Goal: Information Seeking & Learning: Learn about a topic

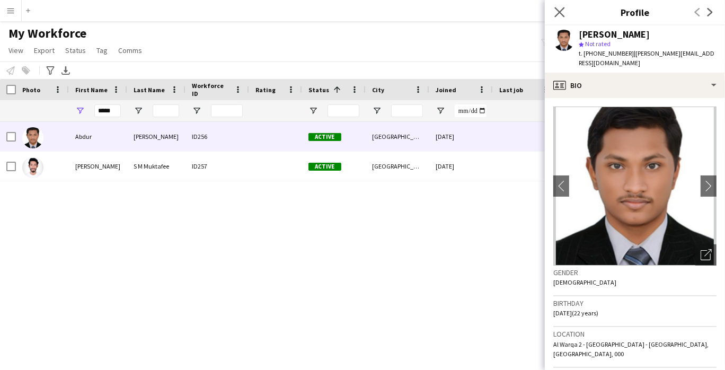
click at [564, 12] on app-icon "Close pop-in" at bounding box center [559, 12] width 15 height 15
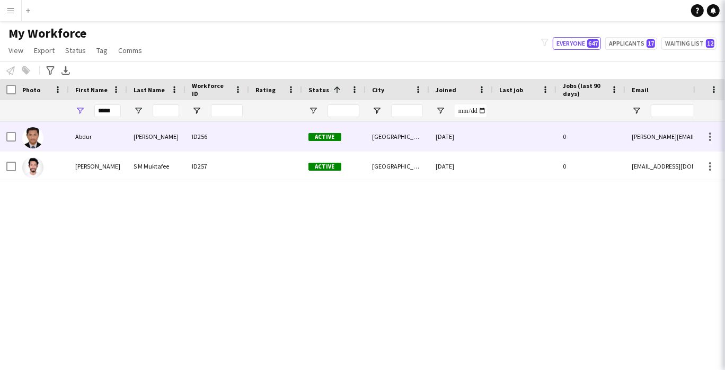
scroll to position [589, 0]
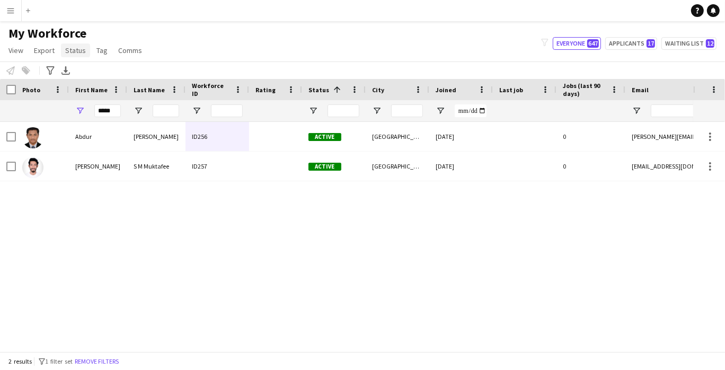
click at [71, 50] on span "Status" at bounding box center [75, 51] width 21 height 10
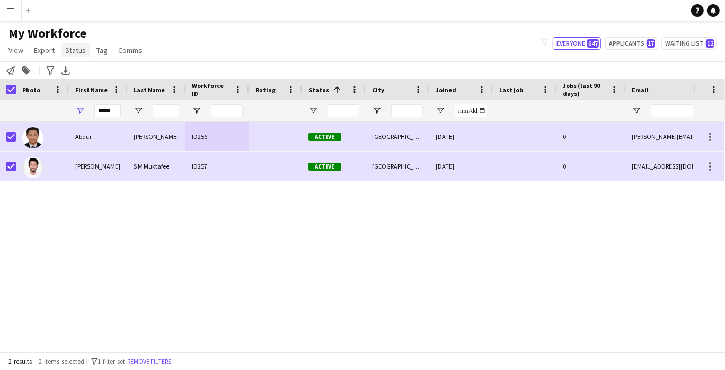
click at [83, 50] on span "Status" at bounding box center [75, 51] width 21 height 10
drag, startPoint x: 90, startPoint y: 70, endPoint x: 129, endPoint y: 70, distance: 39.7
click at [86, 74] on link "Edit" at bounding box center [98, 73] width 74 height 22
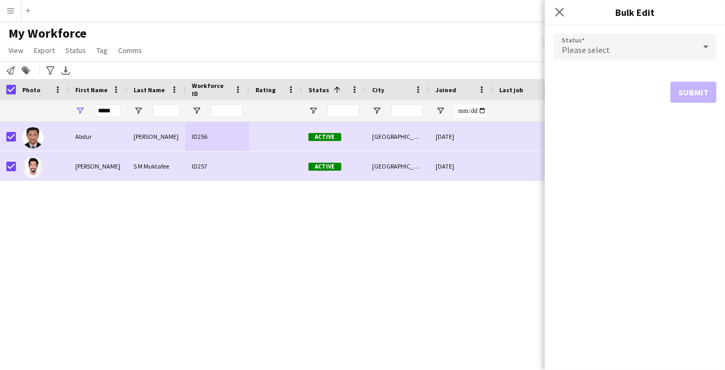
click at [635, 49] on div "Please select" at bounding box center [624, 46] width 142 height 25
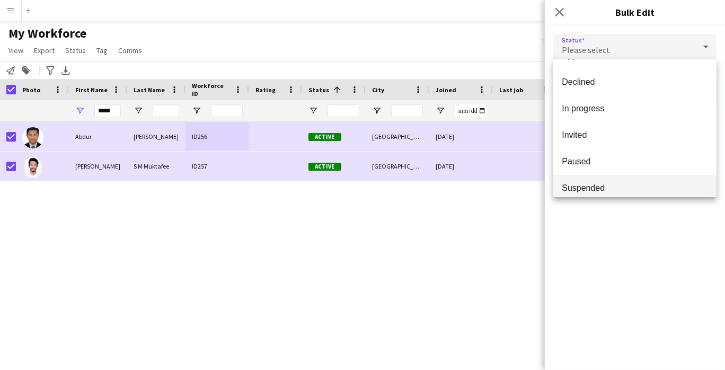
scroll to position [109, 0]
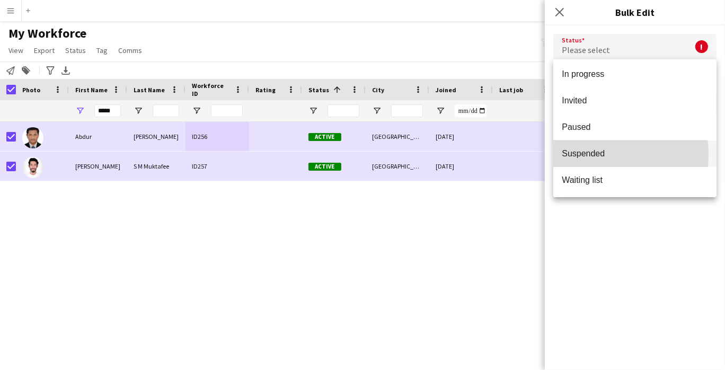
click at [593, 153] on span "Suspended" at bounding box center [635, 153] width 146 height 10
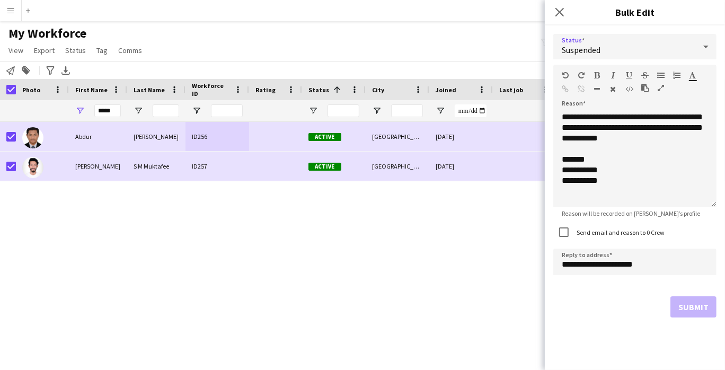
drag, startPoint x: 681, startPoint y: 308, endPoint x: 604, endPoint y: 79, distance: 242.0
click at [679, 302] on div "Submit" at bounding box center [634, 306] width 163 height 21
click at [549, 12] on div "Close pop-in" at bounding box center [560, 12] width 30 height 24
drag, startPoint x: 555, startPoint y: 8, endPoint x: 544, endPoint y: 14, distance: 12.6
click at [555, 8] on icon "Close pop-in" at bounding box center [559, 12] width 8 height 8
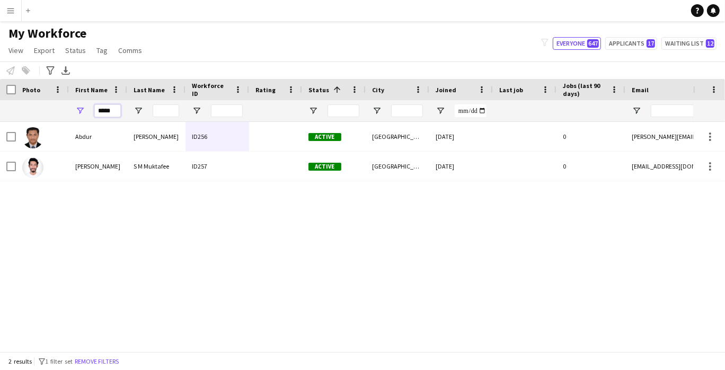
click at [109, 105] on input "*****" at bounding box center [107, 110] width 26 height 13
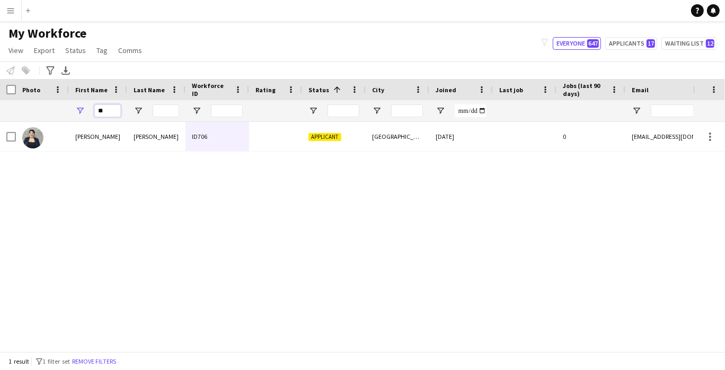
type input "*"
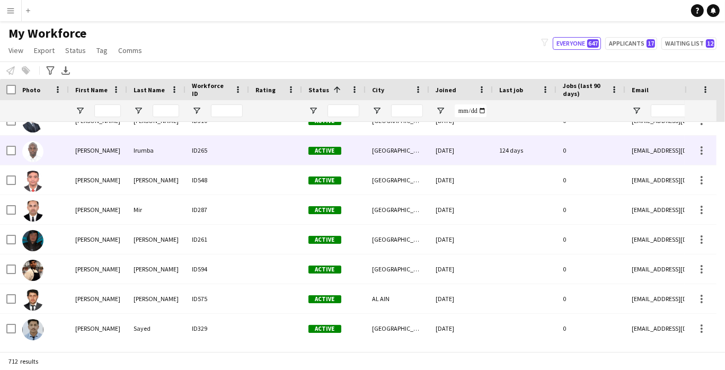
scroll to position [59, 0]
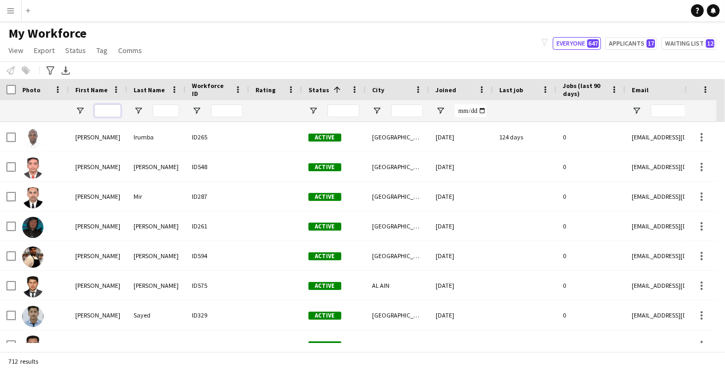
click at [105, 108] on input "First Name Filter Input" at bounding box center [107, 110] width 26 height 13
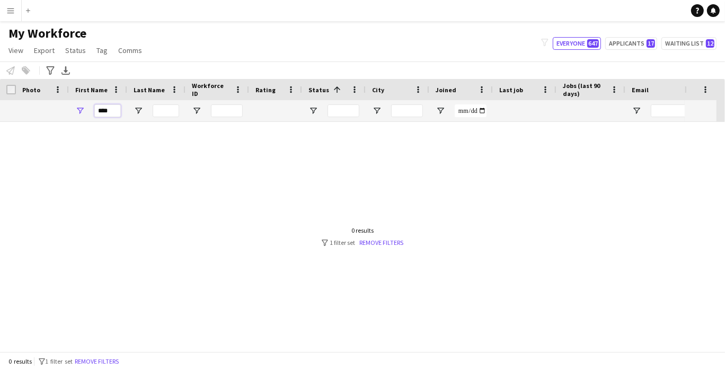
scroll to position [0, 0]
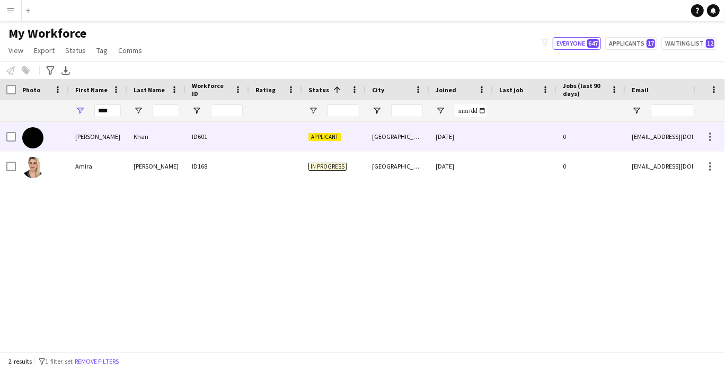
click at [105, 129] on div "[PERSON_NAME]" at bounding box center [98, 136] width 58 height 29
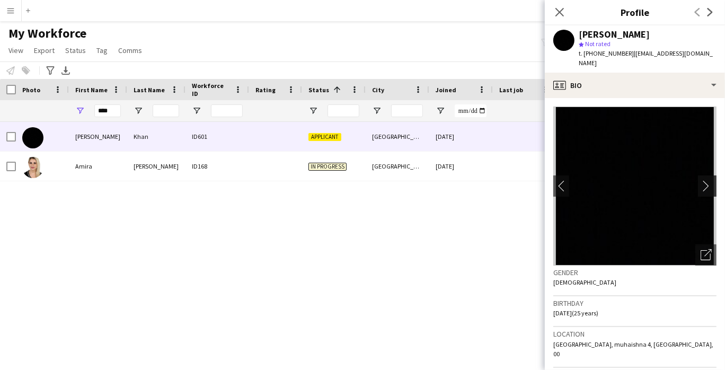
click at [699, 185] on button "chevron-right" at bounding box center [708, 185] width 21 height 21
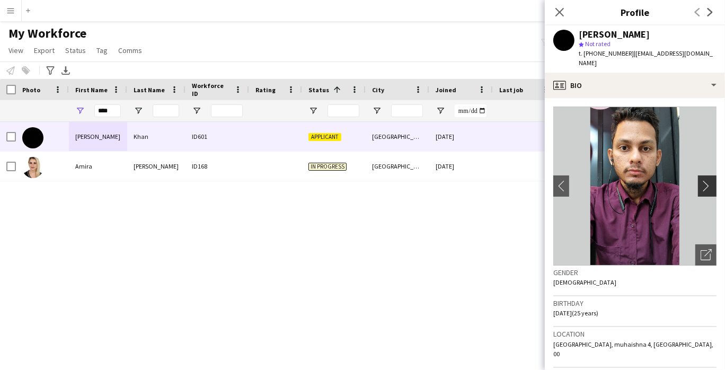
click at [698, 183] on button "chevron-right" at bounding box center [708, 185] width 21 height 21
click at [710, 15] on icon at bounding box center [710, 12] width 5 height 8
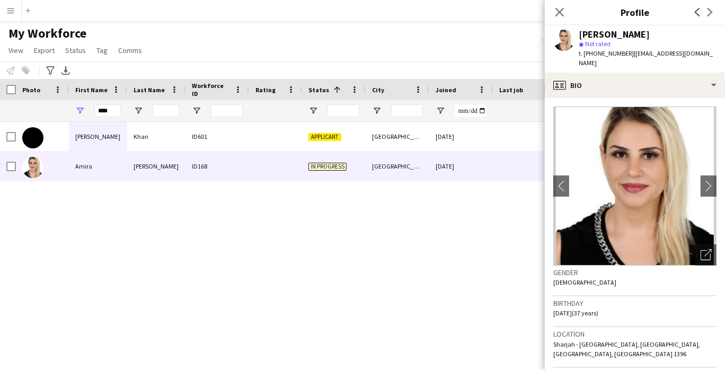
click at [697, 12] on icon "Previous" at bounding box center [697, 12] width 8 height 8
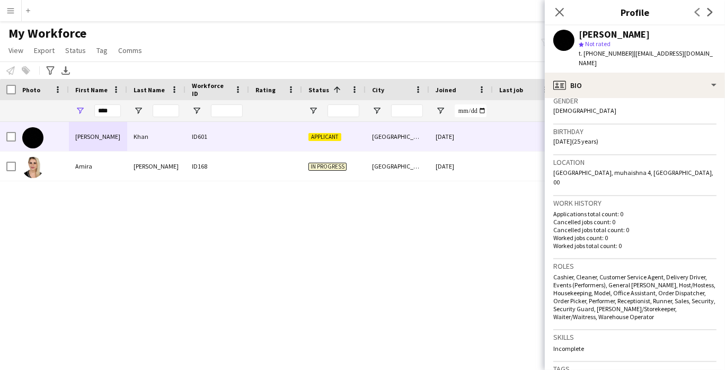
scroll to position [511, 0]
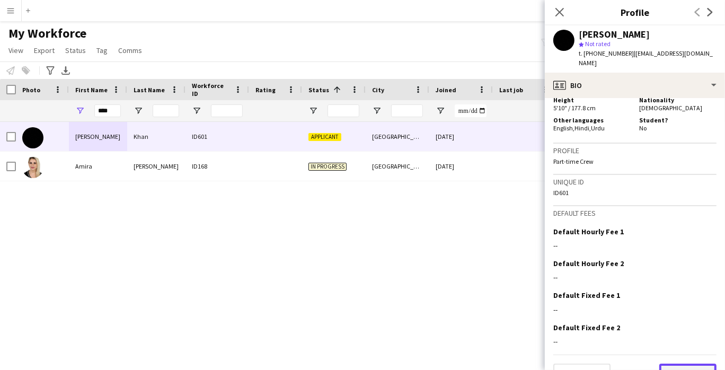
click at [687, 364] on button "Next" at bounding box center [687, 374] width 57 height 21
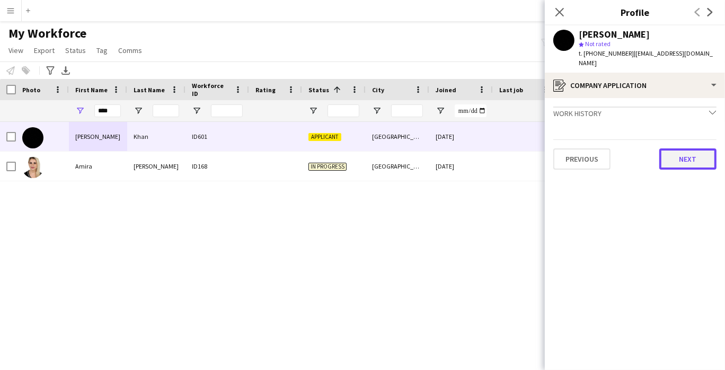
click at [696, 151] on button "Next" at bounding box center [687, 158] width 57 height 21
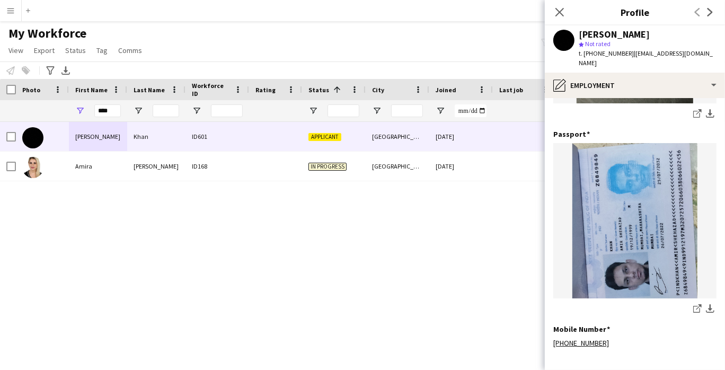
scroll to position [388, 0]
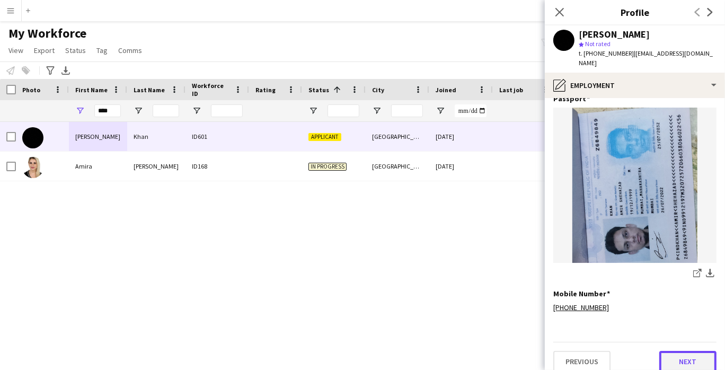
click at [693, 355] on button "Next" at bounding box center [687, 361] width 57 height 21
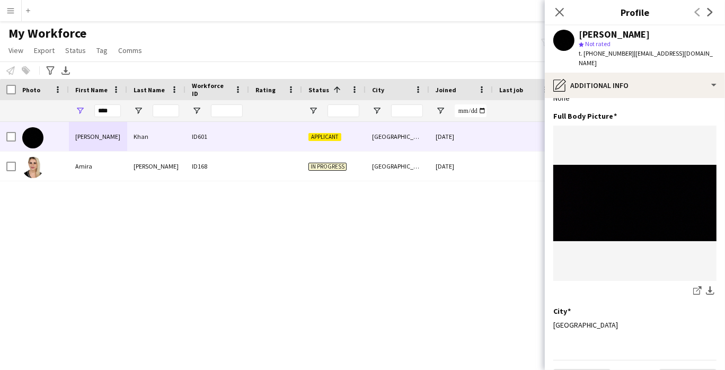
scroll to position [76, 0]
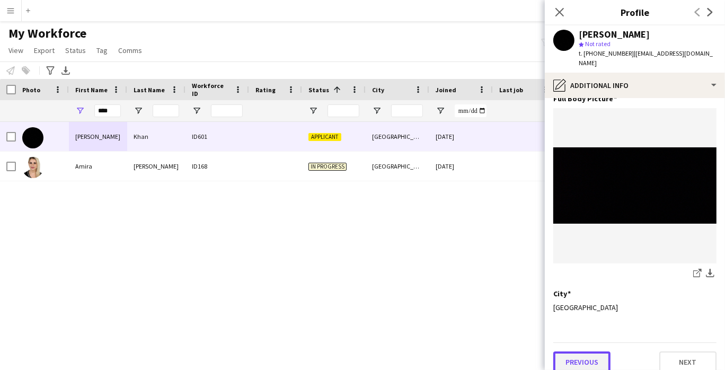
click at [582, 355] on button "Previous" at bounding box center [581, 361] width 57 height 21
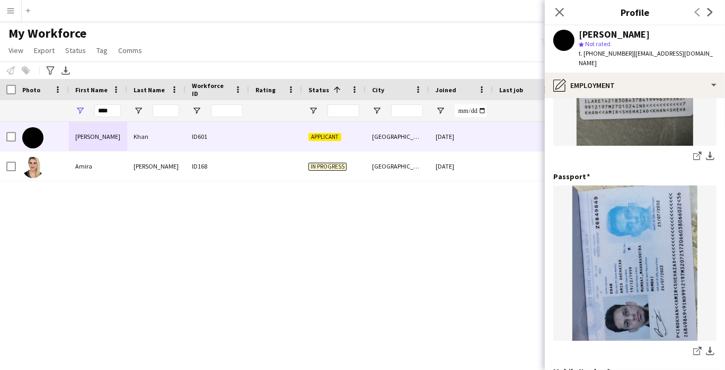
scroll to position [388, 0]
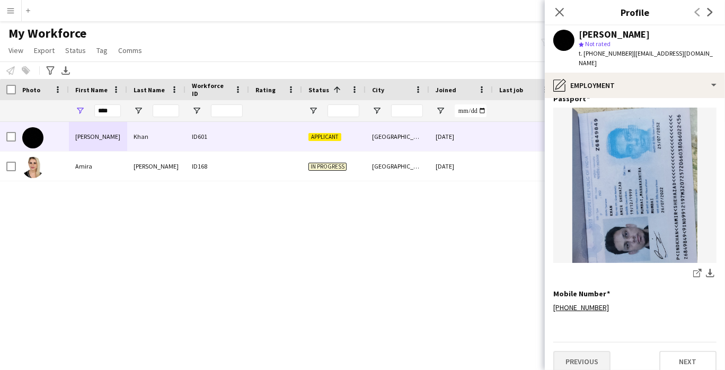
click at [589, 355] on button "Previous" at bounding box center [581, 361] width 57 height 21
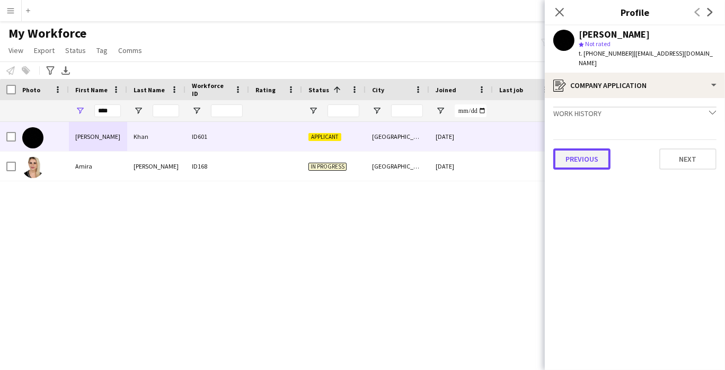
click at [598, 149] on button "Previous" at bounding box center [581, 158] width 57 height 21
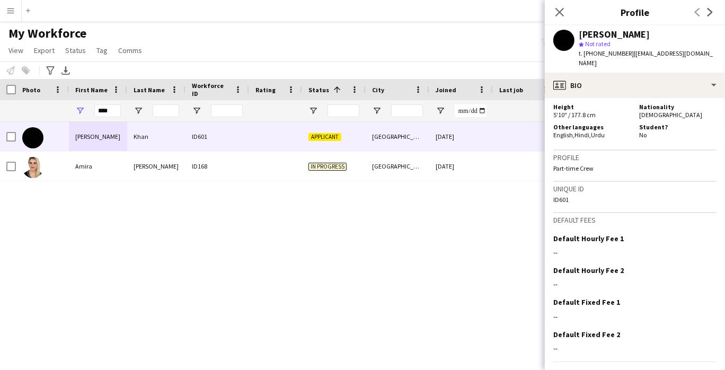
scroll to position [511, 0]
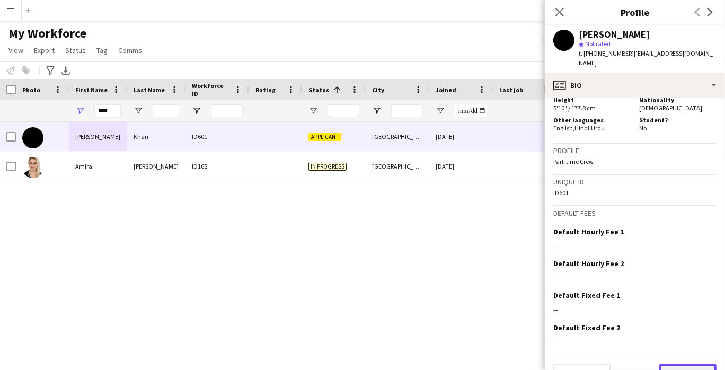
click at [685, 364] on button "Next" at bounding box center [687, 374] width 57 height 21
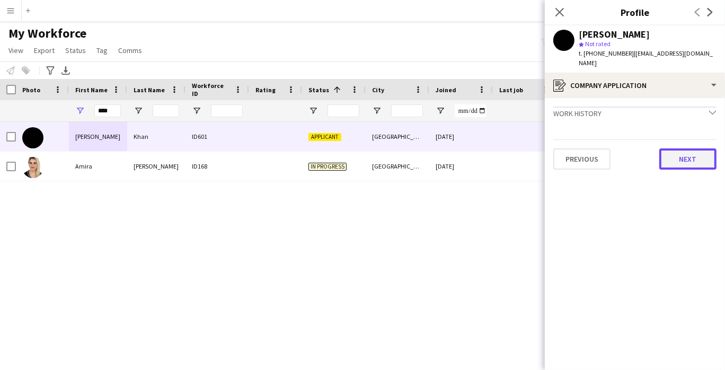
click at [690, 156] on button "Next" at bounding box center [687, 158] width 57 height 21
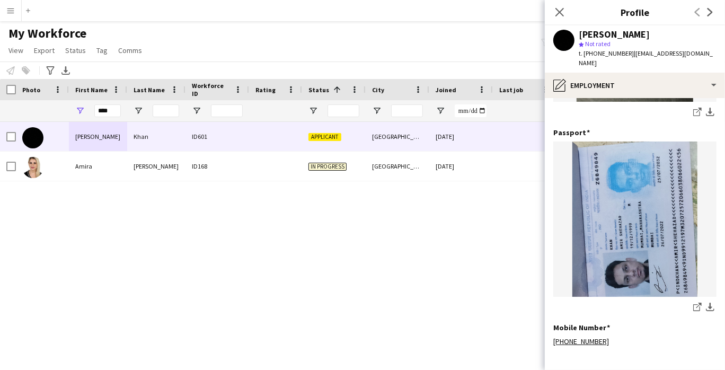
scroll to position [388, 0]
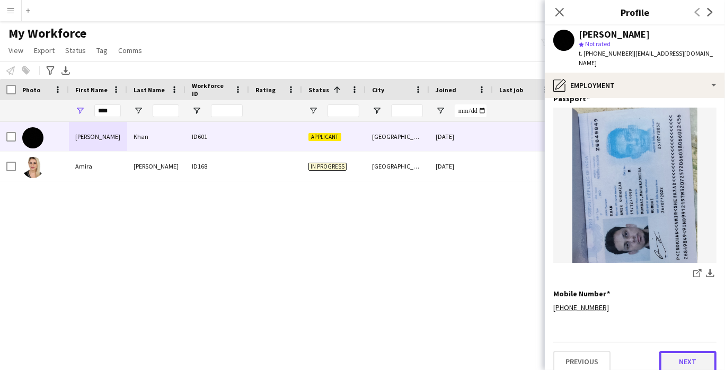
click at [695, 354] on button "Next" at bounding box center [687, 361] width 57 height 21
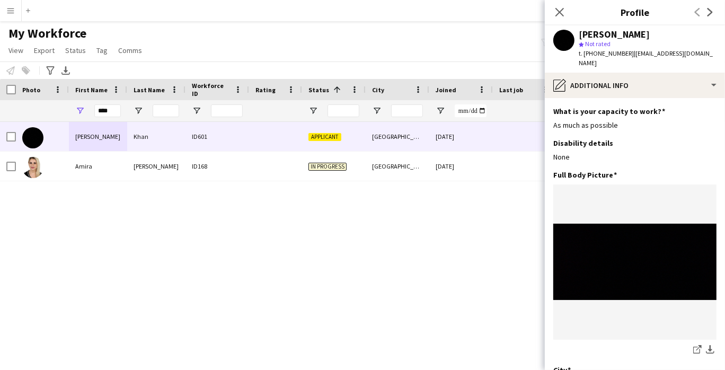
scroll to position [76, 0]
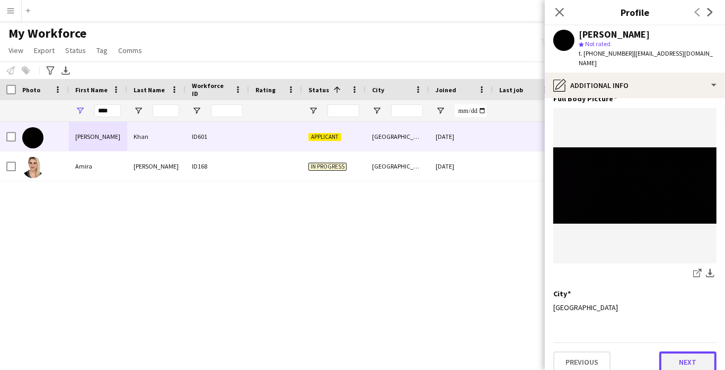
click at [693, 357] on button "Next" at bounding box center [687, 361] width 57 height 21
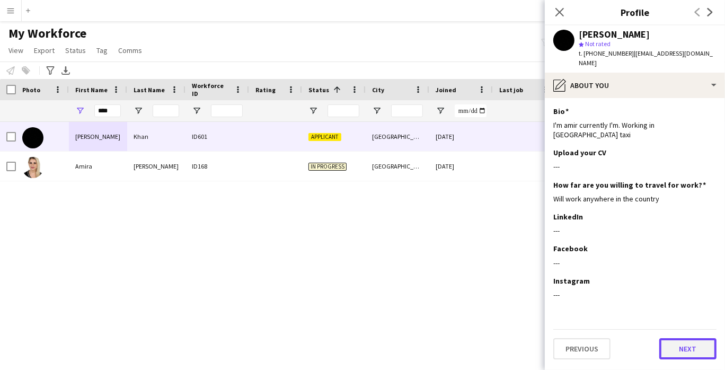
click at [685, 338] on button "Next" at bounding box center [687, 348] width 57 height 21
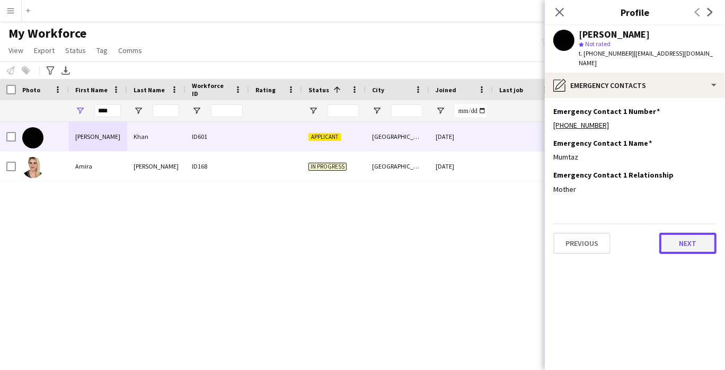
click at [702, 237] on button "Next" at bounding box center [687, 243] width 57 height 21
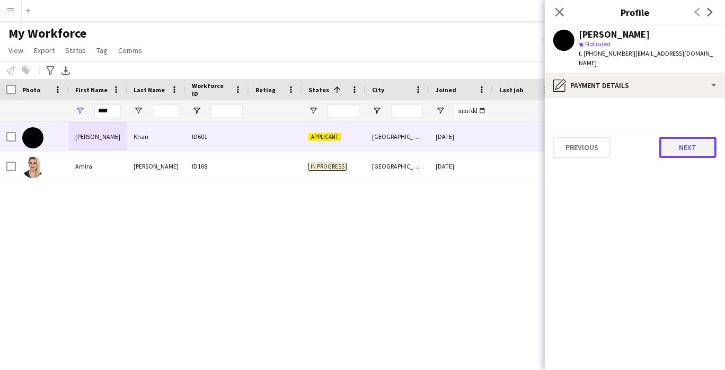
click at [697, 137] on button "Next" at bounding box center [687, 147] width 57 height 21
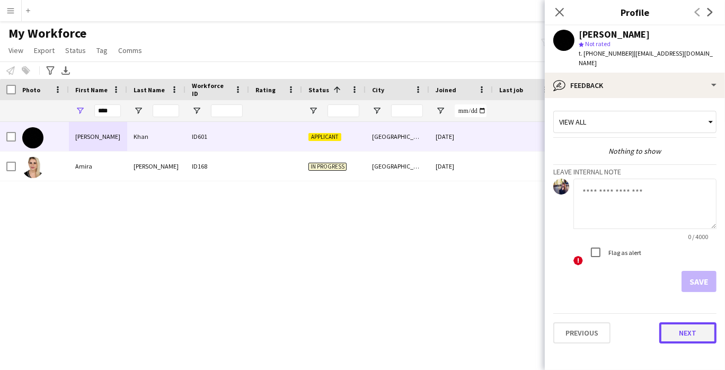
click at [688, 322] on button "Next" at bounding box center [687, 332] width 57 height 21
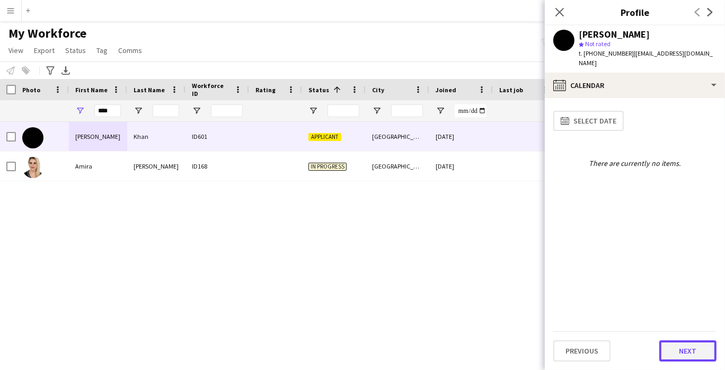
click at [695, 358] on button "Next" at bounding box center [687, 350] width 57 height 21
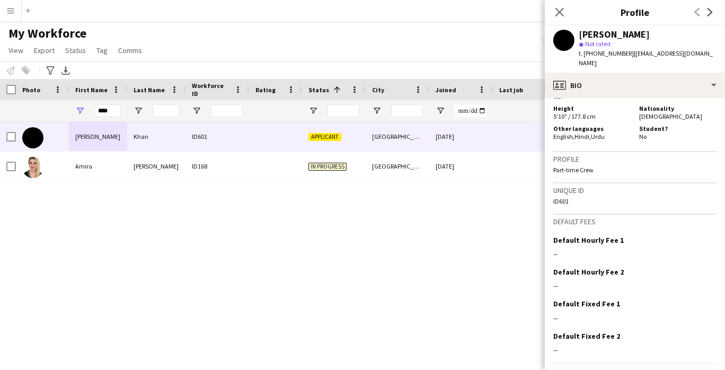
scroll to position [511, 0]
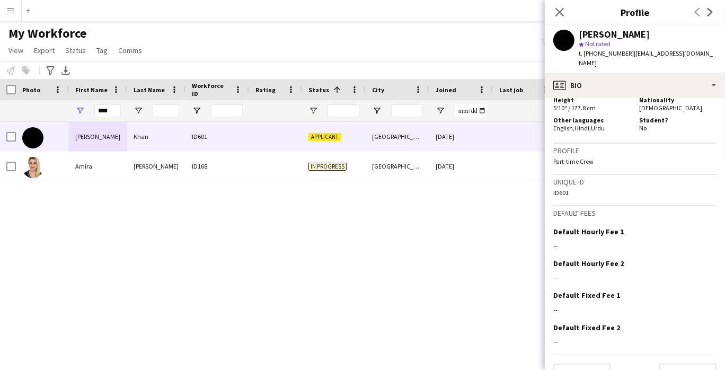
click at [601, 56] on span "t. [PHONE_NUMBER]" at bounding box center [606, 53] width 55 height 8
click at [644, 51] on span "| [EMAIL_ADDRESS][DOMAIN_NAME]" at bounding box center [646, 57] width 134 height 17
click at [607, 55] on span "t. [PHONE_NUMBER]" at bounding box center [606, 53] width 55 height 8
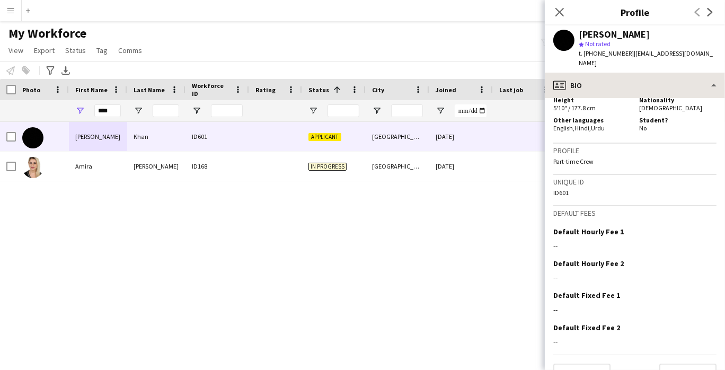
copy span "971564602965"
click at [498, 223] on div "[PERSON_NAME] ID601 Applicant [GEOGRAPHIC_DATA] [DATE] 0 [EMAIL_ADDRESS][DOMAIN…" at bounding box center [346, 232] width 693 height 221
drag, startPoint x: 224, startPoint y: 240, endPoint x: 285, endPoint y: 320, distance: 100.3
click at [225, 240] on div "[PERSON_NAME] ID601 Applicant [GEOGRAPHIC_DATA] [DATE] 0 [EMAIL_ADDRESS][DOMAIN…" at bounding box center [346, 232] width 693 height 221
click at [136, 240] on div "[PERSON_NAME] ID601 Applicant [GEOGRAPHIC_DATA] [DATE] 0 [EMAIL_ADDRESS][DOMAIN…" at bounding box center [346, 232] width 693 height 221
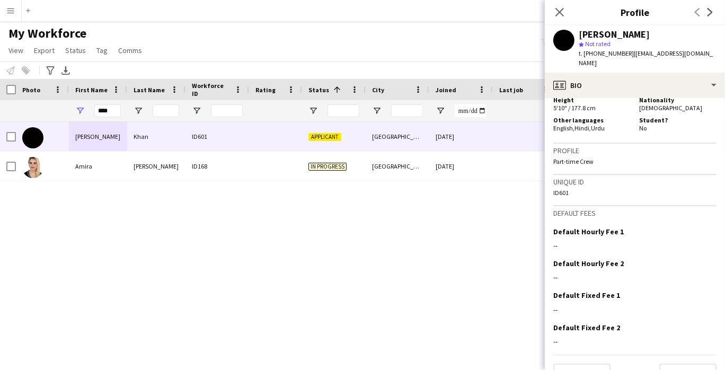
click at [28, 136] on img at bounding box center [32, 137] width 21 height 21
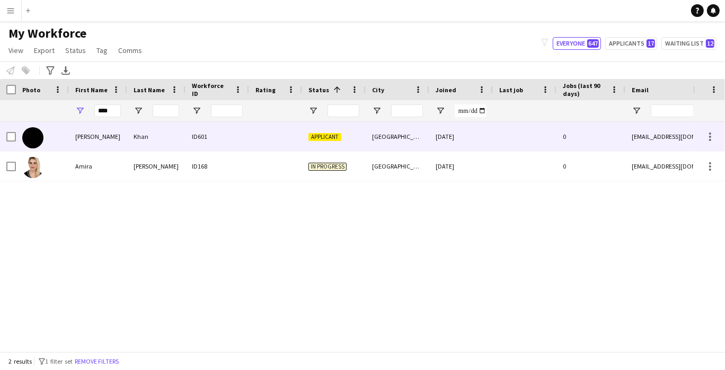
click at [100, 137] on div "[PERSON_NAME]" at bounding box center [98, 136] width 58 height 29
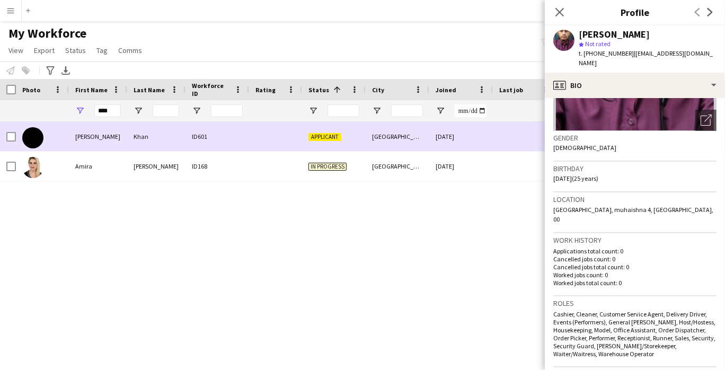
scroll to position [0, 0]
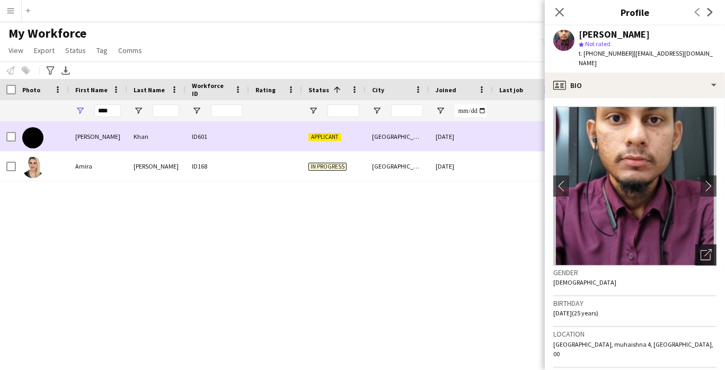
click at [701, 249] on icon "Open photos pop-in" at bounding box center [706, 254] width 11 height 11
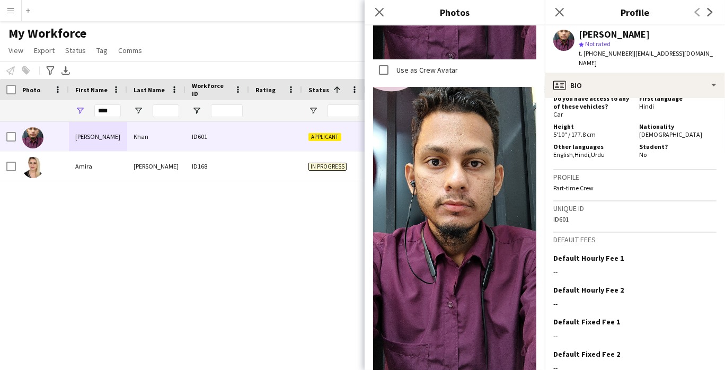
scroll to position [511, 0]
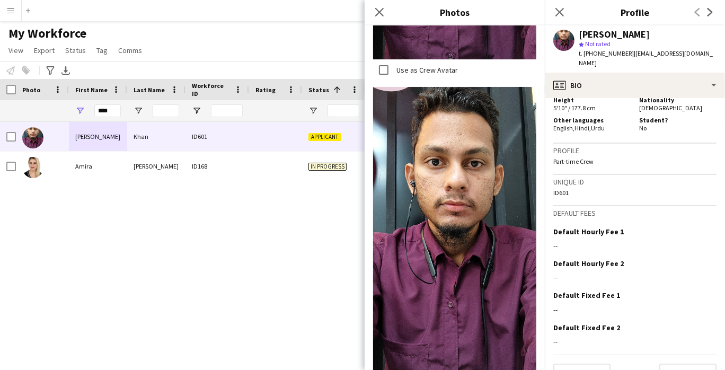
click at [143, 233] on div "[PERSON_NAME] ID601 Applicant [GEOGRAPHIC_DATA] [DATE] 0 [EMAIL_ADDRESS][DOMAIN…" at bounding box center [346, 232] width 693 height 221
click at [690, 364] on button "Next" at bounding box center [687, 374] width 57 height 21
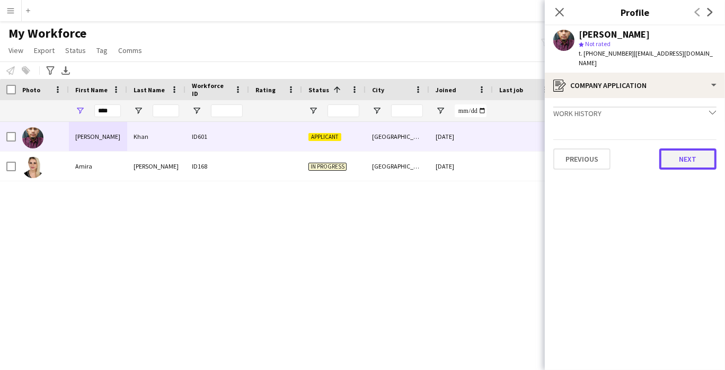
click at [701, 148] on button "Next" at bounding box center [687, 158] width 57 height 21
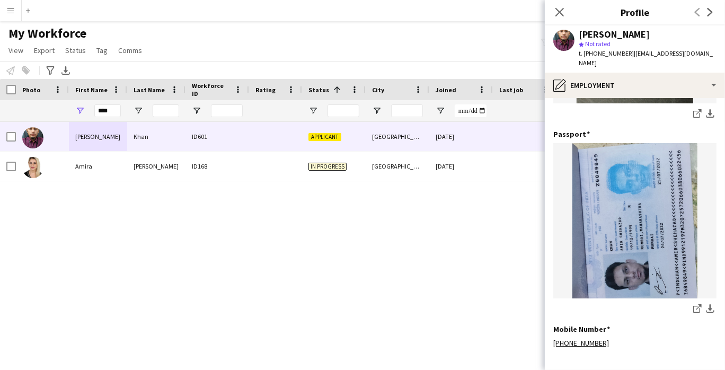
scroll to position [388, 0]
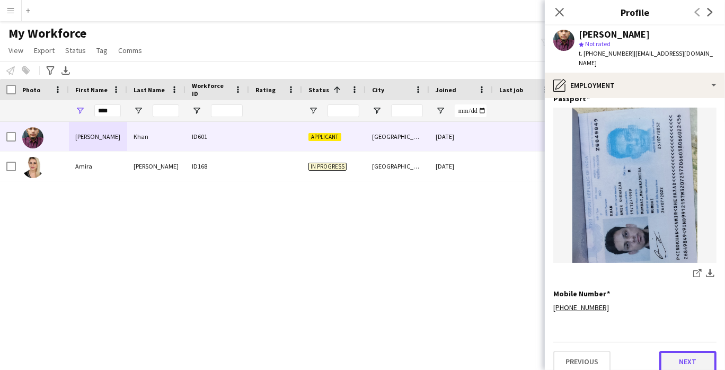
click at [694, 351] on button "Next" at bounding box center [687, 361] width 57 height 21
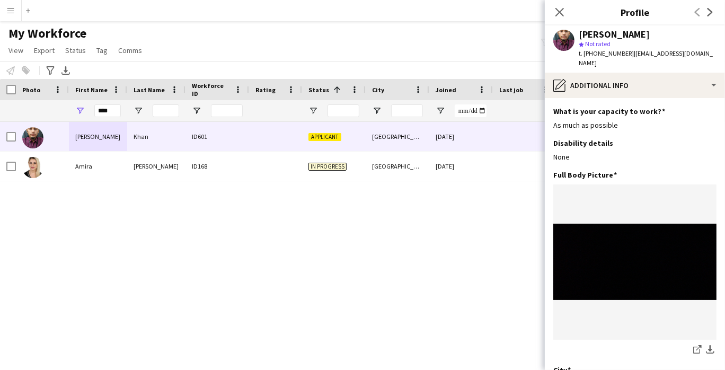
drag, startPoint x: 153, startPoint y: 219, endPoint x: 154, endPoint y: 225, distance: 6.0
click at [153, 220] on div "[PERSON_NAME] ID601 Applicant [GEOGRAPHIC_DATA] [DATE] 0 [EMAIL_ADDRESS][DOMAIN…" at bounding box center [346, 232] width 693 height 221
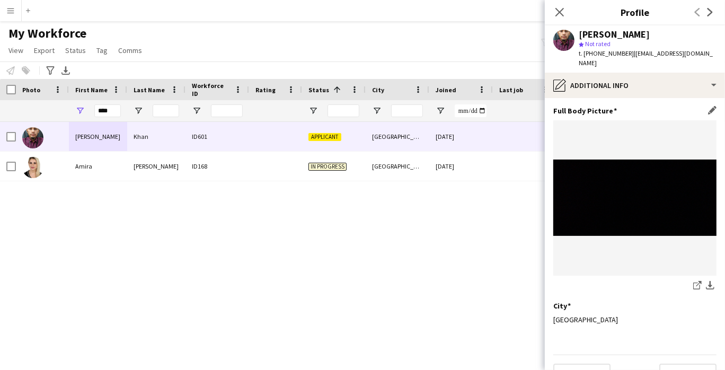
scroll to position [76, 0]
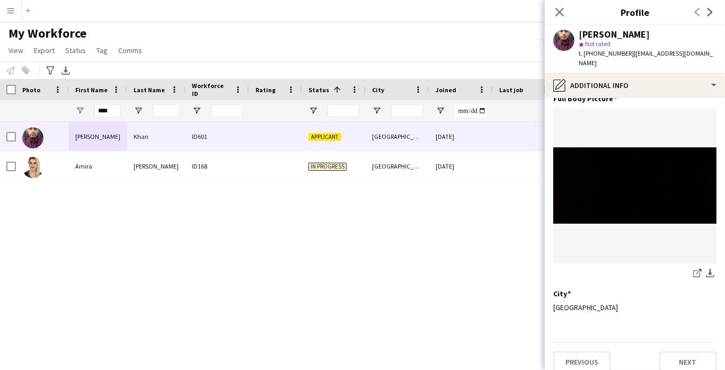
drag, startPoint x: 402, startPoint y: 206, endPoint x: 383, endPoint y: 208, distance: 19.8
click at [402, 205] on div "[PERSON_NAME] ID601 Applicant [GEOGRAPHIC_DATA] [DATE] 0 [EMAIL_ADDRESS][DOMAIN…" at bounding box center [346, 232] width 693 height 221
click at [132, 258] on div "[PERSON_NAME] ID601 Applicant [GEOGRAPHIC_DATA] [DATE] 0 [EMAIL_ADDRESS][DOMAIN…" at bounding box center [346, 232] width 693 height 221
click at [143, 209] on div "[PERSON_NAME] ID601 Applicant [GEOGRAPHIC_DATA] [DATE] 0 [EMAIL_ADDRESS][DOMAIN…" at bounding box center [346, 232] width 693 height 221
click at [455, 41] on div "My Workforce View Views Default view New view Update view Delete view Edit name…" at bounding box center [362, 43] width 725 height 36
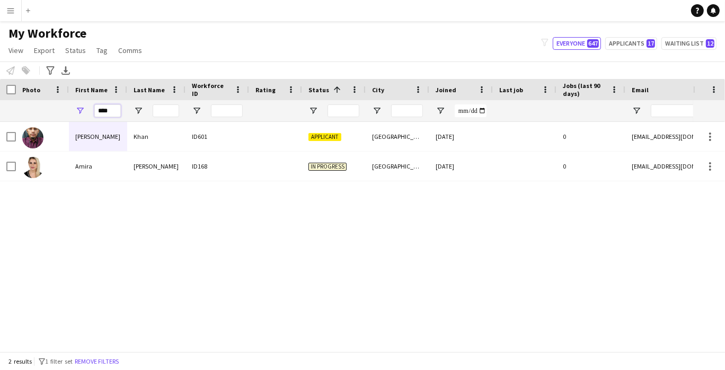
click at [112, 108] on input "****" at bounding box center [107, 110] width 26 height 13
type input "*"
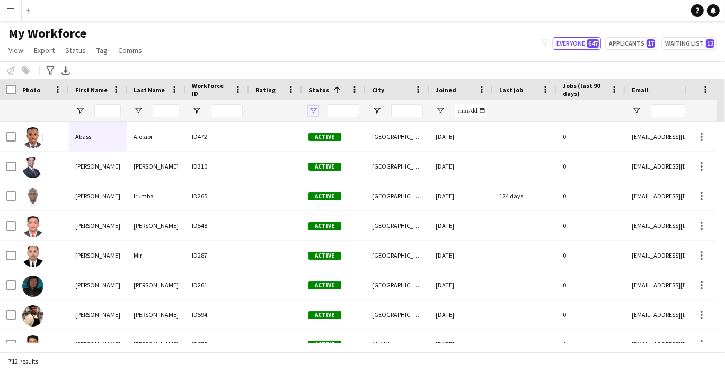
click at [312, 109] on span "Open Filter Menu" at bounding box center [313, 111] width 10 height 10
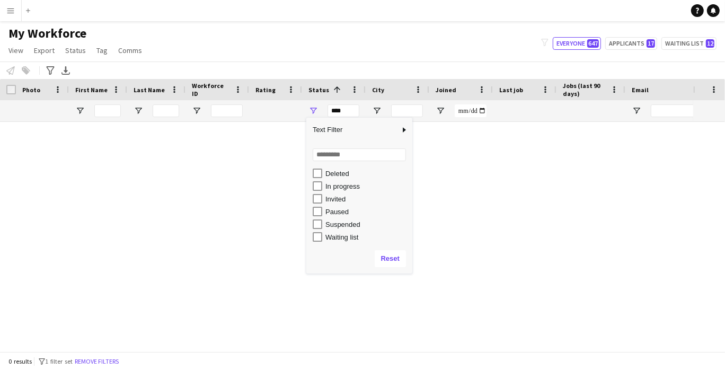
scroll to position [67, 0]
click at [343, 192] on div "(Select All) Deleted In progress Invited Paused Suspended Waiting list" at bounding box center [359, 172] width 106 height 140
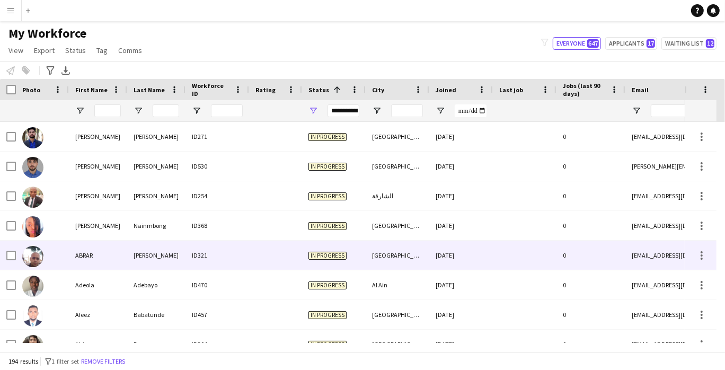
click at [241, 244] on div "ID321" at bounding box center [217, 255] width 64 height 29
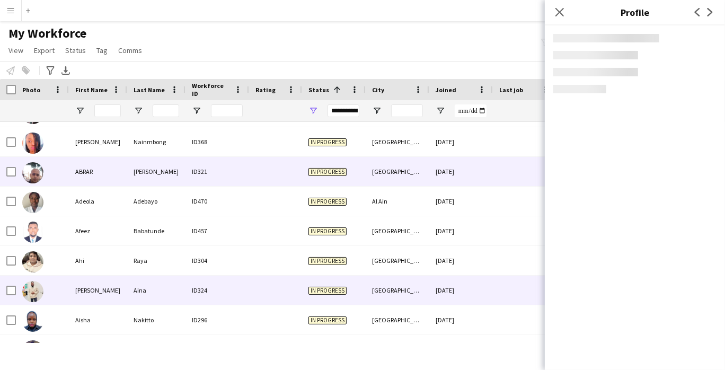
scroll to position [176, 0]
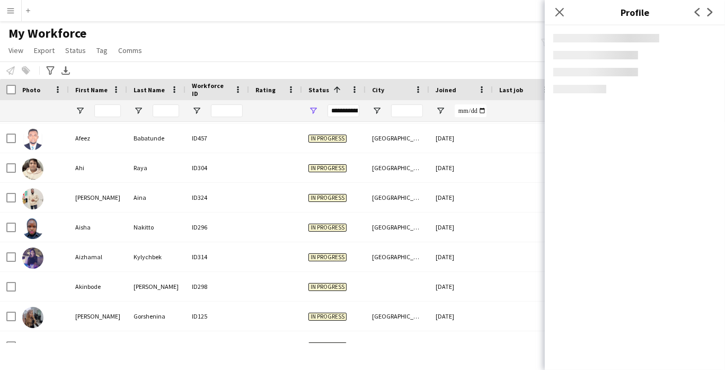
click at [365, 28] on div "My Workforce View Views Default view New view Update view Delete view Edit name…" at bounding box center [362, 43] width 725 height 36
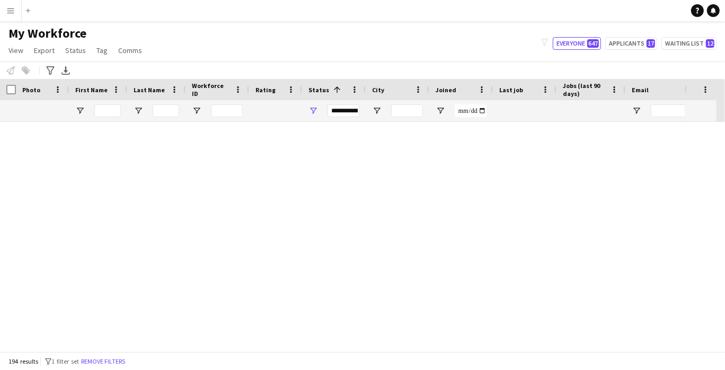
scroll to position [5537, 0]
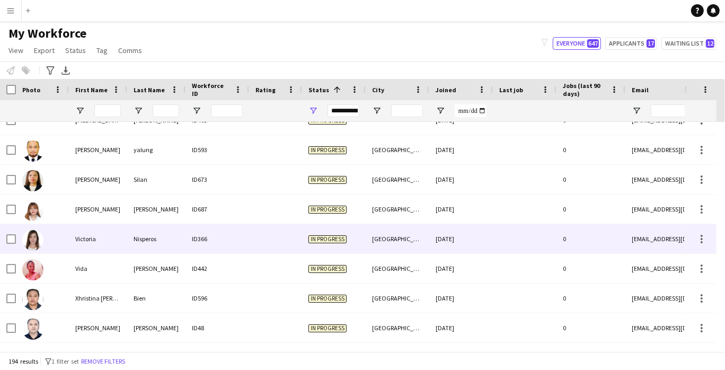
click at [141, 241] on div "Nisperos" at bounding box center [156, 238] width 58 height 29
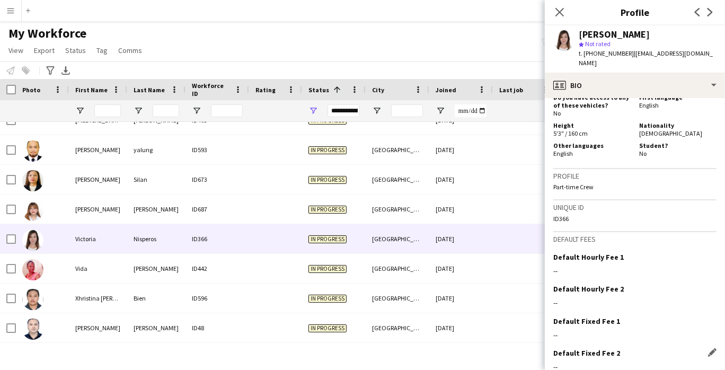
scroll to position [521, 0]
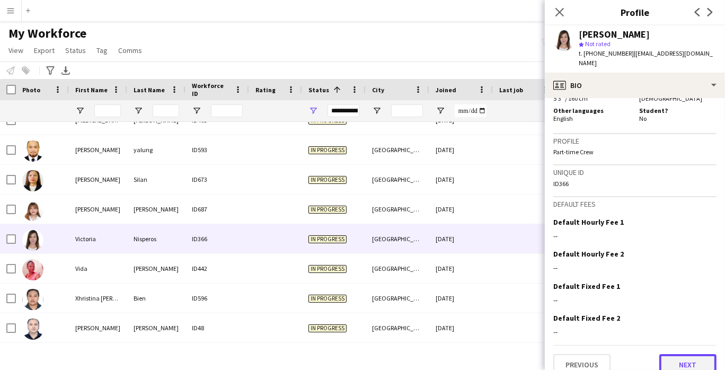
click at [679, 354] on button "Next" at bounding box center [687, 364] width 57 height 21
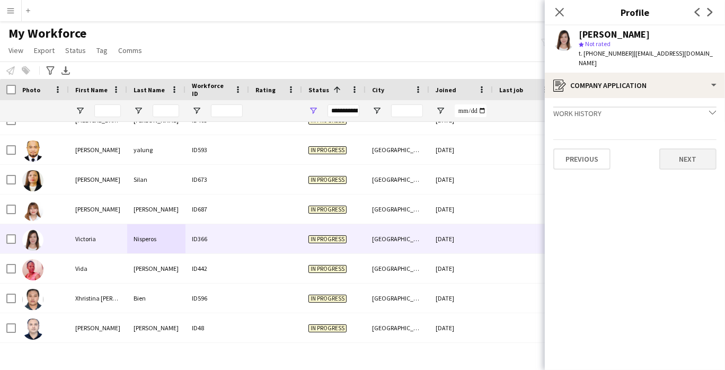
click at [683, 139] on div "Previous Next" at bounding box center [634, 154] width 163 height 30
click at [688, 148] on button "Next" at bounding box center [687, 158] width 57 height 21
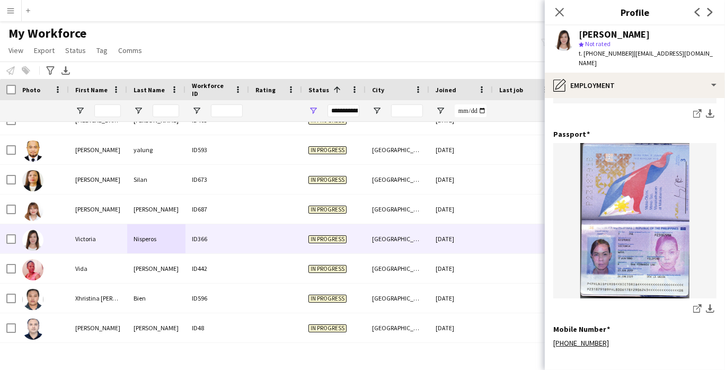
scroll to position [388, 0]
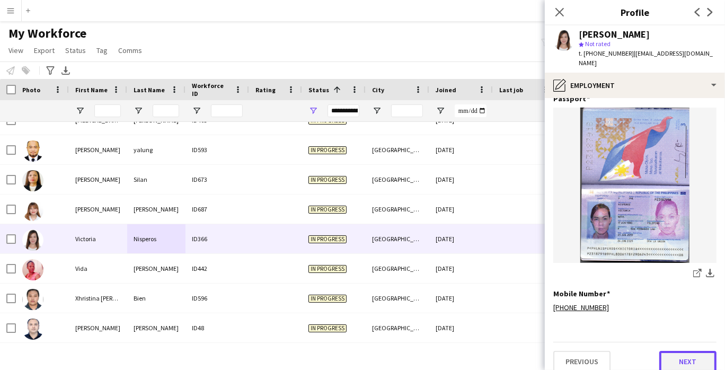
click at [696, 356] on button "Next" at bounding box center [687, 361] width 57 height 21
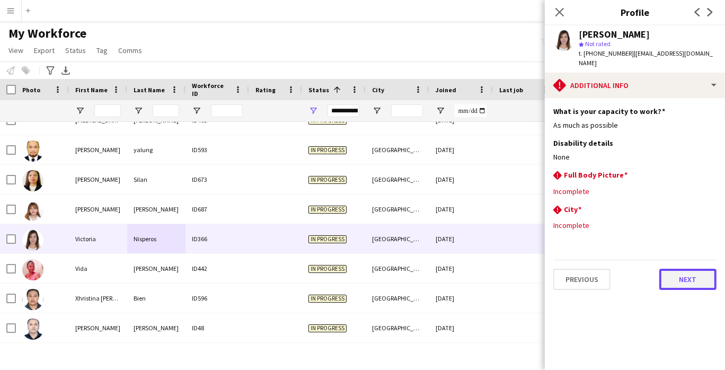
click at [674, 269] on button "Next" at bounding box center [687, 279] width 57 height 21
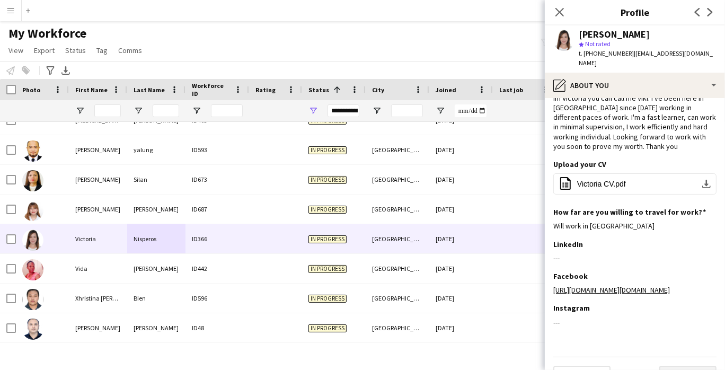
scroll to position [42, 0]
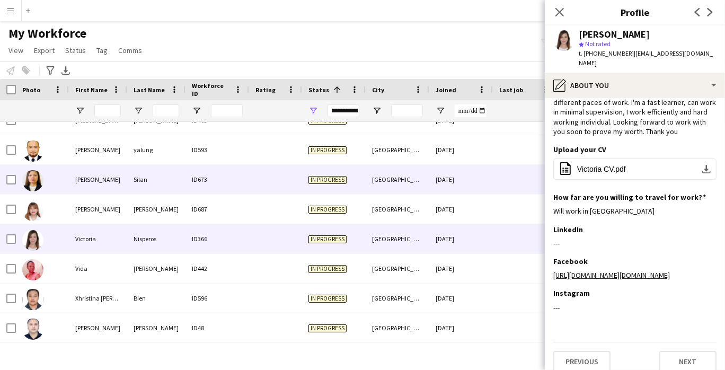
click at [226, 179] on div "ID673" at bounding box center [217, 179] width 64 height 29
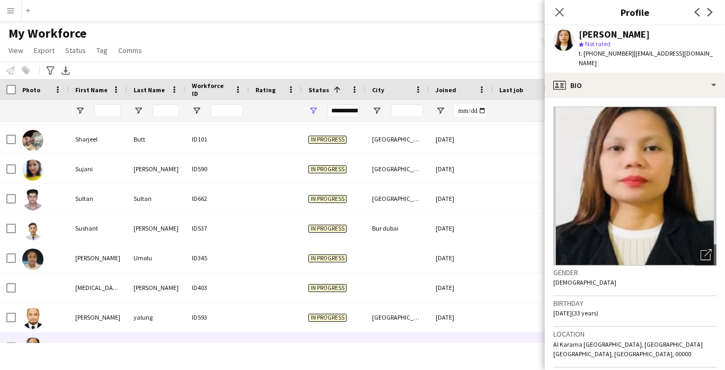
scroll to position [5369, 0]
click at [52, 223] on div at bounding box center [42, 228] width 53 height 29
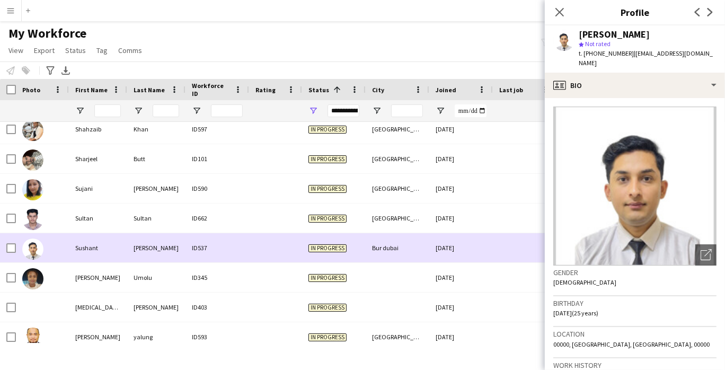
scroll to position [0, 0]
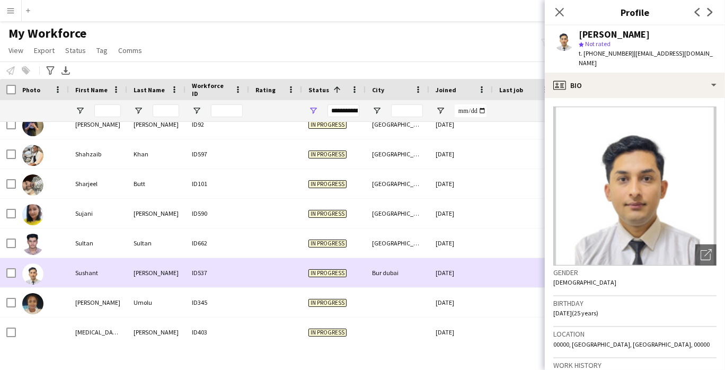
click at [51, 210] on div at bounding box center [42, 213] width 53 height 29
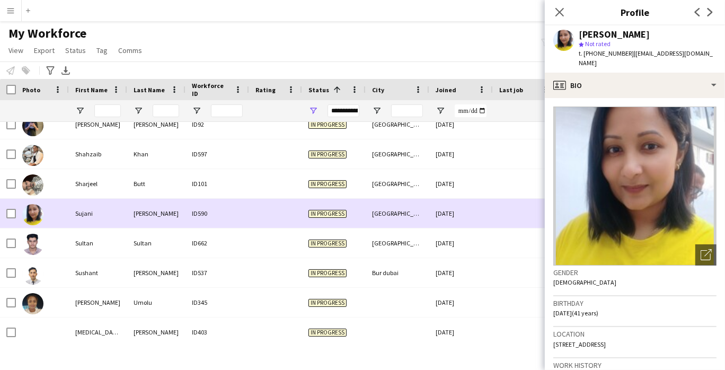
click at [64, 178] on div at bounding box center [42, 183] width 53 height 29
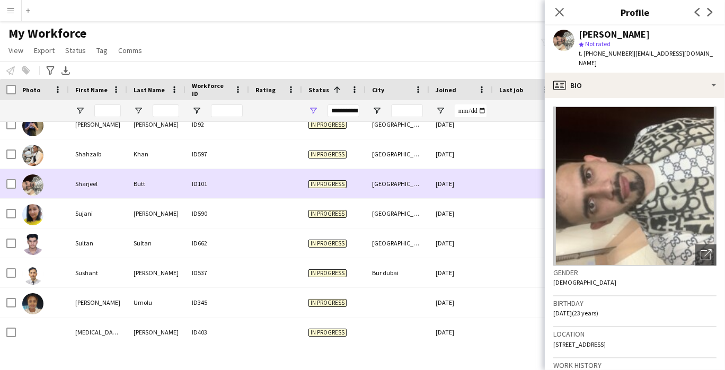
click at [60, 160] on div at bounding box center [42, 153] width 53 height 29
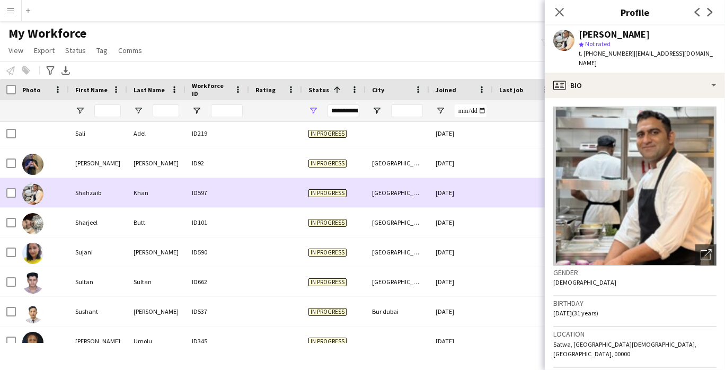
scroll to position [5285, 0]
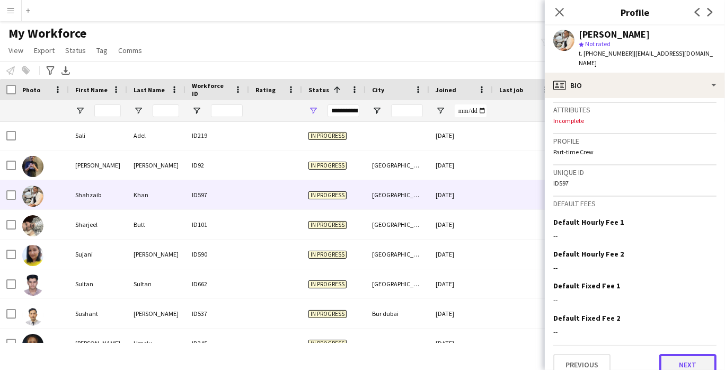
click at [681, 354] on button "Next" at bounding box center [687, 364] width 57 height 21
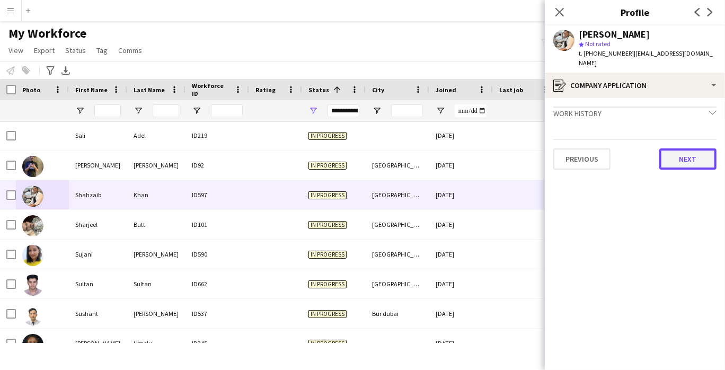
click at [678, 157] on button "Next" at bounding box center [687, 158] width 57 height 21
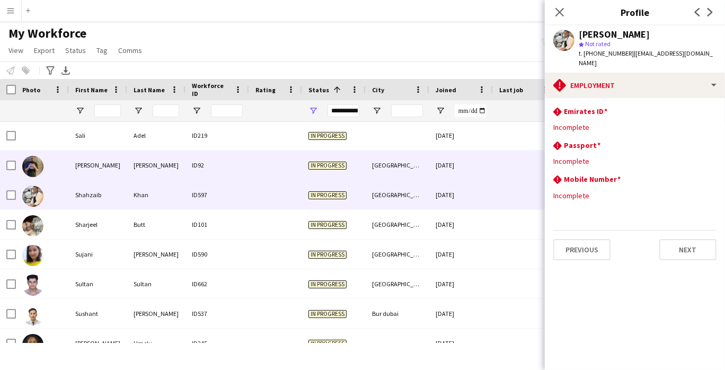
click at [209, 172] on div "ID92" at bounding box center [217, 165] width 64 height 29
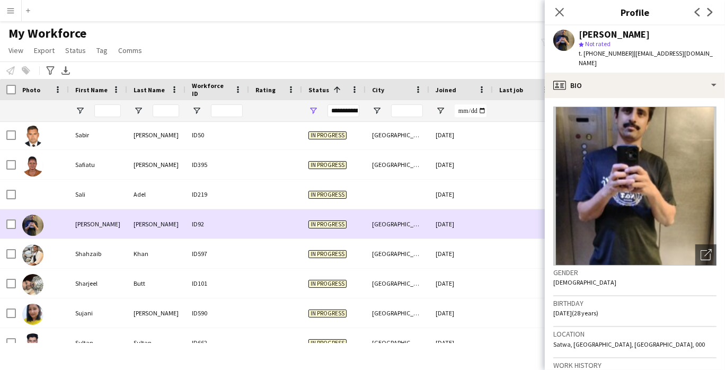
click at [122, 188] on div "Sali" at bounding box center [98, 194] width 58 height 29
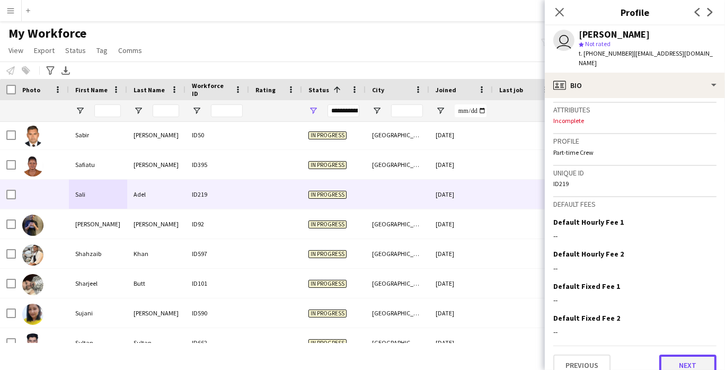
click at [675, 358] on button "Next" at bounding box center [687, 365] width 57 height 21
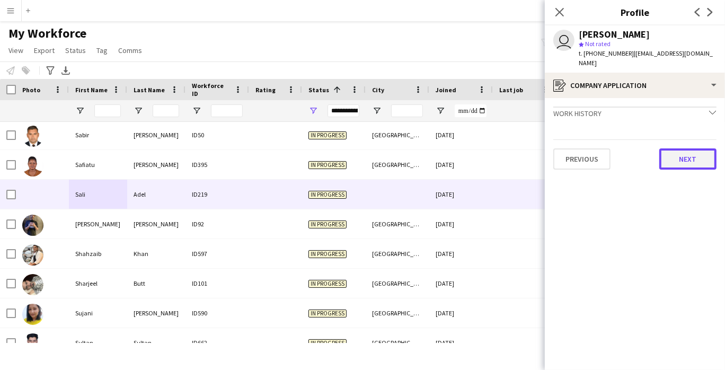
click at [686, 148] on button "Next" at bounding box center [687, 158] width 57 height 21
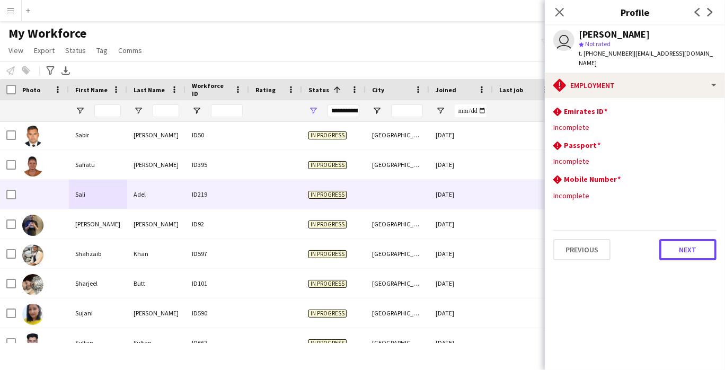
click at [690, 240] on button "Next" at bounding box center [687, 249] width 57 height 21
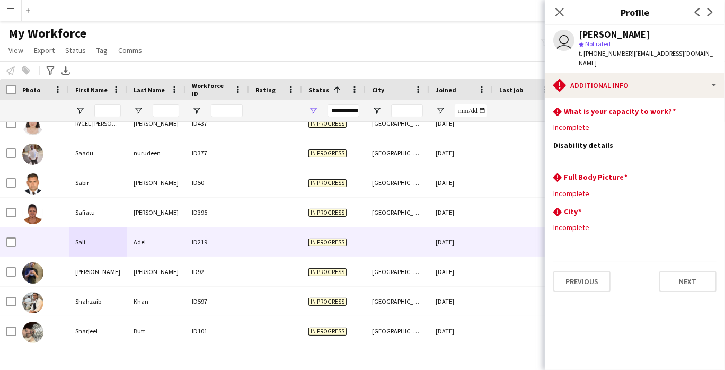
scroll to position [5178, 0]
click at [84, 223] on div "Safiatu" at bounding box center [98, 212] width 58 height 29
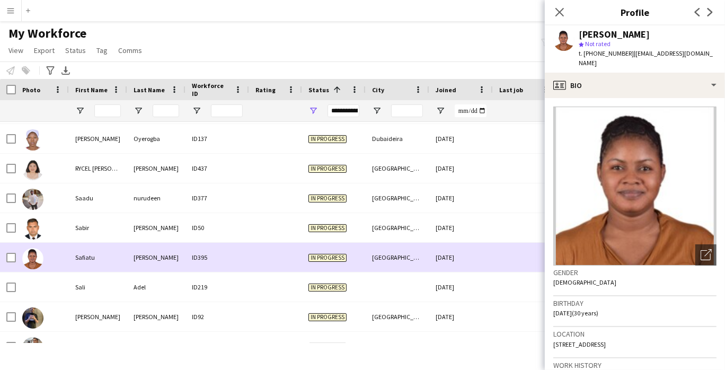
scroll to position [5132, 0]
click at [110, 148] on div "[PERSON_NAME]" at bounding box center [98, 139] width 58 height 29
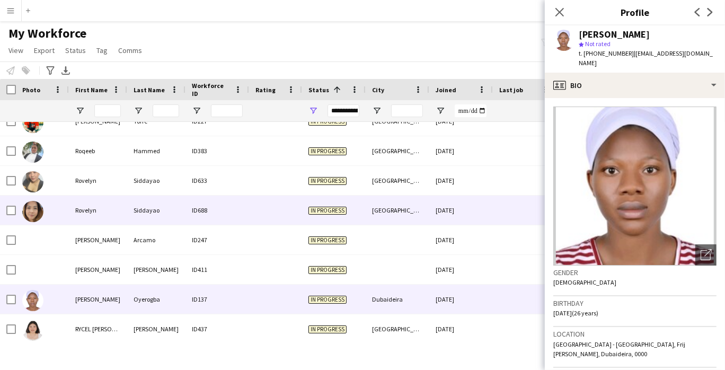
scroll to position [4955, 0]
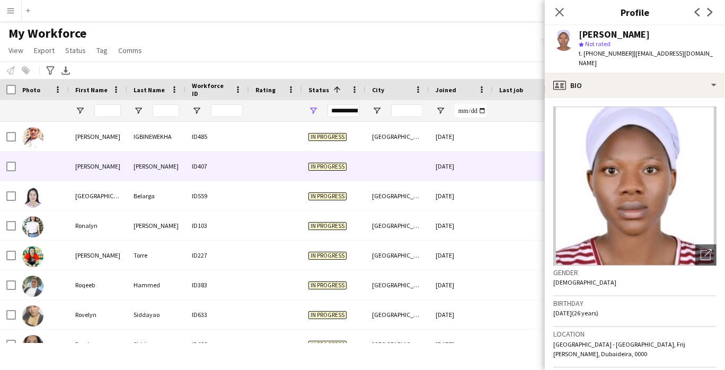
click at [131, 176] on div "[PERSON_NAME]" at bounding box center [156, 166] width 58 height 29
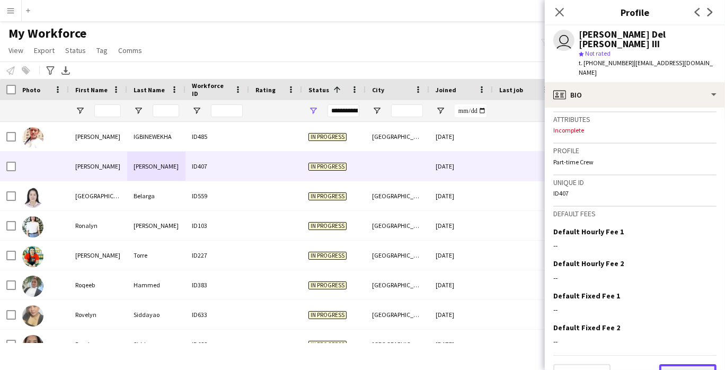
click at [694, 364] on button "Next" at bounding box center [687, 374] width 57 height 21
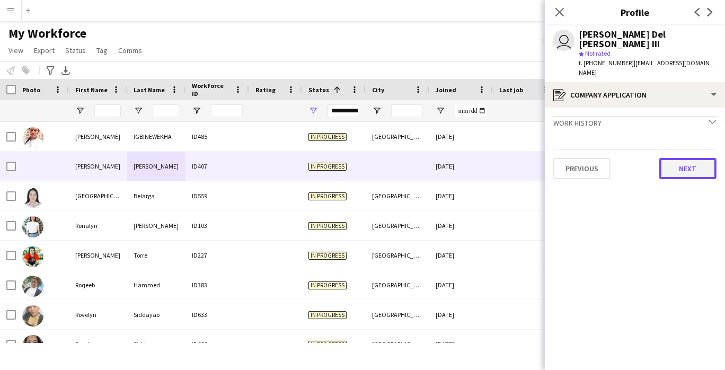
click at [683, 158] on button "Next" at bounding box center [687, 168] width 57 height 21
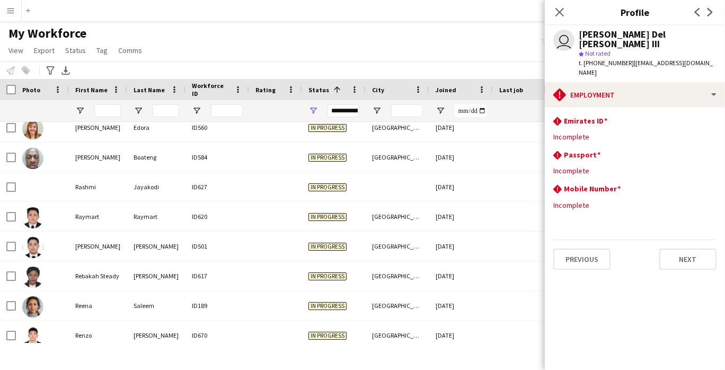
click at [59, 197] on div at bounding box center [42, 186] width 53 height 29
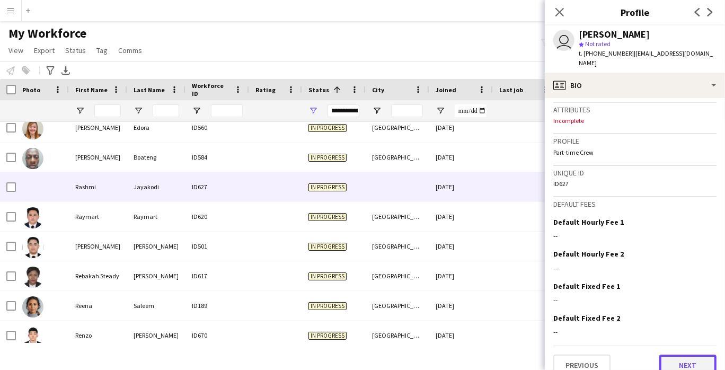
click at [684, 355] on button "Next" at bounding box center [687, 365] width 57 height 21
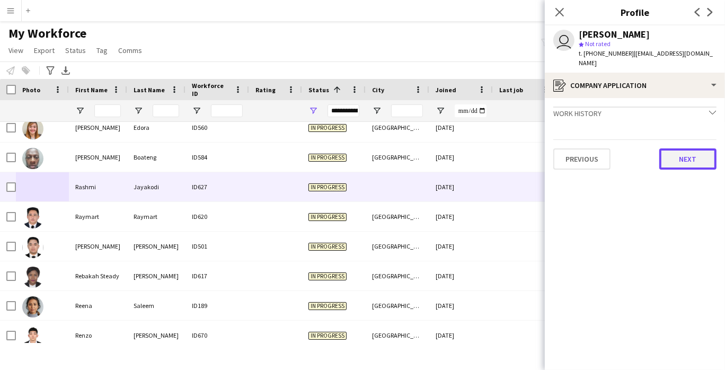
click at [690, 148] on button "Next" at bounding box center [687, 158] width 57 height 21
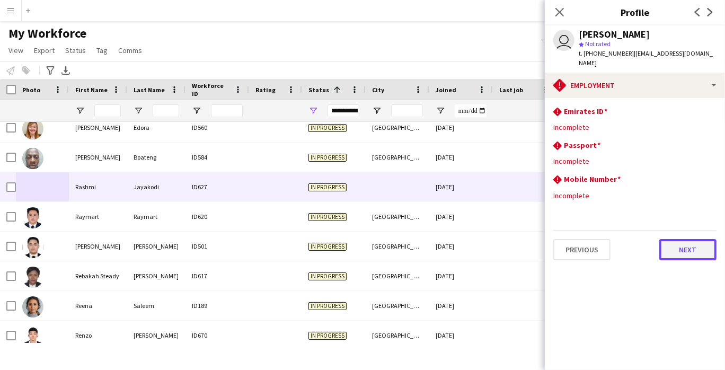
click at [692, 241] on button "Next" at bounding box center [687, 249] width 57 height 21
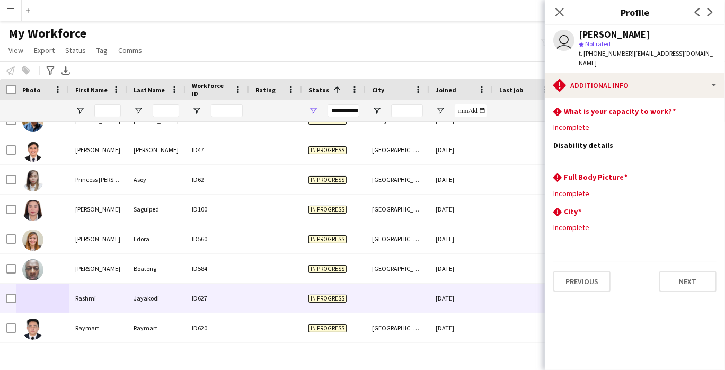
click at [101, 184] on div "Princess [PERSON_NAME]" at bounding box center [98, 179] width 58 height 29
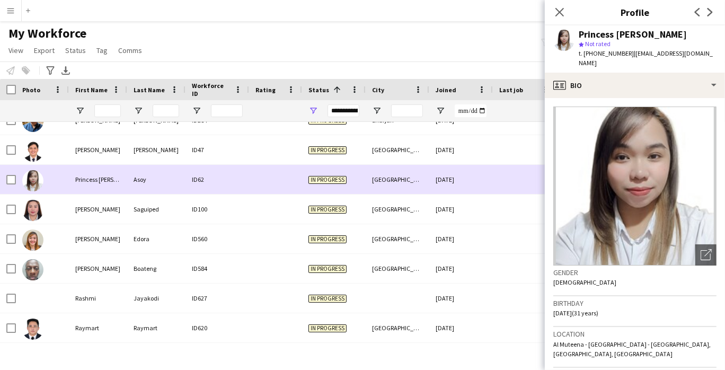
click at [64, 155] on div at bounding box center [42, 149] width 53 height 29
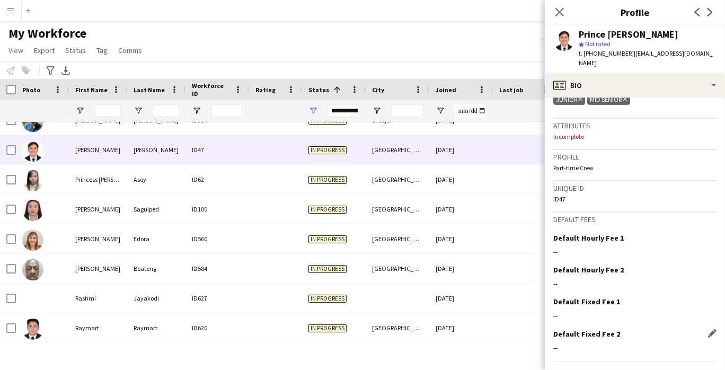
scroll to position [420, 0]
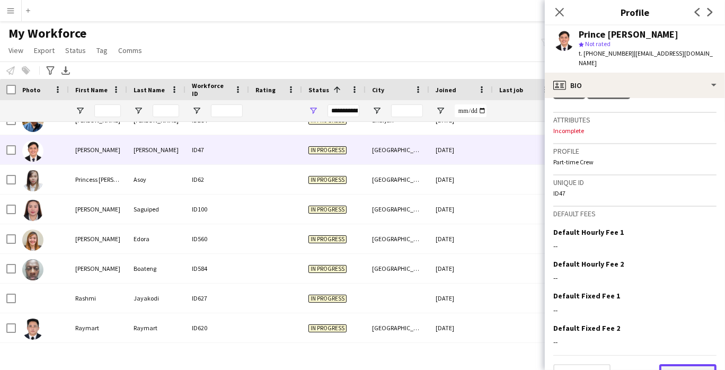
click at [691, 364] on button "Next" at bounding box center [687, 374] width 57 height 21
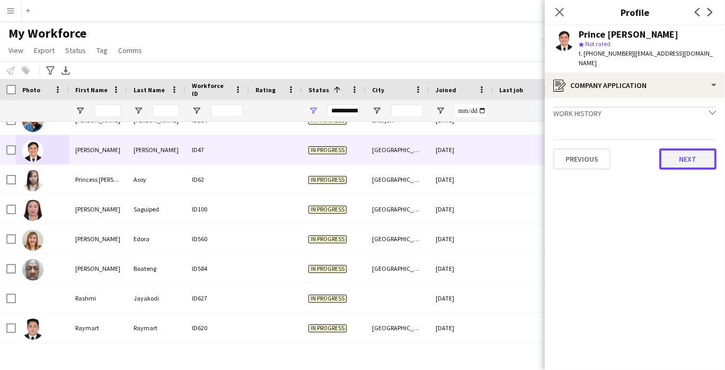
click at [691, 148] on button "Next" at bounding box center [687, 158] width 57 height 21
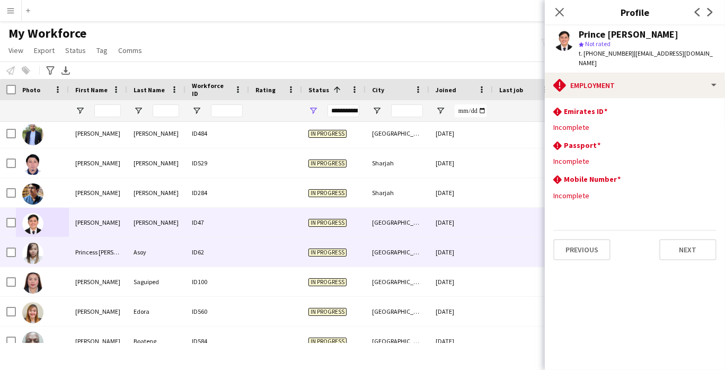
scroll to position [4262, 0]
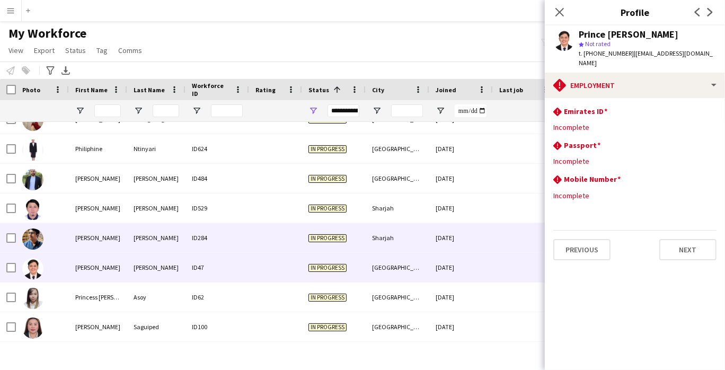
click at [169, 241] on div "[PERSON_NAME]" at bounding box center [156, 237] width 58 height 29
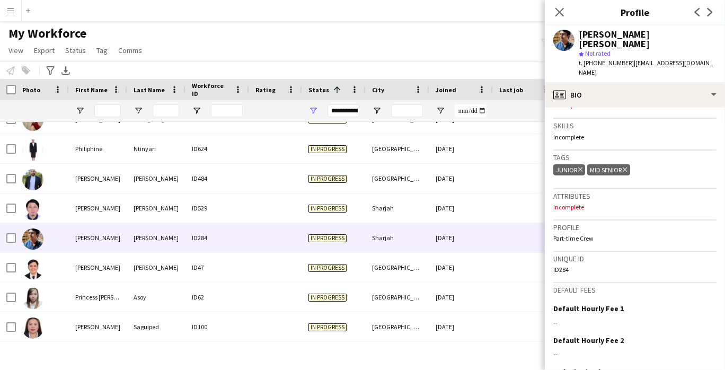
scroll to position [429, 0]
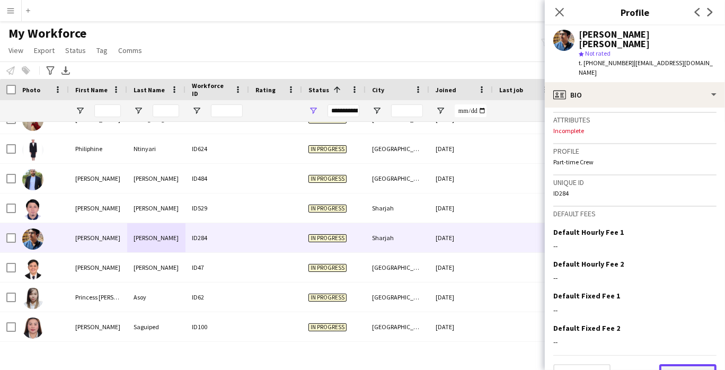
click at [675, 364] on button "Next" at bounding box center [687, 374] width 57 height 21
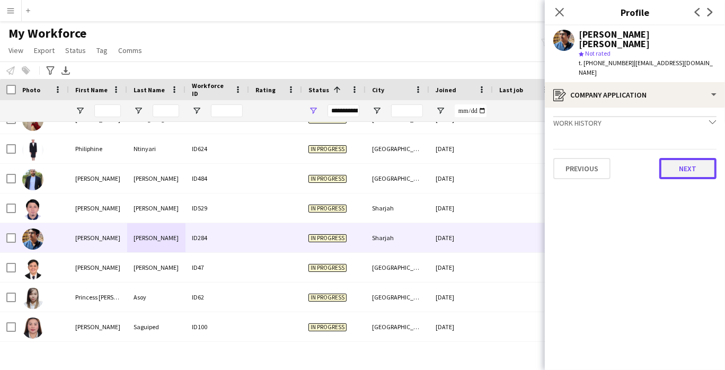
click at [694, 158] on button "Next" at bounding box center [687, 168] width 57 height 21
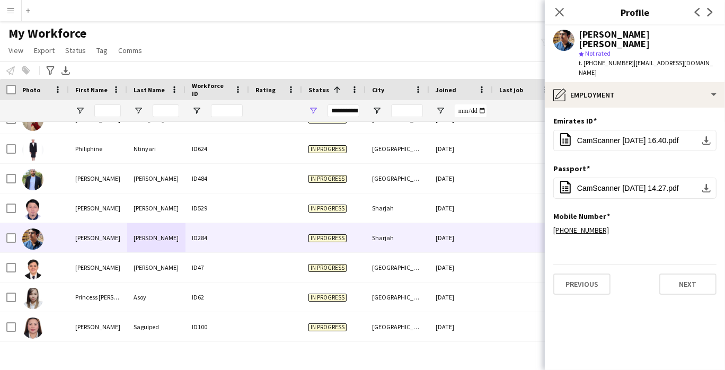
click at [695, 285] on app-section-data-types "Emirates ID Edit this field office-file-sheet CamScanner [DATE] 16.40.pdf downl…" at bounding box center [635, 239] width 180 height 262
click at [695, 273] on button "Next" at bounding box center [687, 283] width 57 height 21
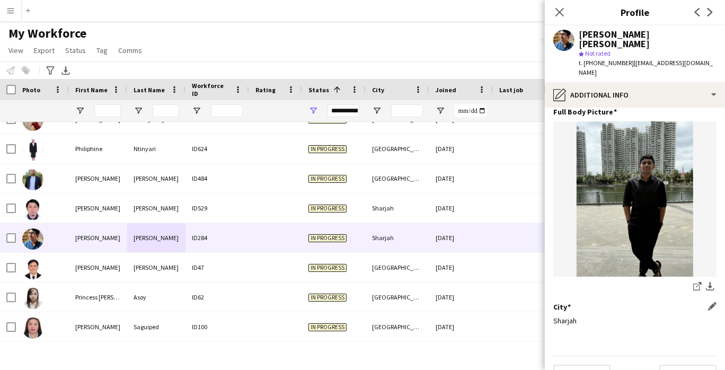
scroll to position [86, 0]
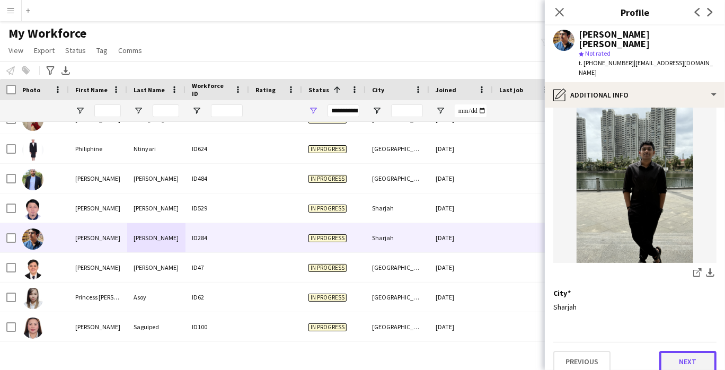
click at [682, 352] on button "Next" at bounding box center [687, 361] width 57 height 21
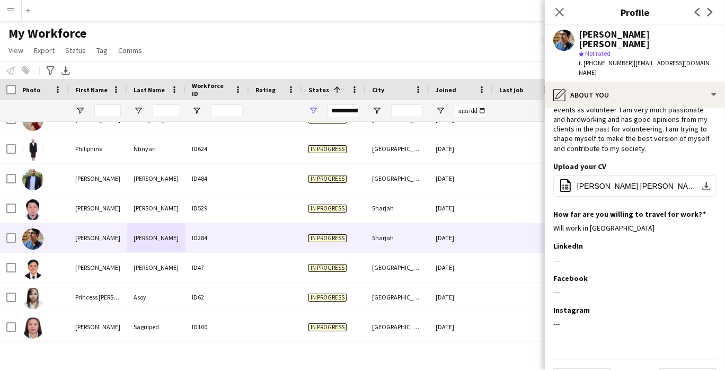
scroll to position [100, 0]
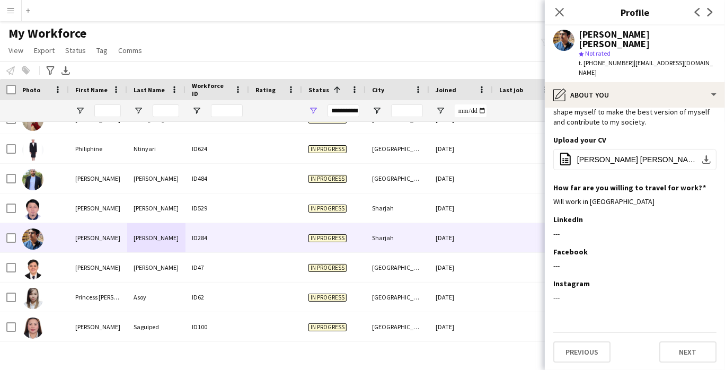
click at [679, 361] on app-section-data-types "Bio Edit this field I am a very energetic and dynamic person with a very good t…" at bounding box center [635, 239] width 180 height 262
click at [680, 352] on button "Next" at bounding box center [687, 351] width 57 height 21
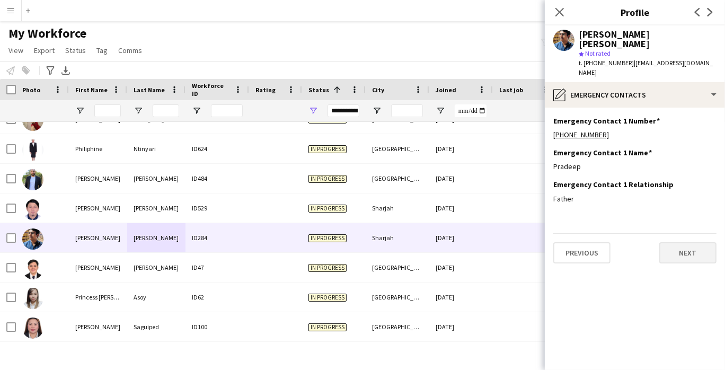
scroll to position [0, 0]
click at [682, 242] on button "Next" at bounding box center [687, 252] width 57 height 21
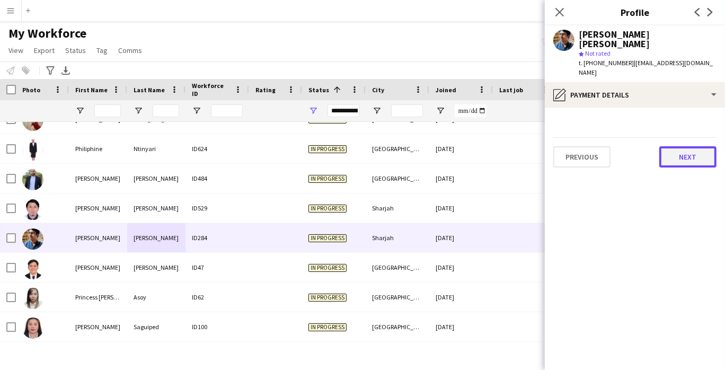
click at [688, 148] on button "Next" at bounding box center [687, 156] width 57 height 21
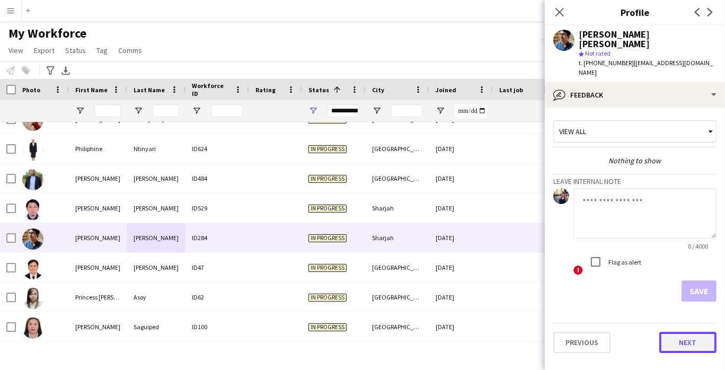
click at [698, 332] on button "Next" at bounding box center [687, 342] width 57 height 21
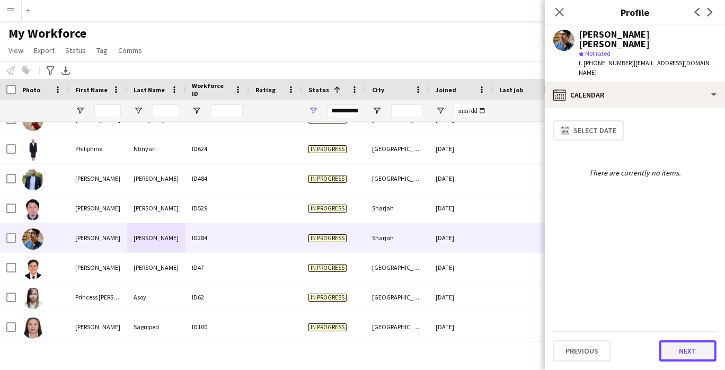
click at [690, 350] on button "Next" at bounding box center [687, 350] width 57 height 21
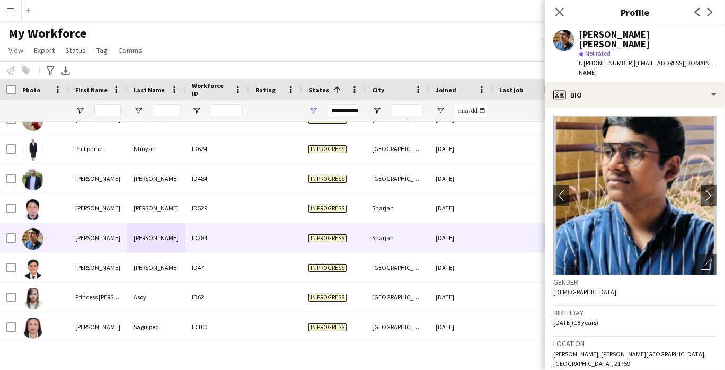
click at [598, 59] on span "t. [PHONE_NUMBER]" at bounding box center [606, 63] width 55 height 8
copy span "971567562835"
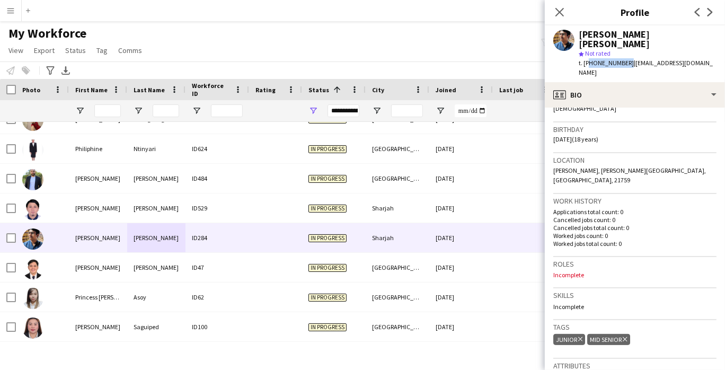
scroll to position [235, 0]
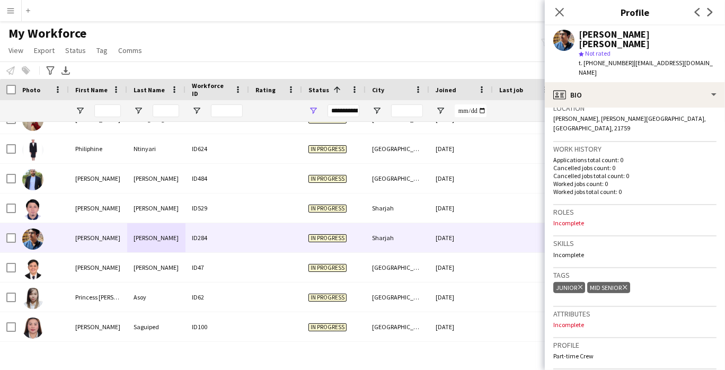
click at [629, 343] on div "Profile Part-time Crew" at bounding box center [634, 353] width 163 height 31
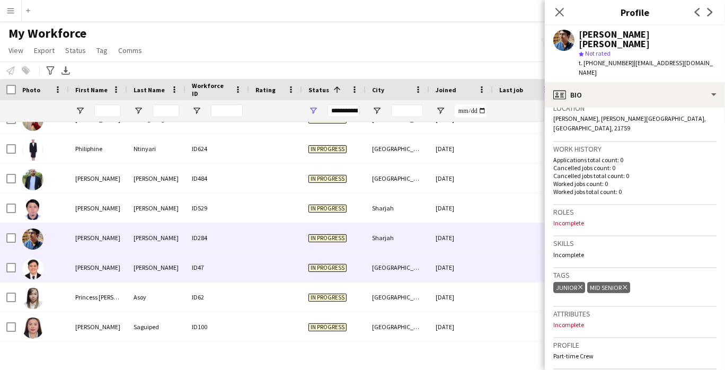
click at [238, 259] on div "ID47" at bounding box center [217, 267] width 64 height 29
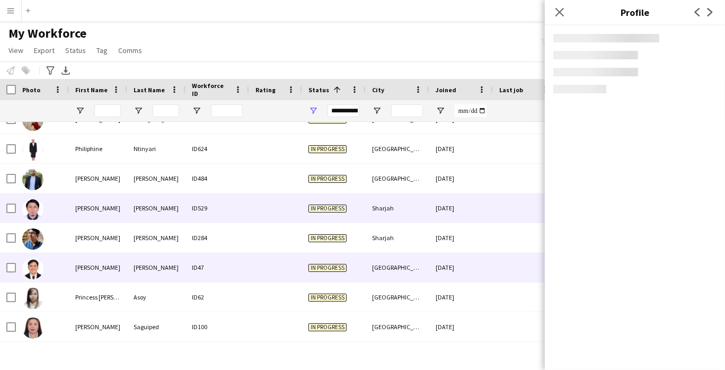
click at [149, 213] on div "[PERSON_NAME]" at bounding box center [156, 207] width 58 height 29
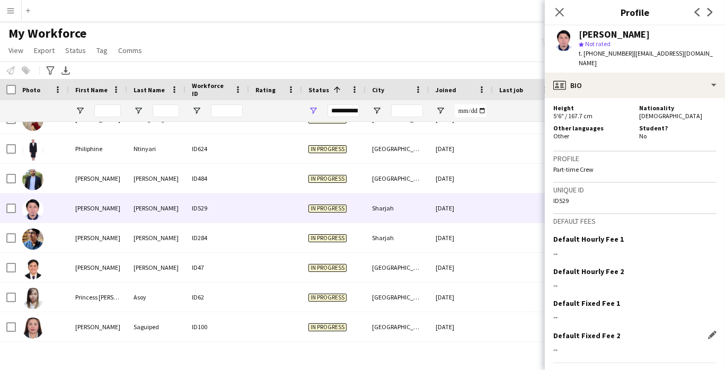
scroll to position [471, 0]
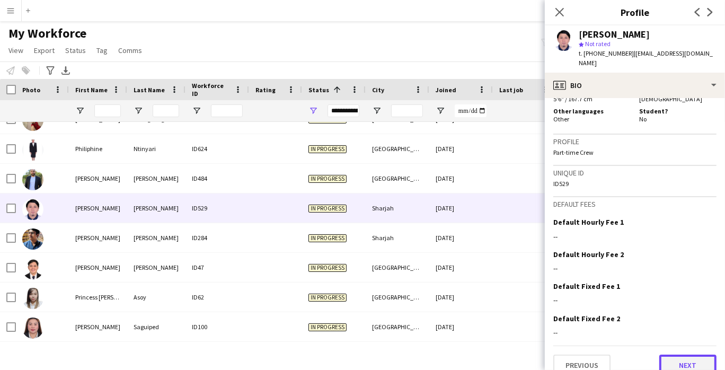
click at [681, 355] on button "Next" at bounding box center [687, 365] width 57 height 21
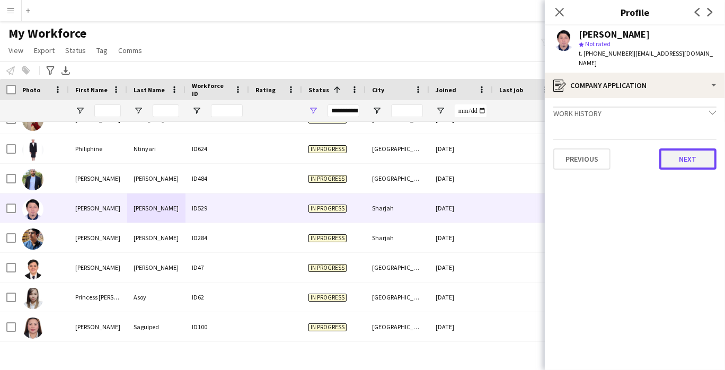
click at [677, 148] on button "Next" at bounding box center [687, 158] width 57 height 21
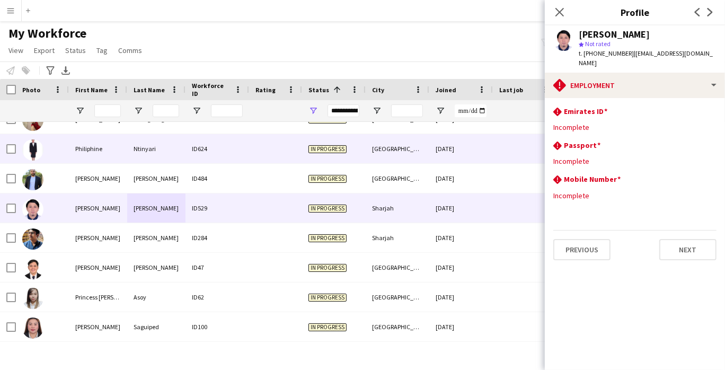
click at [164, 148] on div "Ntinyari" at bounding box center [156, 148] width 58 height 29
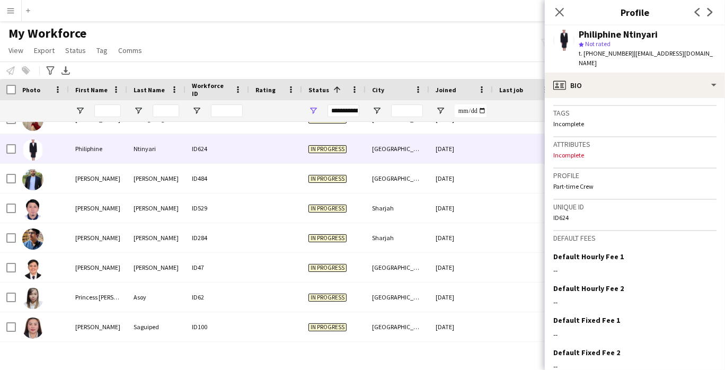
scroll to position [413, 0]
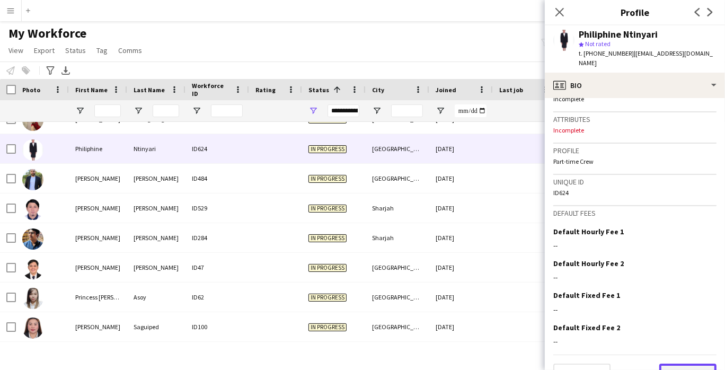
click at [685, 364] on button "Next" at bounding box center [687, 374] width 57 height 21
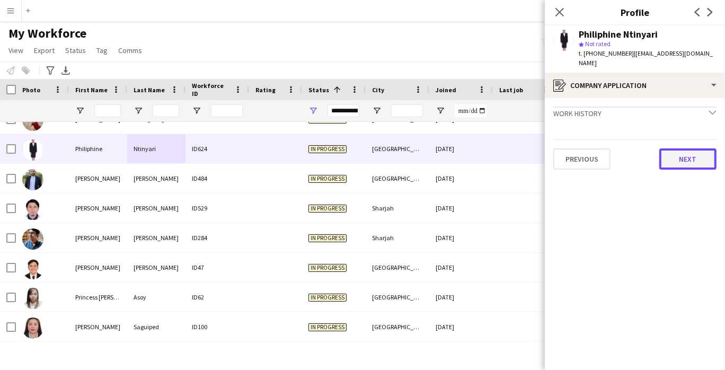
click at [662, 148] on button "Next" at bounding box center [687, 158] width 57 height 21
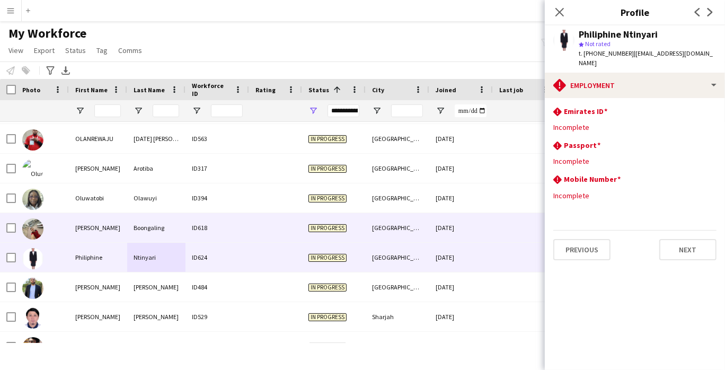
scroll to position [4144, 0]
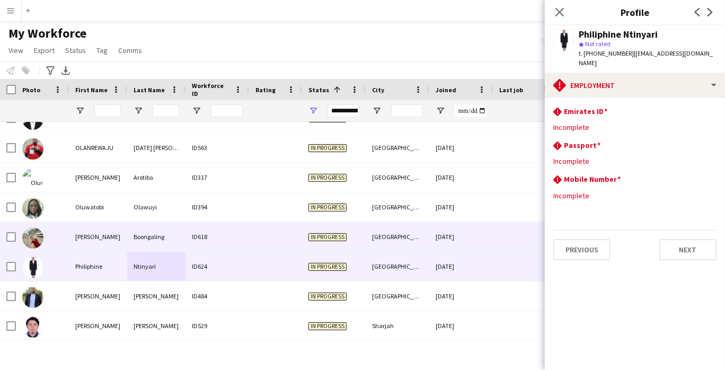
click at [102, 241] on div "[PERSON_NAME]" at bounding box center [98, 236] width 58 height 29
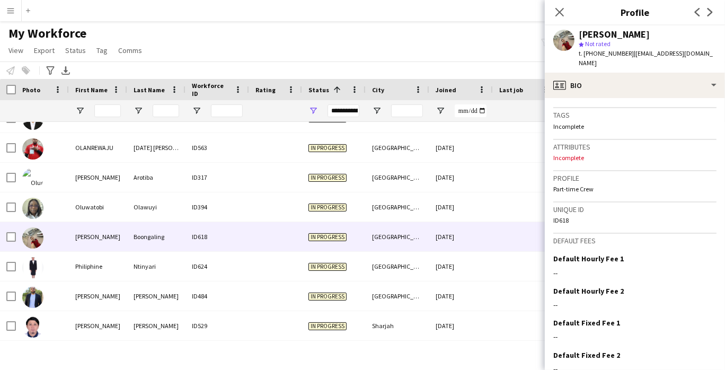
scroll to position [413, 0]
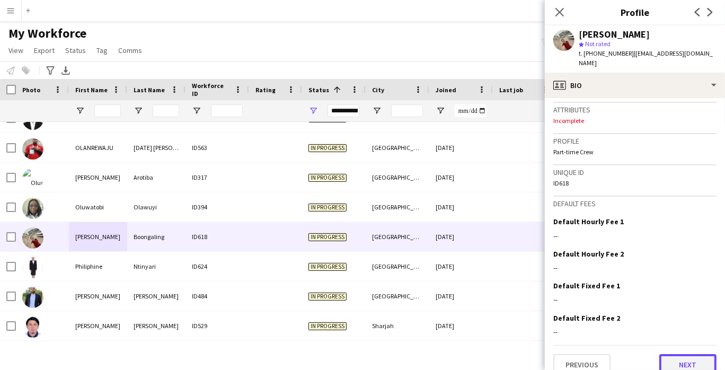
click at [683, 354] on button "Next" at bounding box center [687, 364] width 57 height 21
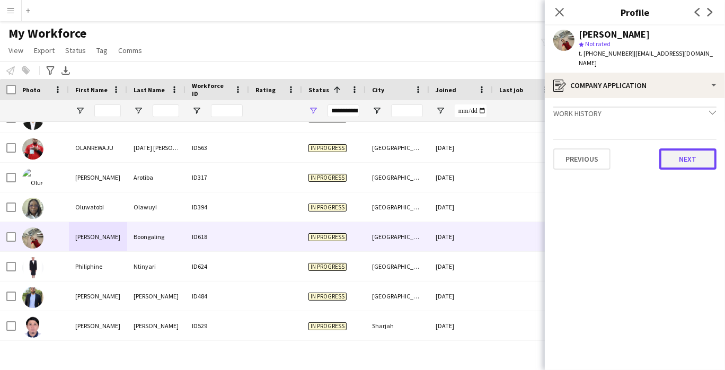
click at [687, 158] on button "Next" at bounding box center [687, 158] width 57 height 21
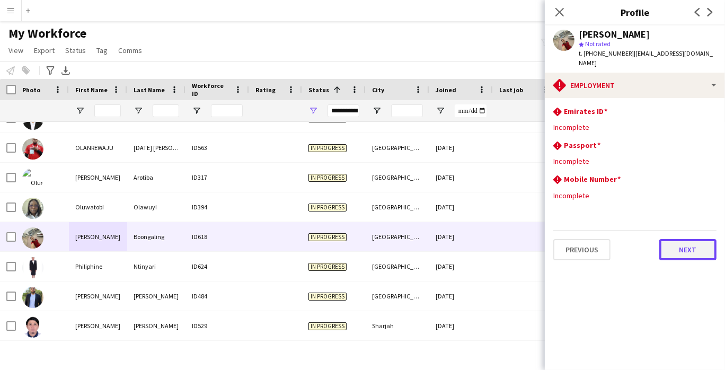
click at [704, 239] on button "Next" at bounding box center [687, 249] width 57 height 21
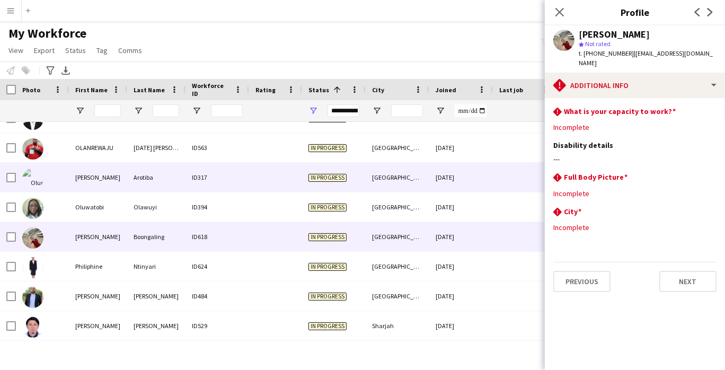
click at [154, 164] on div "Arotiba" at bounding box center [156, 177] width 58 height 29
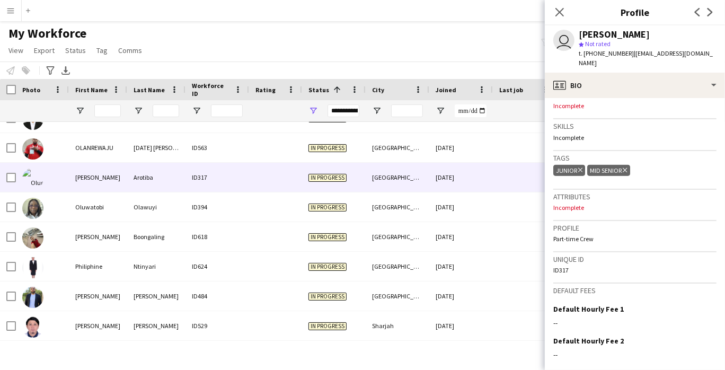
scroll to position [412, 0]
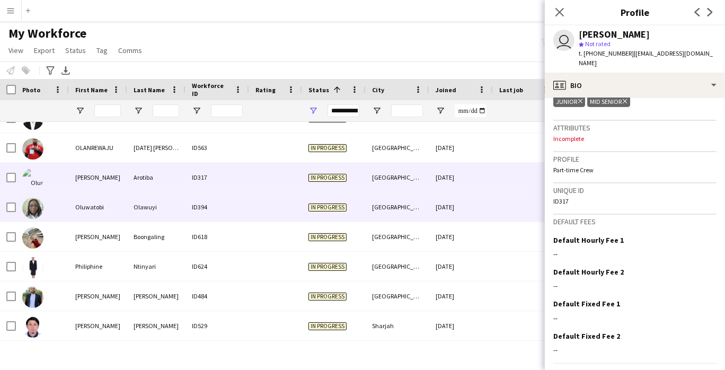
click at [288, 207] on div at bounding box center [275, 206] width 53 height 29
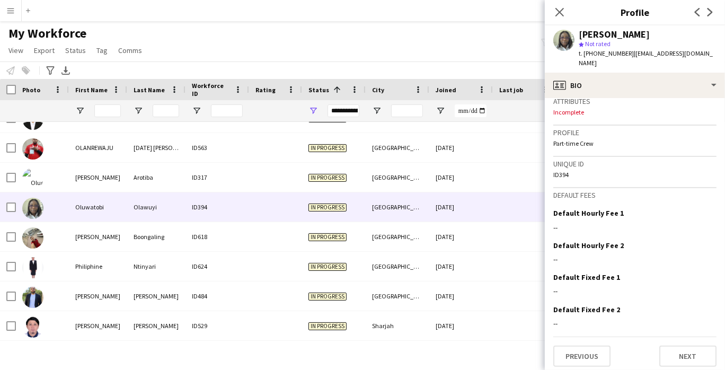
scroll to position [429, 0]
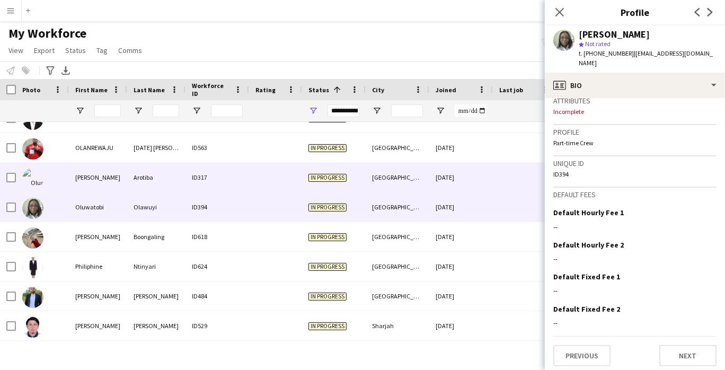
click at [104, 173] on div "[PERSON_NAME]" at bounding box center [98, 177] width 58 height 29
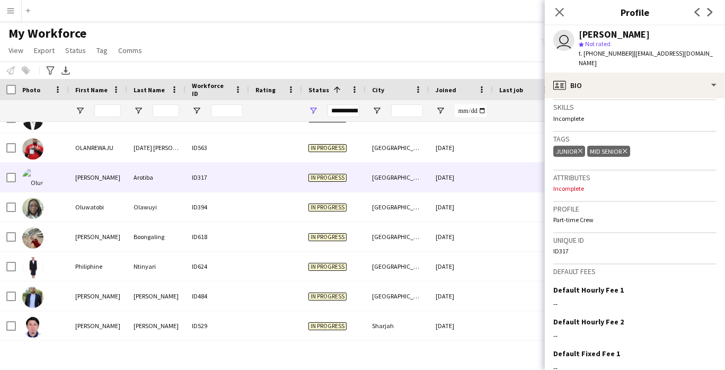
scroll to position [412, 0]
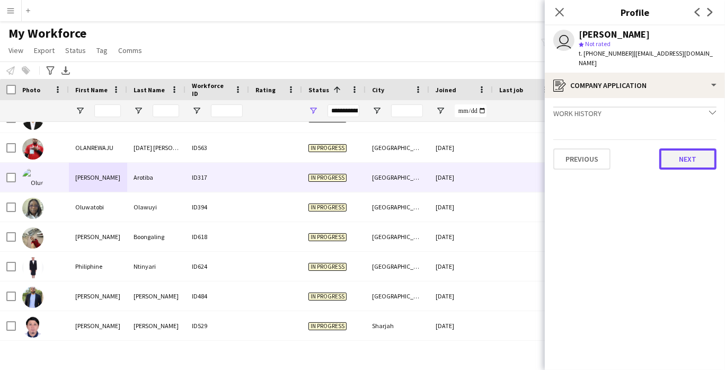
click at [694, 151] on button "Next" at bounding box center [687, 158] width 57 height 21
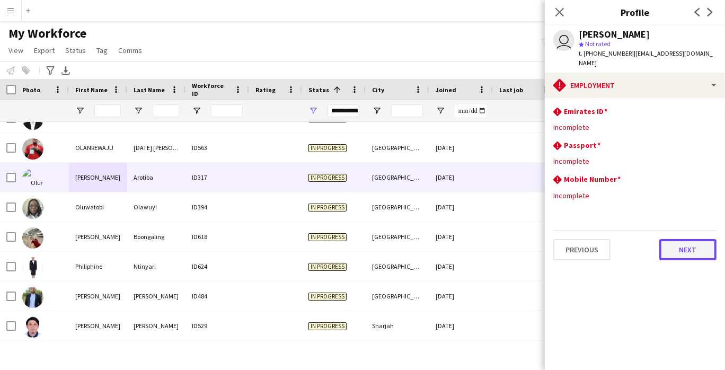
click at [705, 244] on button "Next" at bounding box center [687, 249] width 57 height 21
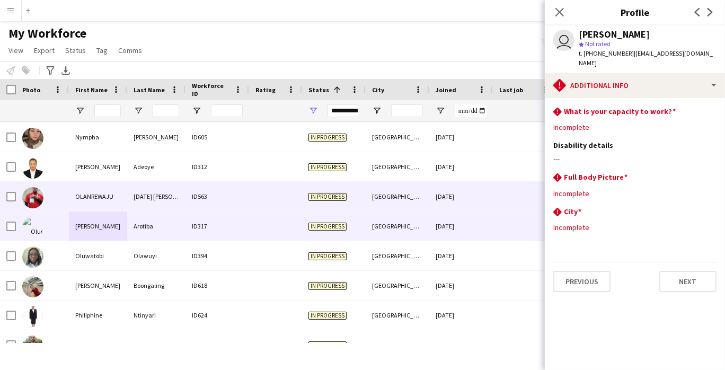
scroll to position [4026, 0]
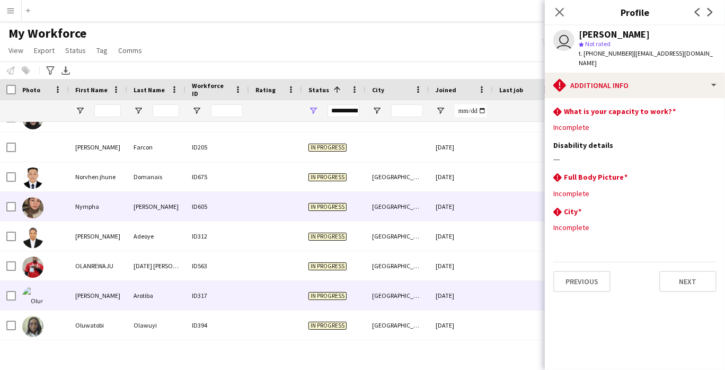
click at [105, 205] on div "Nympha" at bounding box center [98, 206] width 58 height 29
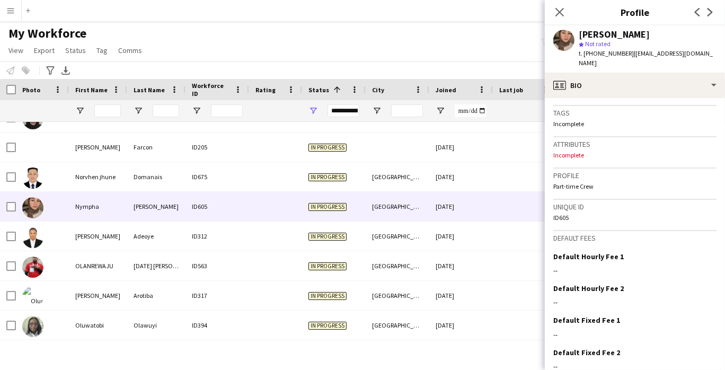
scroll to position [413, 0]
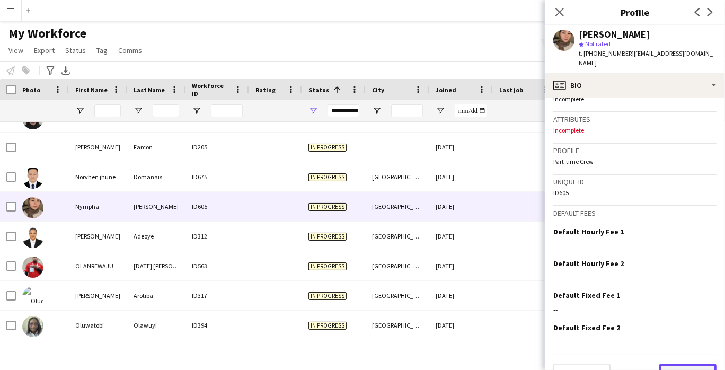
click at [679, 364] on button "Next" at bounding box center [687, 374] width 57 height 21
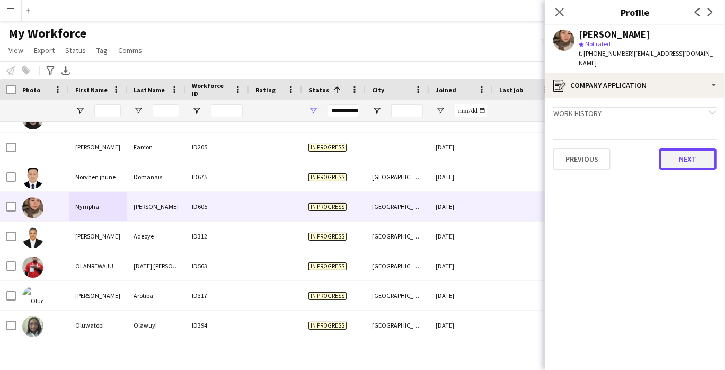
click at [687, 148] on button "Next" at bounding box center [687, 158] width 57 height 21
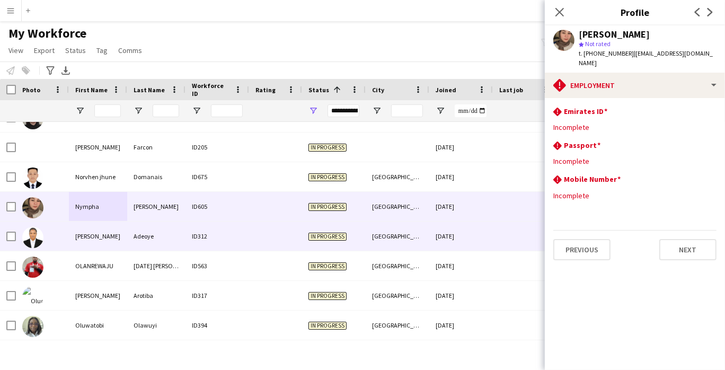
click at [70, 242] on div "[PERSON_NAME]" at bounding box center [98, 236] width 58 height 29
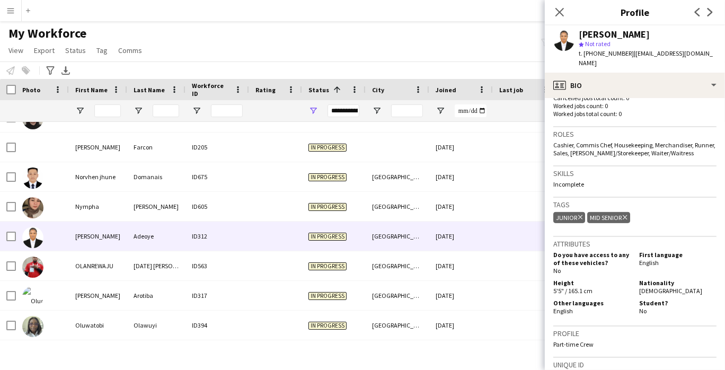
scroll to position [496, 0]
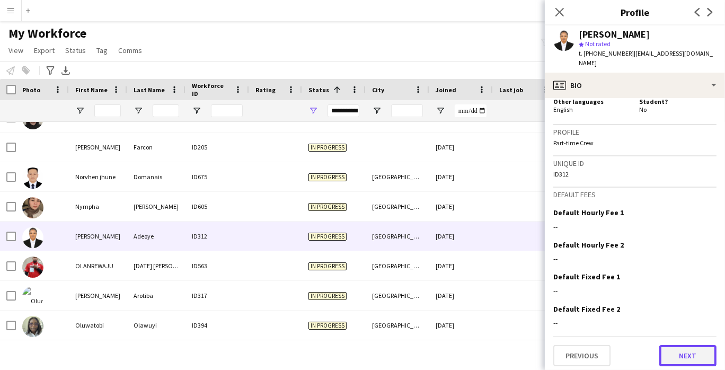
click at [679, 345] on button "Next" at bounding box center [687, 355] width 57 height 21
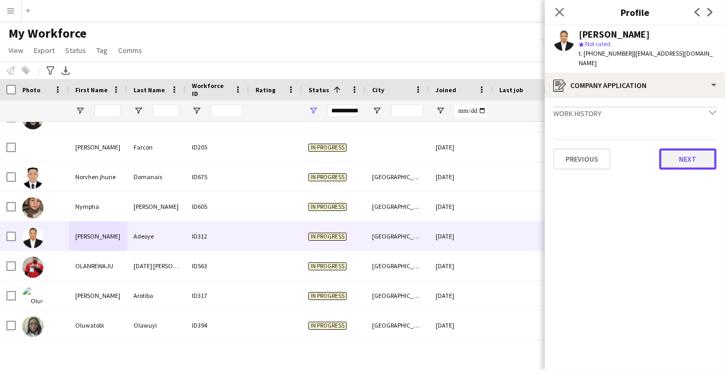
click at [674, 152] on button "Next" at bounding box center [687, 158] width 57 height 21
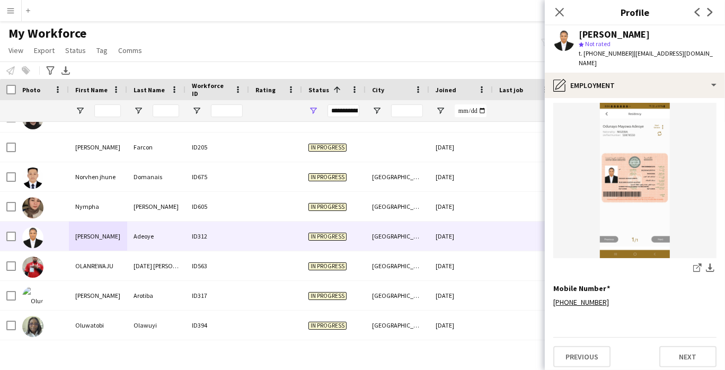
scroll to position [217, 0]
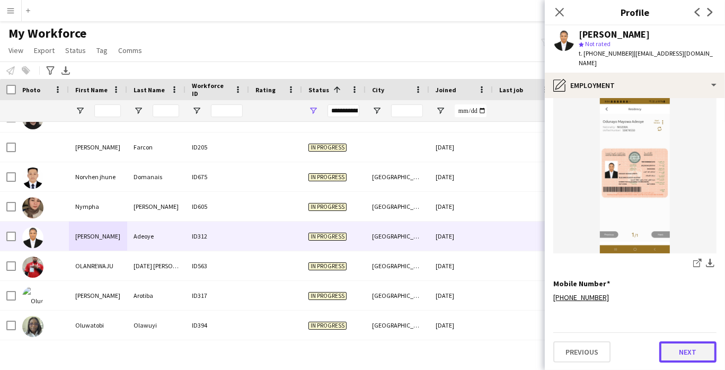
click at [682, 344] on button "Next" at bounding box center [687, 351] width 57 height 21
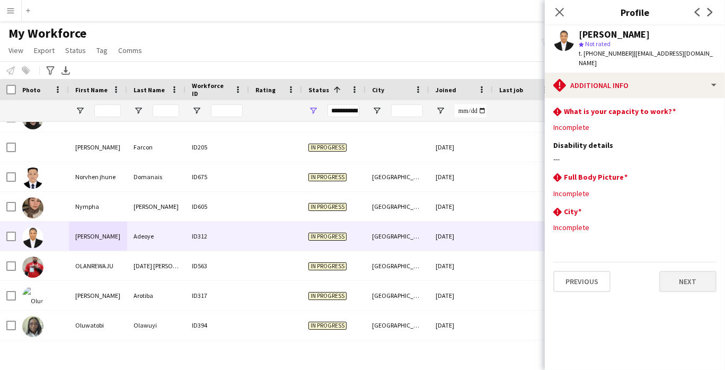
scroll to position [0, 0]
click at [601, 51] on span "t. [PHONE_NUMBER]" at bounding box center [606, 53] width 55 height 8
copy span "971525092690"
click at [665, 209] on div "rhombus-alert City Edit this field" at bounding box center [634, 213] width 163 height 12
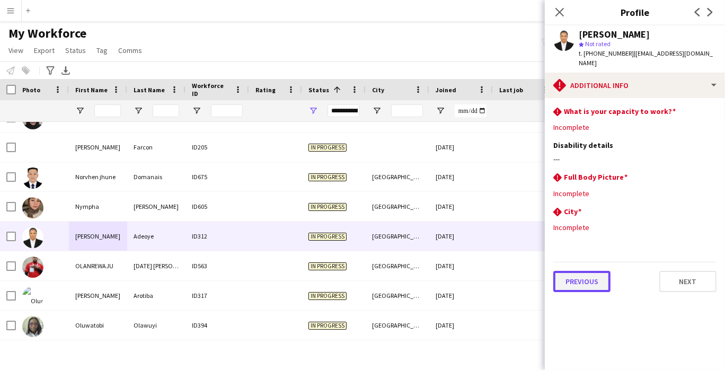
click at [591, 284] on button "Previous" at bounding box center [581, 281] width 57 height 21
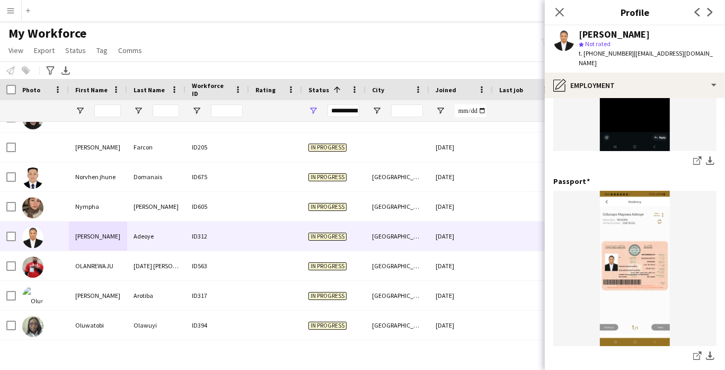
scroll to position [217, 0]
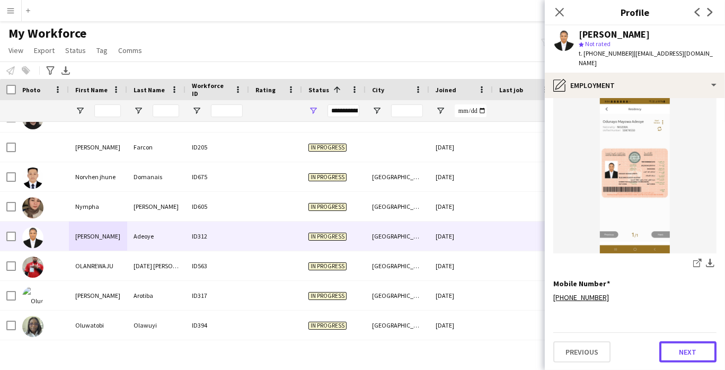
click at [675, 346] on button "Next" at bounding box center [687, 351] width 57 height 21
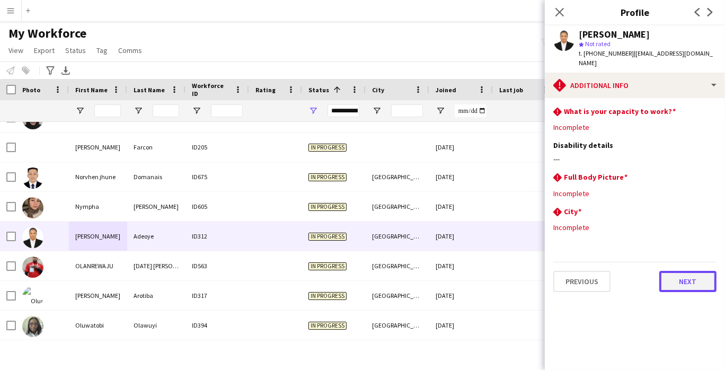
click at [682, 286] on button "Next" at bounding box center [687, 281] width 57 height 21
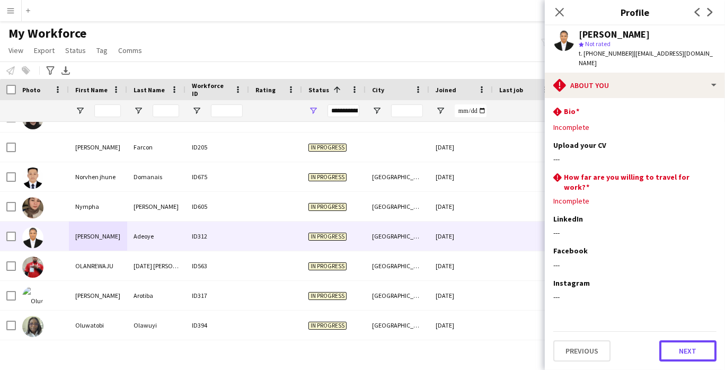
drag, startPoint x: 683, startPoint y: 341, endPoint x: 676, endPoint y: 342, distance: 6.9
click at [681, 342] on button "Next" at bounding box center [687, 350] width 57 height 21
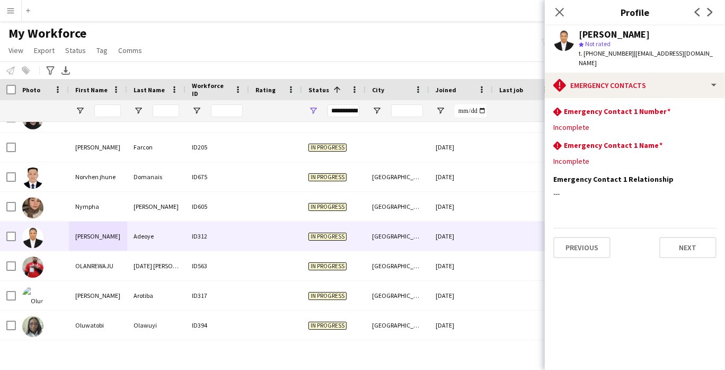
click at [662, 330] on app-section-data-types "rhombus-alert Emergency Contact 1 Number Edit this field Incomplete rhombus-ale…" at bounding box center [635, 234] width 180 height 272
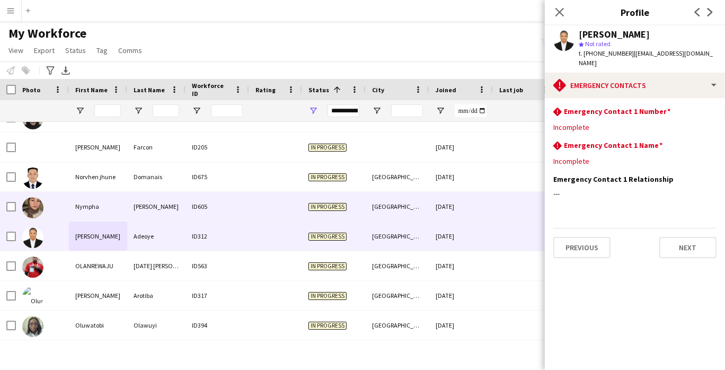
scroll to position [3967, 0]
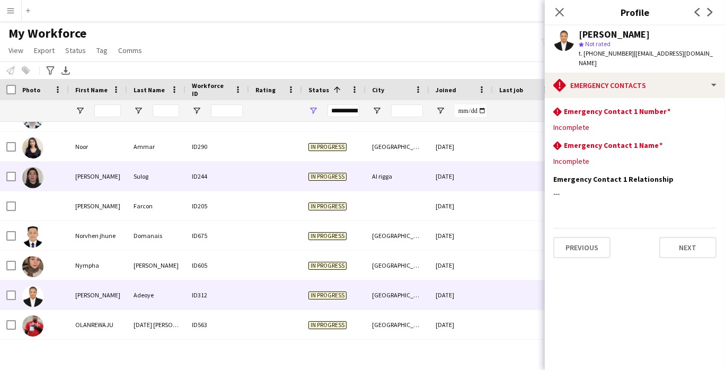
click at [144, 175] on div "Sulog" at bounding box center [156, 176] width 58 height 29
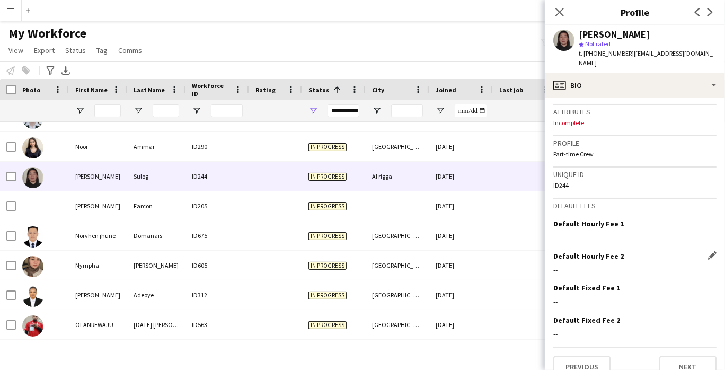
scroll to position [420, 0]
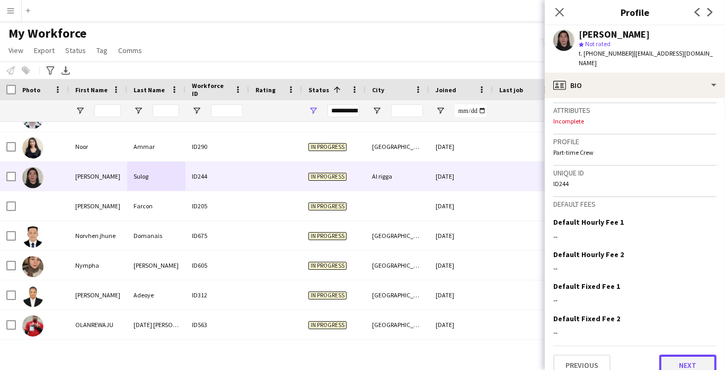
click at [681, 355] on button "Next" at bounding box center [687, 365] width 57 height 21
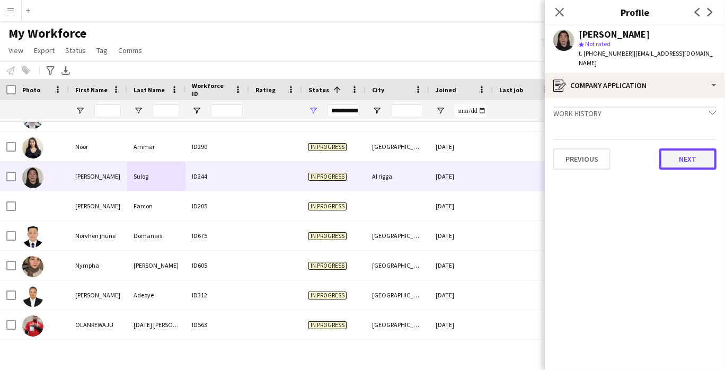
click at [690, 148] on button "Next" at bounding box center [687, 158] width 57 height 21
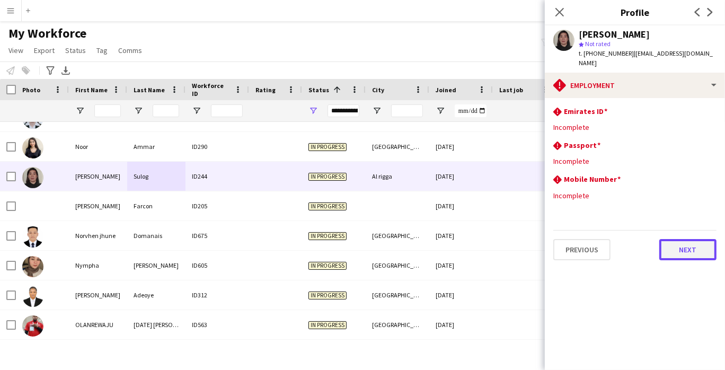
click at [689, 240] on button "Next" at bounding box center [687, 249] width 57 height 21
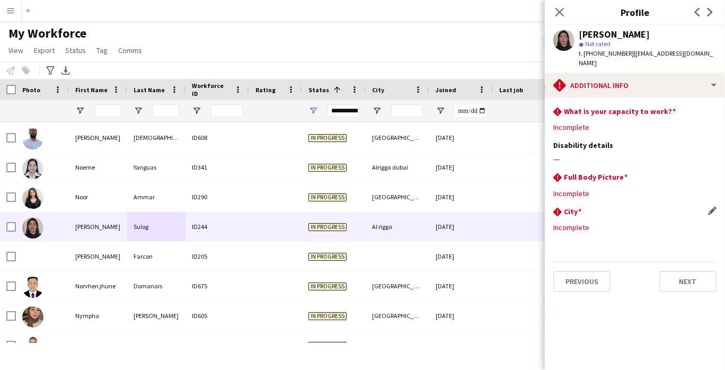
scroll to position [3915, 0]
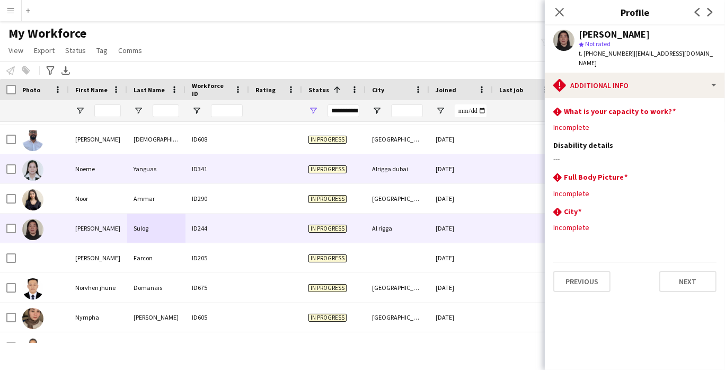
click at [157, 167] on div "Yanguas" at bounding box center [156, 168] width 58 height 29
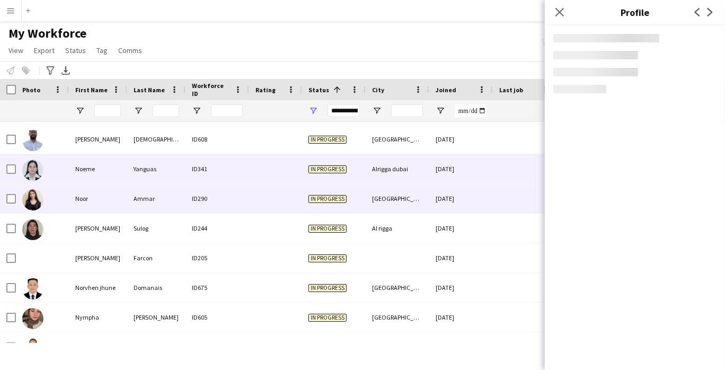
click at [155, 203] on div "Ammar" at bounding box center [156, 198] width 58 height 29
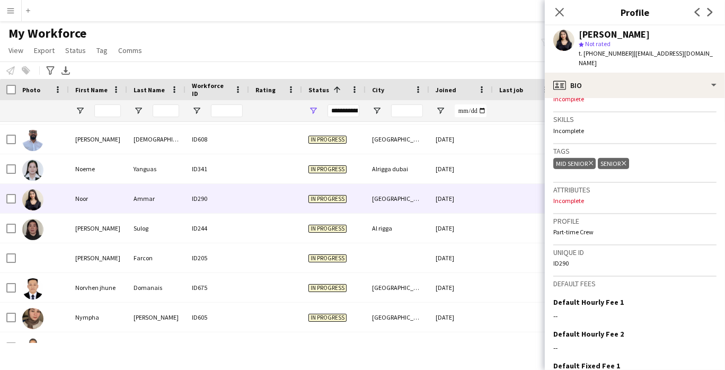
scroll to position [420, 0]
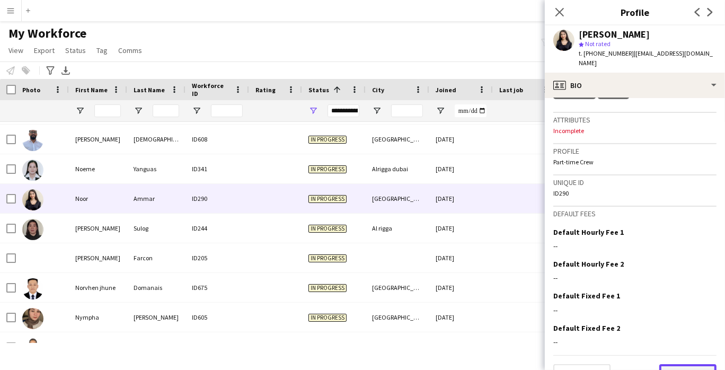
click at [681, 364] on button "Next" at bounding box center [687, 374] width 57 height 21
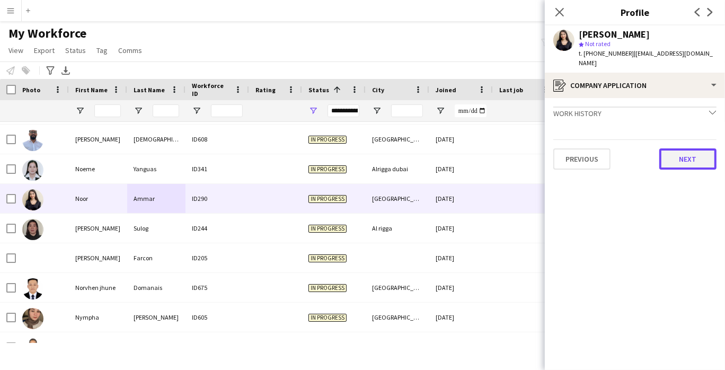
click at [686, 153] on button "Next" at bounding box center [687, 158] width 57 height 21
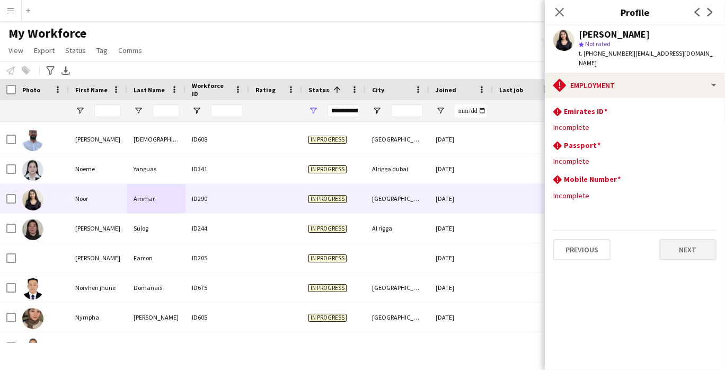
click at [675, 241] on button "Next" at bounding box center [687, 249] width 57 height 21
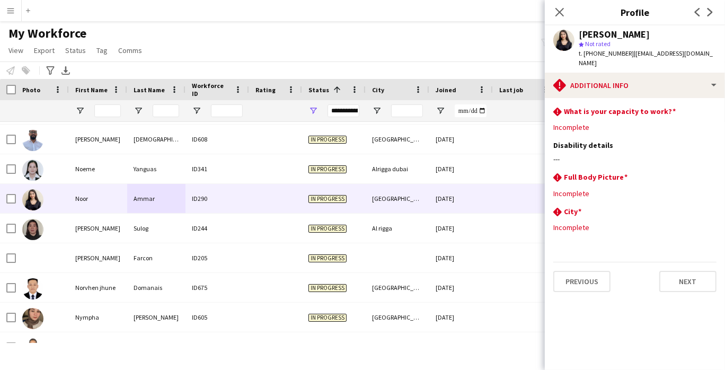
click at [359, 160] on div "In progress" at bounding box center [334, 168] width 64 height 29
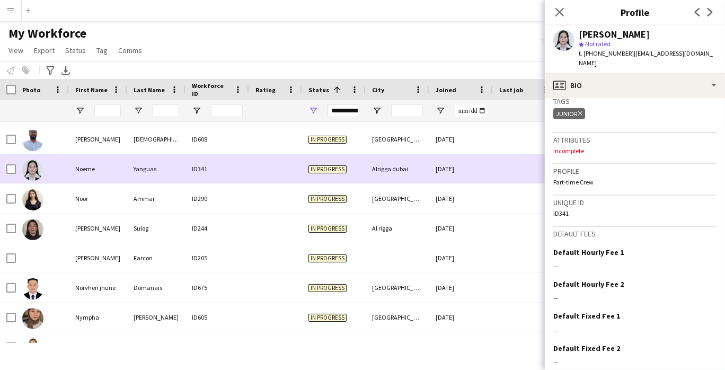
scroll to position [429, 0]
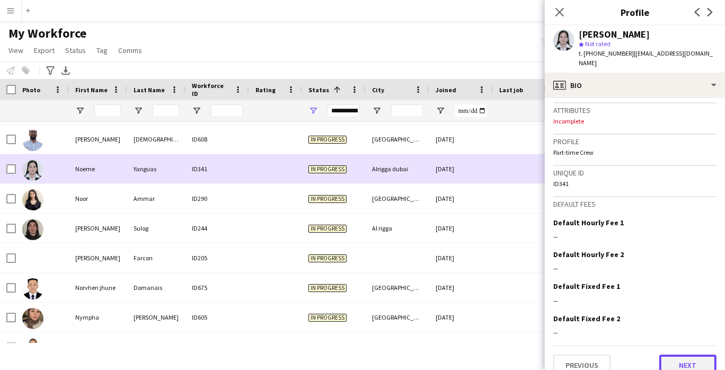
click at [696, 359] on button "Next" at bounding box center [687, 365] width 57 height 21
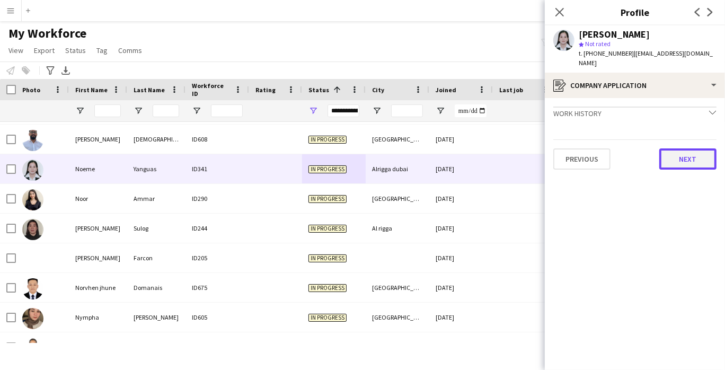
click at [704, 154] on button "Next" at bounding box center [687, 158] width 57 height 21
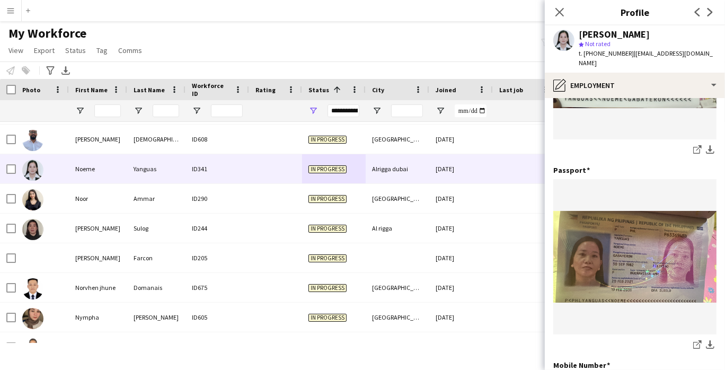
scroll to position [388, 0]
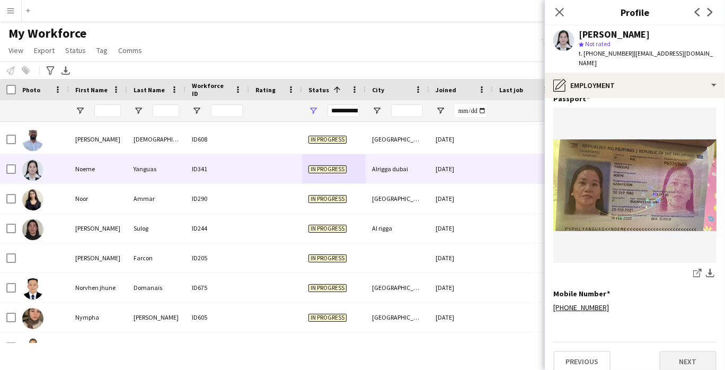
click at [677, 351] on button "Next" at bounding box center [687, 361] width 57 height 21
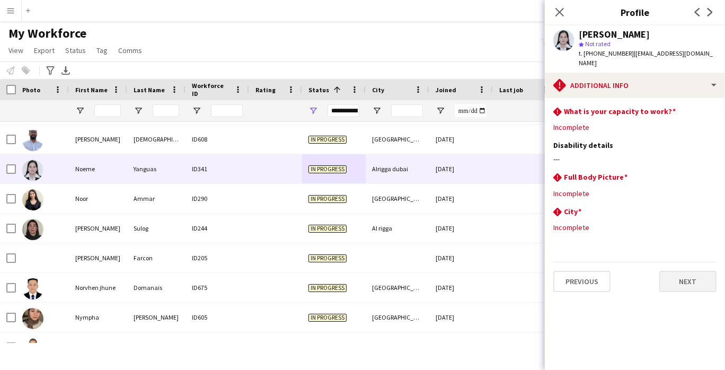
click at [690, 271] on button "Next" at bounding box center [687, 281] width 57 height 21
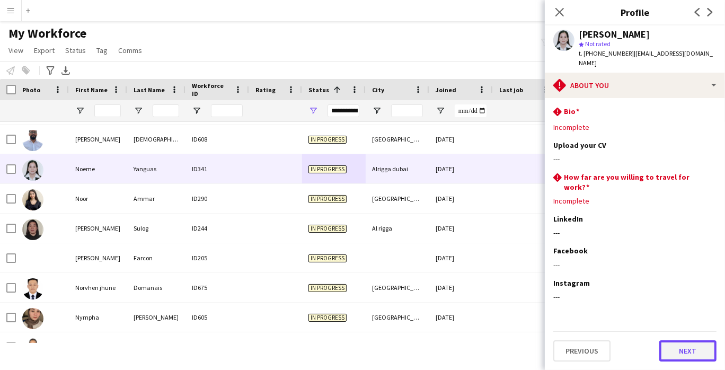
click at [677, 340] on button "Next" at bounding box center [687, 350] width 57 height 21
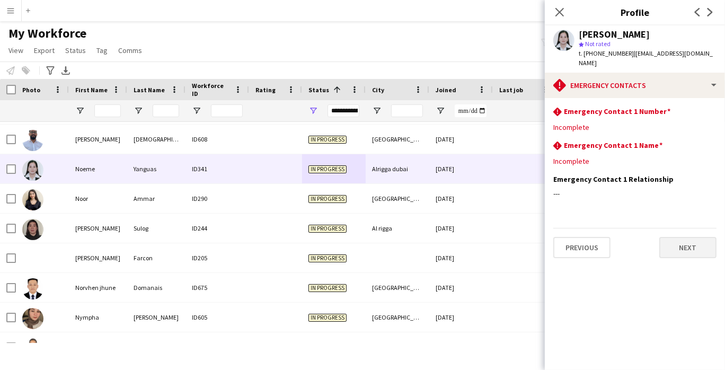
click at [702, 243] on button "Next" at bounding box center [687, 247] width 57 height 21
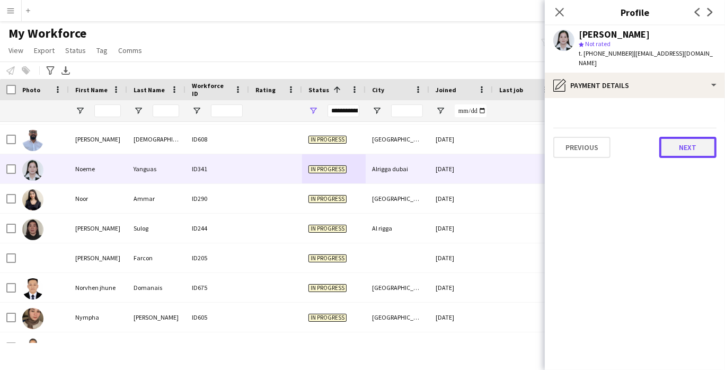
click at [702, 143] on button "Next" at bounding box center [687, 147] width 57 height 21
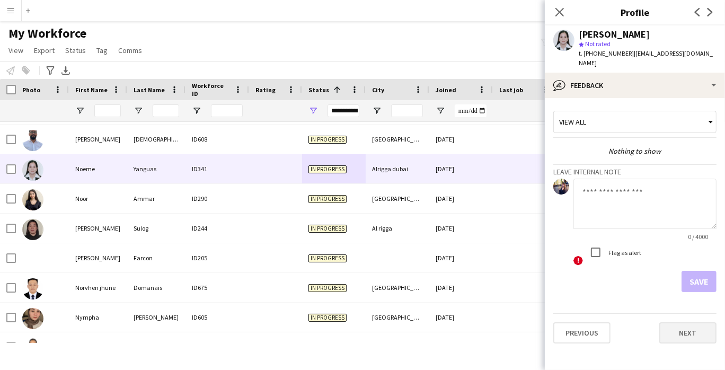
click at [688, 322] on button "Next" at bounding box center [687, 332] width 57 height 21
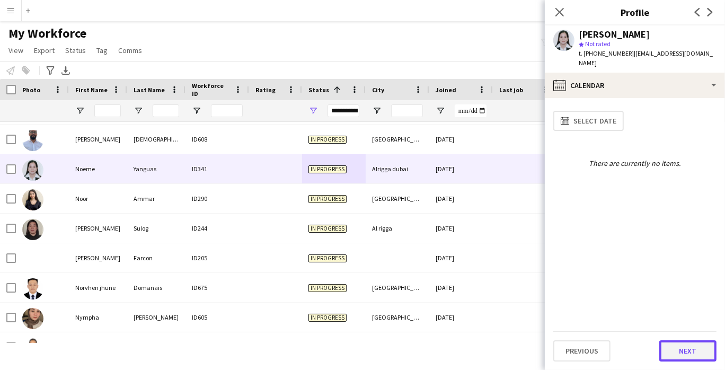
click at [691, 346] on button "Next" at bounding box center [687, 350] width 57 height 21
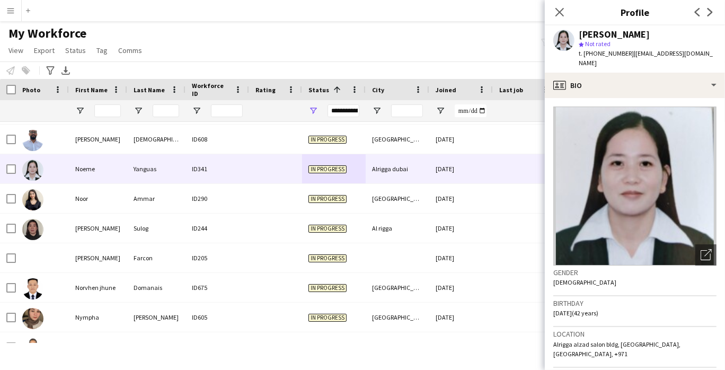
click at [611, 55] on span "t. [PHONE_NUMBER]" at bounding box center [606, 53] width 55 height 8
copy span "971568976099"
click at [642, 298] on h3 "Birthday" at bounding box center [634, 303] width 163 height 10
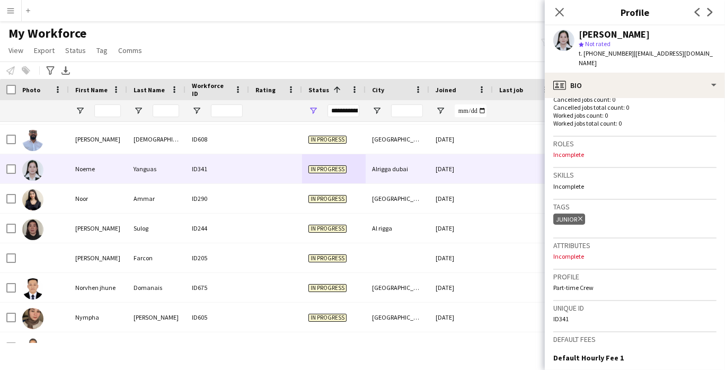
scroll to position [429, 0]
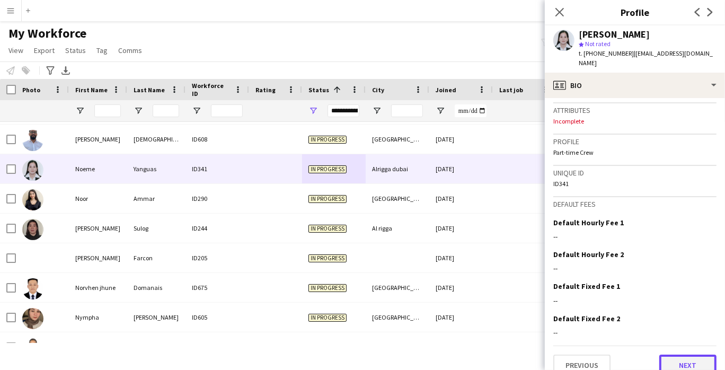
click at [686, 355] on button "Next" at bounding box center [687, 365] width 57 height 21
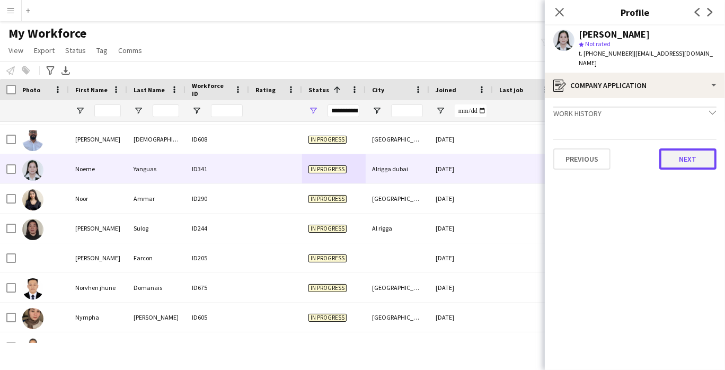
click at [672, 148] on button "Next" at bounding box center [687, 158] width 57 height 21
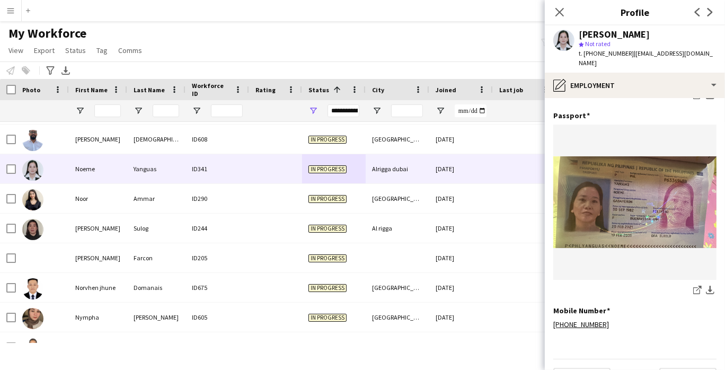
scroll to position [388, 0]
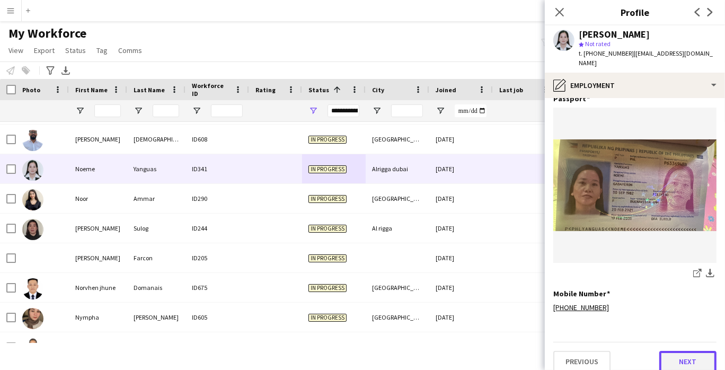
click at [686, 351] on button "Next" at bounding box center [687, 361] width 57 height 21
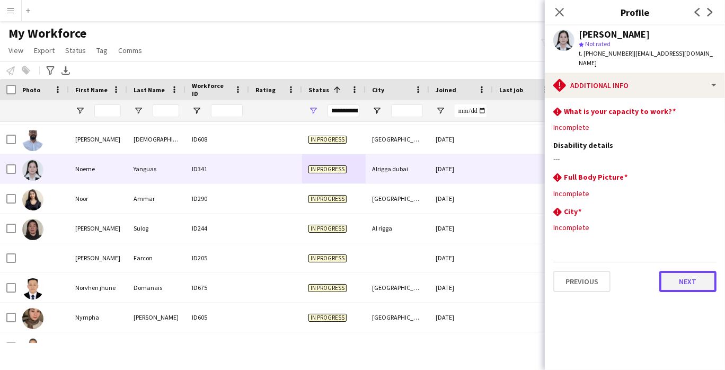
click at [679, 272] on button "Next" at bounding box center [687, 281] width 57 height 21
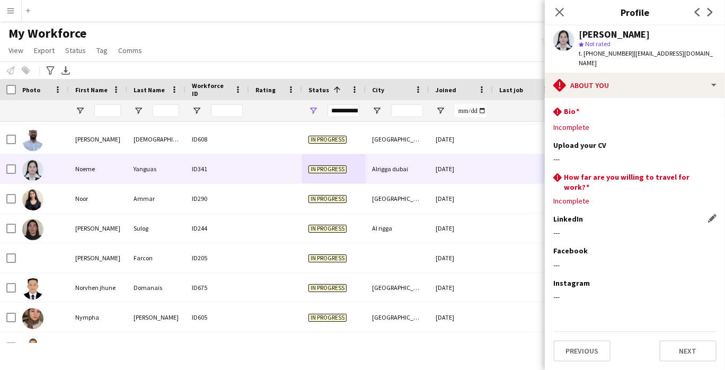
drag, startPoint x: 697, startPoint y: 221, endPoint x: 677, endPoint y: 222, distance: 20.7
click at [697, 221] on div "LinkedIn Edit this field ---" at bounding box center [634, 230] width 163 height 32
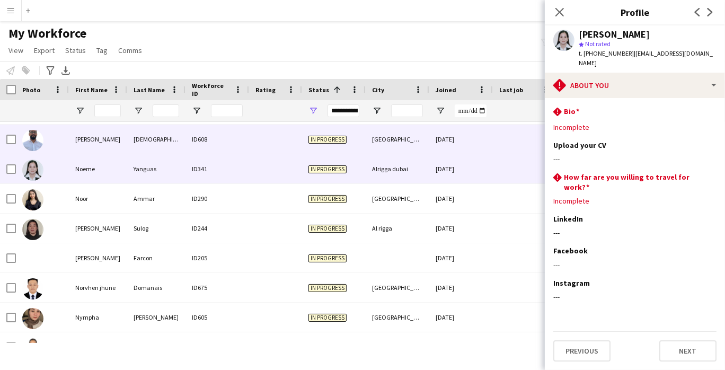
click at [84, 138] on div "[PERSON_NAME]" at bounding box center [98, 139] width 58 height 29
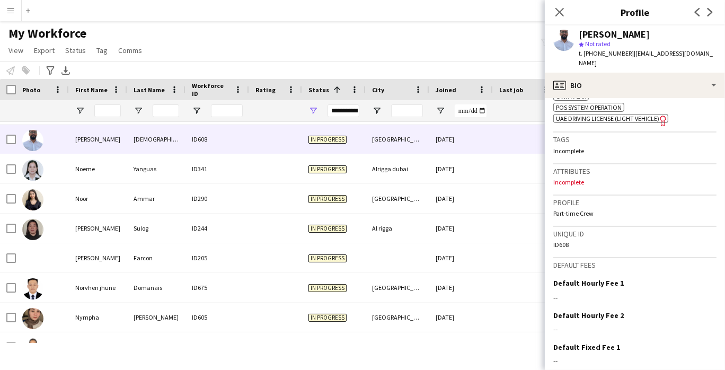
scroll to position [513, 0]
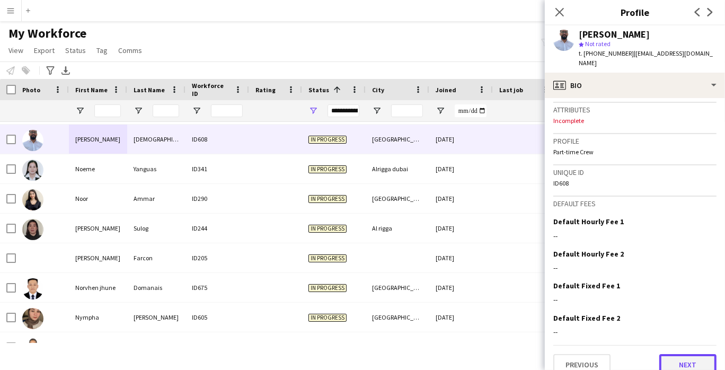
click at [677, 354] on button "Next" at bounding box center [687, 364] width 57 height 21
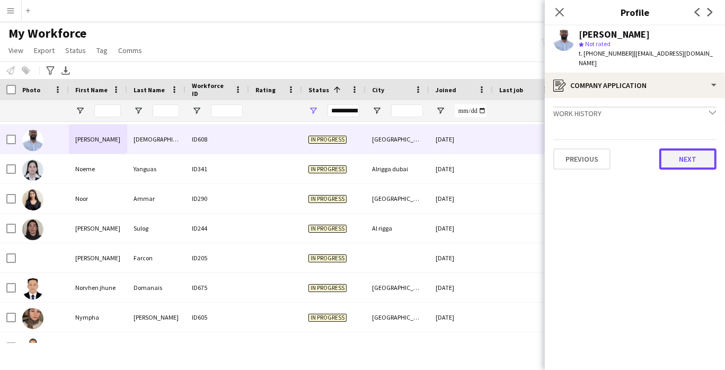
click at [677, 158] on button "Next" at bounding box center [687, 158] width 57 height 21
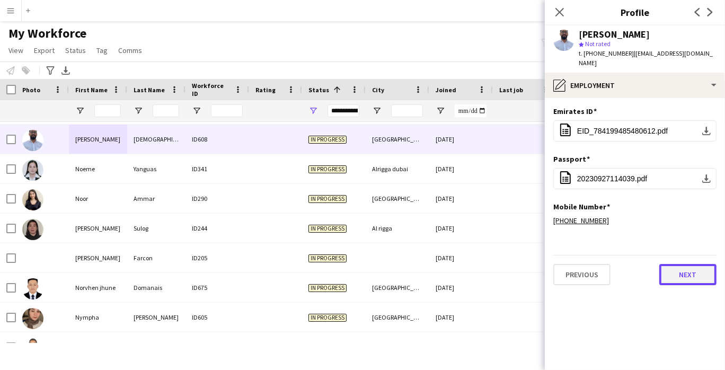
click at [692, 264] on button "Next" at bounding box center [687, 274] width 57 height 21
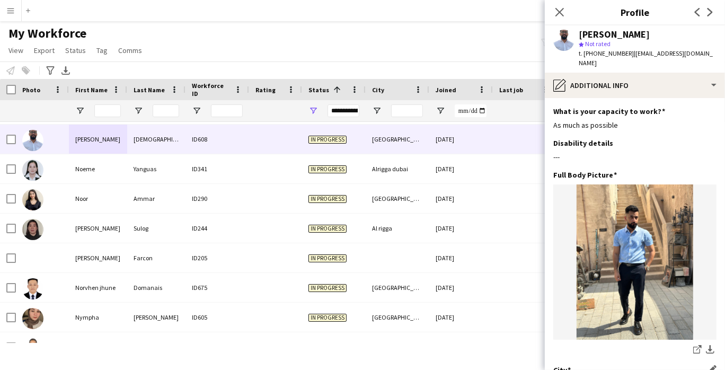
scroll to position [76, 0]
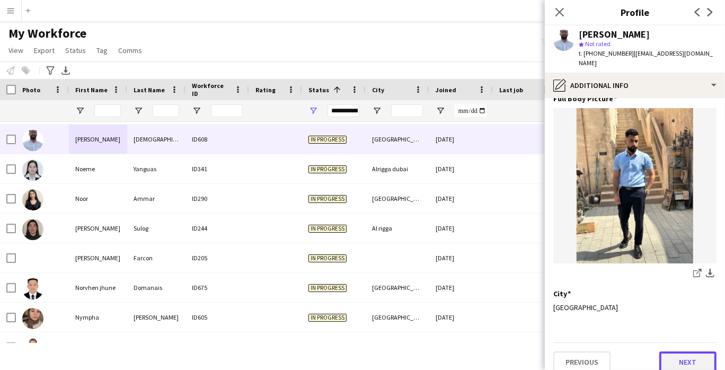
click at [688, 351] on button "Next" at bounding box center [687, 361] width 57 height 21
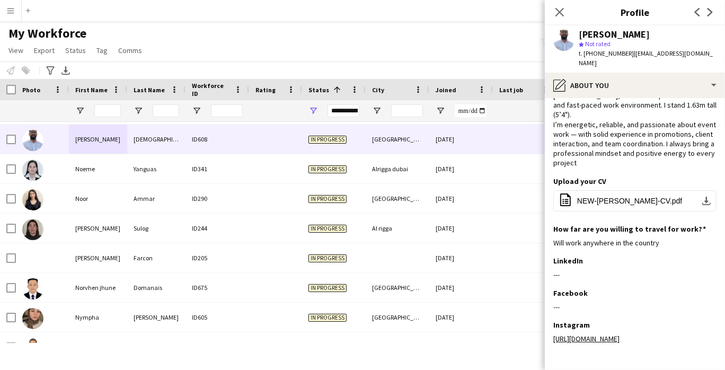
scroll to position [109, 0]
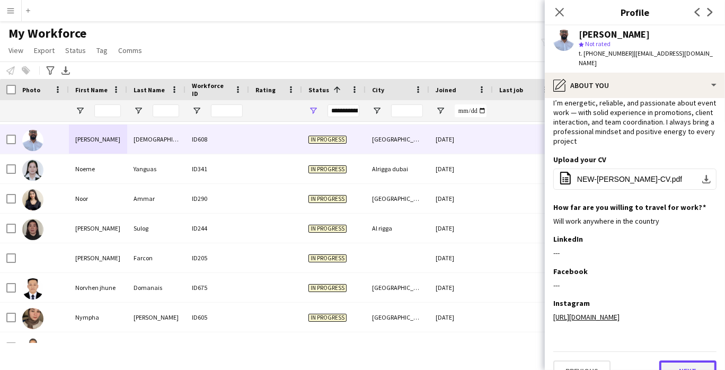
click at [684, 360] on button "Next" at bounding box center [687, 370] width 57 height 21
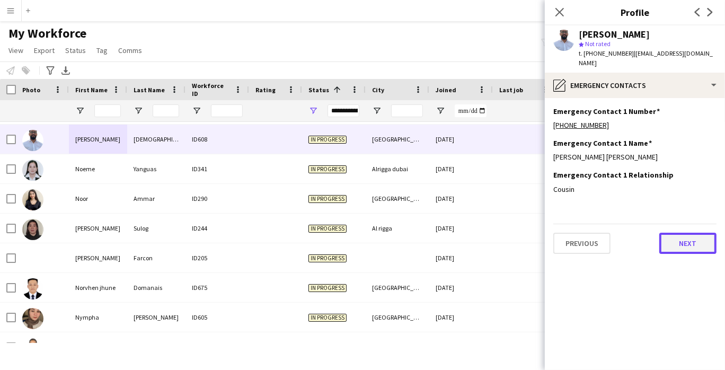
click at [695, 243] on button "Next" at bounding box center [687, 243] width 57 height 21
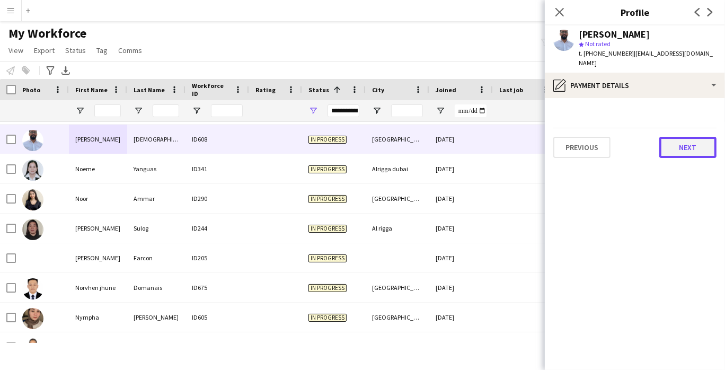
click at [696, 140] on button "Next" at bounding box center [687, 147] width 57 height 21
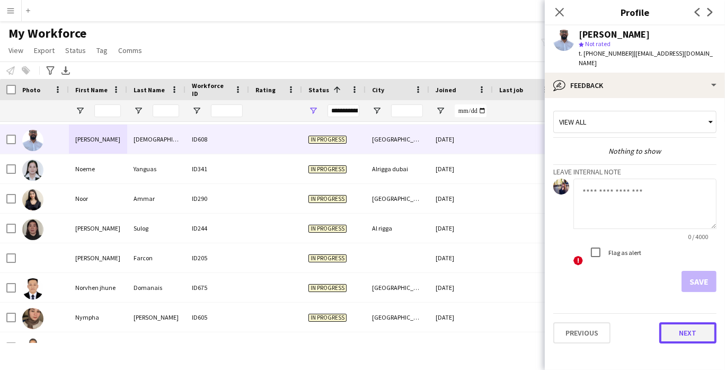
click at [678, 322] on button "Next" at bounding box center [687, 332] width 57 height 21
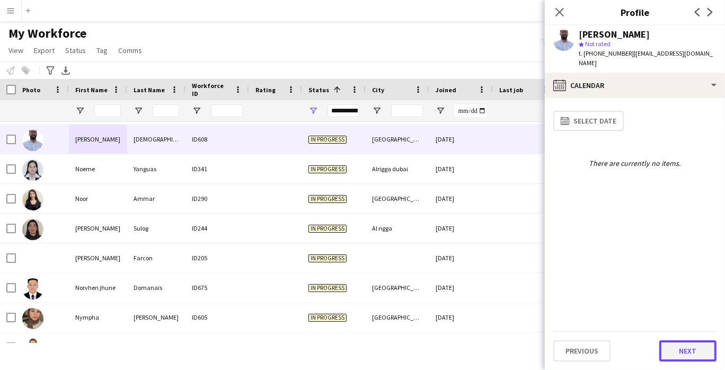
drag, startPoint x: 684, startPoint y: 349, endPoint x: 683, endPoint y: 342, distance: 7.0
click at [683, 342] on button "Next" at bounding box center [687, 350] width 57 height 21
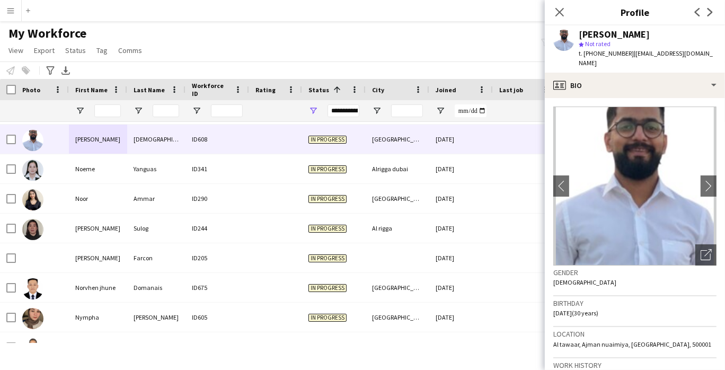
click at [608, 54] on span "t. [PHONE_NUMBER]" at bounding box center [606, 53] width 55 height 8
copy span "971505058416"
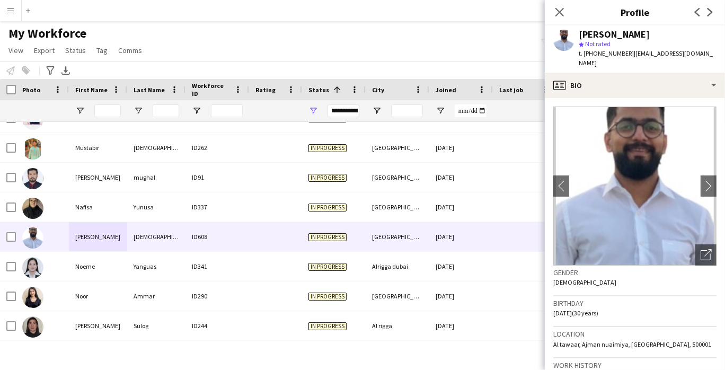
scroll to position [3797, 0]
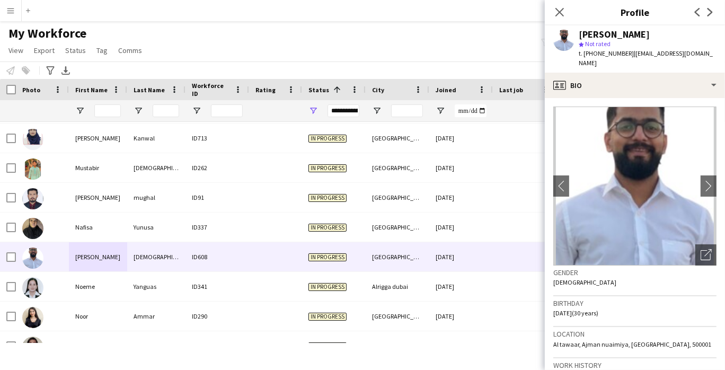
click at [668, 280] on div "Gender [DEMOGRAPHIC_DATA]" at bounding box center [634, 281] width 163 height 31
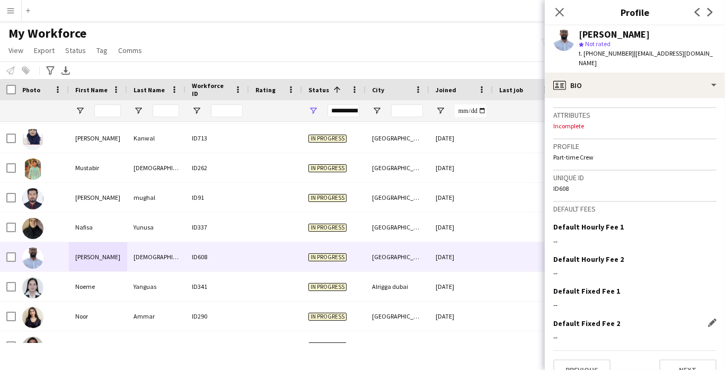
scroll to position [513, 0]
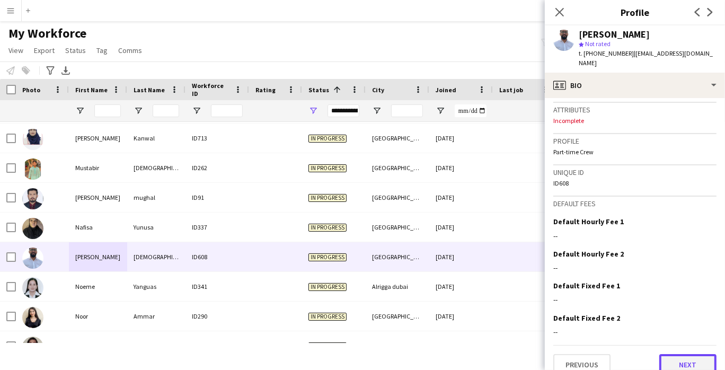
click at [693, 354] on button "Next" at bounding box center [687, 364] width 57 height 21
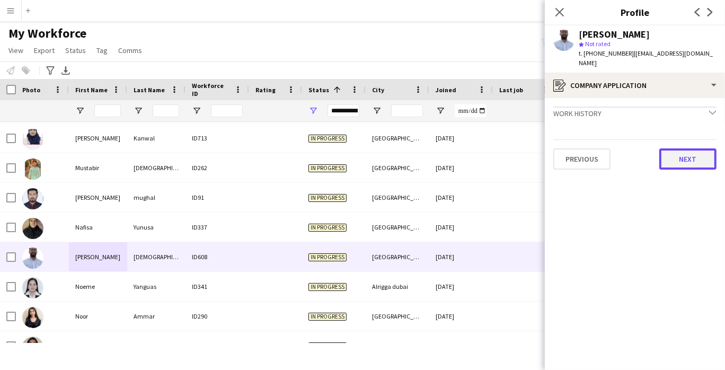
click at [679, 157] on button "Next" at bounding box center [687, 158] width 57 height 21
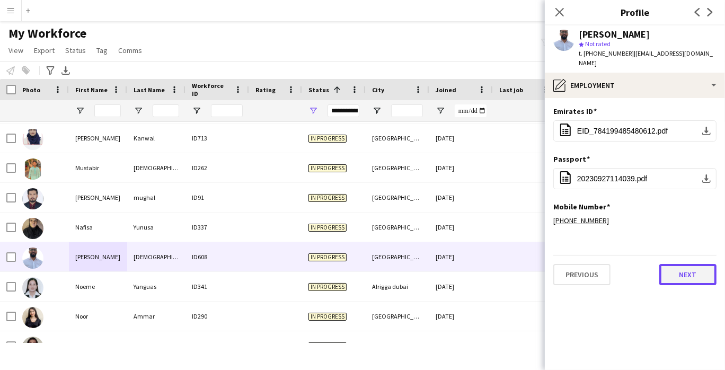
click at [682, 264] on button "Next" at bounding box center [687, 274] width 57 height 21
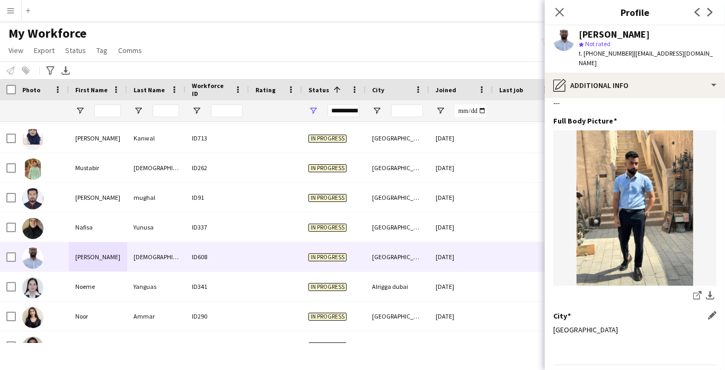
scroll to position [76, 0]
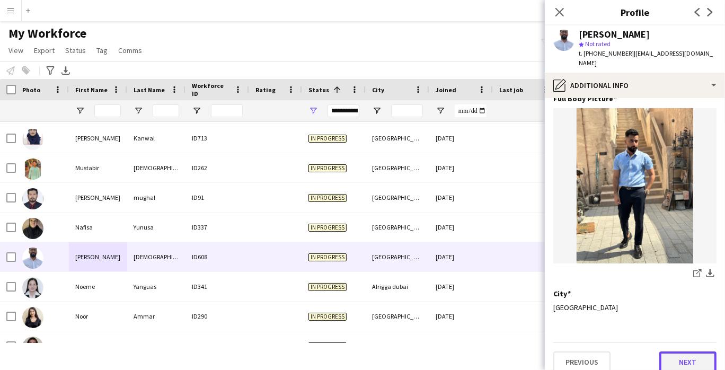
click at [681, 351] on button "Next" at bounding box center [687, 361] width 57 height 21
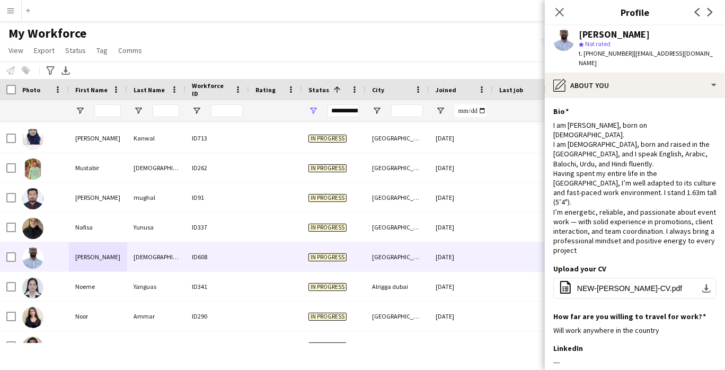
scroll to position [109, 0]
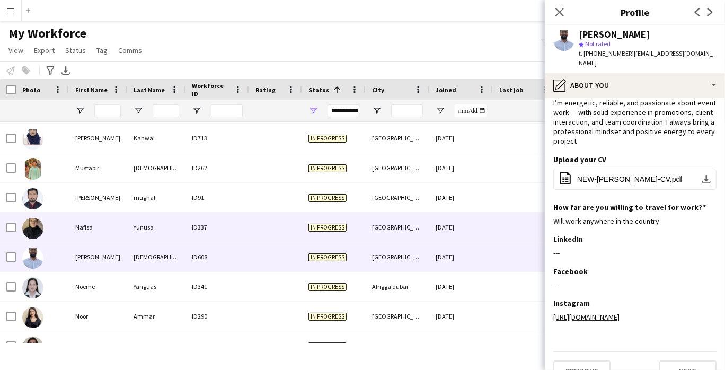
click at [77, 234] on div "Nafisa" at bounding box center [98, 227] width 58 height 29
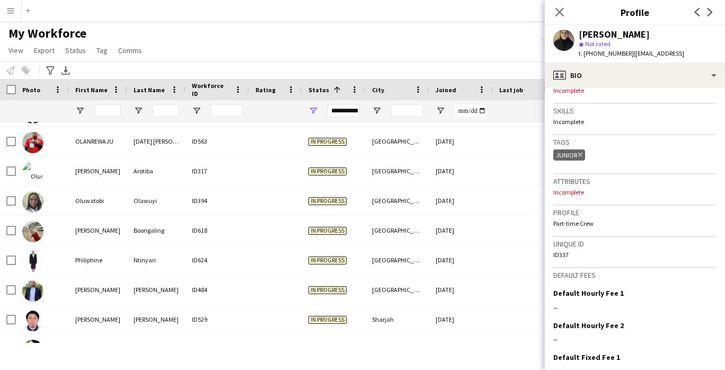
scroll to position [420, 0]
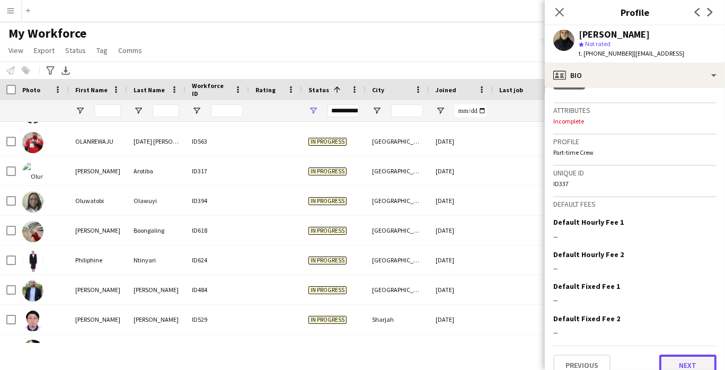
click at [700, 355] on button "Next" at bounding box center [687, 365] width 57 height 21
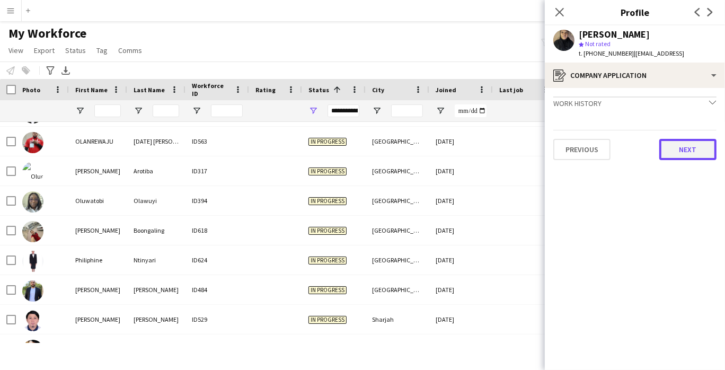
click at [673, 151] on button "Next" at bounding box center [687, 149] width 57 height 21
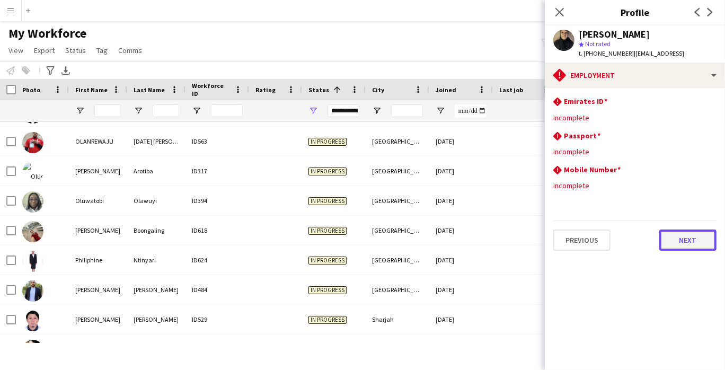
click at [707, 246] on button "Next" at bounding box center [687, 239] width 57 height 21
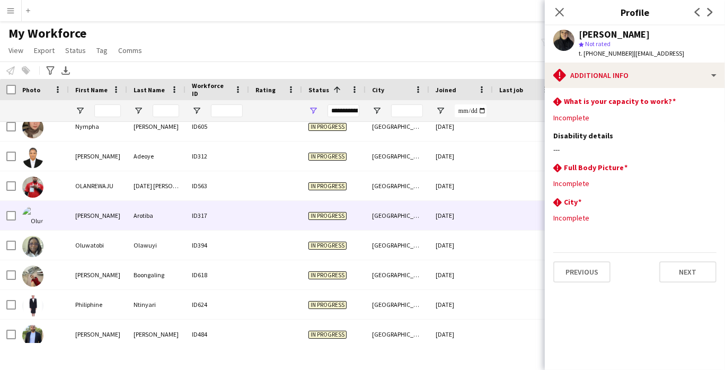
scroll to position [4092, 0]
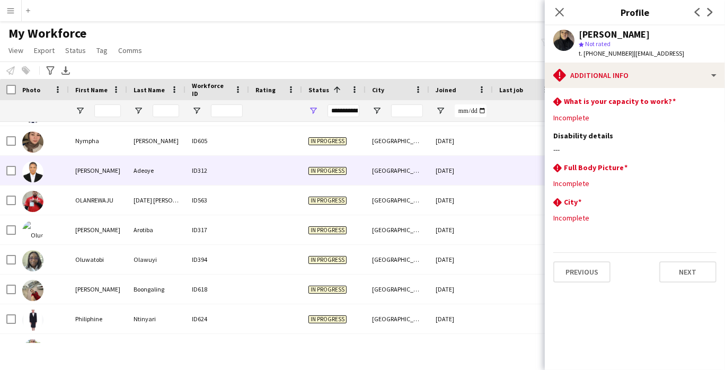
click at [148, 178] on div "Adeoye" at bounding box center [156, 170] width 58 height 29
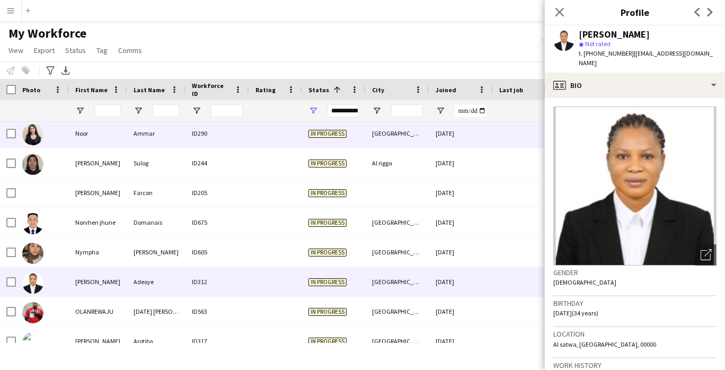
scroll to position [3915, 0]
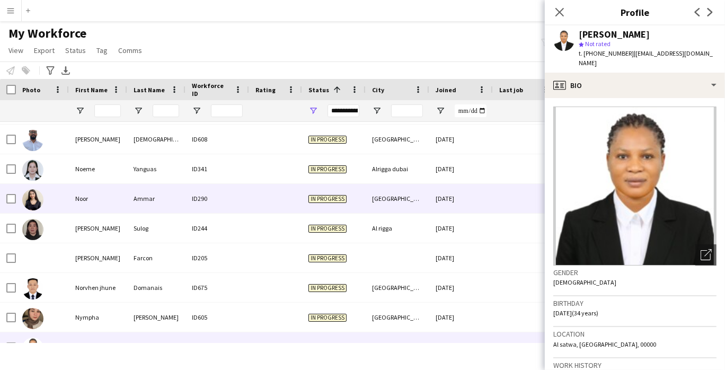
click at [161, 189] on div "Ammar" at bounding box center [156, 198] width 58 height 29
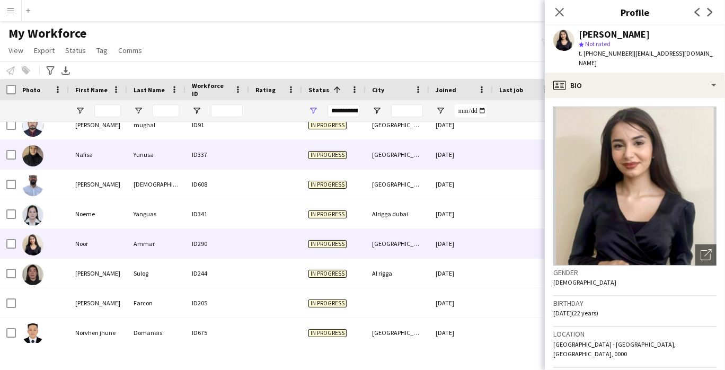
scroll to position [3797, 0]
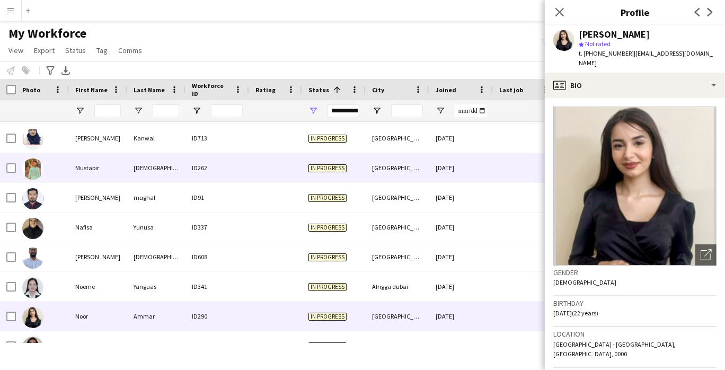
click at [165, 167] on div "[DEMOGRAPHIC_DATA]" at bounding box center [156, 167] width 58 height 29
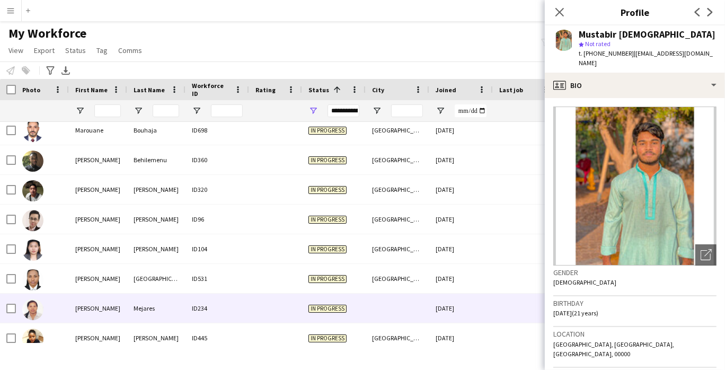
scroll to position [3207, 0]
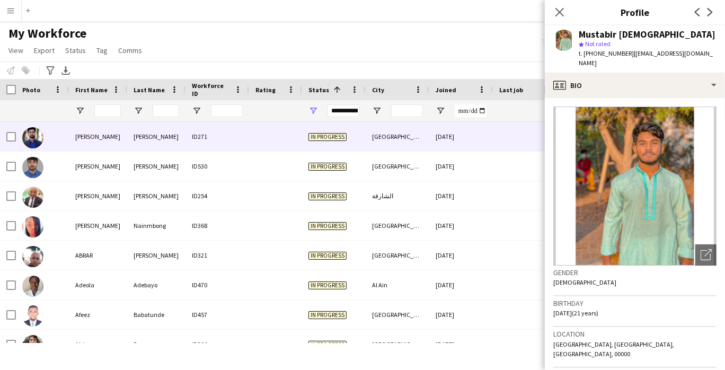
click at [125, 140] on div "[PERSON_NAME]" at bounding box center [98, 136] width 58 height 29
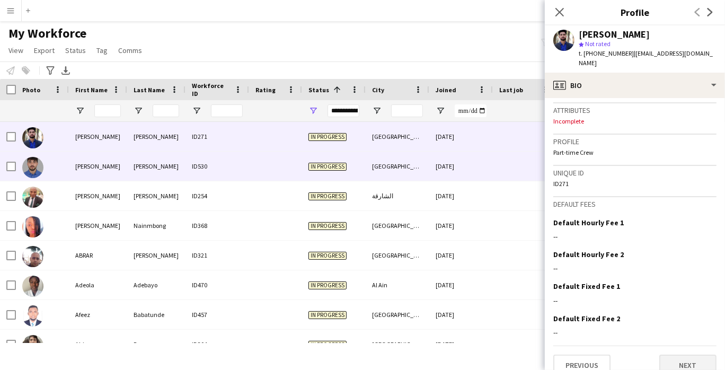
click at [694, 355] on button "Next" at bounding box center [687, 365] width 57 height 21
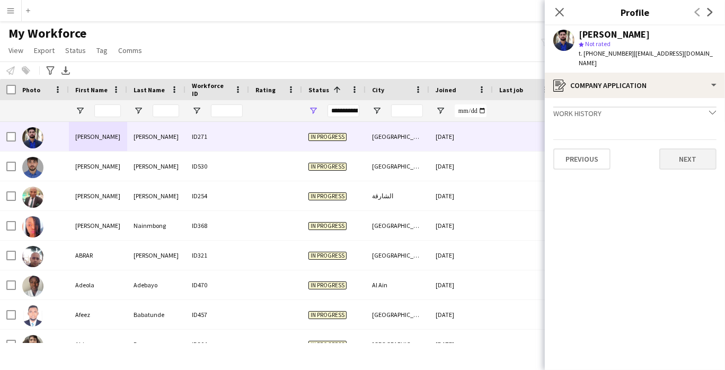
click at [704, 166] on button "Next" at bounding box center [687, 158] width 57 height 21
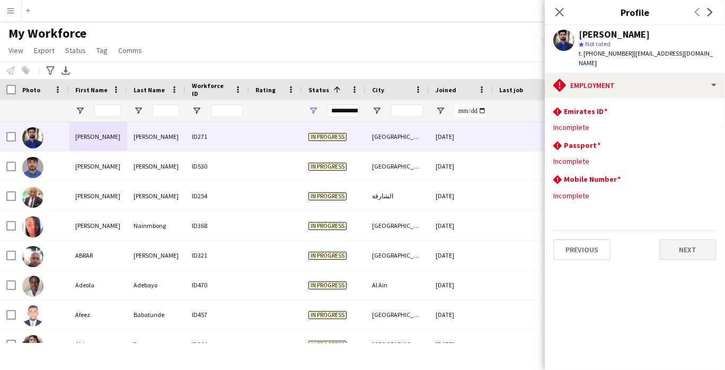
click at [691, 249] on button "Next" at bounding box center [687, 249] width 57 height 21
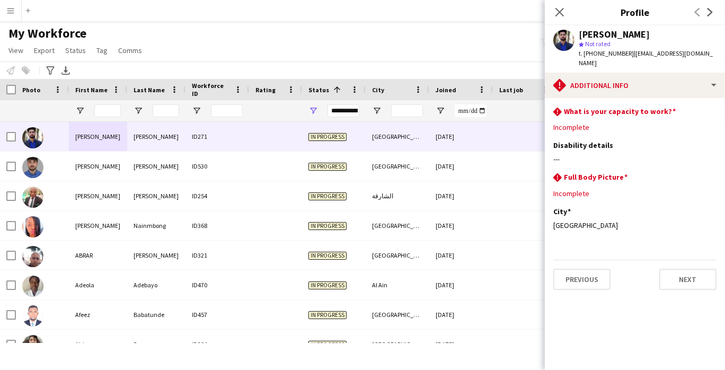
click at [360, 161] on div "In progress" at bounding box center [334, 166] width 64 height 29
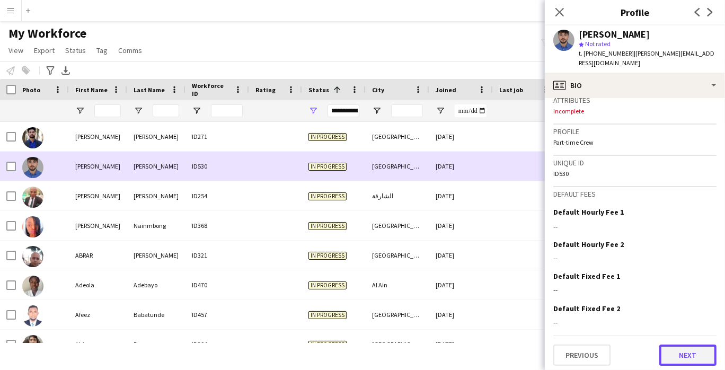
click at [691, 351] on button "Next" at bounding box center [687, 354] width 57 height 21
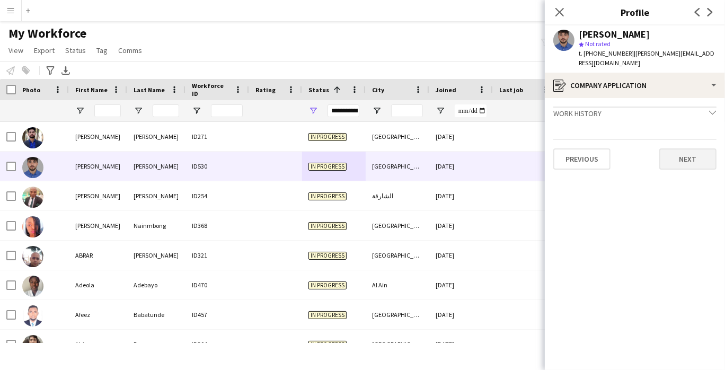
click at [696, 154] on button "Next" at bounding box center [687, 158] width 57 height 21
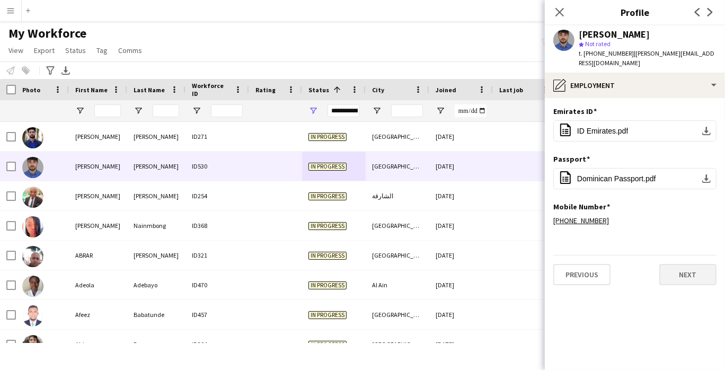
click at [688, 264] on button "Next" at bounding box center [687, 274] width 57 height 21
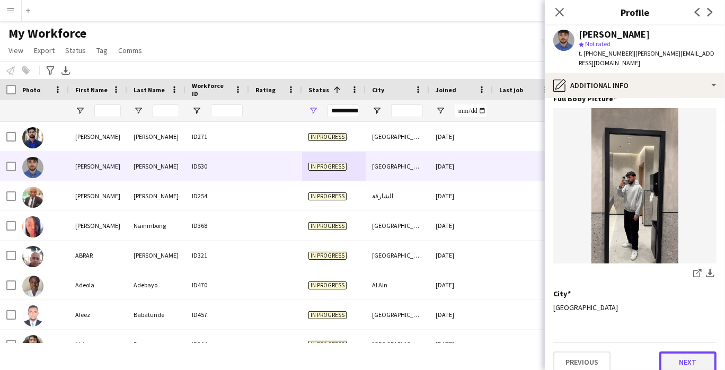
click at [694, 351] on button "Next" at bounding box center [687, 361] width 57 height 21
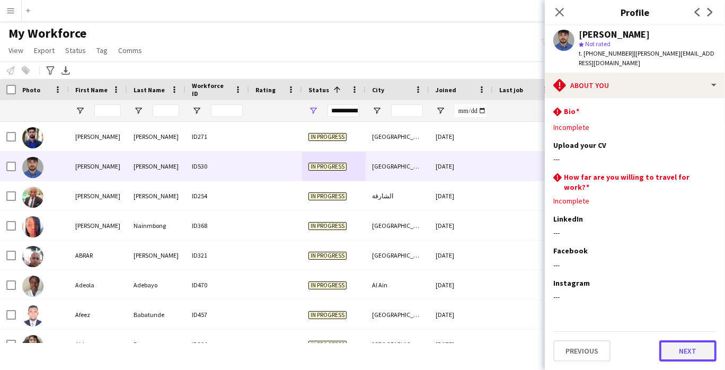
click at [690, 340] on button "Next" at bounding box center [687, 350] width 57 height 21
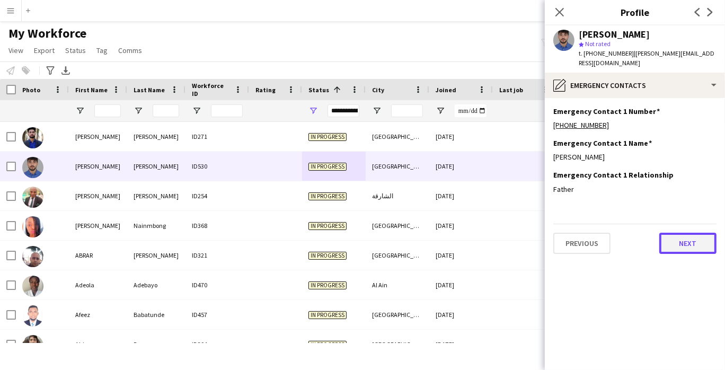
click at [690, 241] on button "Next" at bounding box center [687, 243] width 57 height 21
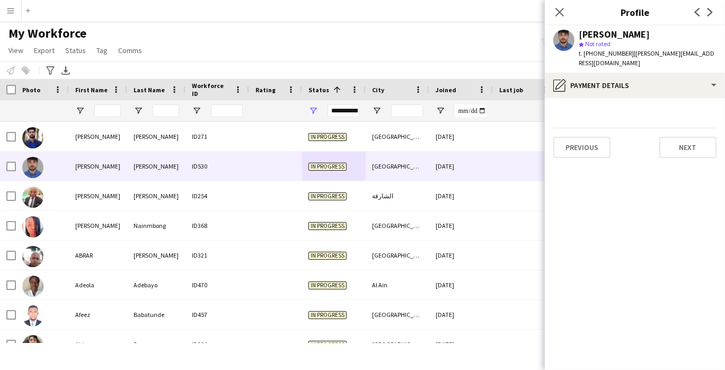
click at [600, 56] on span "t. [PHONE_NUMBER]" at bounding box center [606, 53] width 55 height 8
copy span "971545759555"
click at [701, 274] on app-section-data-types "Previous Next" at bounding box center [635, 234] width 180 height 272
click at [690, 131] on div "Previous Next" at bounding box center [634, 143] width 163 height 30
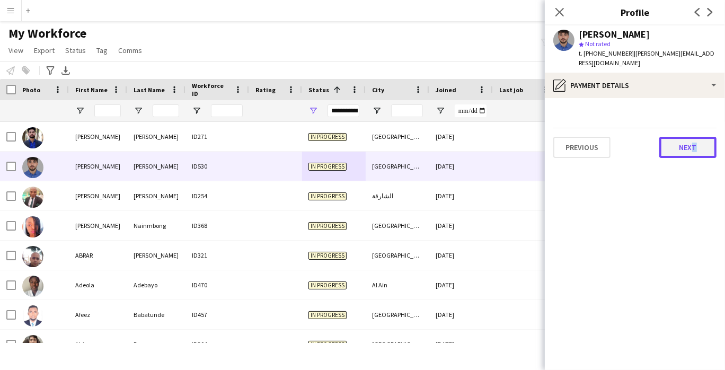
click at [687, 137] on button "Next" at bounding box center [687, 147] width 57 height 21
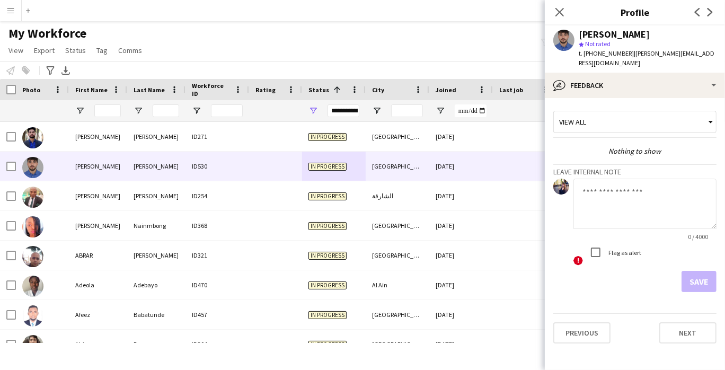
drag, startPoint x: 691, startPoint y: 361, endPoint x: 691, endPoint y: 323, distance: 38.2
click at [691, 361] on app-crew-profile-feedback-tab "View all Nothing to show Leave internal note 0 / 4000 ! Flag as alert Save Prev…" at bounding box center [635, 234] width 180 height 272
click at [691, 322] on button "Next" at bounding box center [687, 332] width 57 height 21
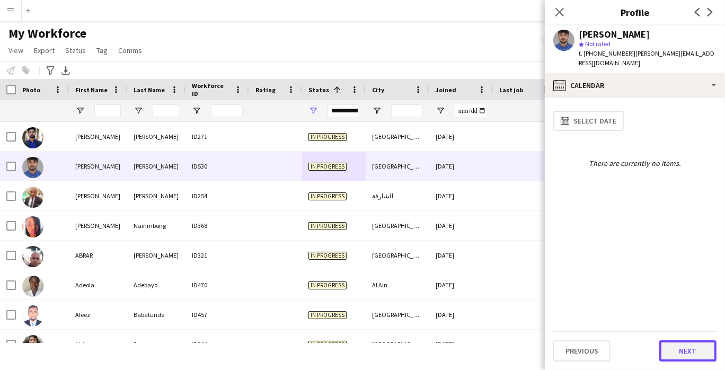
click at [695, 353] on button "Next" at bounding box center [687, 350] width 57 height 21
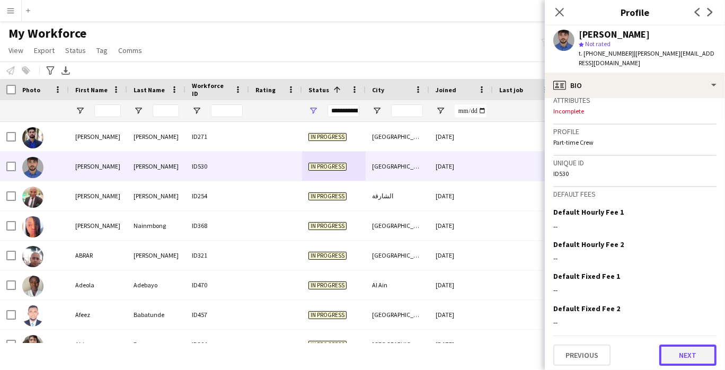
click at [690, 355] on button "Next" at bounding box center [687, 354] width 57 height 21
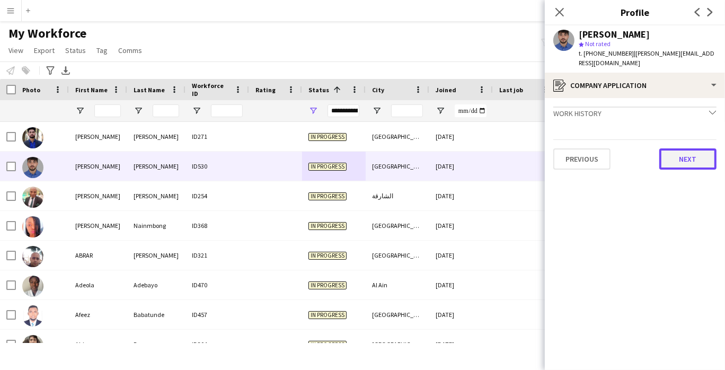
click at [689, 154] on button "Next" at bounding box center [687, 158] width 57 height 21
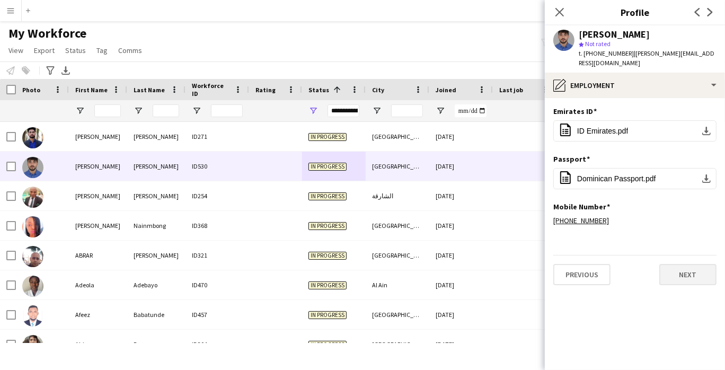
click at [686, 255] on div "Previous Next" at bounding box center [634, 270] width 163 height 30
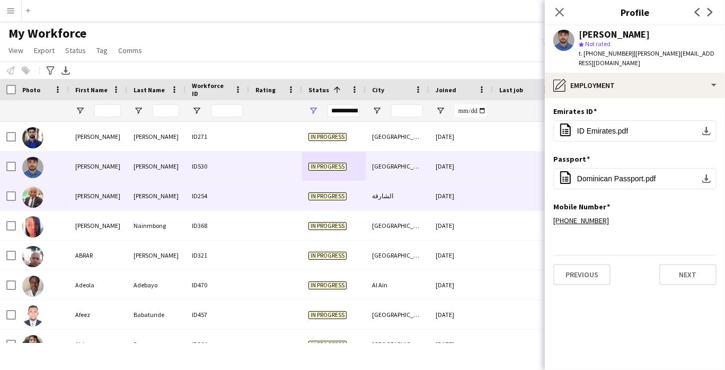
click at [59, 189] on div at bounding box center [42, 195] width 53 height 29
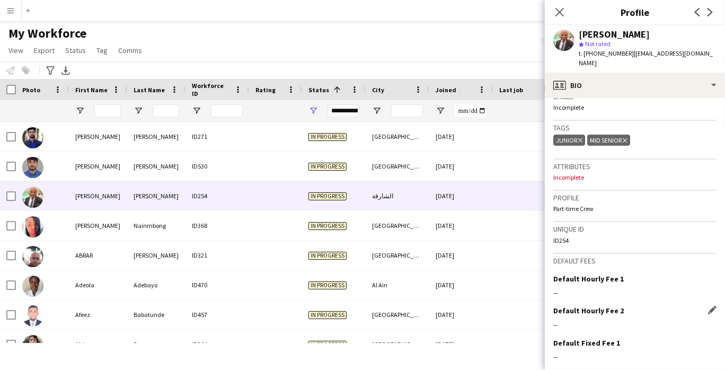
scroll to position [429, 0]
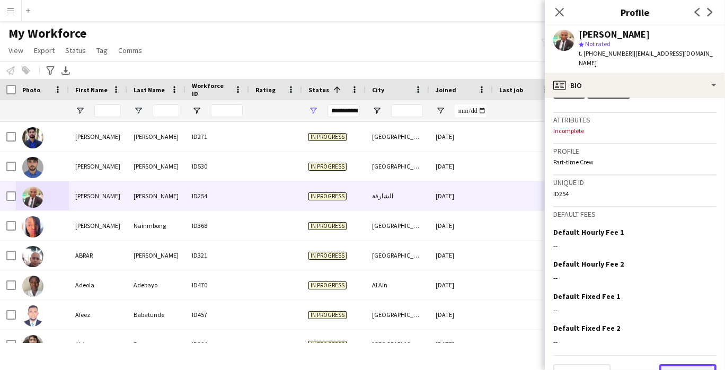
click at [665, 364] on button "Next" at bounding box center [687, 374] width 57 height 21
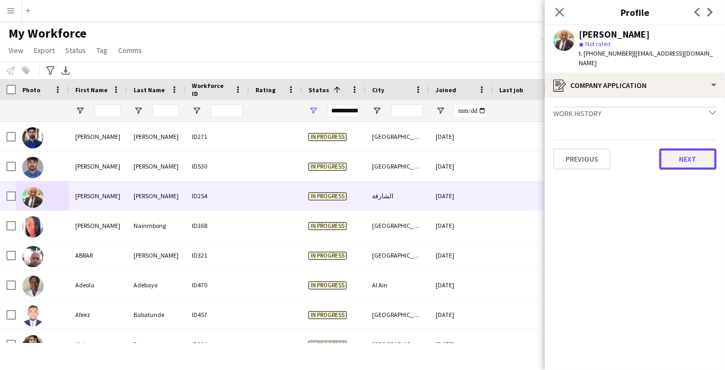
click at [682, 154] on button "Next" at bounding box center [687, 158] width 57 height 21
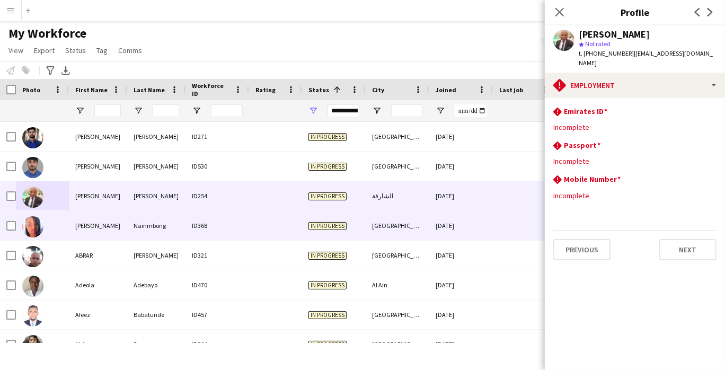
click at [65, 223] on div at bounding box center [42, 225] width 53 height 29
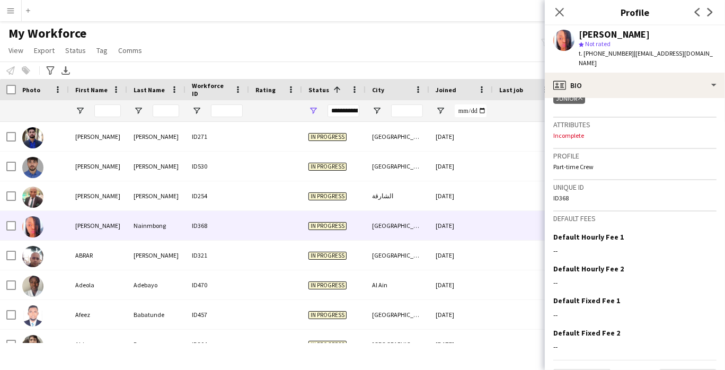
scroll to position [420, 0]
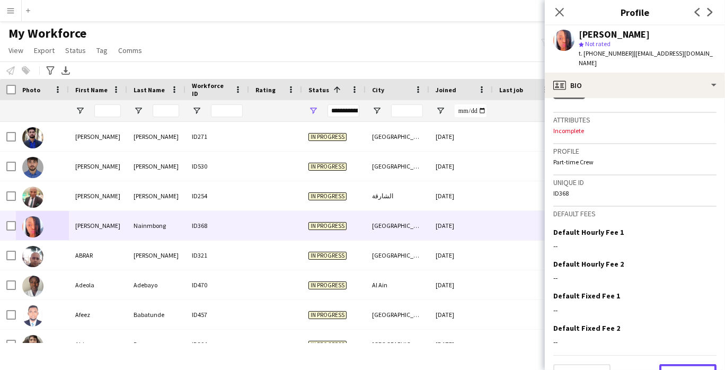
click at [678, 355] on div "Previous Next" at bounding box center [634, 370] width 163 height 30
click at [668, 365] on app-crew-profile-bio "Open photos pop-in Gender [DEMOGRAPHIC_DATA] Birthday [DEMOGRAPHIC_DATA] (27 ye…" at bounding box center [635, 234] width 180 height 272
click at [668, 363] on app-crew-profile-bio "Open photos pop-in Gender [DEMOGRAPHIC_DATA] Birthday [DEMOGRAPHIC_DATA] (27 ye…" at bounding box center [635, 234] width 180 height 272
click at [666, 364] on button "Next" at bounding box center [687, 374] width 57 height 21
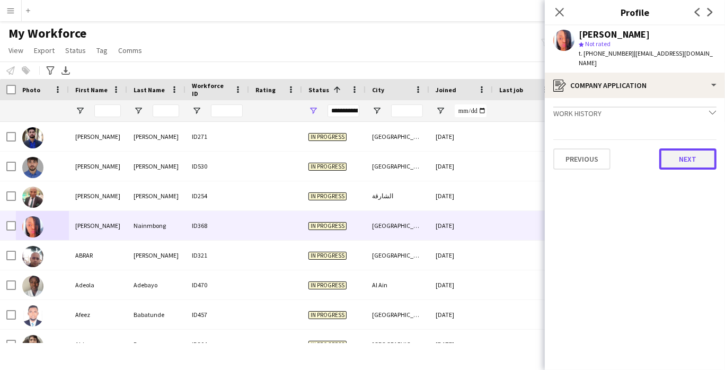
click at [693, 148] on button "Next" at bounding box center [687, 158] width 57 height 21
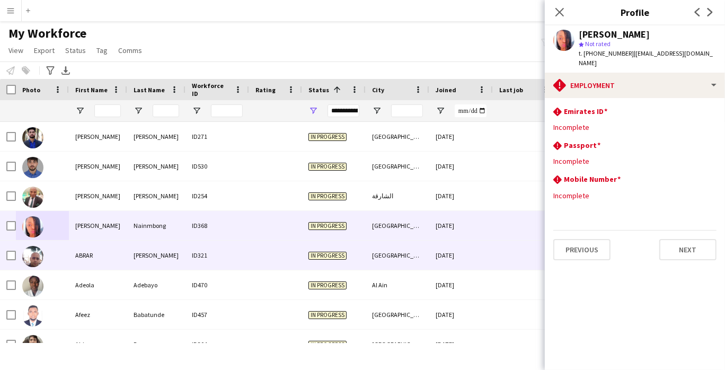
click at [84, 258] on div "ABRAR" at bounding box center [98, 255] width 58 height 29
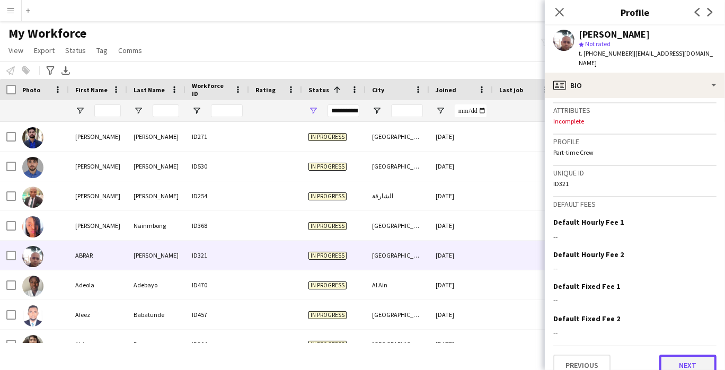
click at [675, 355] on button "Next" at bounding box center [687, 365] width 57 height 21
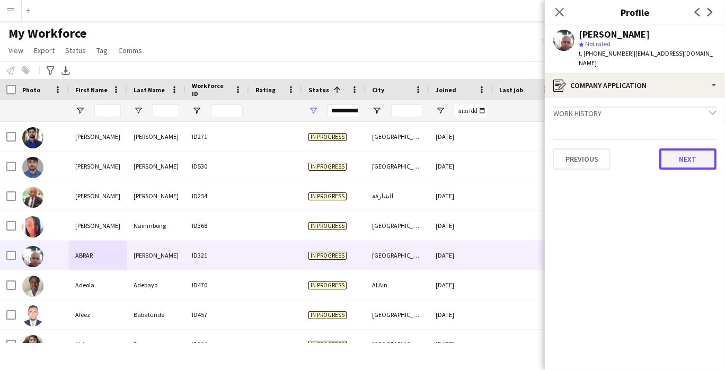
click at [682, 151] on button "Next" at bounding box center [687, 158] width 57 height 21
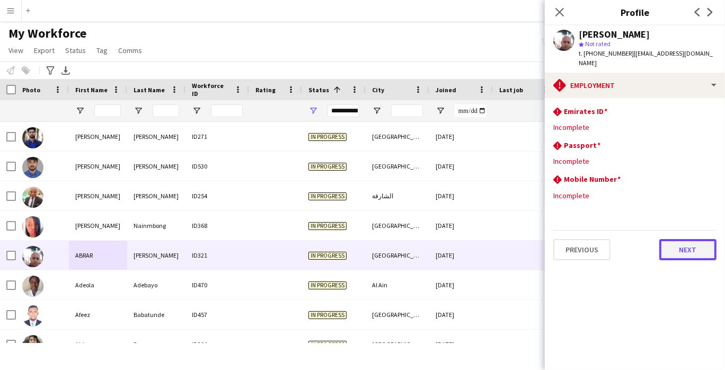
click at [693, 239] on button "Next" at bounding box center [687, 249] width 57 height 21
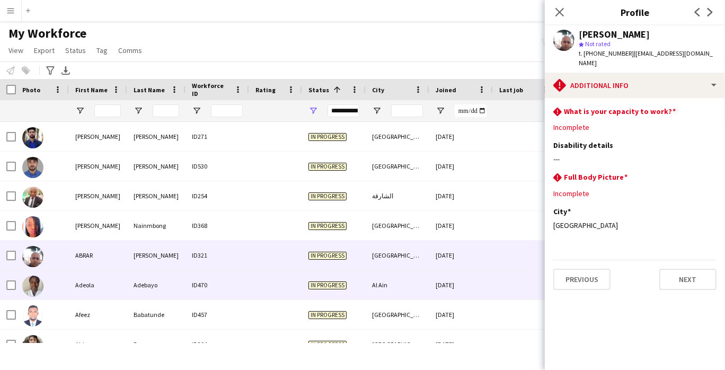
click at [40, 285] on img at bounding box center [32, 286] width 21 height 21
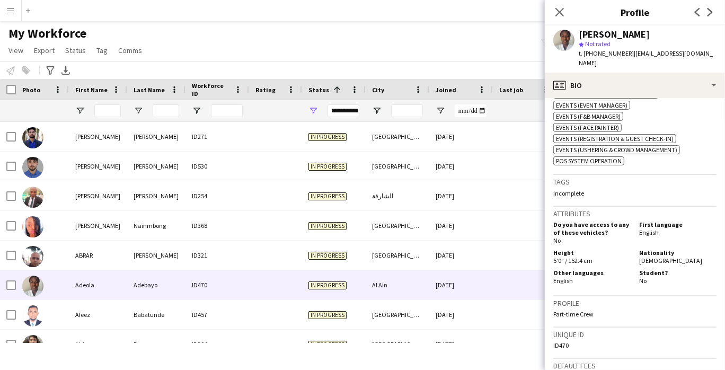
scroll to position [603, 0]
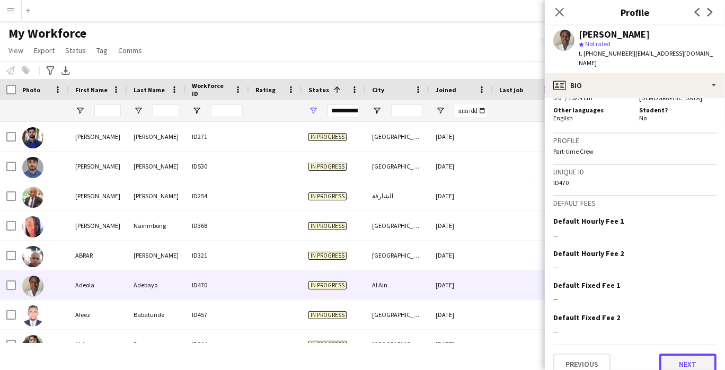
click at [695, 354] on button "Next" at bounding box center [687, 364] width 57 height 21
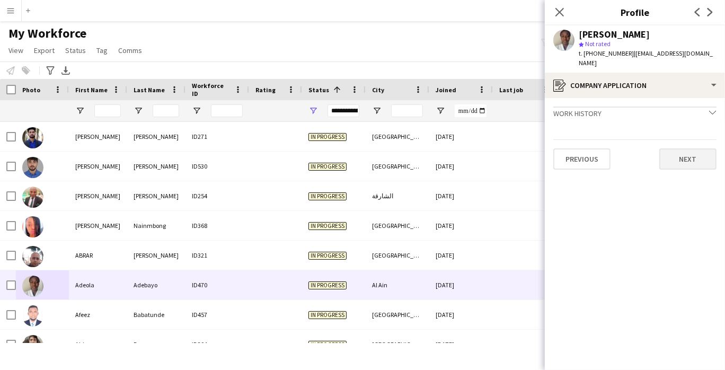
click at [705, 151] on button "Next" at bounding box center [687, 158] width 57 height 21
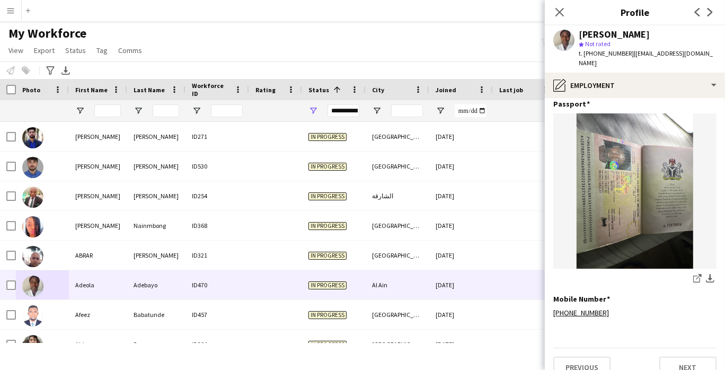
scroll to position [207, 0]
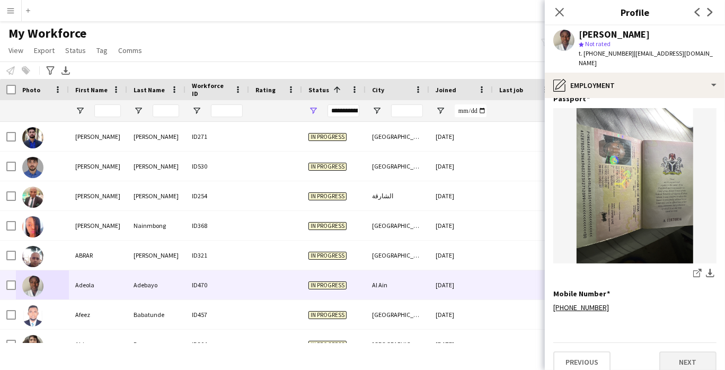
click at [690, 351] on button "Next" at bounding box center [687, 361] width 57 height 21
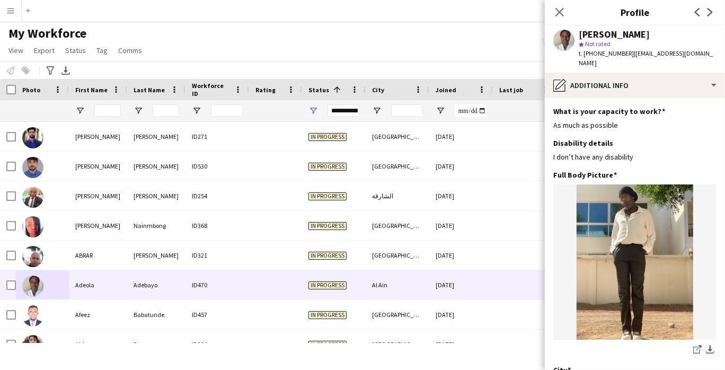
scroll to position [76, 0]
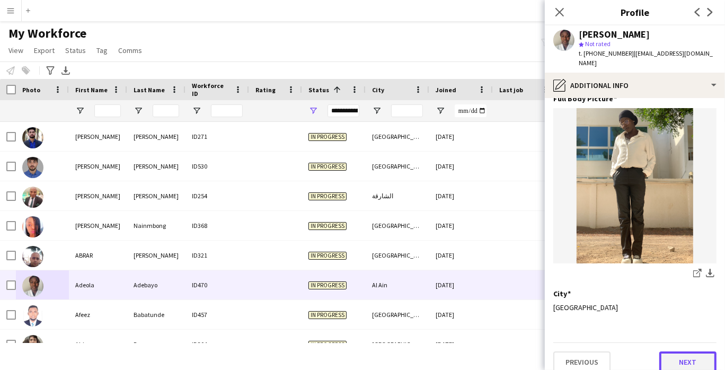
click at [693, 351] on button "Next" at bounding box center [687, 361] width 57 height 21
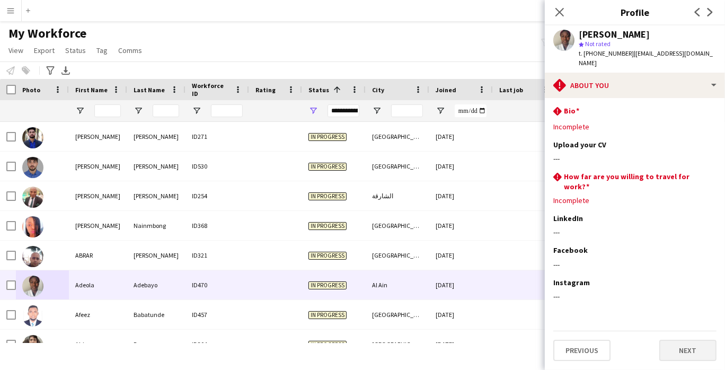
scroll to position [0, 0]
click at [688, 342] on button "Next" at bounding box center [687, 350] width 57 height 21
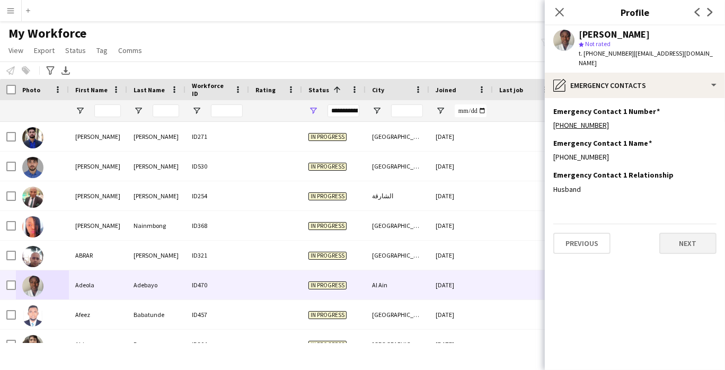
click at [688, 237] on button "Next" at bounding box center [687, 243] width 57 height 21
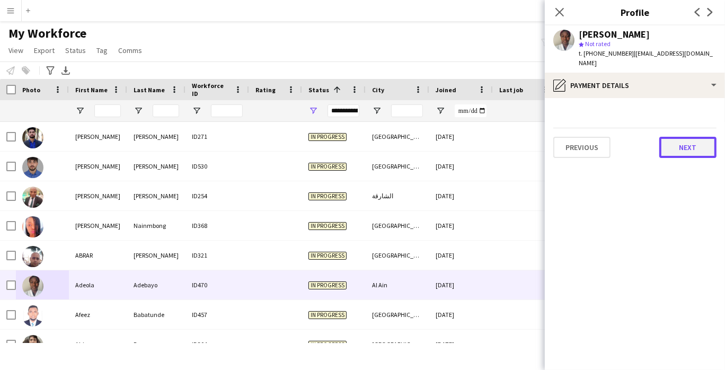
click at [701, 139] on button "Next" at bounding box center [687, 147] width 57 height 21
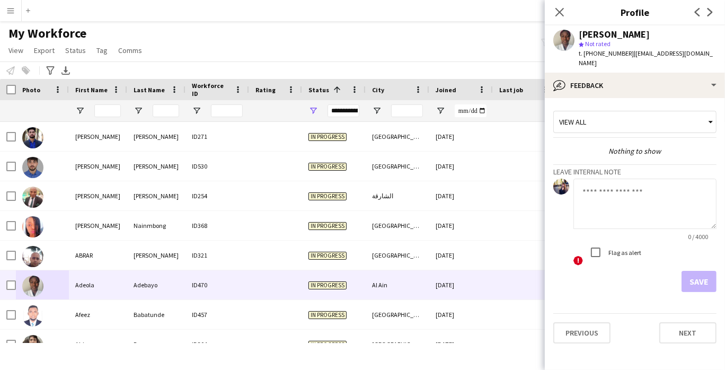
click at [612, 53] on span "t. [PHONE_NUMBER]" at bounding box center [606, 53] width 55 height 8
copy span "971545059915"
click at [693, 322] on button "Next" at bounding box center [687, 332] width 57 height 21
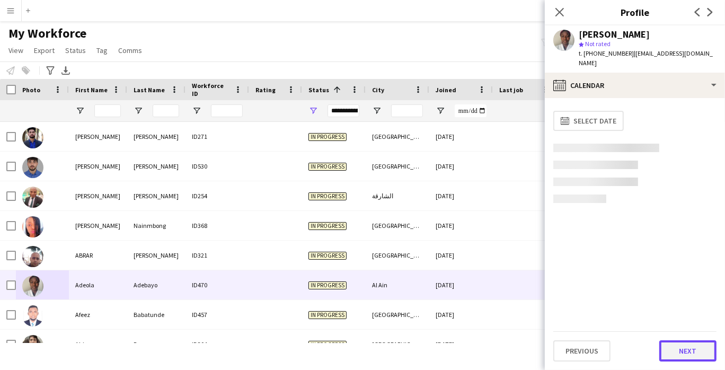
click at [693, 348] on button "Next" at bounding box center [687, 350] width 57 height 21
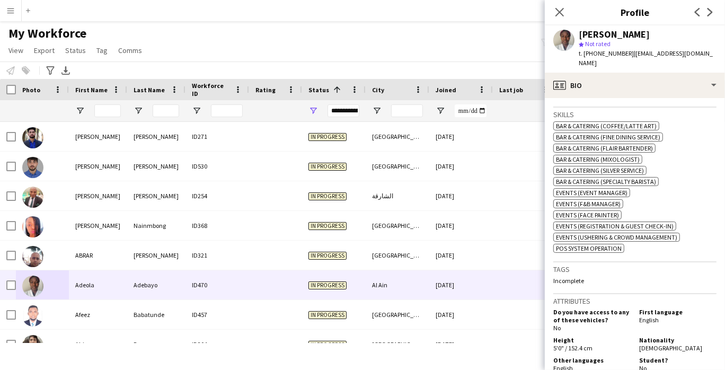
scroll to position [603, 0]
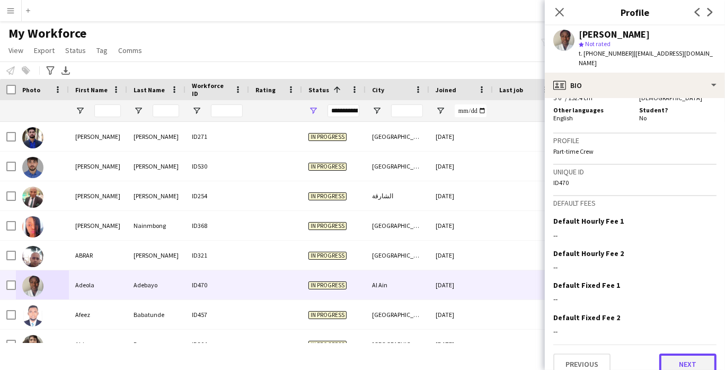
click at [678, 354] on button "Next" at bounding box center [687, 364] width 57 height 21
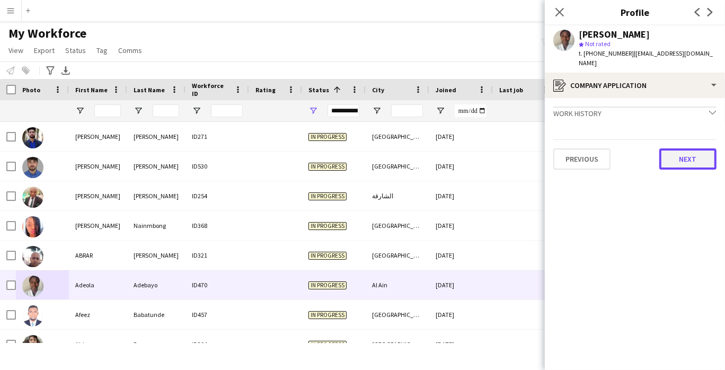
click at [685, 155] on button "Next" at bounding box center [687, 158] width 57 height 21
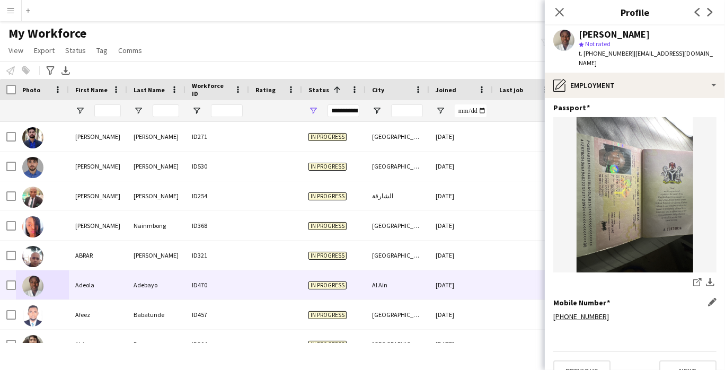
scroll to position [207, 0]
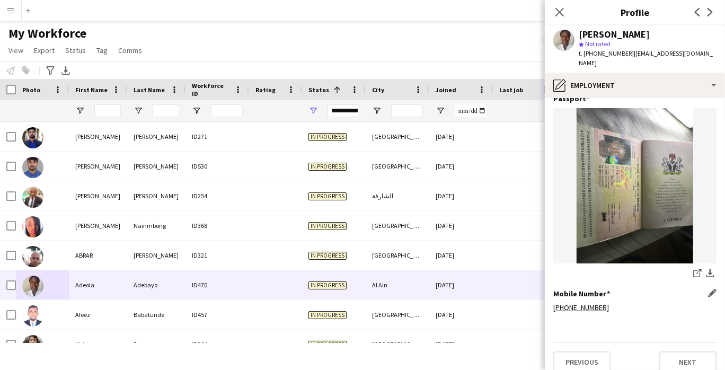
click at [678, 307] on div "Mobile Number Edit this field [PHONE_NUMBER]" at bounding box center [634, 305] width 163 height 32
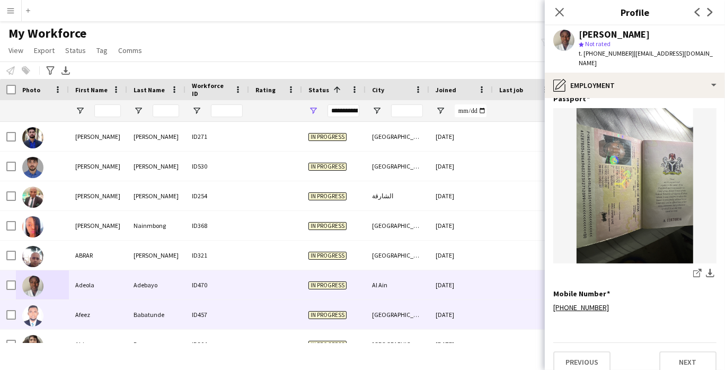
click at [143, 323] on div "Babatunde" at bounding box center [156, 314] width 58 height 29
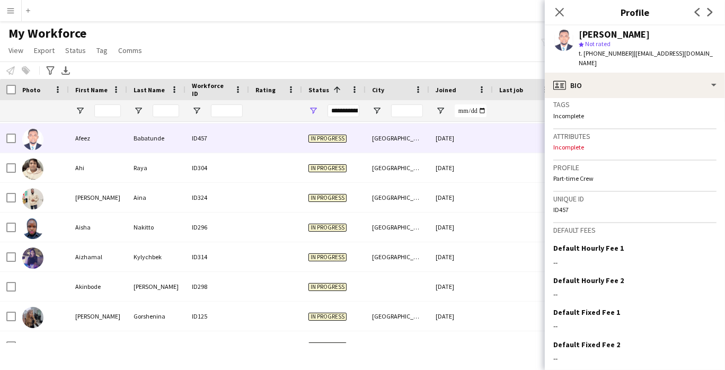
scroll to position [413, 0]
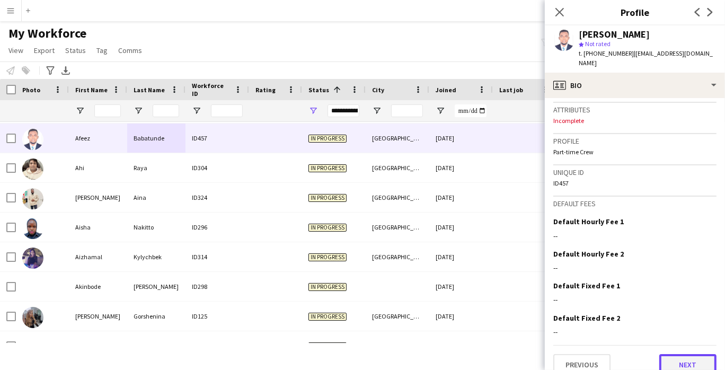
click at [689, 355] on button "Next" at bounding box center [687, 364] width 57 height 21
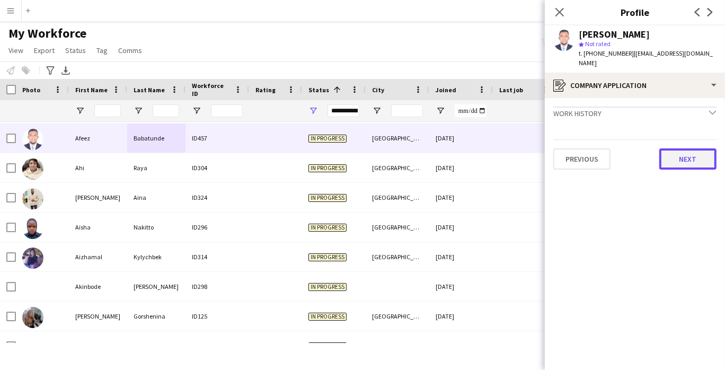
click at [676, 148] on button "Next" at bounding box center [687, 158] width 57 height 21
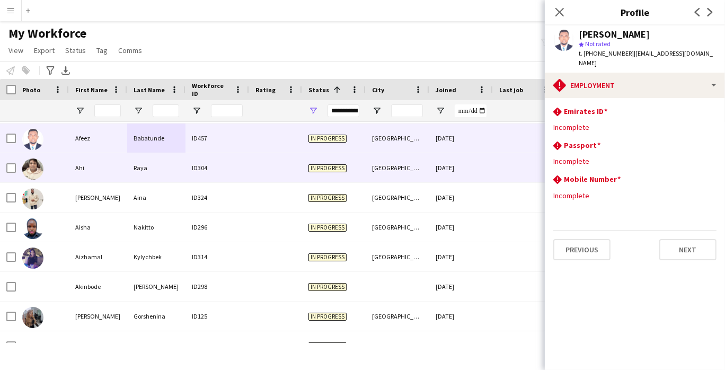
click at [137, 173] on div "Raya" at bounding box center [156, 167] width 58 height 29
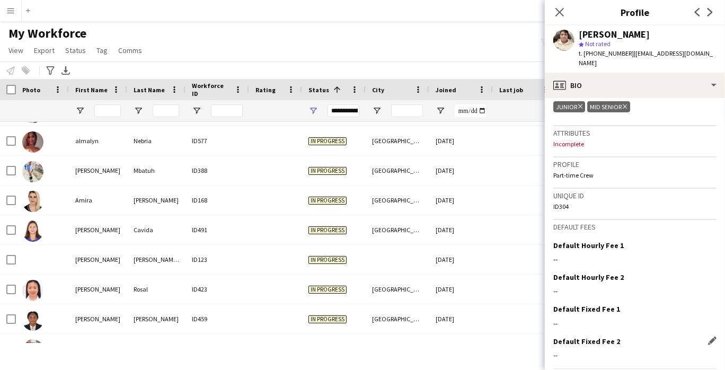
scroll to position [429, 0]
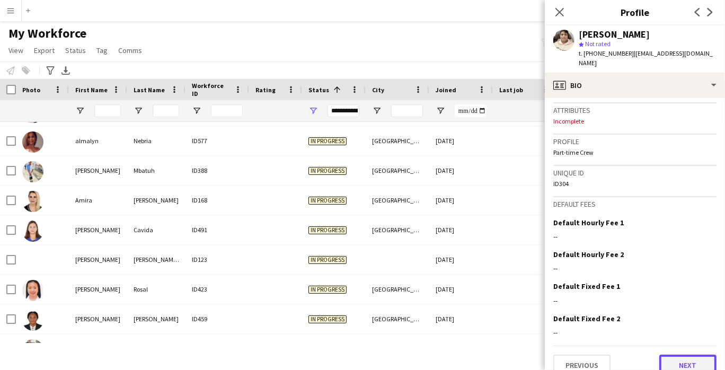
click at [686, 355] on button "Next" at bounding box center [687, 365] width 57 height 21
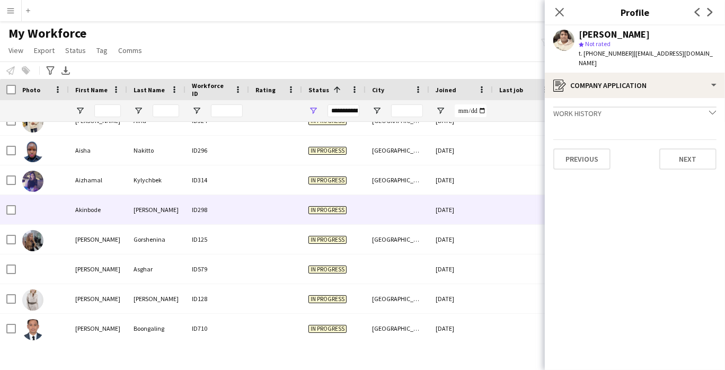
scroll to position [235, 0]
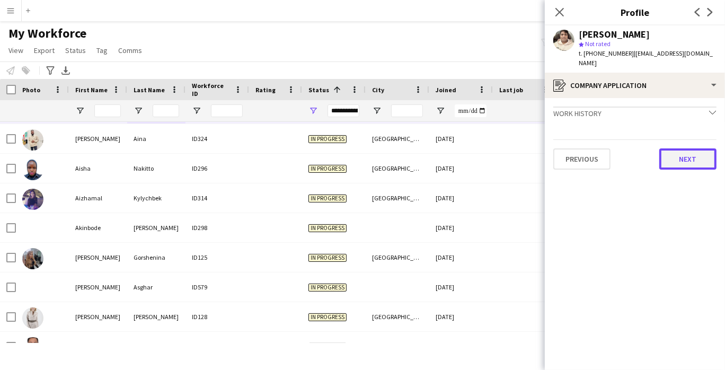
click at [688, 156] on button "Next" at bounding box center [687, 158] width 57 height 21
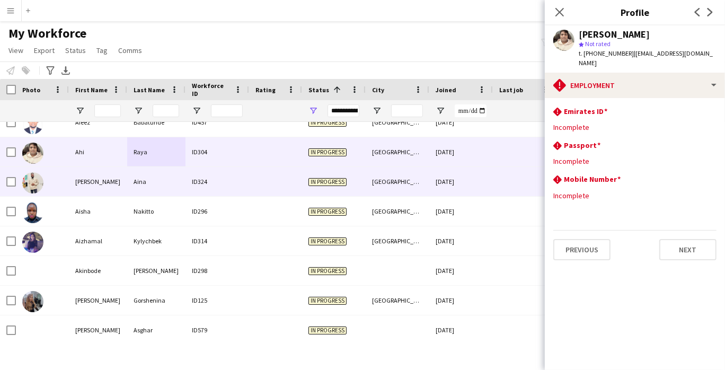
scroll to position [176, 0]
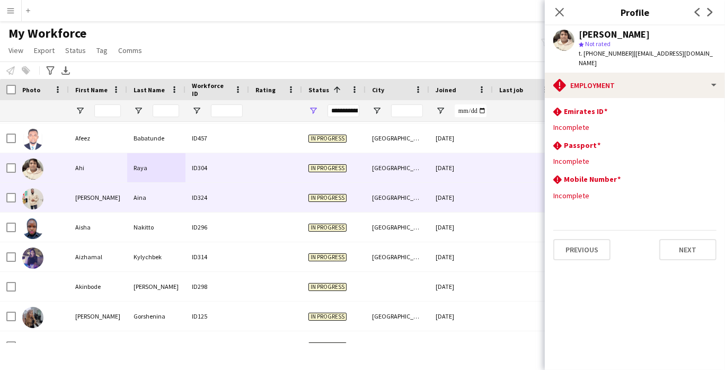
click at [134, 190] on div "Aina" at bounding box center [156, 197] width 58 height 29
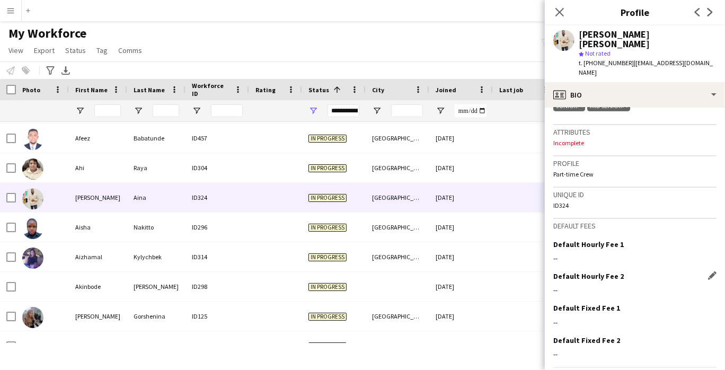
scroll to position [420, 0]
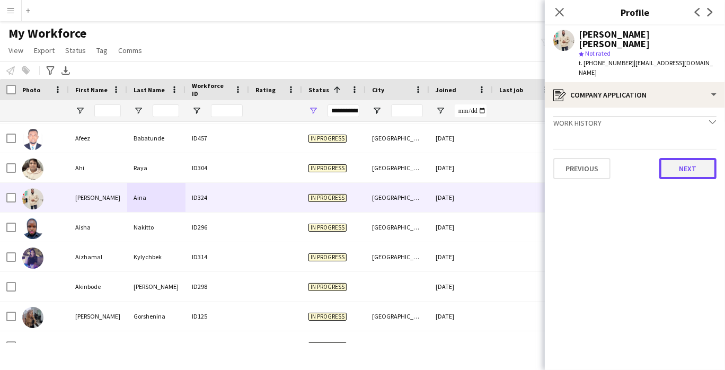
click at [688, 158] on button "Next" at bounding box center [687, 168] width 57 height 21
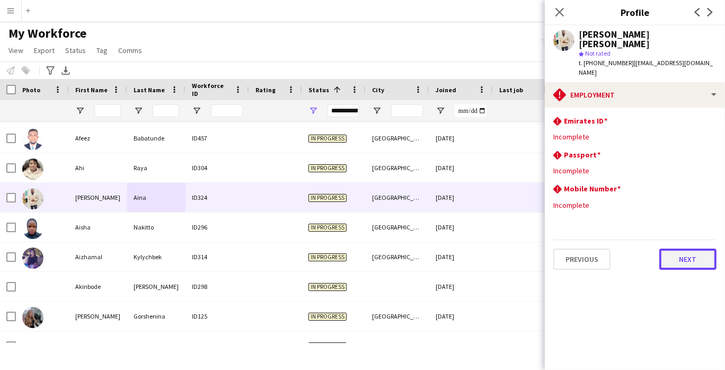
click at [705, 249] on button "Next" at bounding box center [687, 259] width 57 height 21
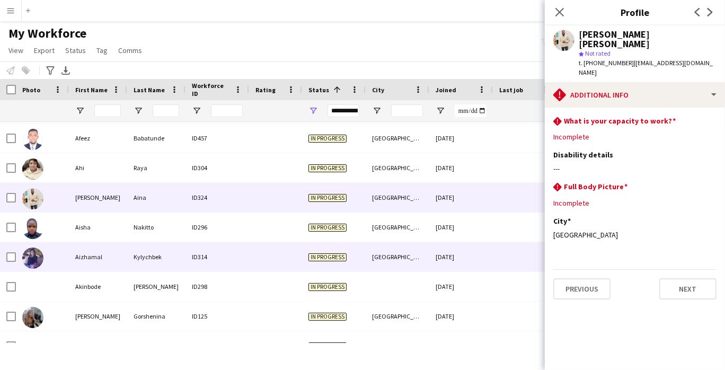
click at [157, 248] on div "Kylychbek" at bounding box center [156, 256] width 58 height 29
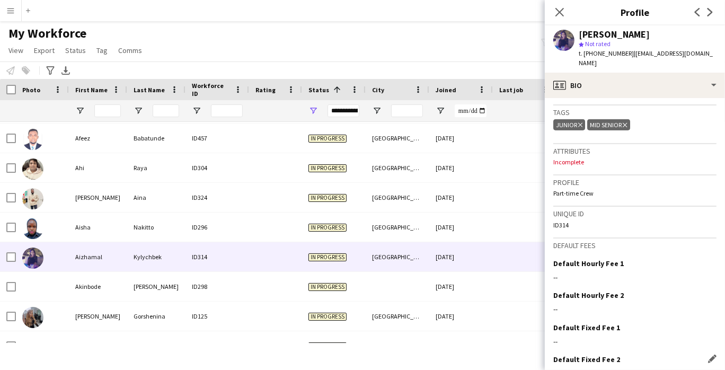
scroll to position [429, 0]
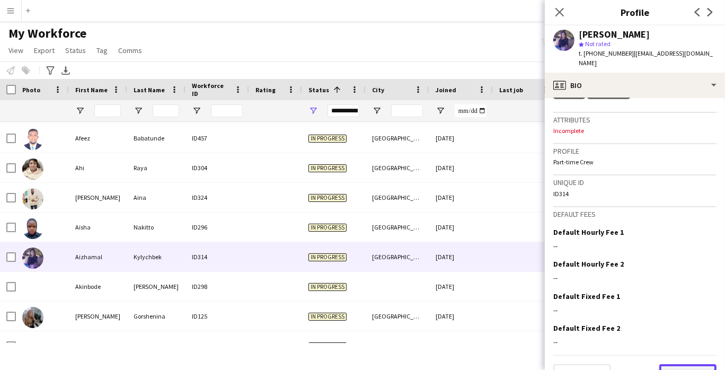
click at [683, 364] on button "Next" at bounding box center [687, 374] width 57 height 21
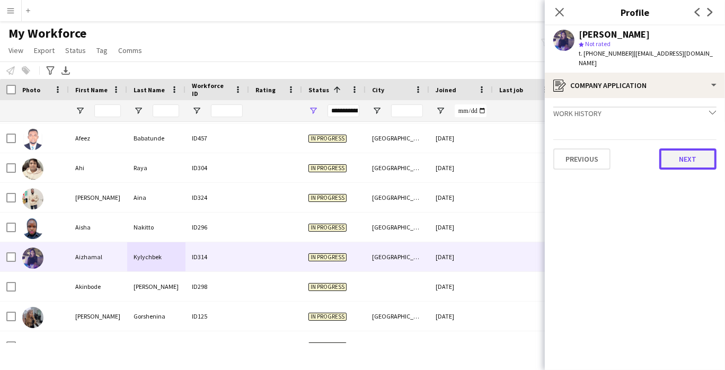
click at [689, 152] on button "Next" at bounding box center [687, 158] width 57 height 21
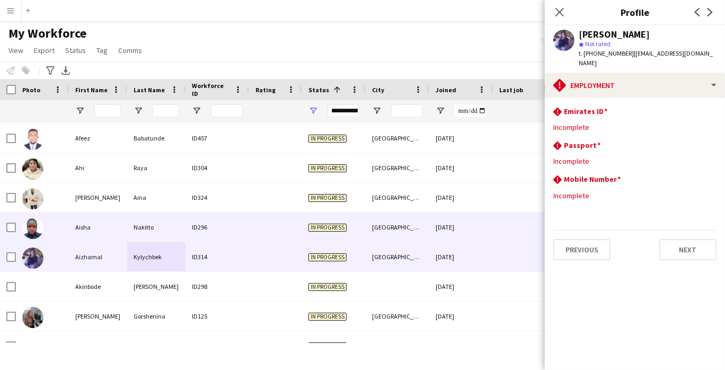
click at [122, 217] on div "Aisha" at bounding box center [98, 227] width 58 height 29
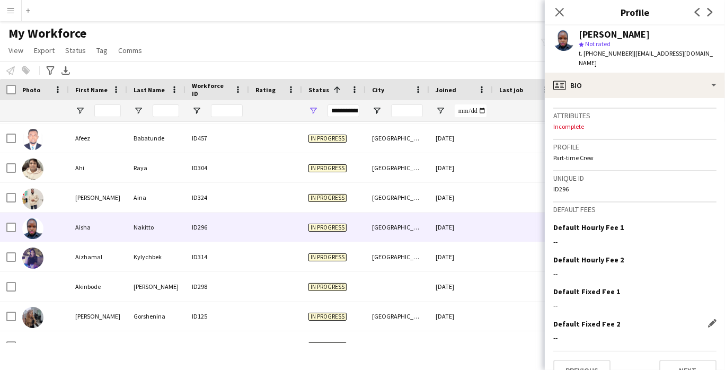
scroll to position [420, 0]
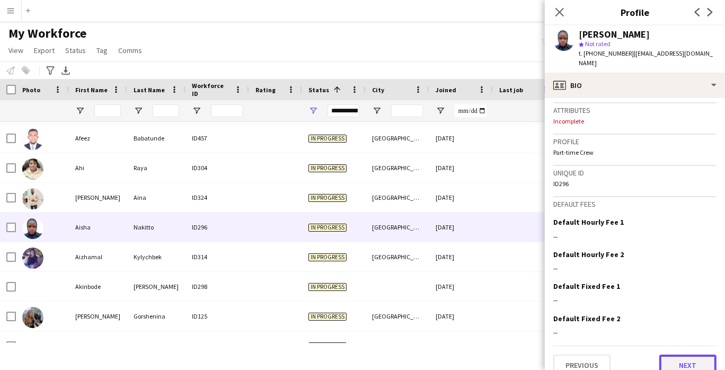
click at [683, 355] on button "Next" at bounding box center [687, 365] width 57 height 21
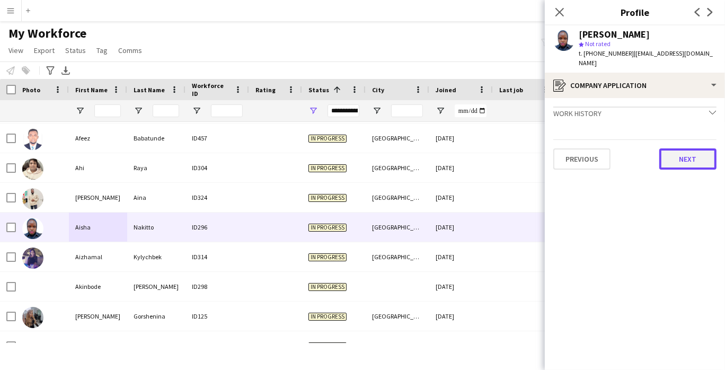
click at [681, 148] on button "Next" at bounding box center [687, 158] width 57 height 21
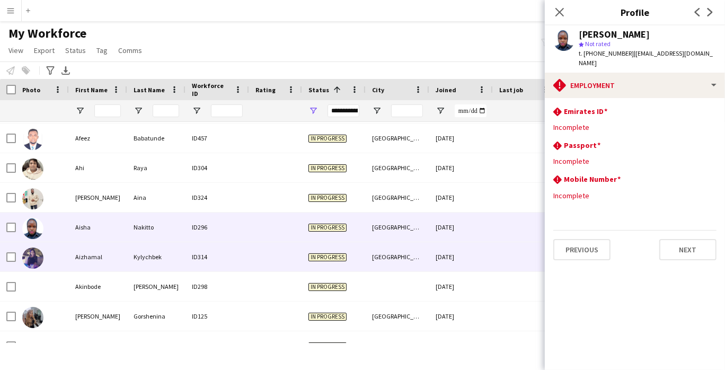
drag, startPoint x: 94, startPoint y: 258, endPoint x: 83, endPoint y: 285, distance: 29.2
click at [94, 259] on div "Aizhamal" at bounding box center [98, 256] width 58 height 29
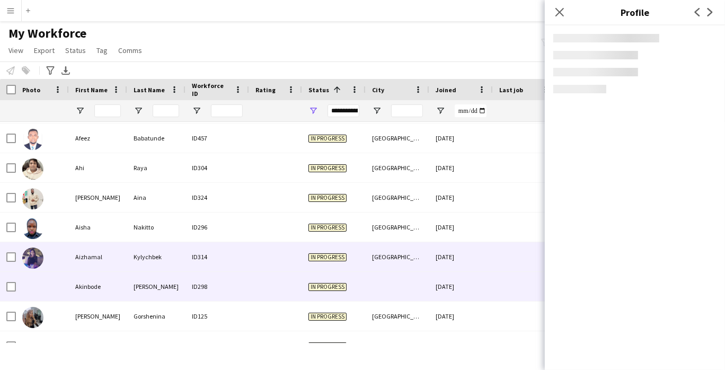
click at [81, 291] on div "Akinbode" at bounding box center [98, 286] width 58 height 29
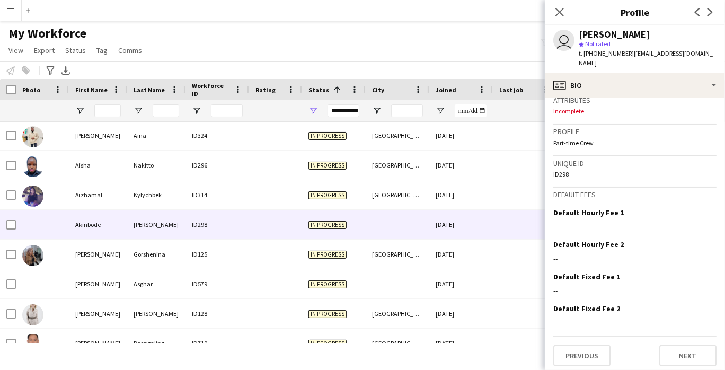
scroll to position [245, 0]
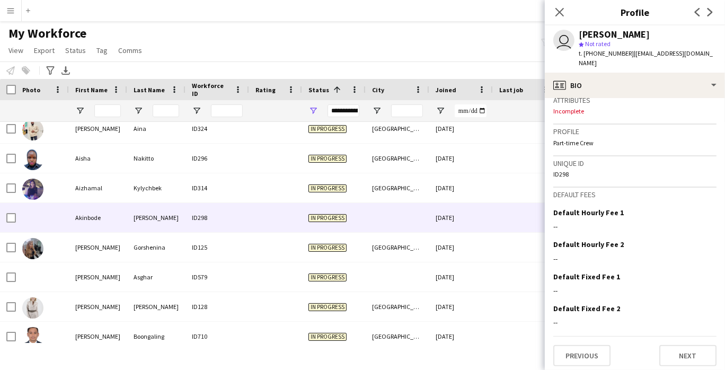
click at [45, 253] on div at bounding box center [42, 247] width 53 height 29
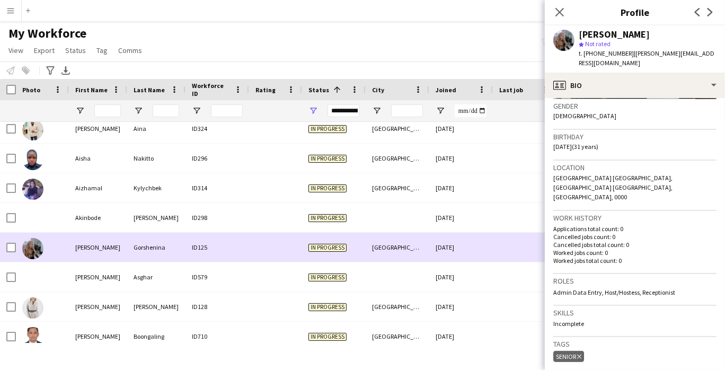
scroll to position [429, 0]
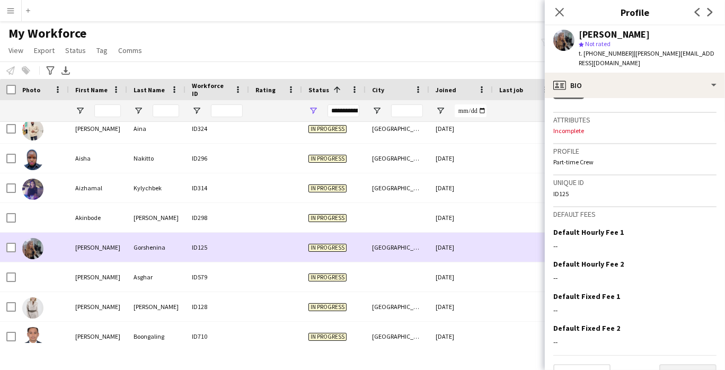
click at [677, 364] on button "Next" at bounding box center [687, 374] width 57 height 21
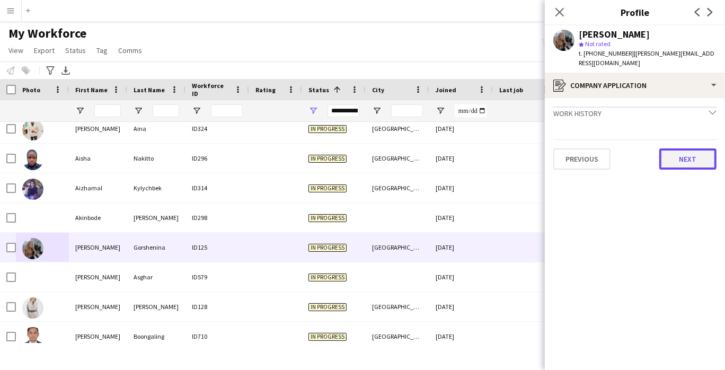
click at [686, 153] on button "Next" at bounding box center [687, 158] width 57 height 21
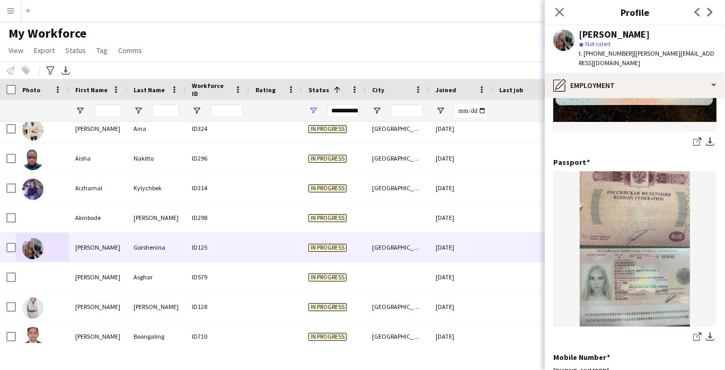
scroll to position [388, 0]
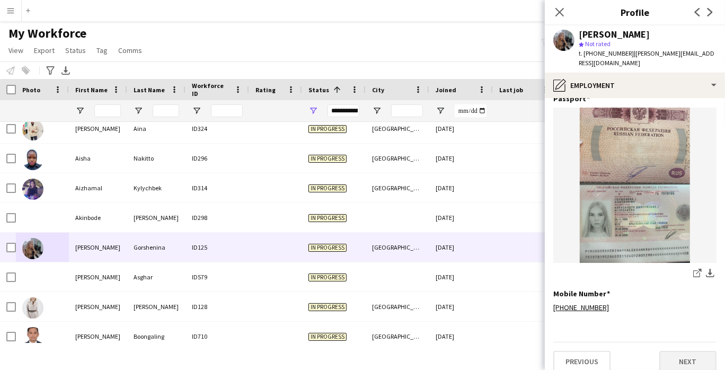
click at [667, 352] on button "Next" at bounding box center [687, 361] width 57 height 21
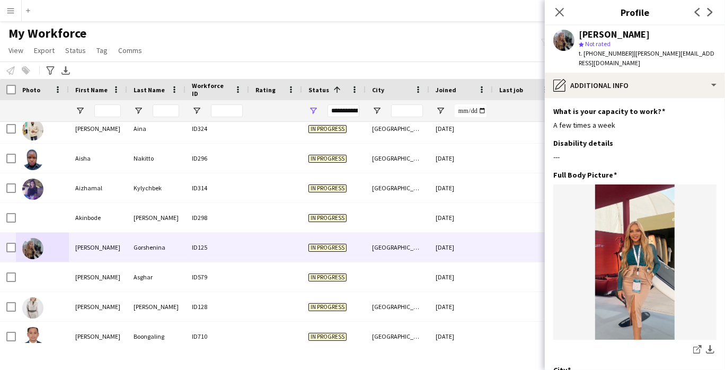
scroll to position [76, 0]
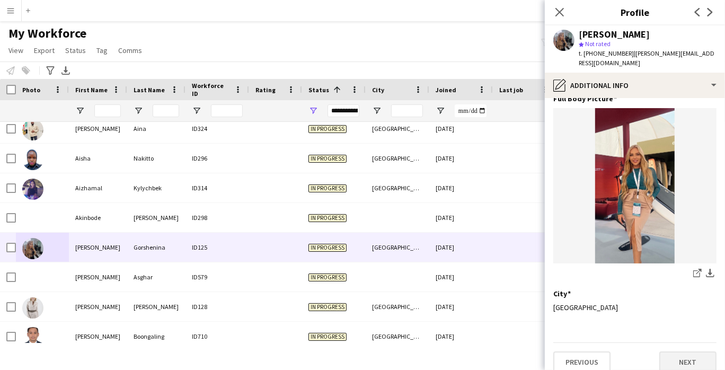
click at [680, 351] on button "Next" at bounding box center [687, 361] width 57 height 21
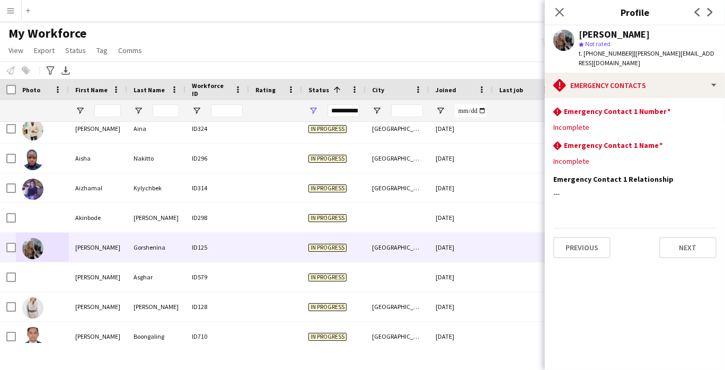
click at [614, 52] on span "t. [PHONE_NUMBER]" at bounding box center [606, 53] width 55 height 8
copy span "971582500172"
click at [664, 323] on app-section-data-types "rhombus-alert Emergency Contact 1 Number Edit this field Incomplete rhombus-ale…" at bounding box center [635, 234] width 180 height 272
click at [597, 237] on button "Previous" at bounding box center [581, 247] width 57 height 21
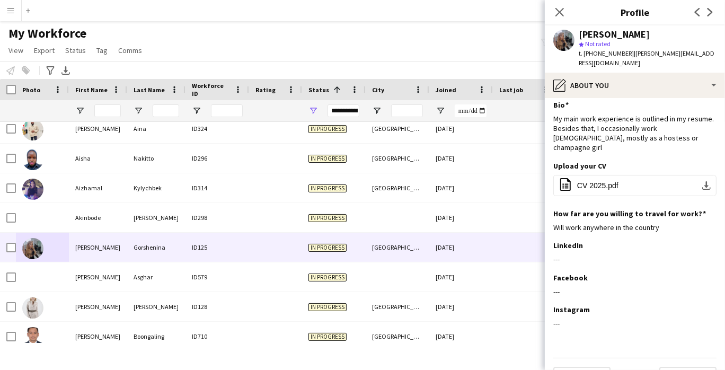
scroll to position [13, 0]
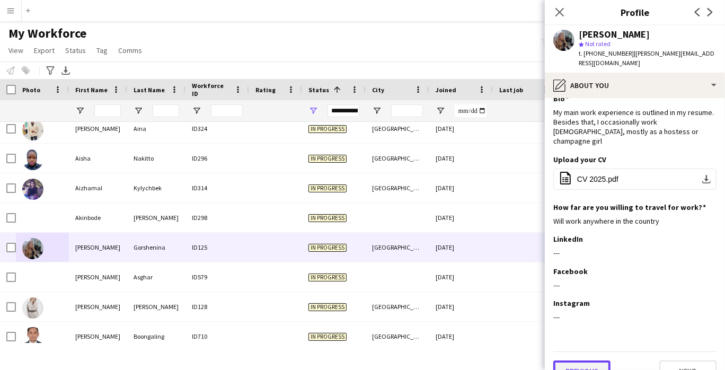
click at [577, 360] on button "Previous" at bounding box center [581, 370] width 57 height 21
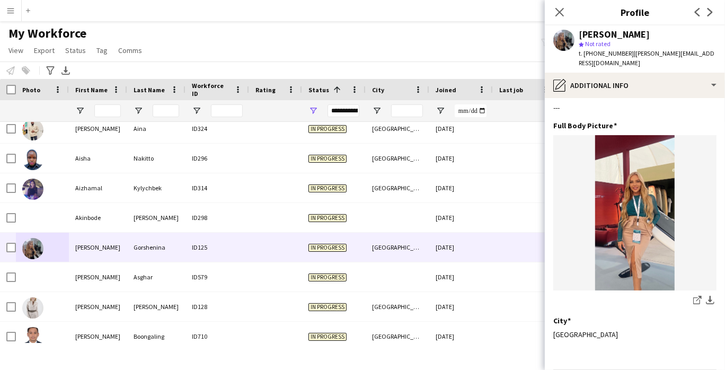
scroll to position [76, 0]
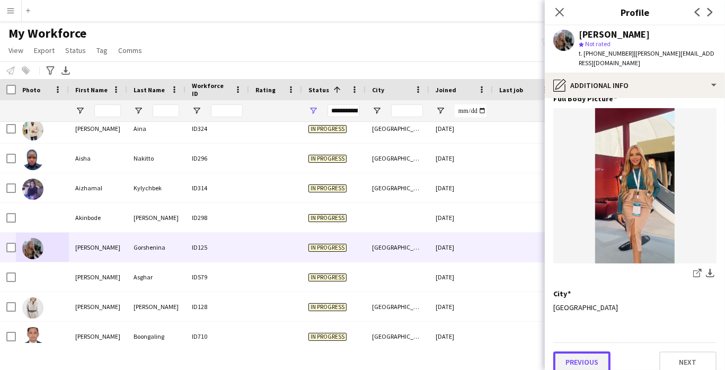
click at [590, 353] on button "Previous" at bounding box center [581, 361] width 57 height 21
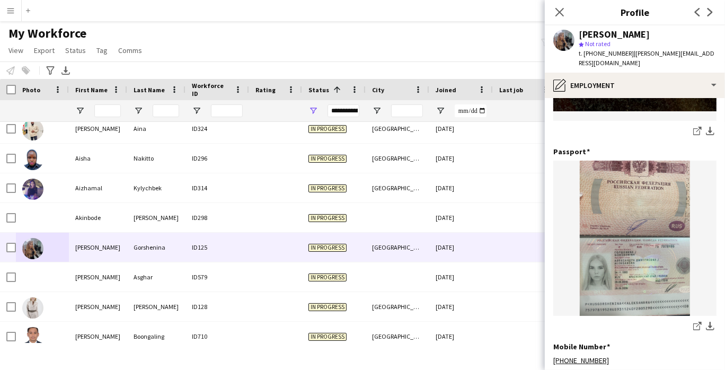
scroll to position [388, 0]
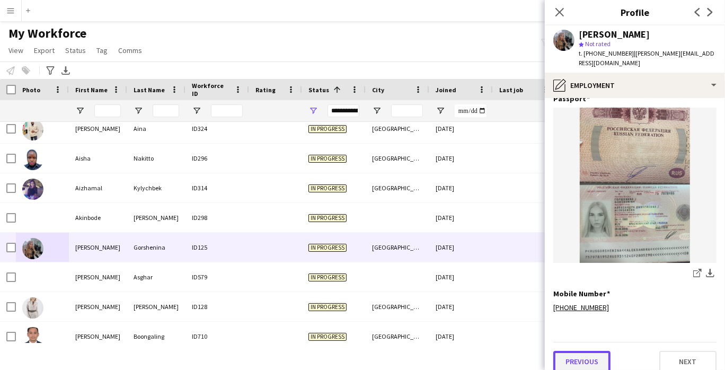
click at [584, 351] on button "Previous" at bounding box center [581, 361] width 57 height 21
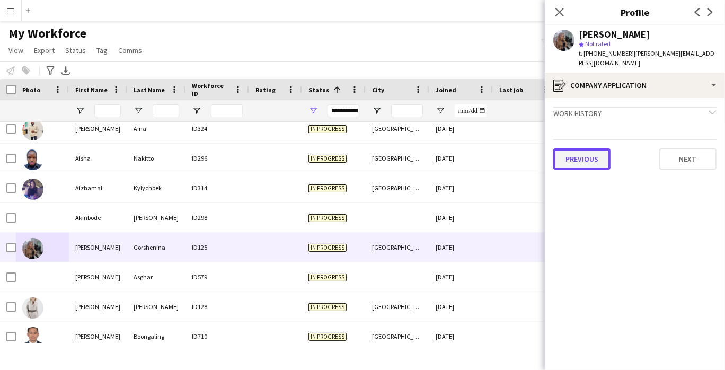
click at [581, 151] on button "Previous" at bounding box center [581, 158] width 57 height 21
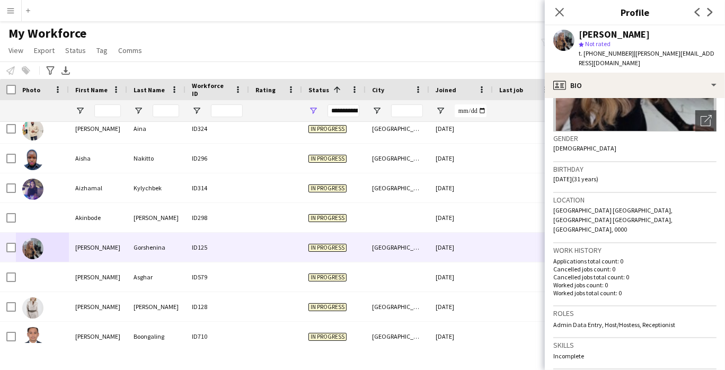
scroll to position [353, 0]
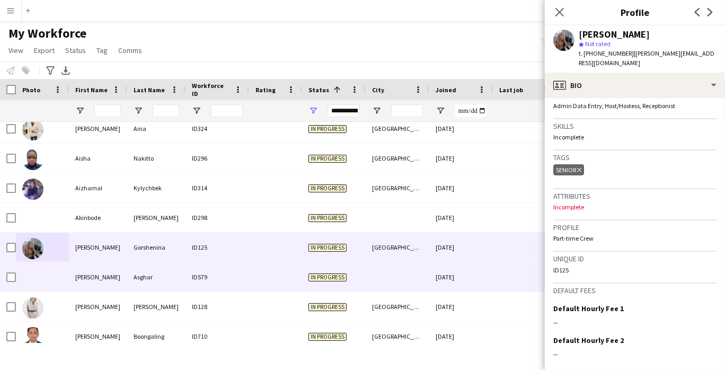
click at [87, 275] on div "[PERSON_NAME]" at bounding box center [98, 276] width 58 height 29
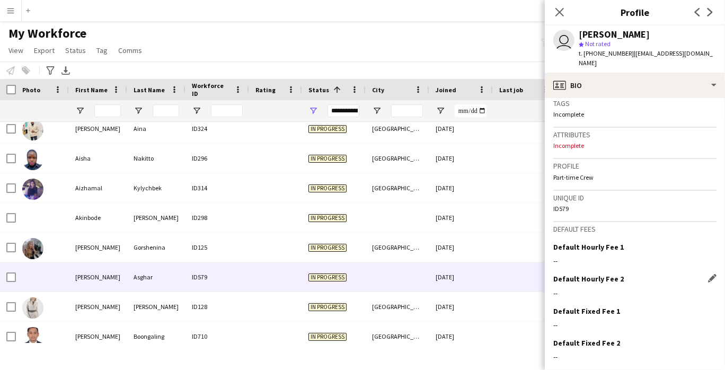
scroll to position [414, 0]
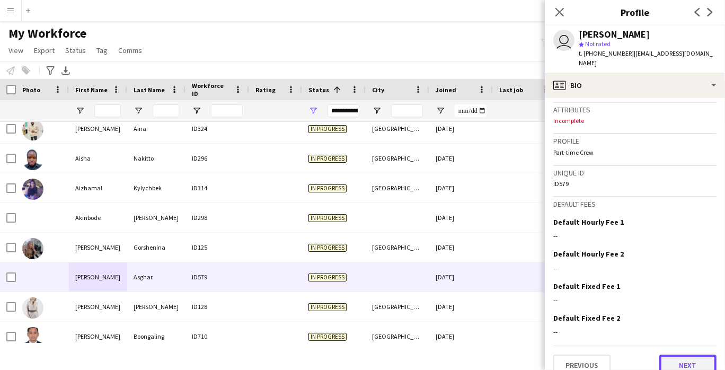
click at [682, 355] on button "Next" at bounding box center [687, 365] width 57 height 21
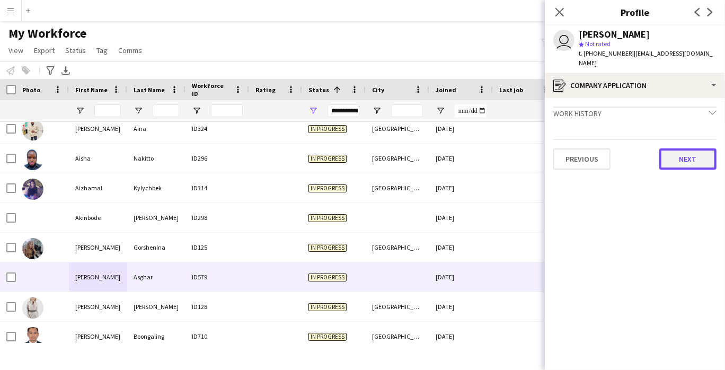
click at [690, 148] on button "Next" at bounding box center [687, 158] width 57 height 21
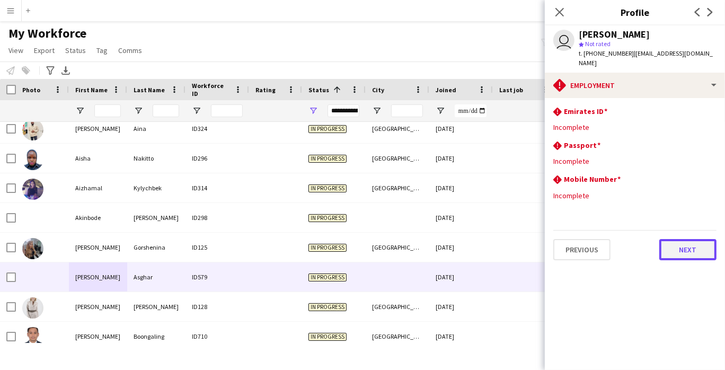
click at [700, 239] on button "Next" at bounding box center [687, 249] width 57 height 21
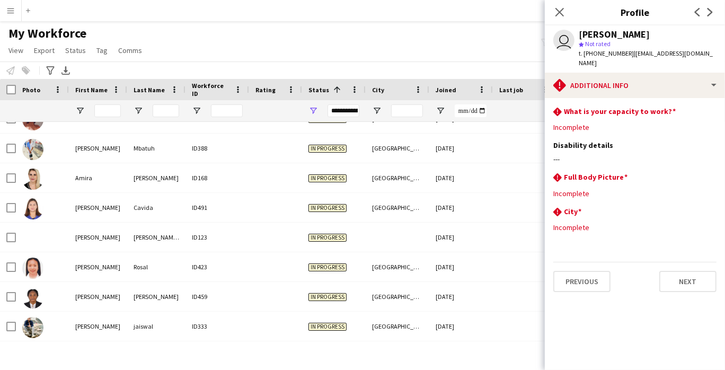
scroll to position [553, 0]
click at [421, 247] on div at bounding box center [398, 236] width 64 height 29
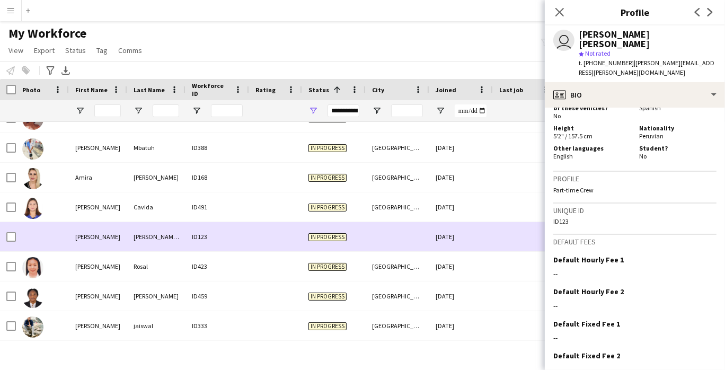
scroll to position [515, 0]
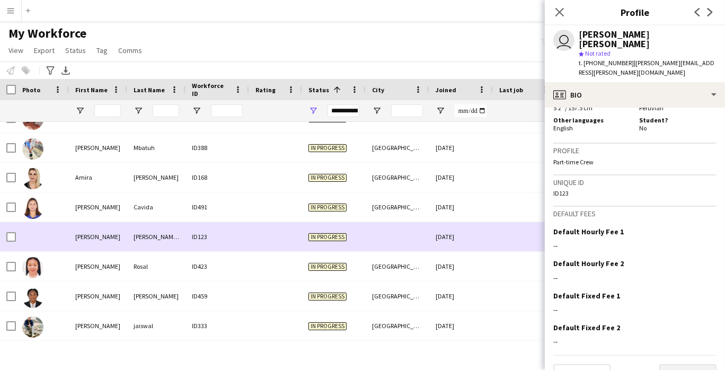
click at [691, 364] on button "Next" at bounding box center [687, 374] width 57 height 21
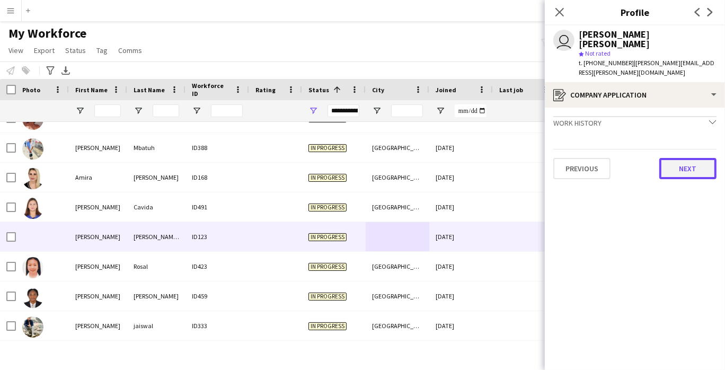
click at [696, 158] on button "Next" at bounding box center [687, 168] width 57 height 21
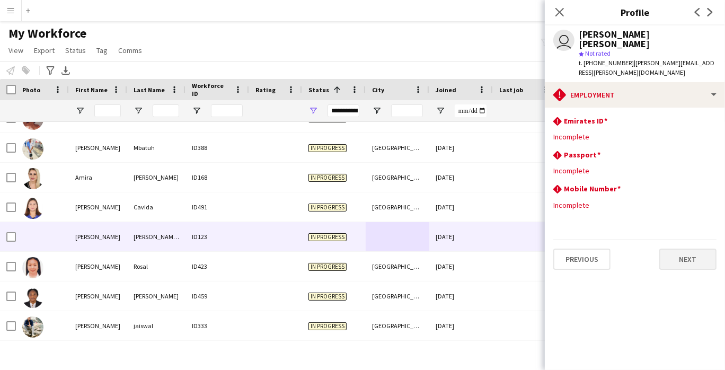
click at [695, 249] on button "Next" at bounding box center [687, 259] width 57 height 21
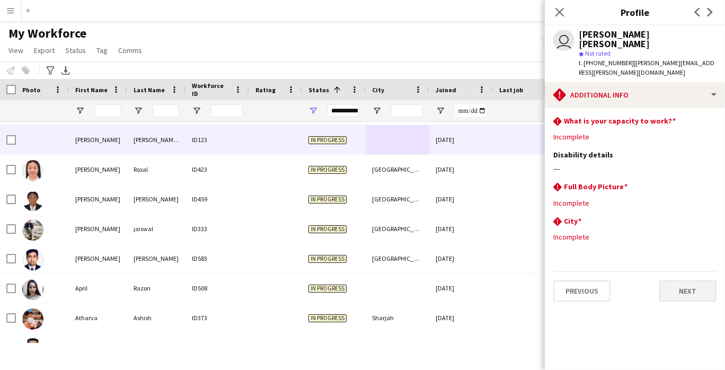
scroll to position [654, 0]
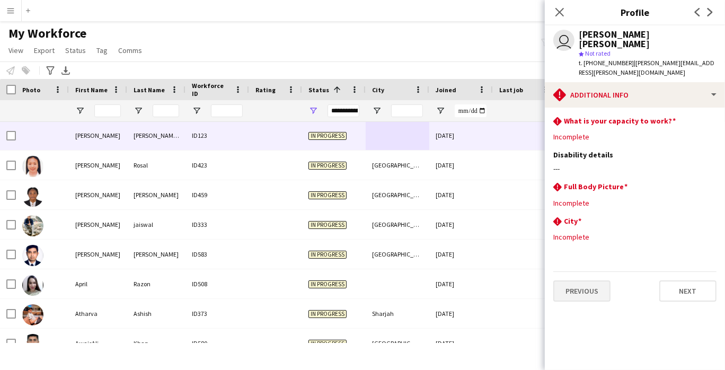
click at [587, 280] on button "Previous" at bounding box center [581, 290] width 57 height 21
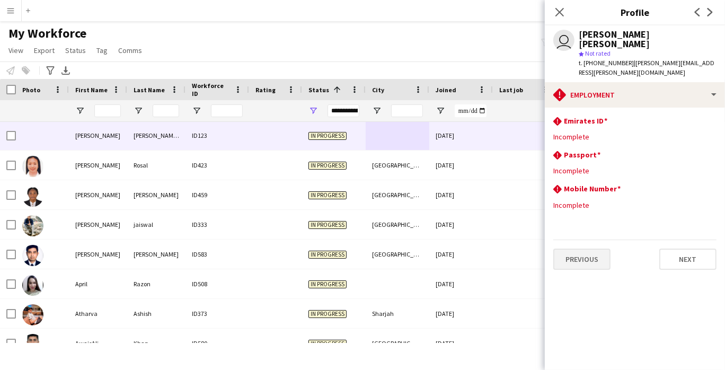
click at [591, 249] on button "Previous" at bounding box center [581, 259] width 57 height 21
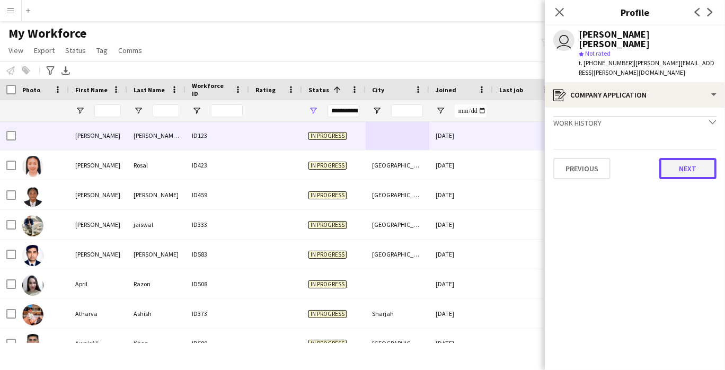
click at [686, 158] on button "Next" at bounding box center [687, 168] width 57 height 21
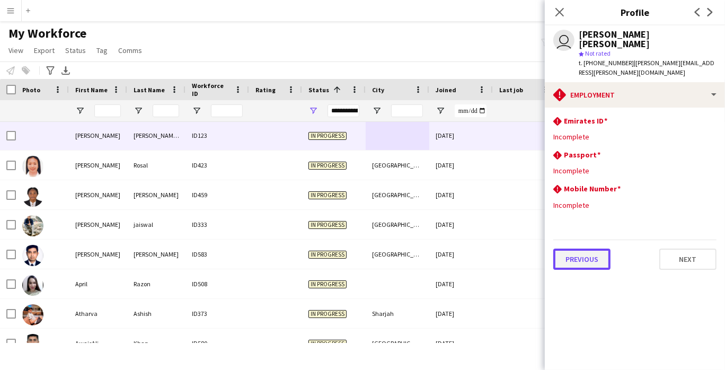
click at [593, 249] on button "Previous" at bounding box center [581, 259] width 57 height 21
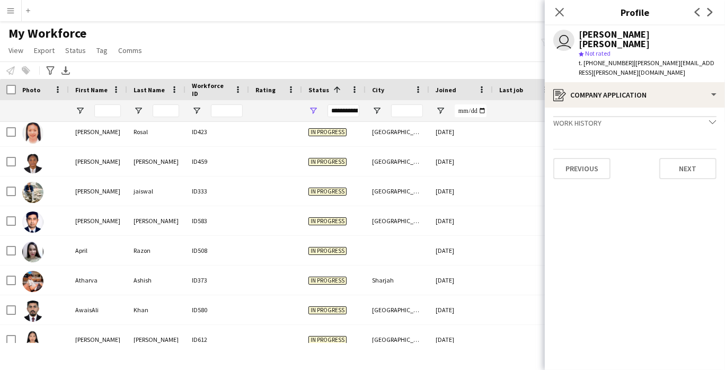
scroll to position [687, 0]
click at [337, 178] on div "In progress" at bounding box center [334, 190] width 64 height 29
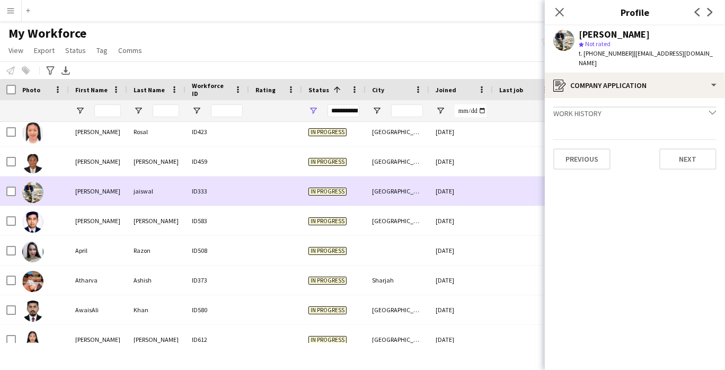
click at [423, 162] on div "[GEOGRAPHIC_DATA]" at bounding box center [398, 161] width 64 height 29
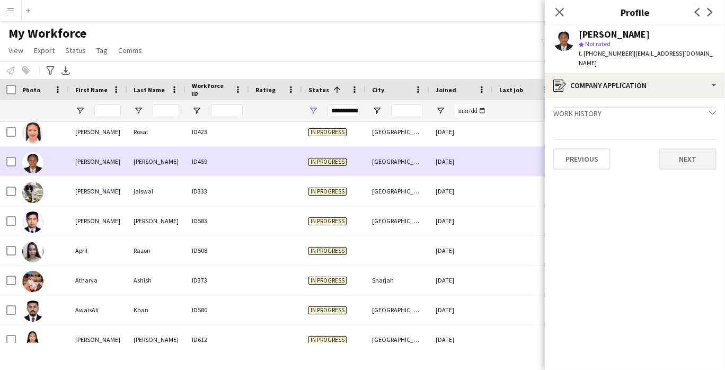
click at [696, 151] on button "Next" at bounding box center [687, 158] width 57 height 21
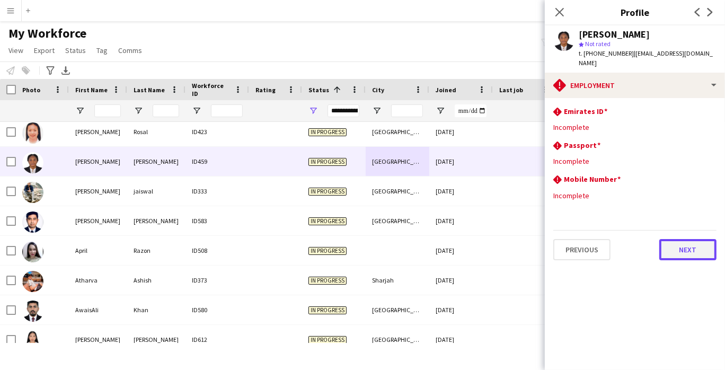
click at [690, 248] on button "Next" at bounding box center [687, 249] width 57 height 21
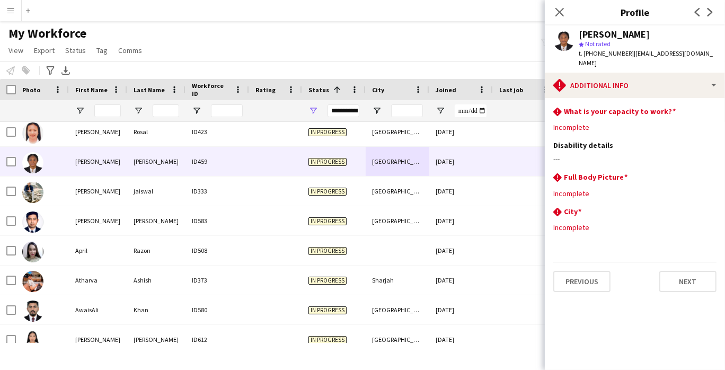
click at [35, 182] on img at bounding box center [32, 192] width 21 height 21
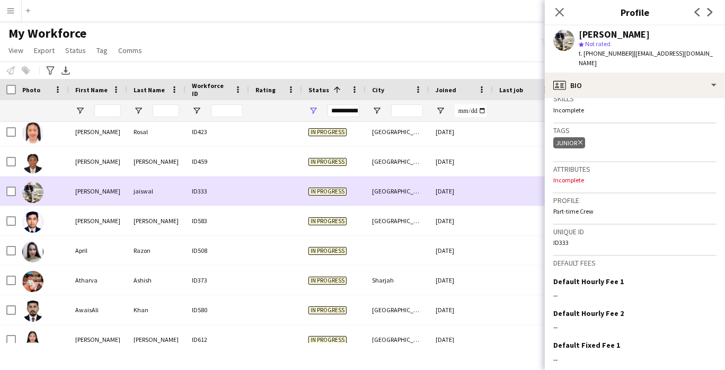
scroll to position [420, 0]
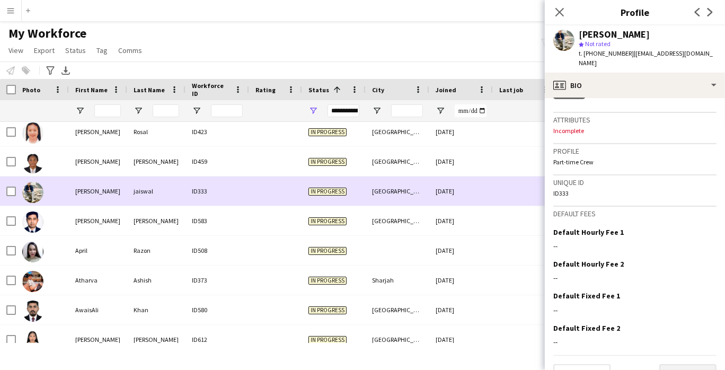
click at [695, 364] on button "Next" at bounding box center [687, 374] width 57 height 21
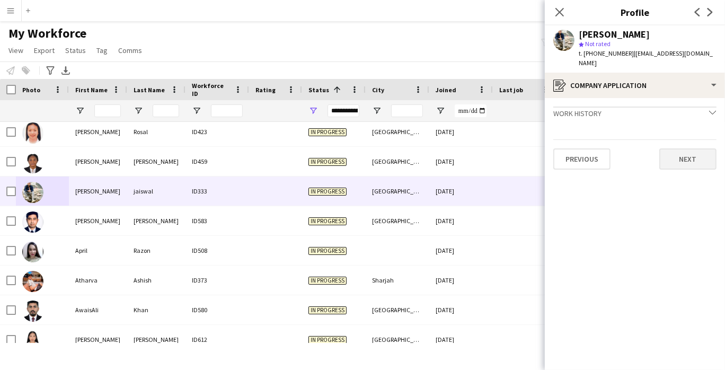
click at [694, 157] on button "Next" at bounding box center [687, 158] width 57 height 21
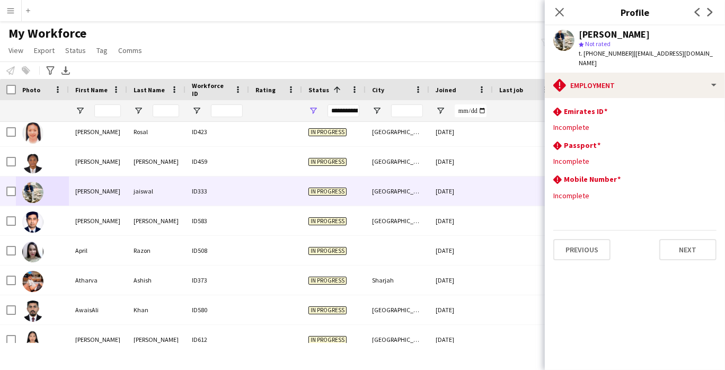
click at [36, 226] on img at bounding box center [32, 221] width 21 height 21
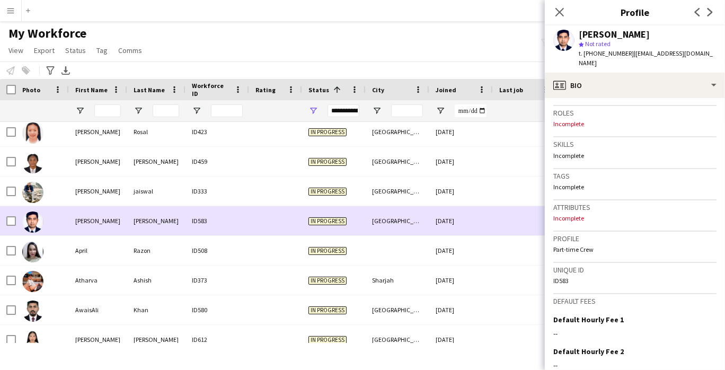
scroll to position [413, 0]
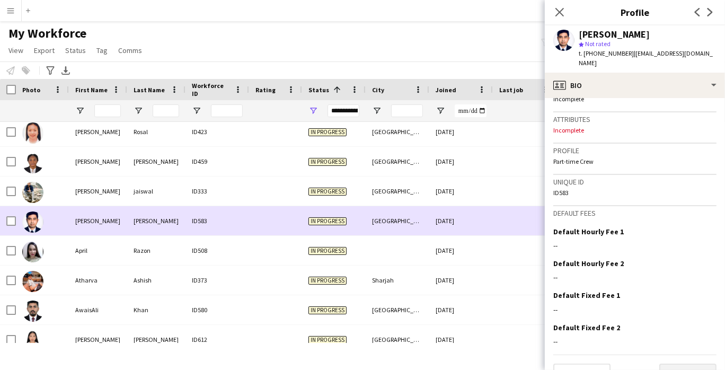
click at [693, 364] on button "Next" at bounding box center [687, 374] width 57 height 21
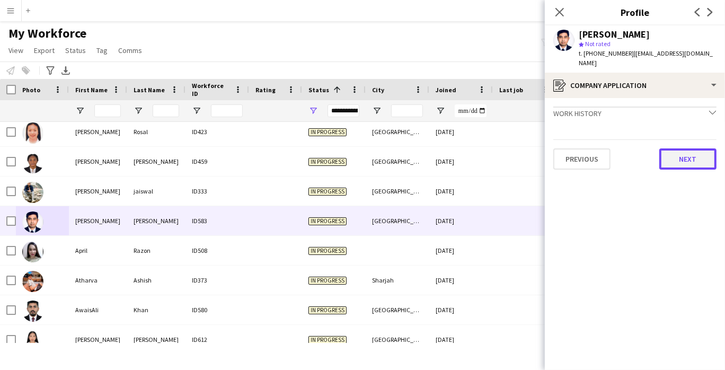
click at [708, 157] on button "Next" at bounding box center [687, 158] width 57 height 21
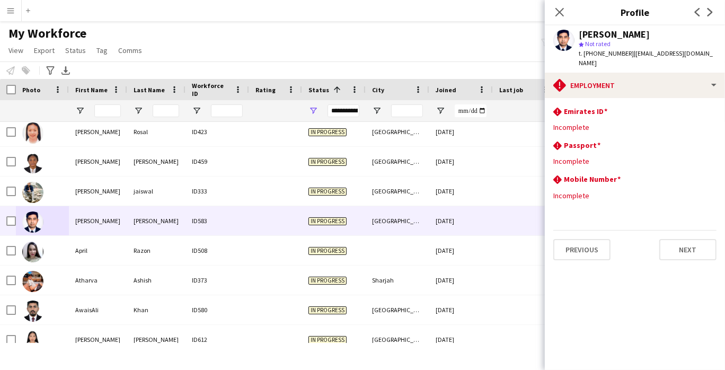
click at [385, 259] on div at bounding box center [398, 250] width 64 height 29
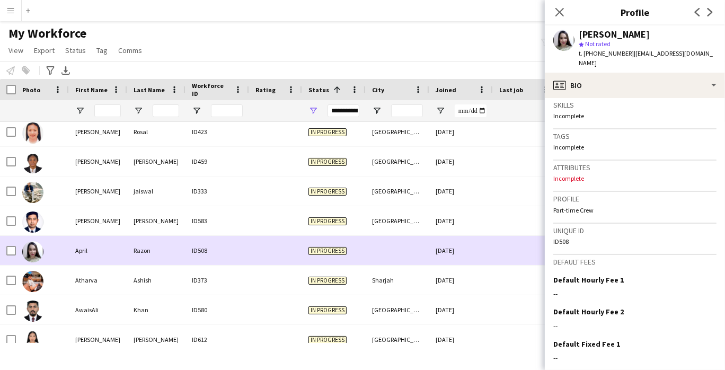
scroll to position [413, 0]
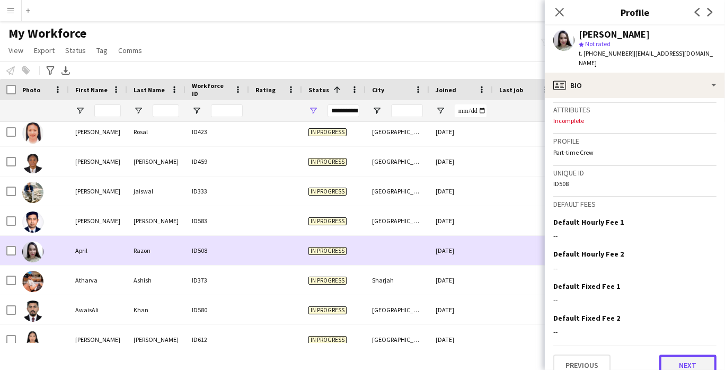
click at [694, 355] on button "Next" at bounding box center [687, 365] width 57 height 21
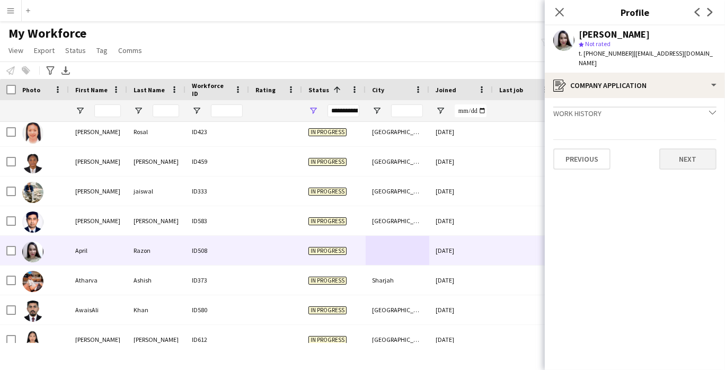
click at [696, 148] on button "Next" at bounding box center [687, 158] width 57 height 21
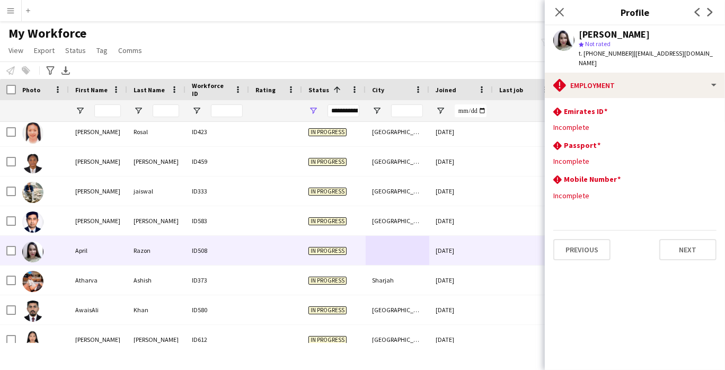
click at [411, 283] on div "Sharjah" at bounding box center [398, 280] width 64 height 29
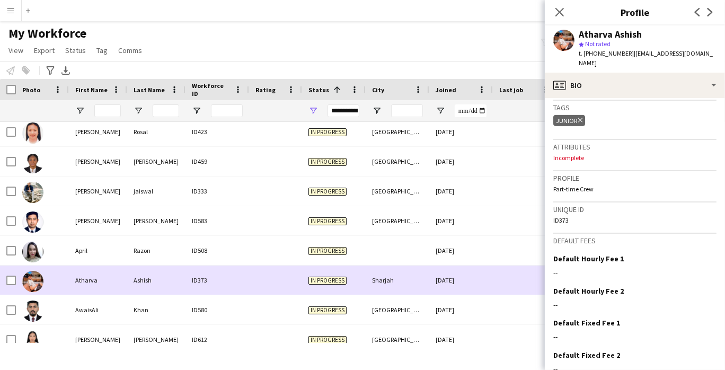
scroll to position [420, 0]
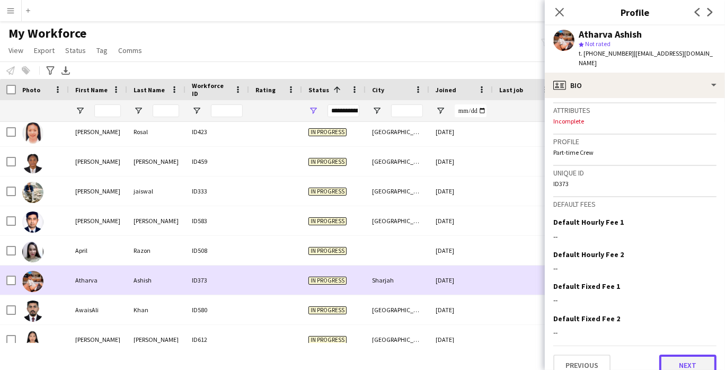
click at [692, 355] on button "Next" at bounding box center [687, 365] width 57 height 21
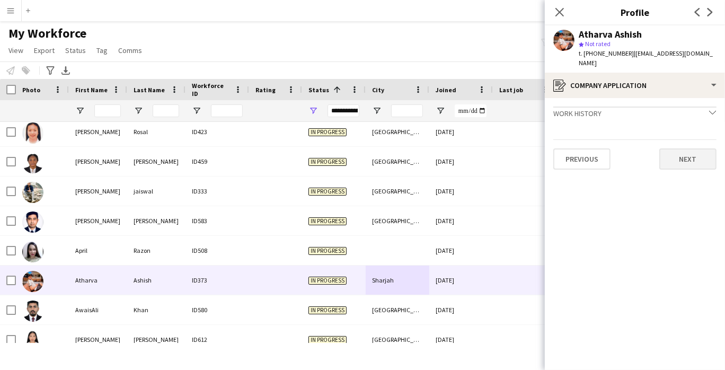
click at [694, 154] on button "Next" at bounding box center [687, 158] width 57 height 21
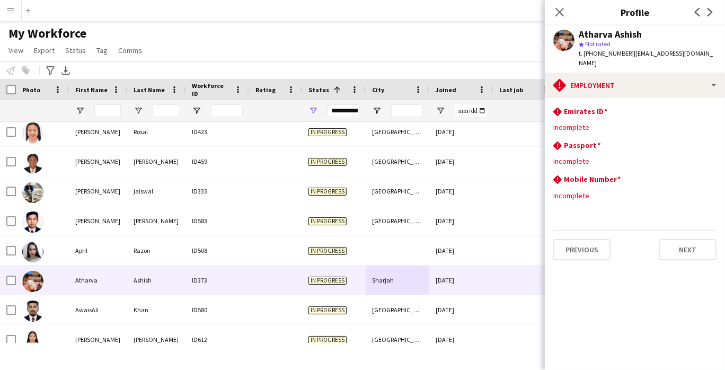
click at [406, 319] on div "[GEOGRAPHIC_DATA]" at bounding box center [398, 309] width 64 height 29
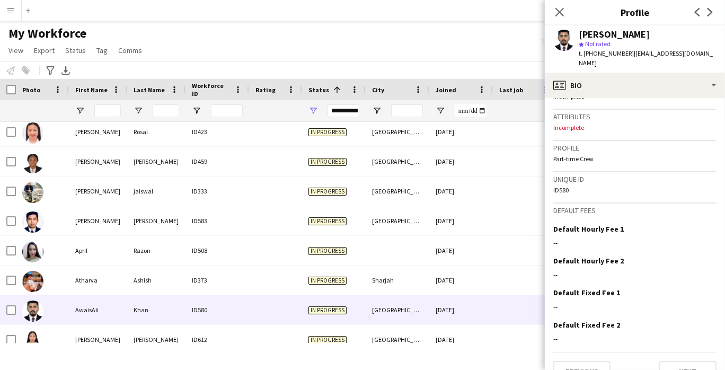
scroll to position [435, 0]
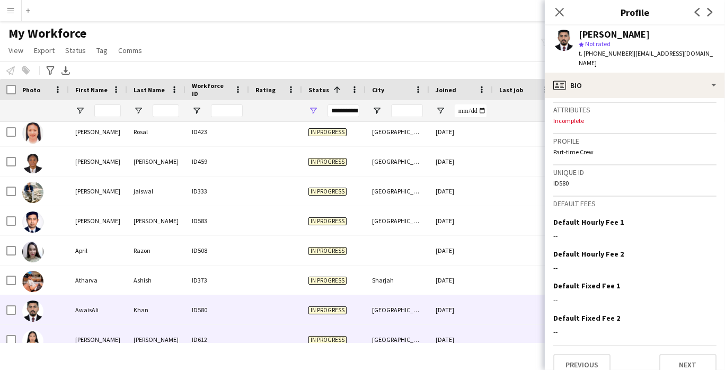
click at [43, 330] on div at bounding box center [32, 340] width 21 height 30
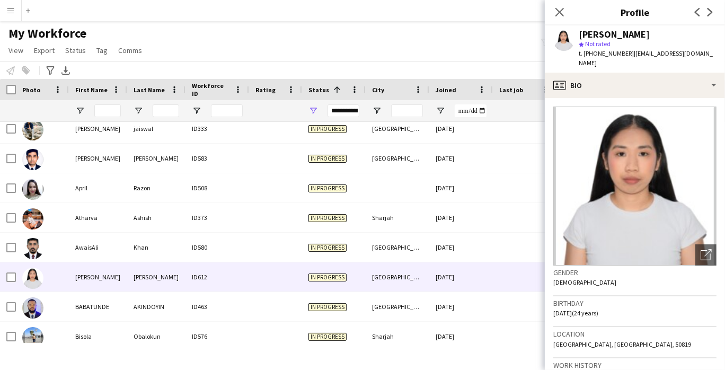
scroll to position [754, 0]
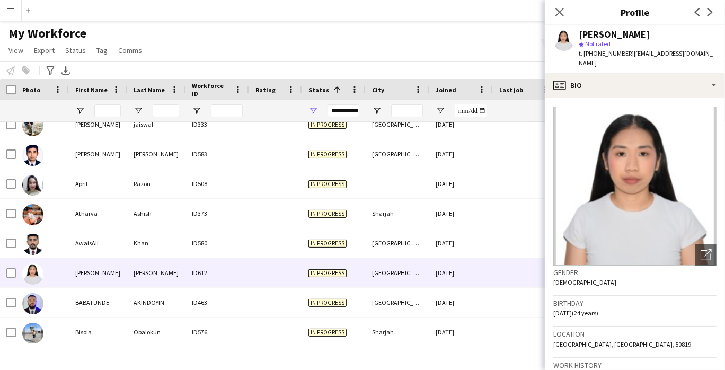
click at [321, 302] on span "In progress" at bounding box center [327, 303] width 38 height 8
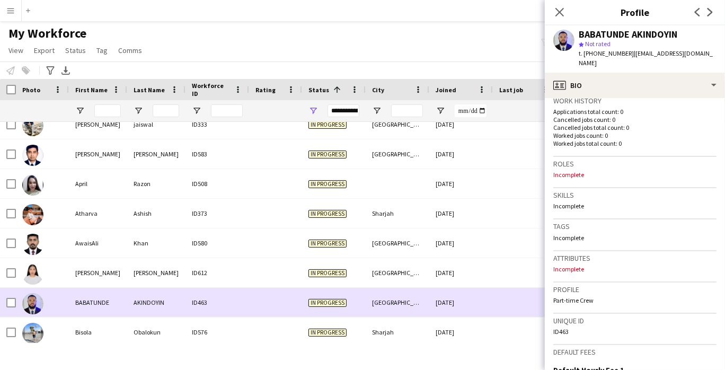
scroll to position [422, 0]
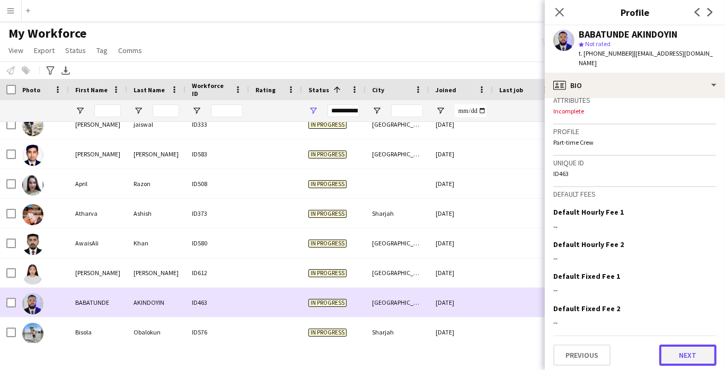
click at [693, 351] on button "Next" at bounding box center [687, 354] width 57 height 21
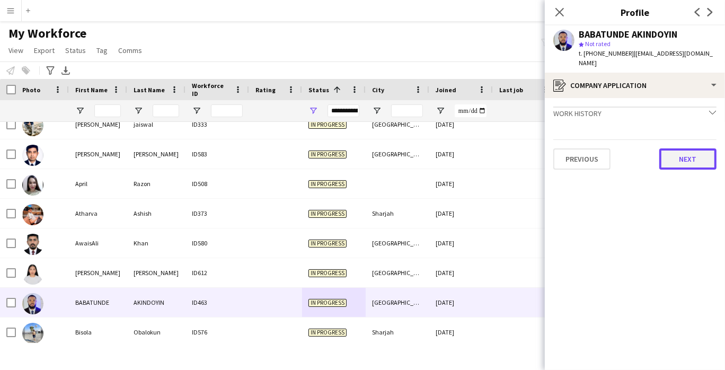
click at [703, 163] on button "Next" at bounding box center [687, 158] width 57 height 21
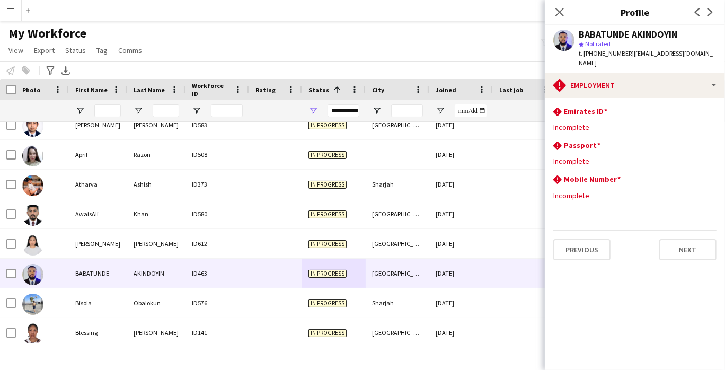
scroll to position [784, 0]
click at [372, 314] on div "Sharjah" at bounding box center [398, 301] width 64 height 29
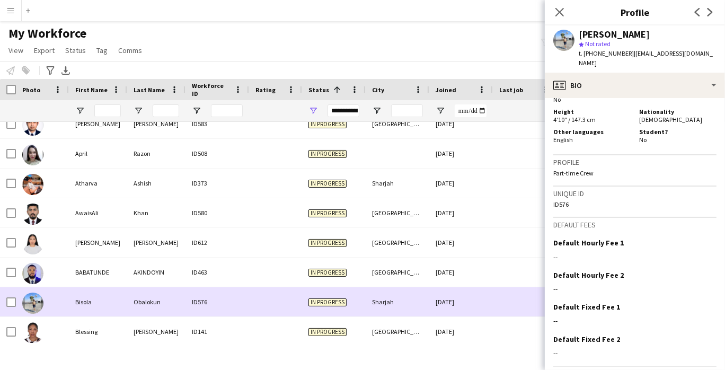
scroll to position [483, 0]
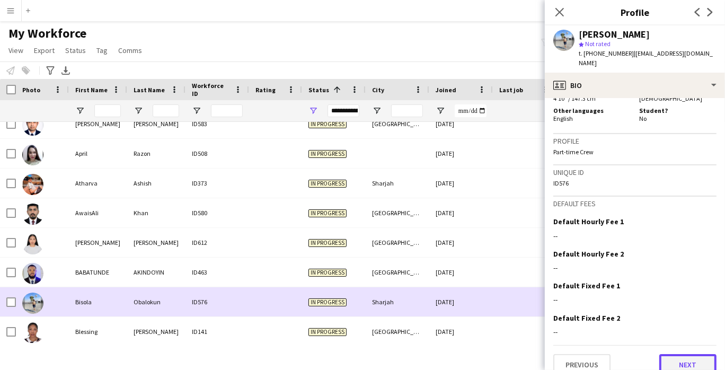
click at [690, 354] on button "Next" at bounding box center [687, 364] width 57 height 21
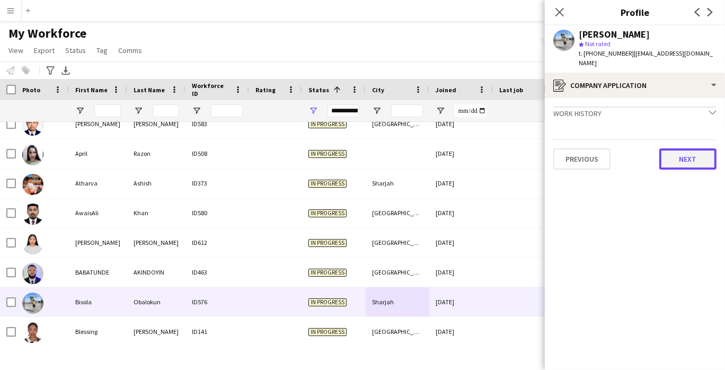
click at [698, 148] on button "Next" at bounding box center [687, 158] width 57 height 21
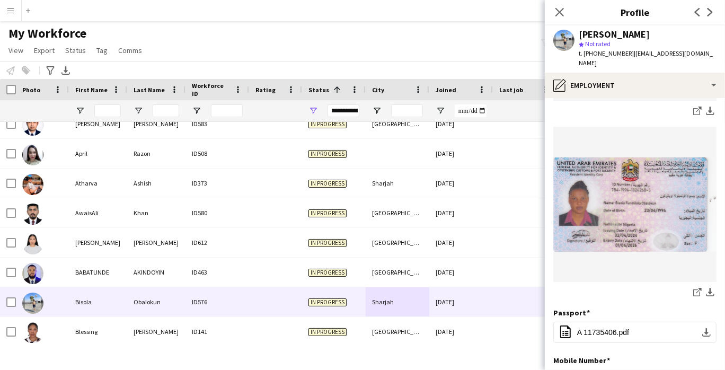
scroll to position [241, 0]
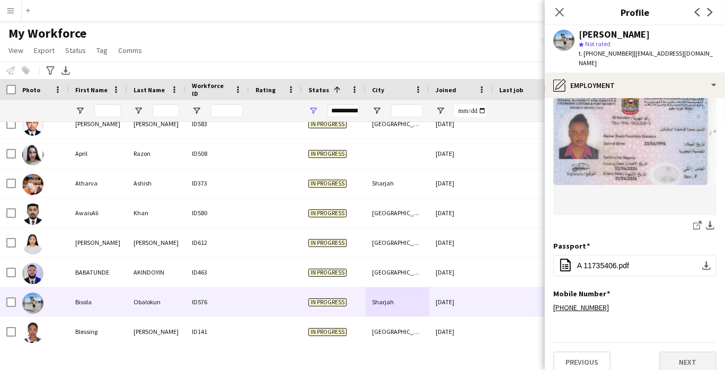
click at [694, 354] on button "Next" at bounding box center [687, 361] width 57 height 21
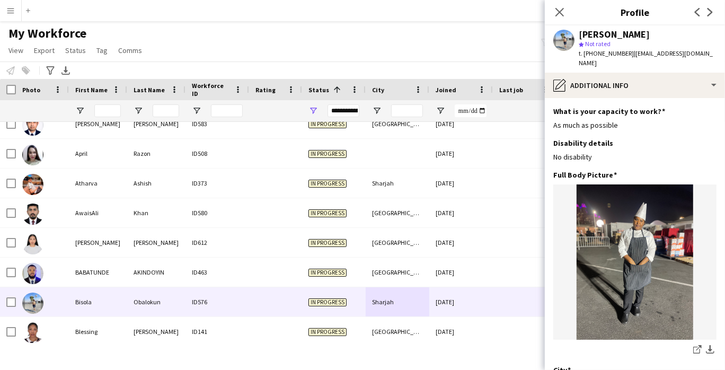
scroll to position [76, 0]
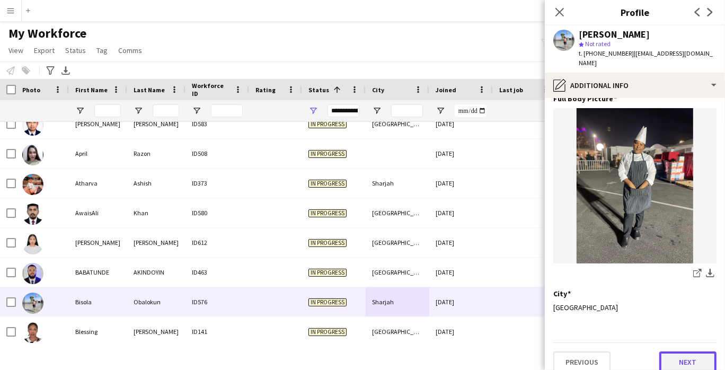
click at [695, 352] on button "Next" at bounding box center [687, 361] width 57 height 21
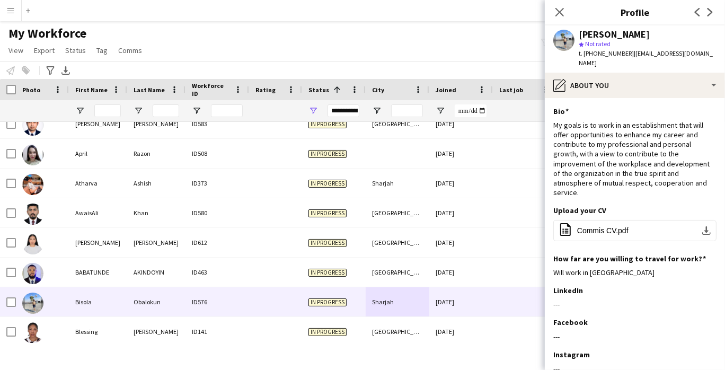
scroll to position [61, 0]
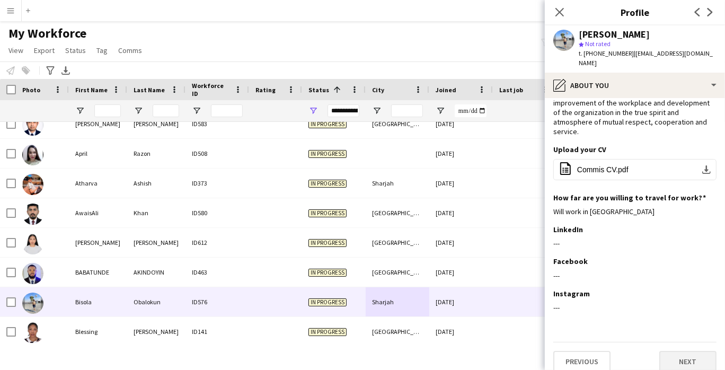
click at [692, 354] on button "Next" at bounding box center [687, 361] width 57 height 21
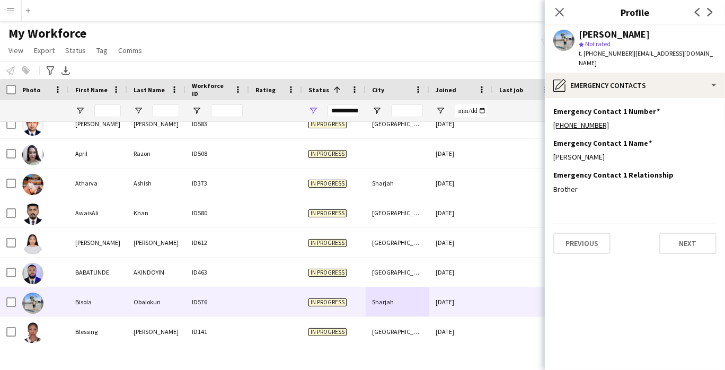
scroll to position [787, 0]
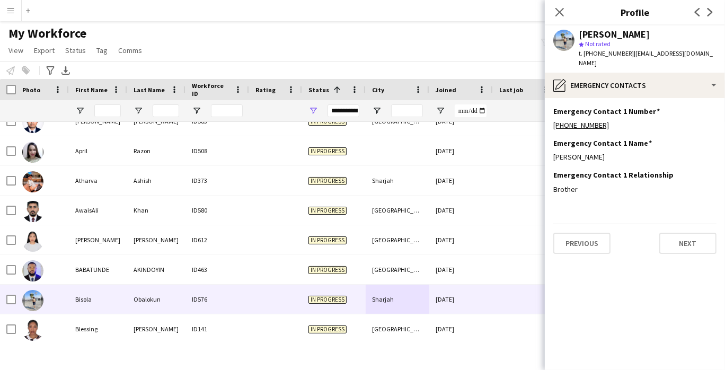
click at [427, 334] on div "[GEOGRAPHIC_DATA]" at bounding box center [398, 328] width 64 height 29
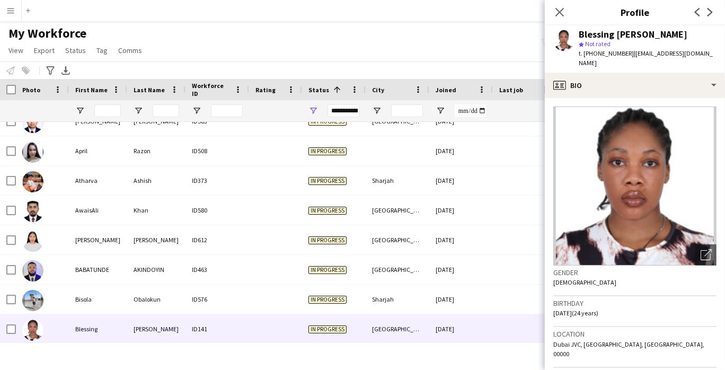
click at [432, 306] on div "[DATE]" at bounding box center [461, 299] width 64 height 29
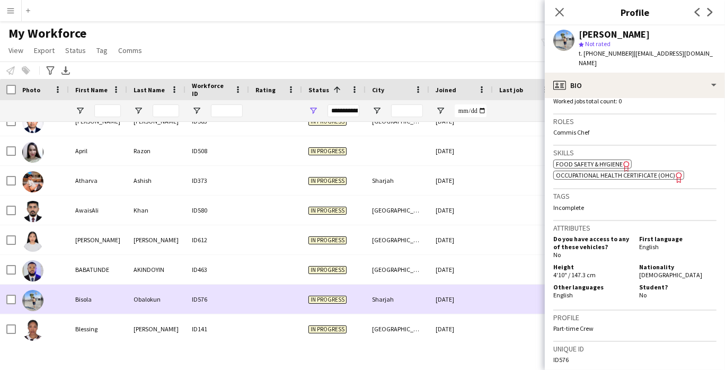
scroll to position [483, 0]
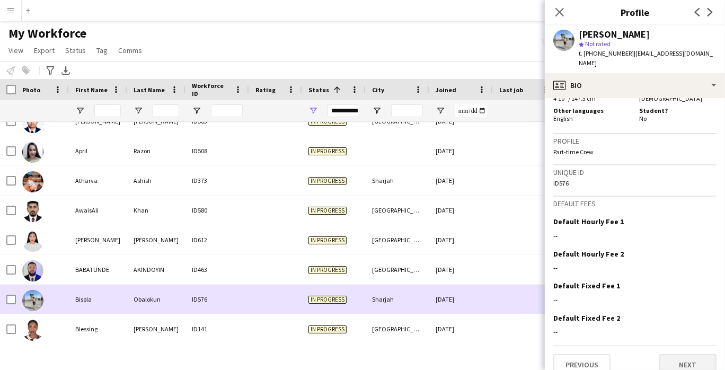
click at [681, 354] on button "Next" at bounding box center [687, 364] width 57 height 21
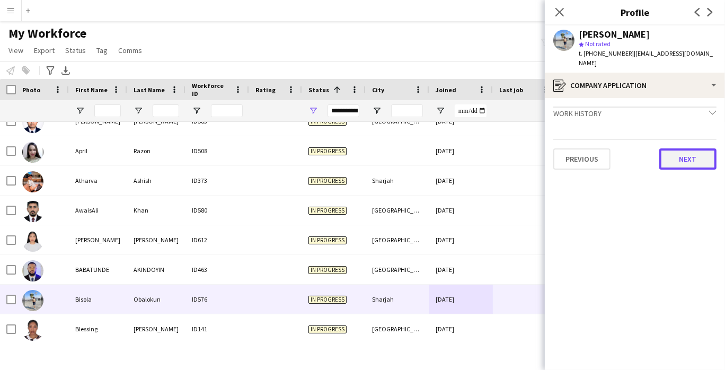
click at [697, 153] on button "Next" at bounding box center [687, 158] width 57 height 21
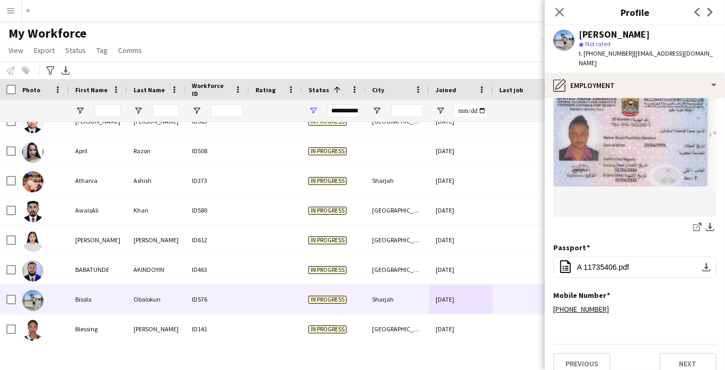
scroll to position [241, 0]
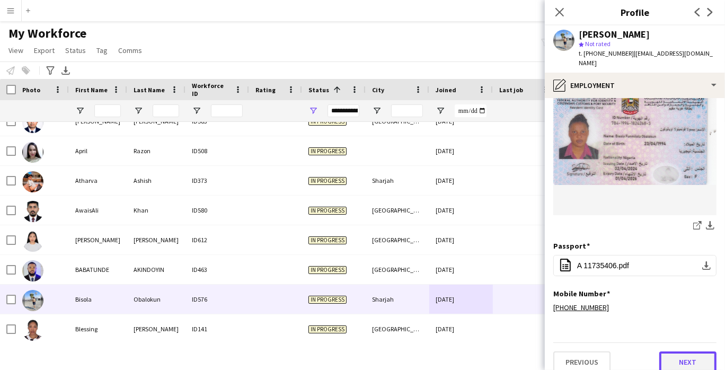
click at [691, 354] on button "Next" at bounding box center [687, 361] width 57 height 21
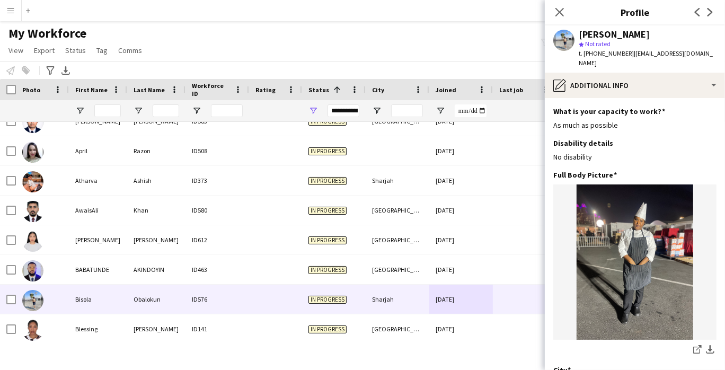
scroll to position [76, 0]
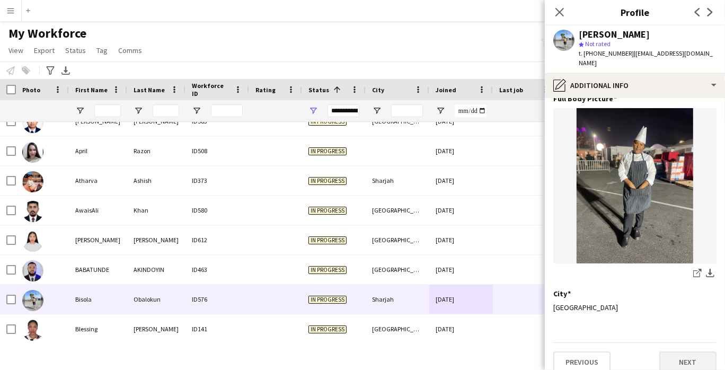
click at [692, 360] on button "Next" at bounding box center [687, 361] width 57 height 21
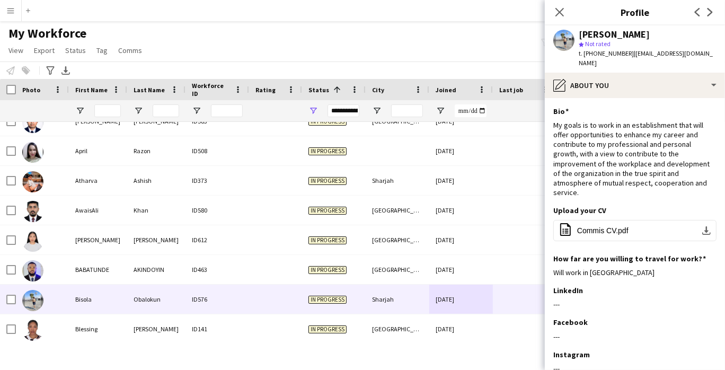
scroll to position [61, 0]
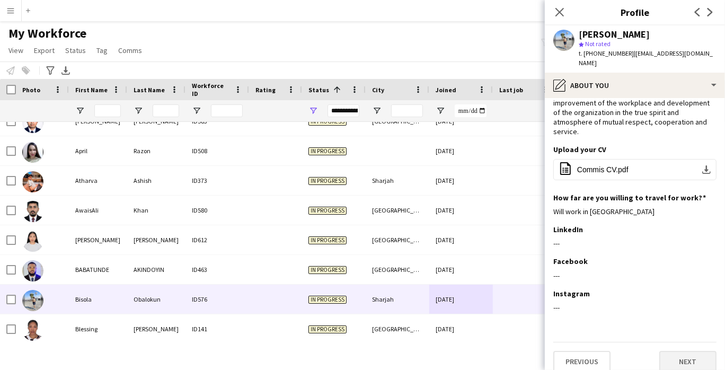
click at [689, 357] on button "Next" at bounding box center [687, 361] width 57 height 21
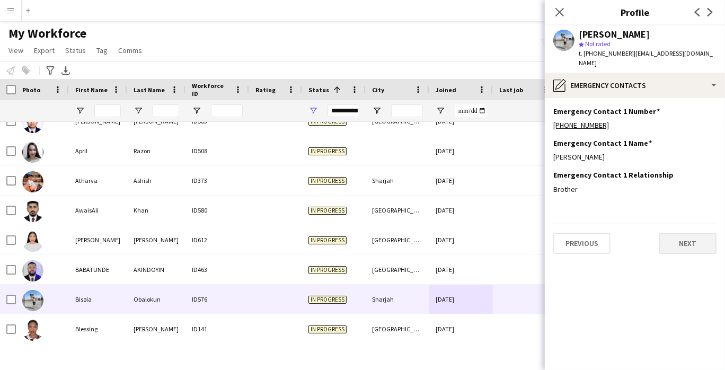
click at [707, 233] on button "Next" at bounding box center [687, 243] width 57 height 21
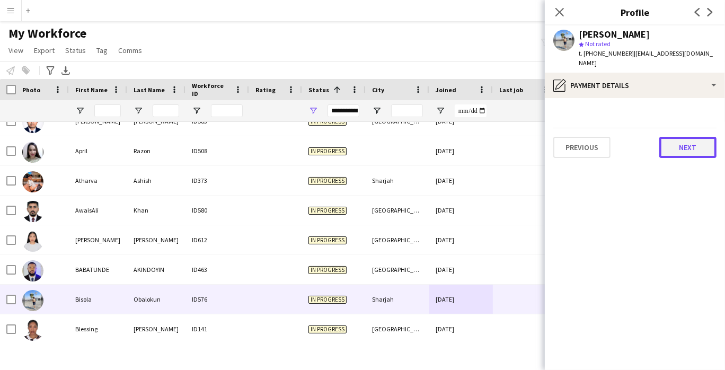
click at [701, 147] on button "Next" at bounding box center [687, 147] width 57 height 21
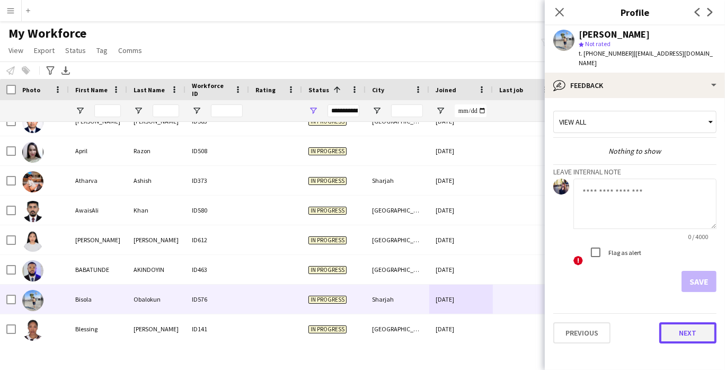
click at [681, 328] on button "Next" at bounding box center [687, 332] width 57 height 21
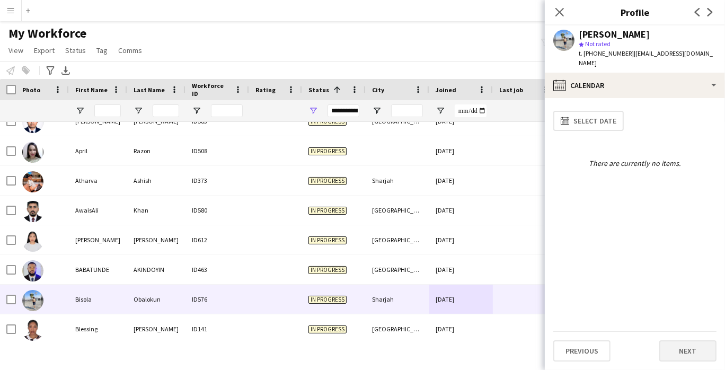
click at [684, 353] on button "Next" at bounding box center [687, 350] width 57 height 21
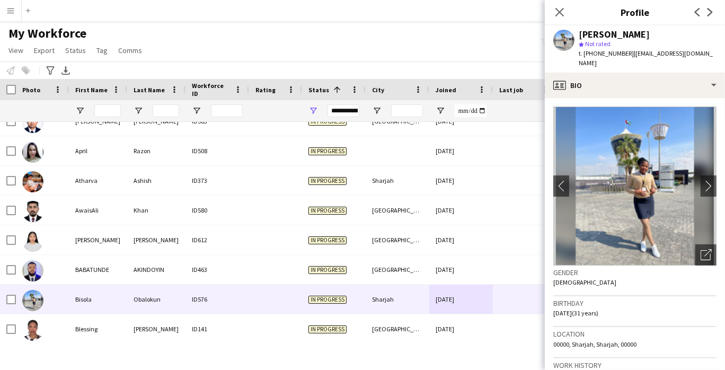
click at [421, 61] on div "Notify workforce Add to tag Select at least one crew to tag him or her. Advance…" at bounding box center [362, 69] width 725 height 17
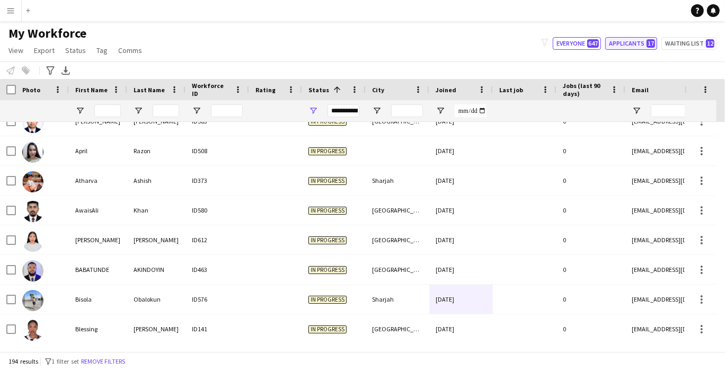
click at [657, 49] on button "Applicants 17" at bounding box center [631, 43] width 52 height 13
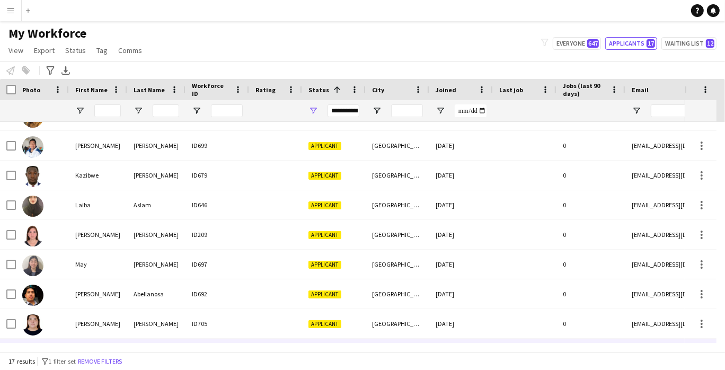
scroll to position [283, 0]
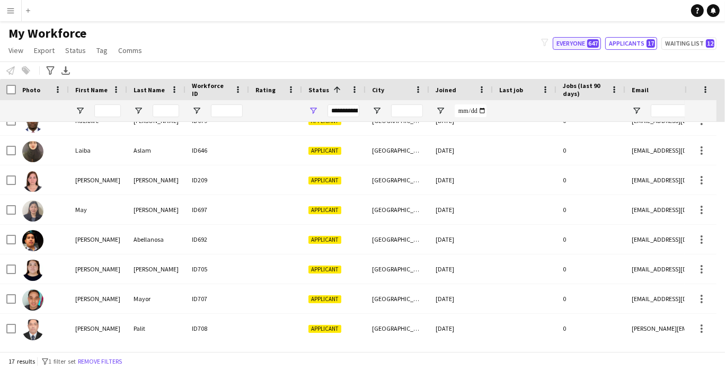
click at [578, 43] on button "Everyone 647" at bounding box center [577, 43] width 48 height 13
type input "**********"
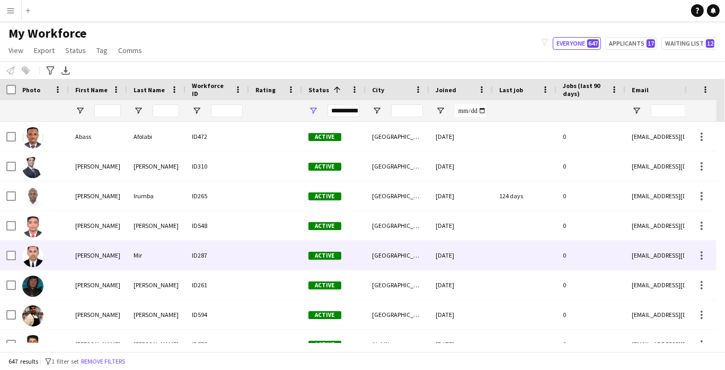
scroll to position [275, 0]
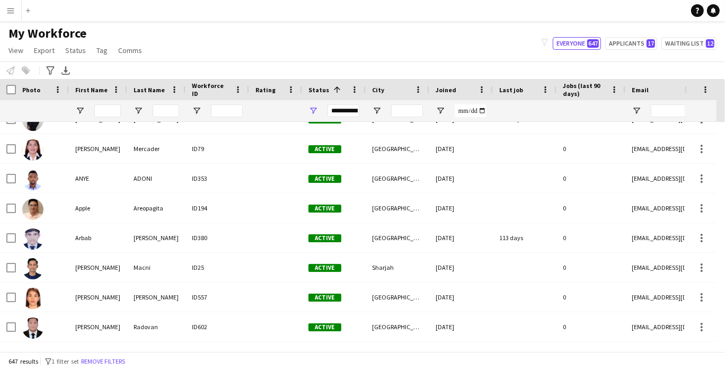
click at [348, 111] on div "**********" at bounding box center [344, 110] width 32 height 13
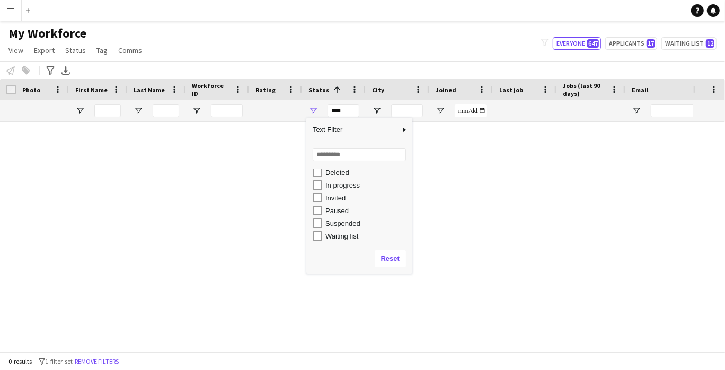
click at [335, 190] on div "In progress" at bounding box center [363, 185] width 100 height 13
click at [337, 184] on div "In progress" at bounding box center [367, 185] width 84 height 8
type input "**********"
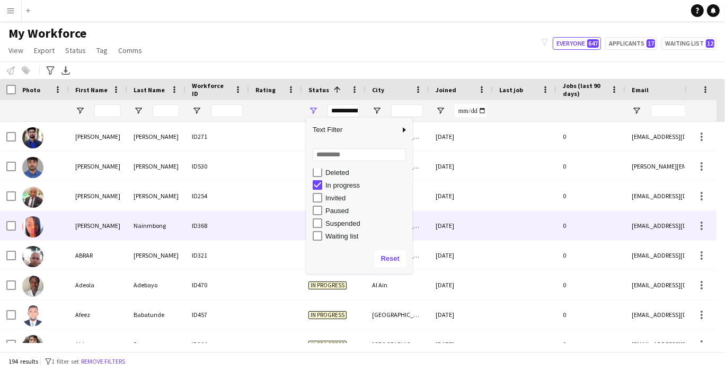
click at [128, 237] on div "Nainmbong" at bounding box center [156, 225] width 58 height 29
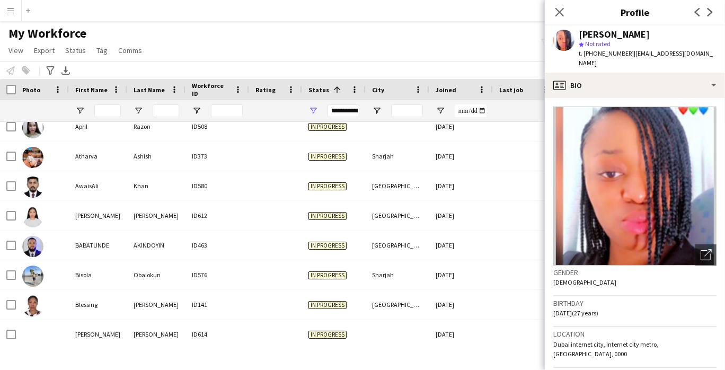
click at [324, 280] on div "In progress" at bounding box center [334, 274] width 64 height 29
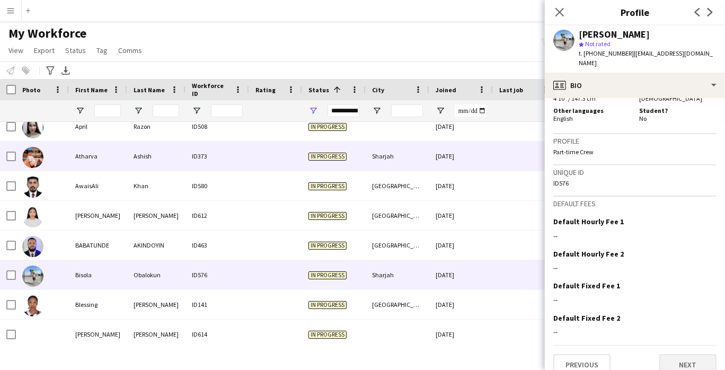
click at [682, 358] on button "Next" at bounding box center [687, 364] width 57 height 21
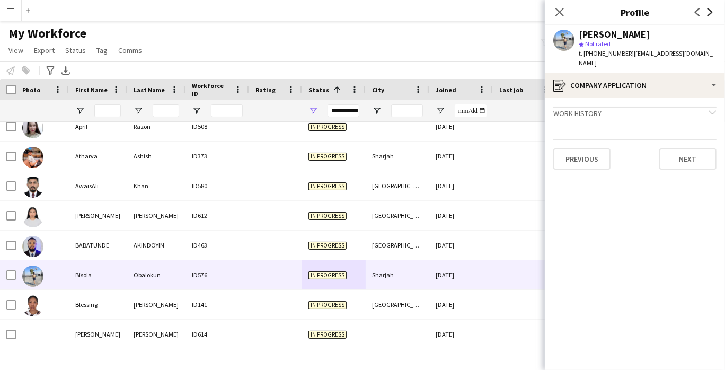
click at [711, 8] on icon "Next" at bounding box center [710, 12] width 8 height 8
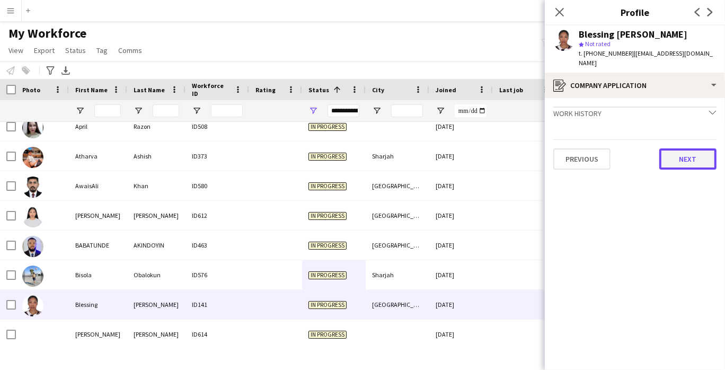
click at [690, 165] on button "Next" at bounding box center [687, 158] width 57 height 21
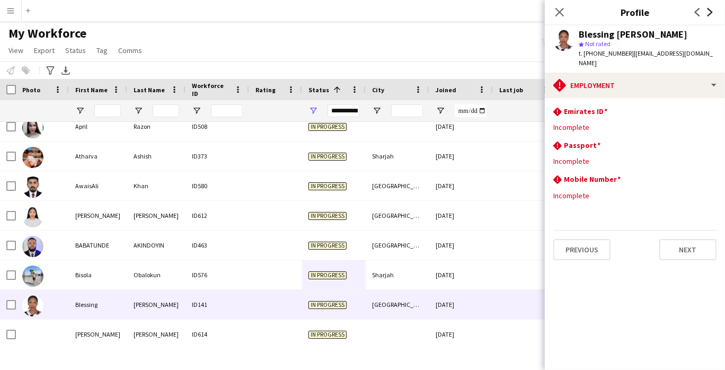
click at [710, 14] on icon at bounding box center [710, 12] width 5 height 8
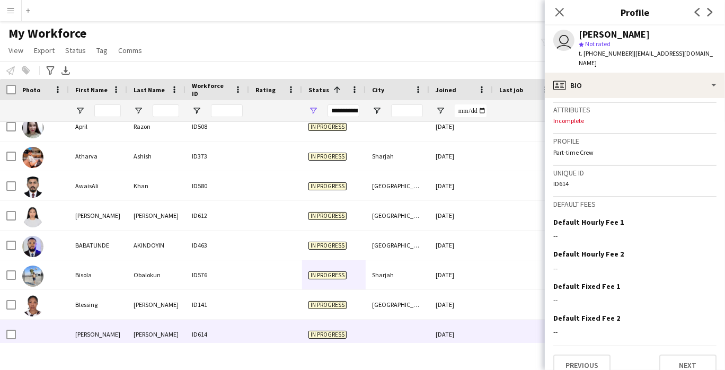
click at [710, 14] on icon at bounding box center [710, 12] width 5 height 8
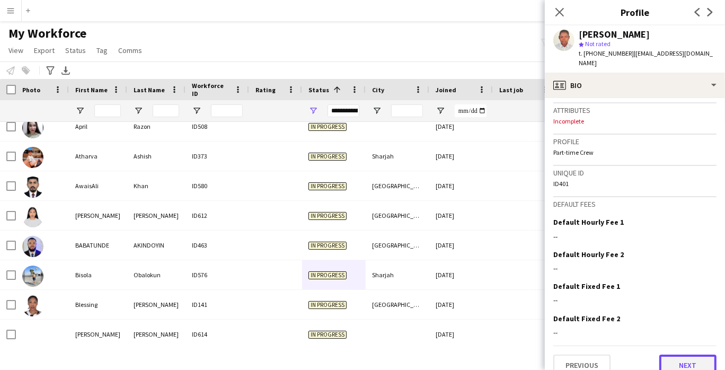
click at [693, 355] on button "Next" at bounding box center [687, 365] width 57 height 21
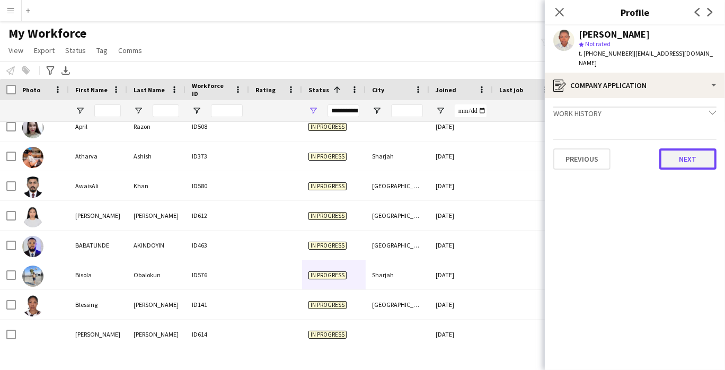
click at [696, 153] on button "Next" at bounding box center [687, 158] width 57 height 21
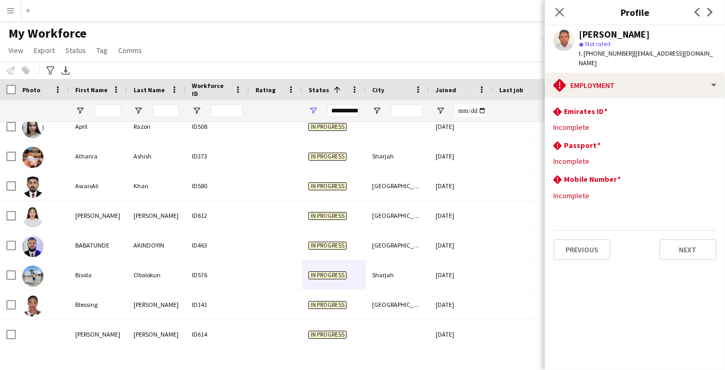
click at [710, 11] on icon at bounding box center [710, 12] width 5 height 8
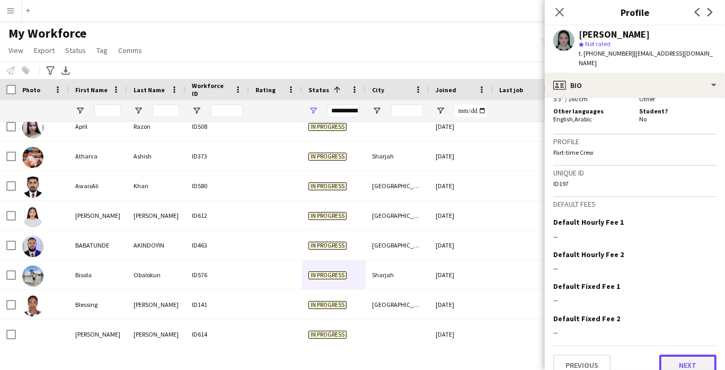
click at [687, 355] on button "Next" at bounding box center [687, 365] width 57 height 21
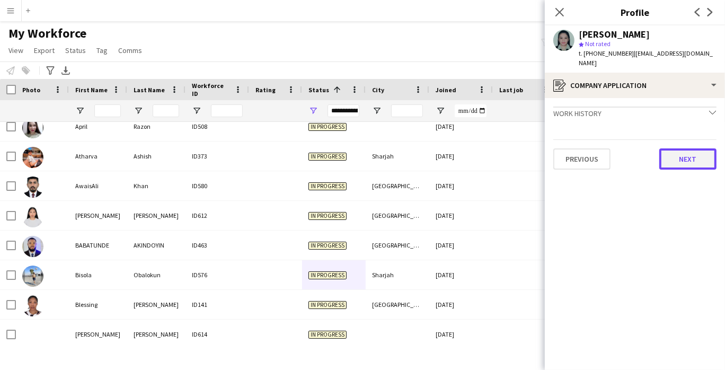
click at [705, 151] on button "Next" at bounding box center [687, 158] width 57 height 21
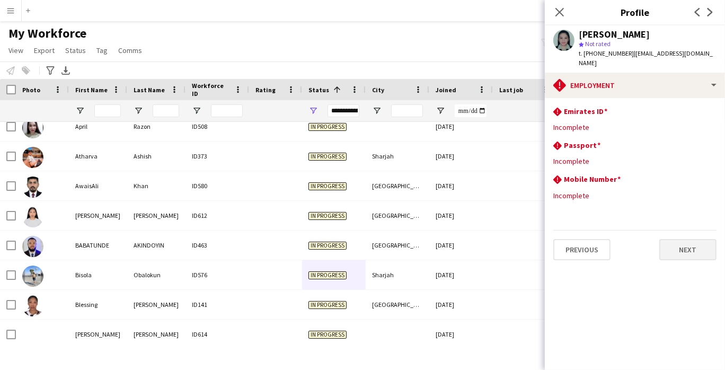
click at [696, 240] on button "Next" at bounding box center [687, 249] width 57 height 21
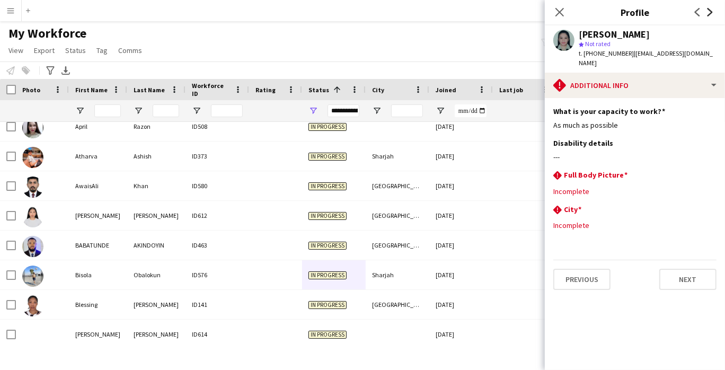
click at [712, 12] on icon at bounding box center [710, 12] width 5 height 8
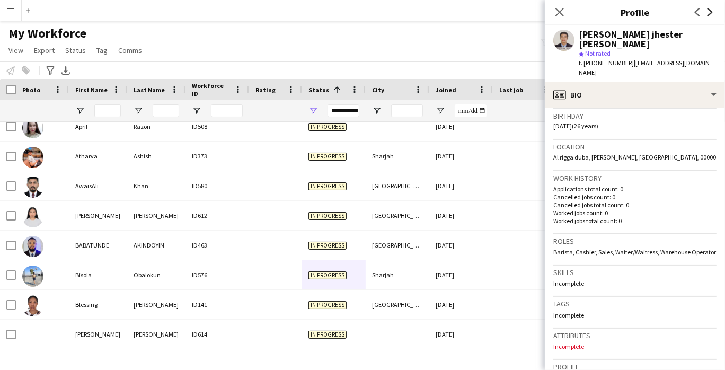
scroll to position [421, 0]
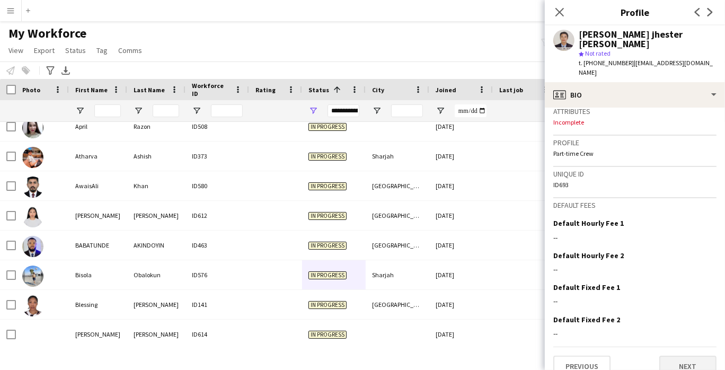
click at [697, 356] on button "Next" at bounding box center [687, 366] width 57 height 21
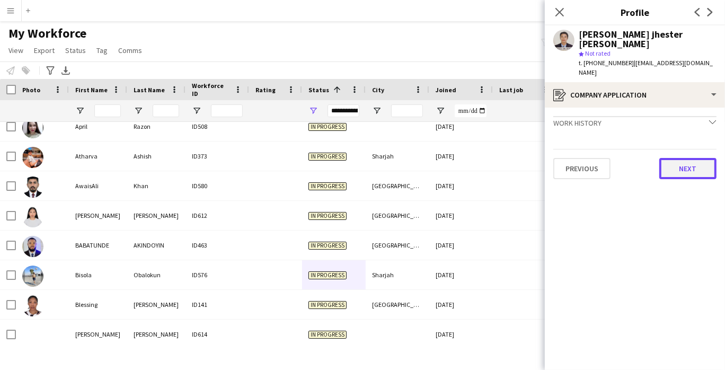
click at [703, 158] on button "Next" at bounding box center [687, 168] width 57 height 21
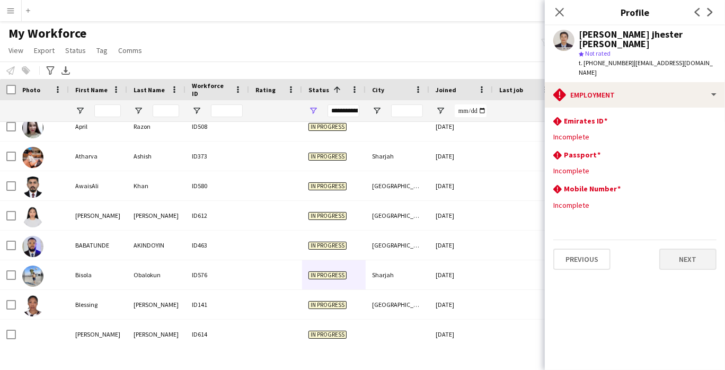
click at [691, 249] on button "Next" at bounding box center [687, 259] width 57 height 21
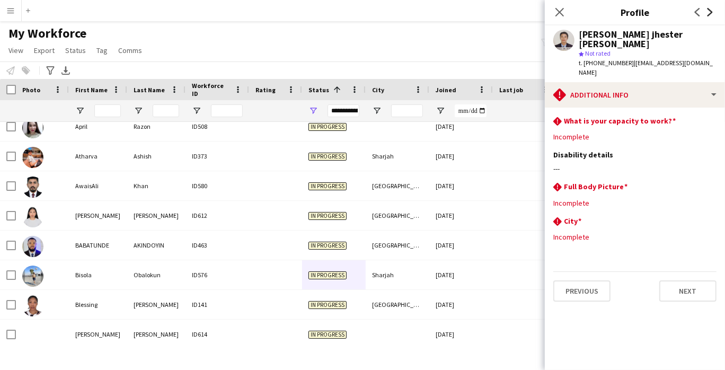
click at [710, 14] on icon at bounding box center [710, 12] width 5 height 8
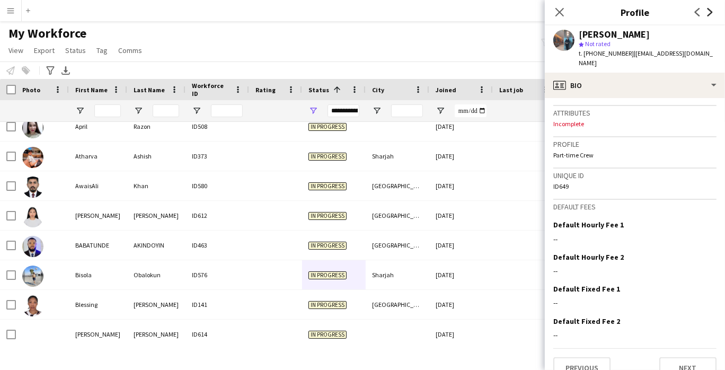
scroll to position [413, 0]
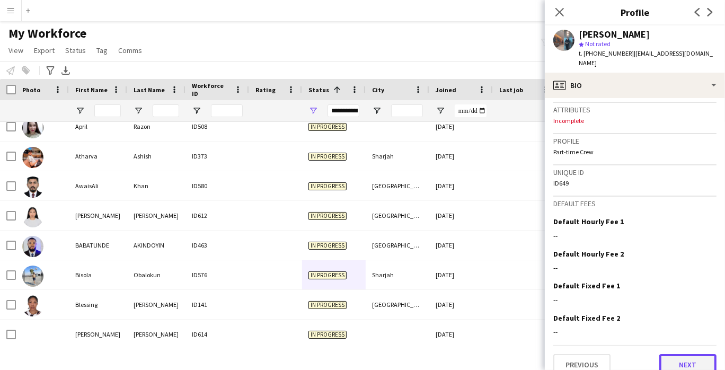
click at [695, 354] on button "Next" at bounding box center [687, 364] width 57 height 21
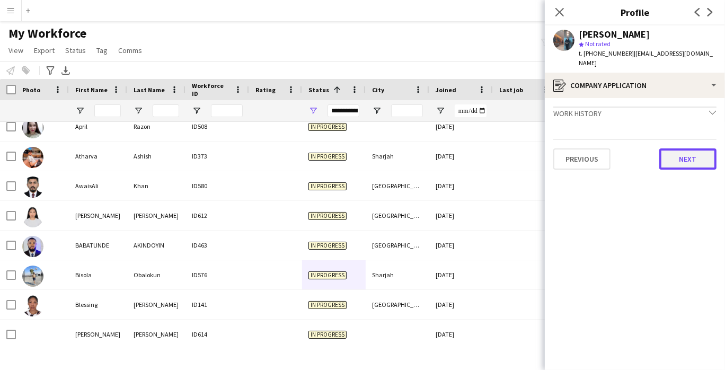
click at [696, 151] on button "Next" at bounding box center [687, 158] width 57 height 21
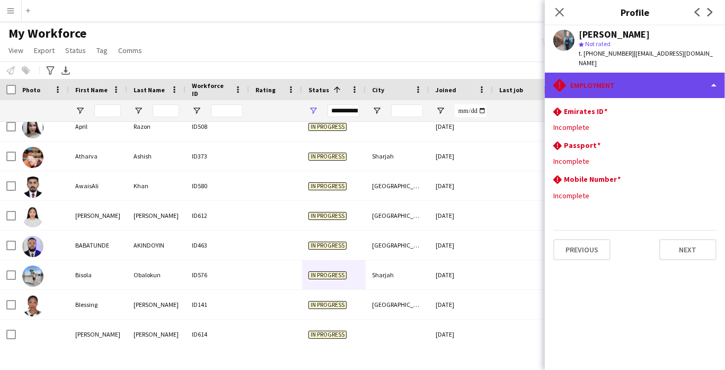
click at [702, 75] on div "rhombus-alert Employment" at bounding box center [635, 85] width 180 height 25
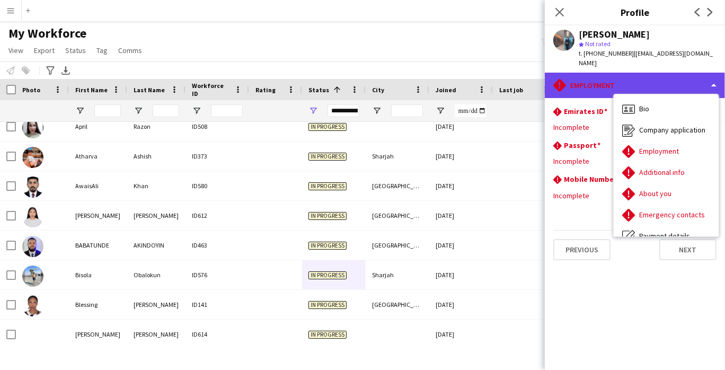
scroll to position [57, 0]
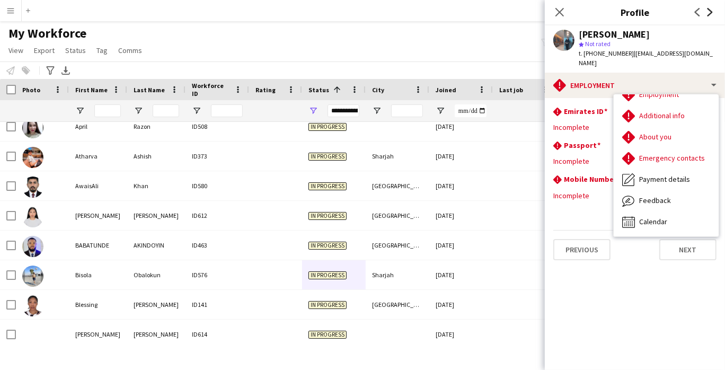
click at [710, 14] on icon at bounding box center [710, 12] width 5 height 8
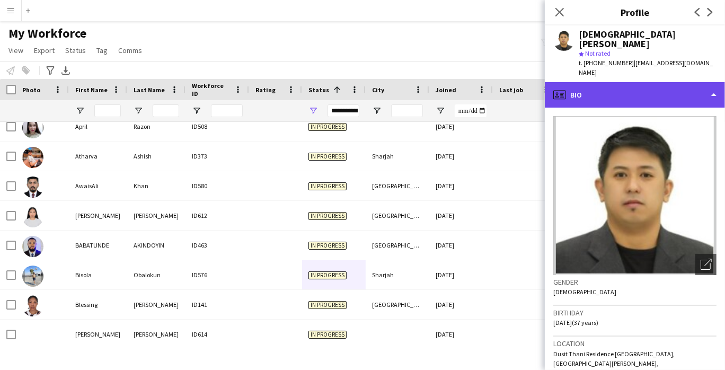
click at [667, 82] on div "profile Bio" at bounding box center [635, 94] width 180 height 25
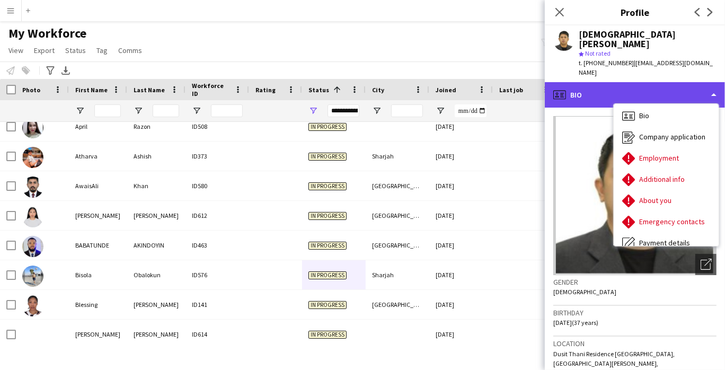
scroll to position [2, 0]
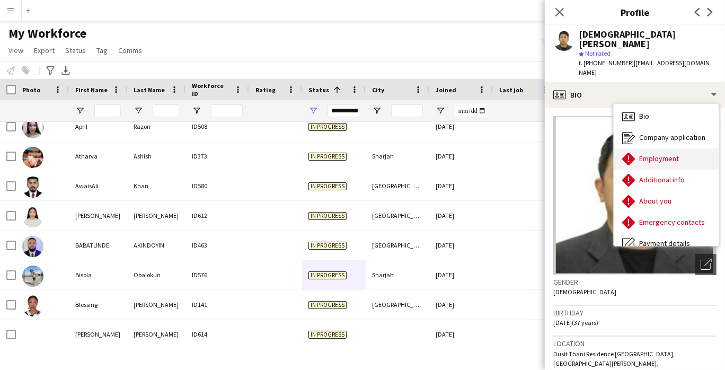
click at [691, 148] on div "Employment Employment" at bounding box center [666, 158] width 105 height 21
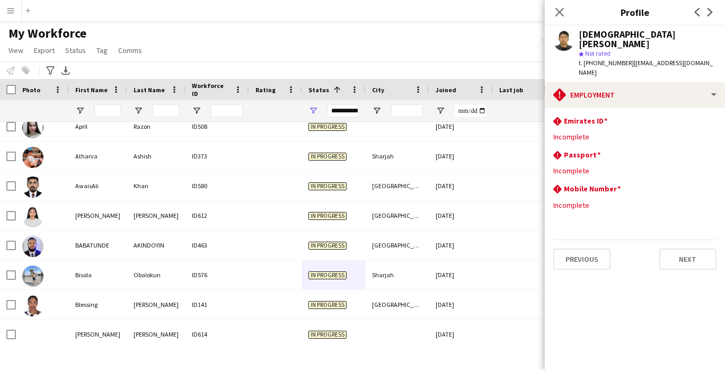
click at [710, 14] on icon at bounding box center [710, 12] width 5 height 8
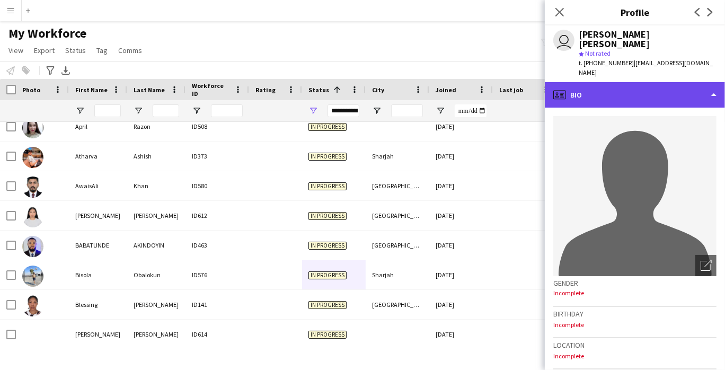
click at [683, 83] on div "profile Bio" at bounding box center [635, 94] width 180 height 25
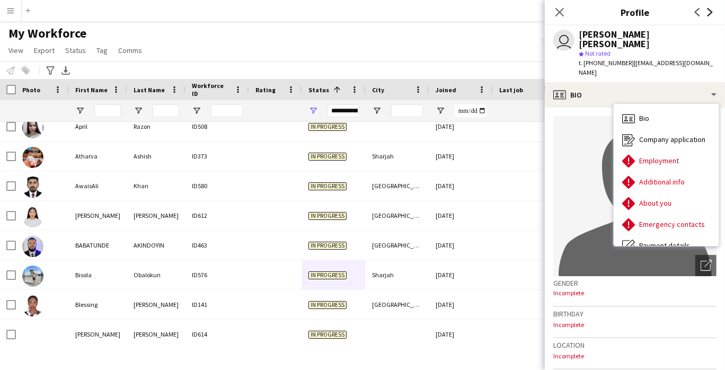
click at [711, 12] on icon "Next" at bounding box center [710, 12] width 8 height 8
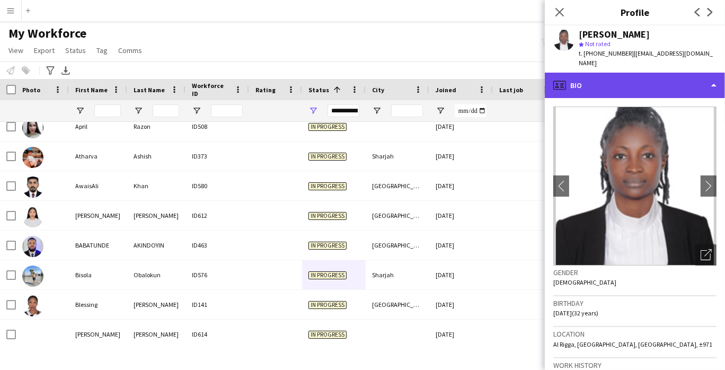
click at [682, 79] on div "profile Bio" at bounding box center [635, 85] width 180 height 25
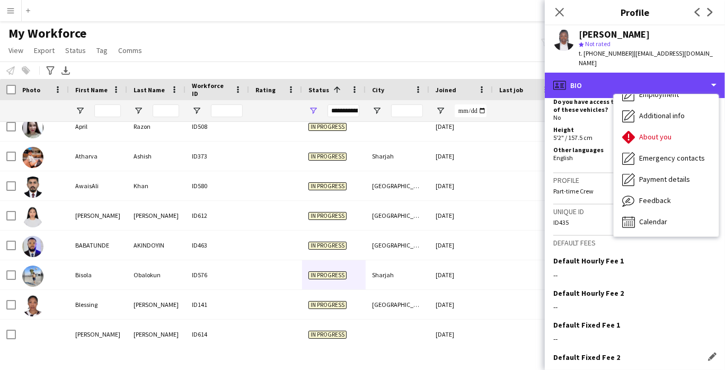
scroll to position [472, 0]
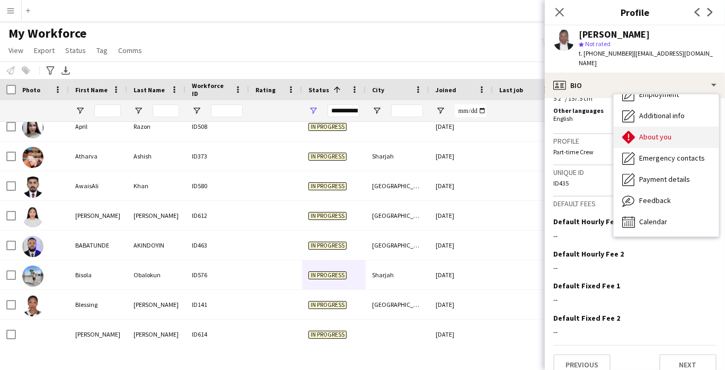
click at [676, 127] on div "About you About you" at bounding box center [666, 137] width 105 height 21
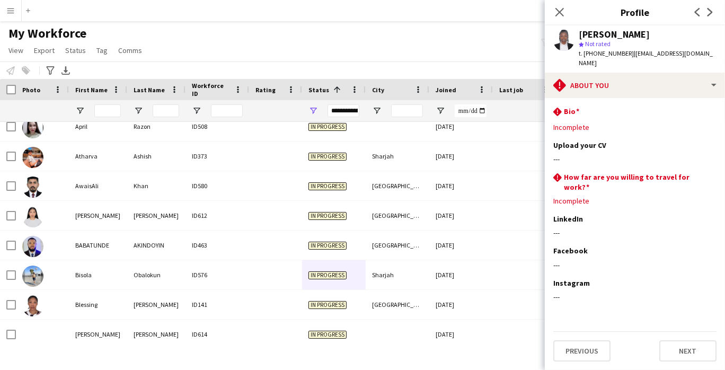
click at [593, 57] on div "t. [PHONE_NUMBER] | [EMAIL_ADDRESS][DOMAIN_NAME]" at bounding box center [648, 58] width 138 height 19
copy span "971588347841"
click at [685, 173] on div "rhombus-alert How far are you willing to travel for work? Edit this field" at bounding box center [634, 181] width 163 height 19
click at [712, 13] on icon "Next" at bounding box center [710, 12] width 8 height 8
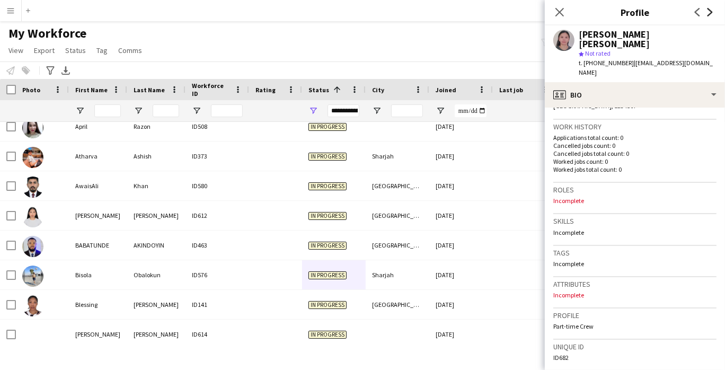
scroll to position [432, 0]
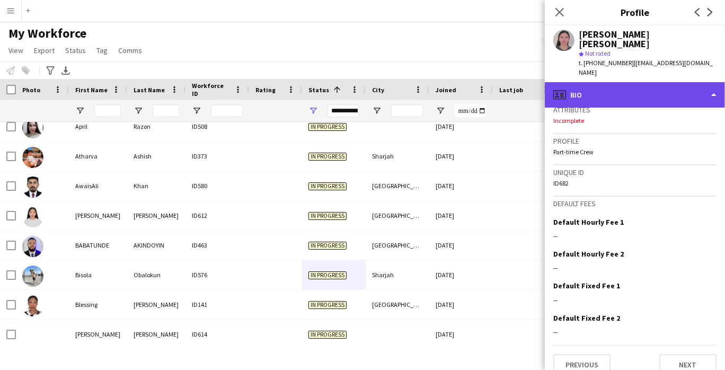
click at [634, 89] on div "profile Bio" at bounding box center [635, 94] width 180 height 25
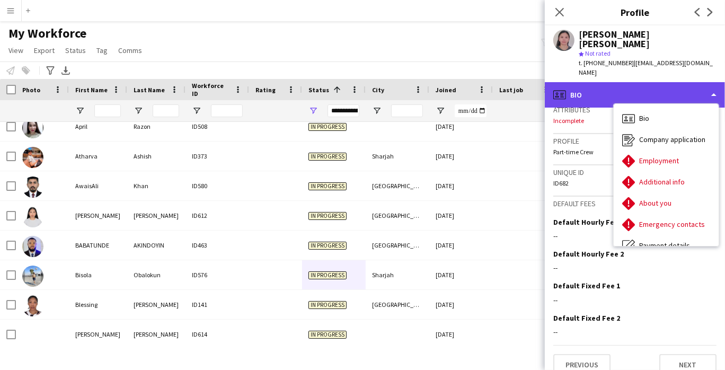
scroll to position [57, 0]
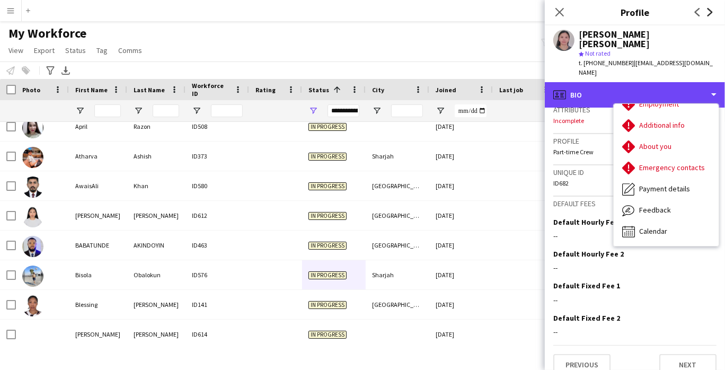
click at [708, 15] on icon "Next" at bounding box center [710, 12] width 8 height 8
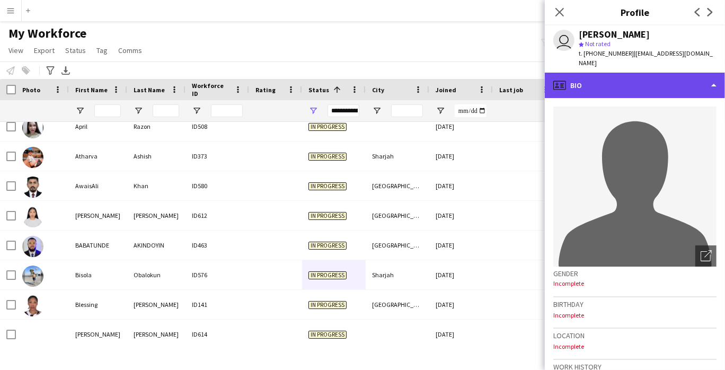
click at [672, 89] on div "profile Bio" at bounding box center [635, 85] width 180 height 25
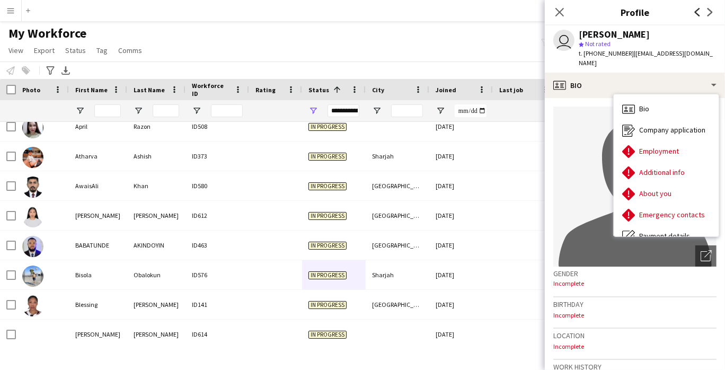
click at [699, 14] on icon at bounding box center [697, 12] width 5 height 8
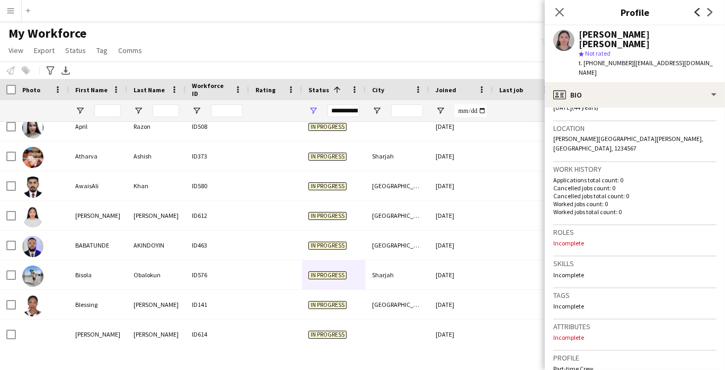
scroll to position [216, 0]
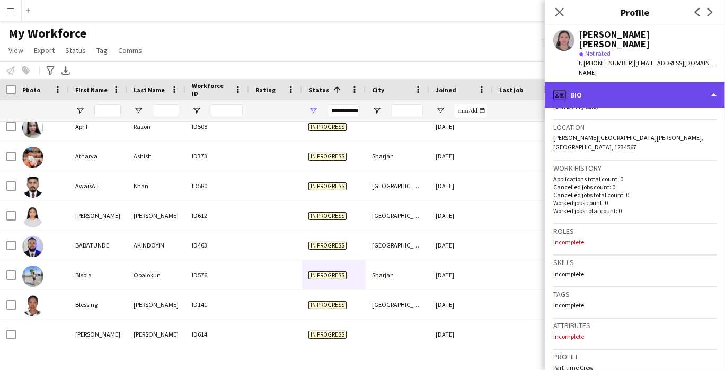
click at [686, 88] on div "profile Bio" at bounding box center [635, 94] width 180 height 25
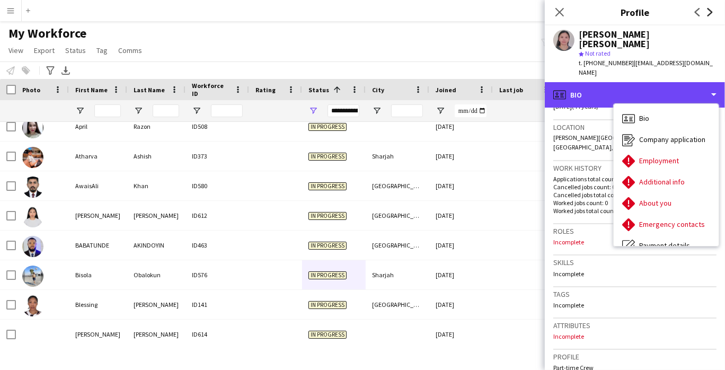
click at [710, 15] on icon at bounding box center [710, 12] width 5 height 8
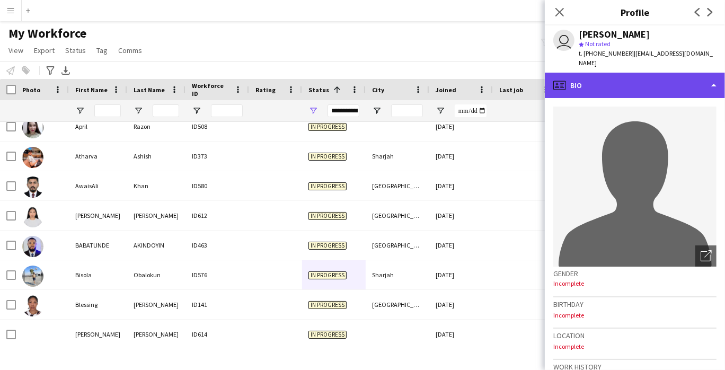
click at [687, 84] on div "profile Bio" at bounding box center [635, 85] width 180 height 25
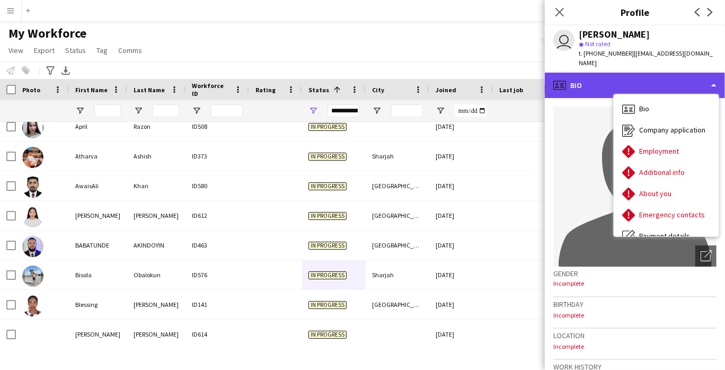
scroll to position [57, 0]
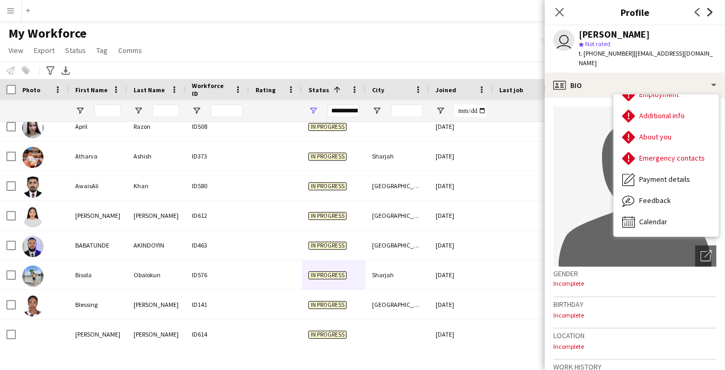
click at [710, 16] on icon "Next" at bounding box center [710, 12] width 8 height 8
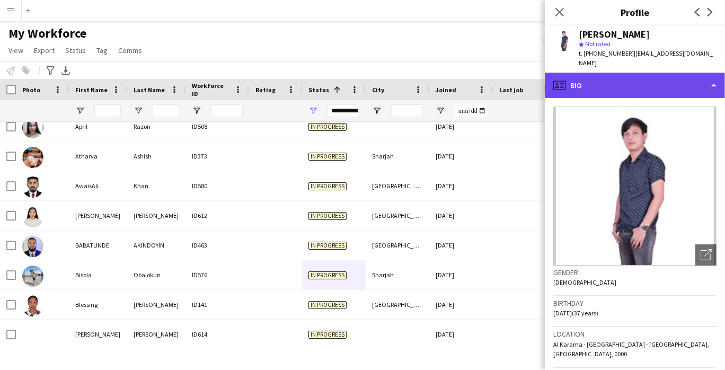
click at [683, 81] on div "profile Bio" at bounding box center [635, 85] width 180 height 25
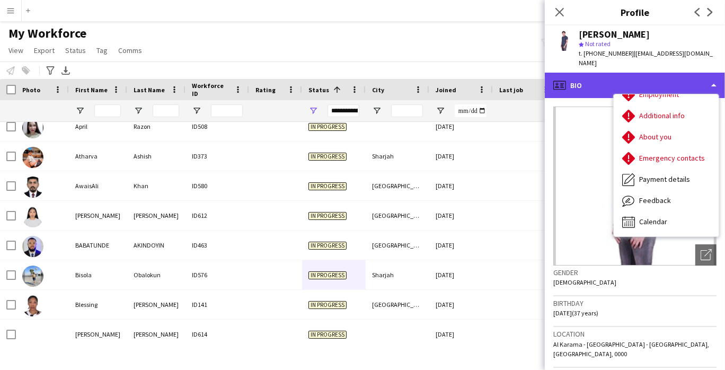
scroll to position [0, 0]
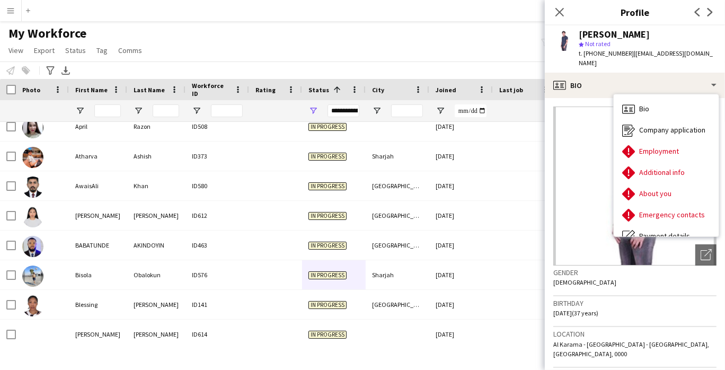
click at [602, 32] on div "[PERSON_NAME]" at bounding box center [614, 35] width 71 height 10
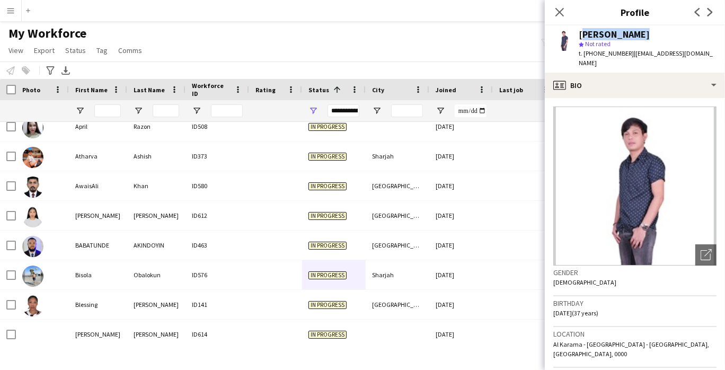
click at [602, 32] on div "[PERSON_NAME]" at bounding box center [614, 35] width 71 height 10
copy div "[PERSON_NAME]"
click at [620, 51] on span "t. [PHONE_NUMBER]" at bounding box center [606, 53] width 55 height 8
drag, startPoint x: 714, startPoint y: 53, endPoint x: 630, endPoint y: 48, distance: 83.9
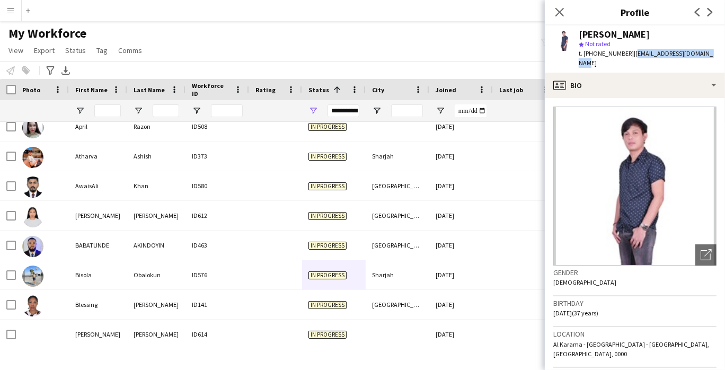
click at [630, 48] on app-profile-header "[PERSON_NAME] star Not rated t. [PHONE_NUMBER] | [EMAIL_ADDRESS][DOMAIN_NAME]" at bounding box center [635, 48] width 180 height 47
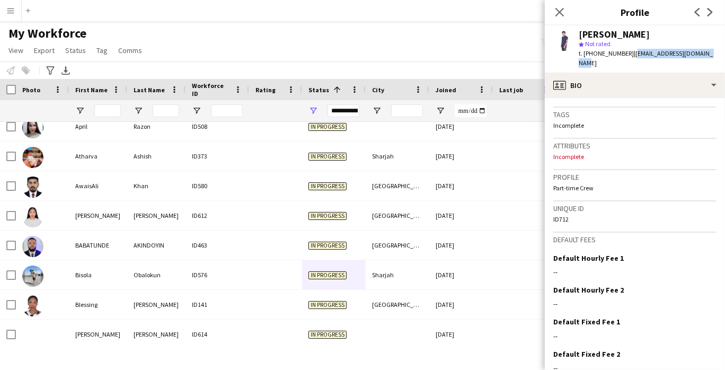
scroll to position [413, 0]
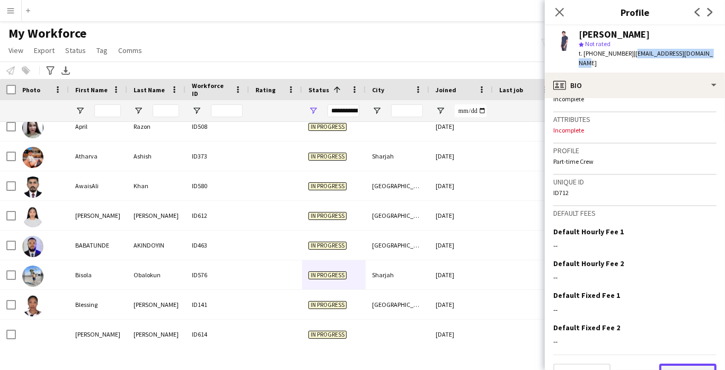
click at [678, 364] on button "Next" at bounding box center [687, 374] width 57 height 21
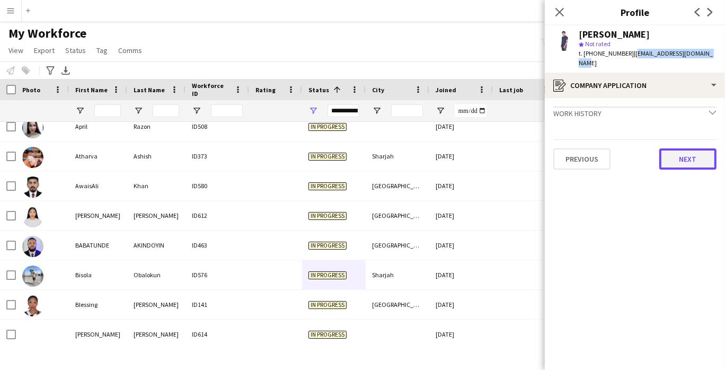
click at [687, 148] on button "Next" at bounding box center [687, 158] width 57 height 21
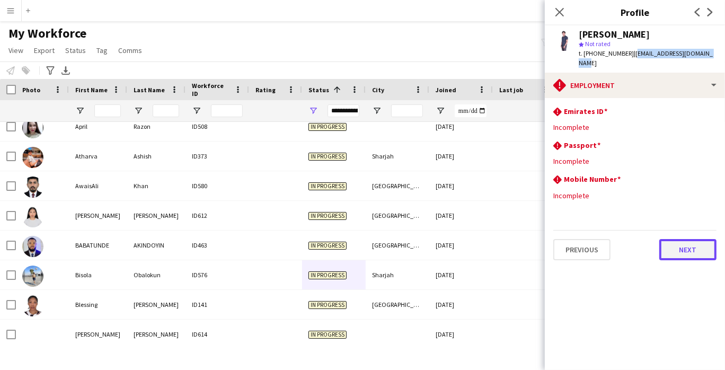
click at [708, 239] on button "Next" at bounding box center [687, 249] width 57 height 21
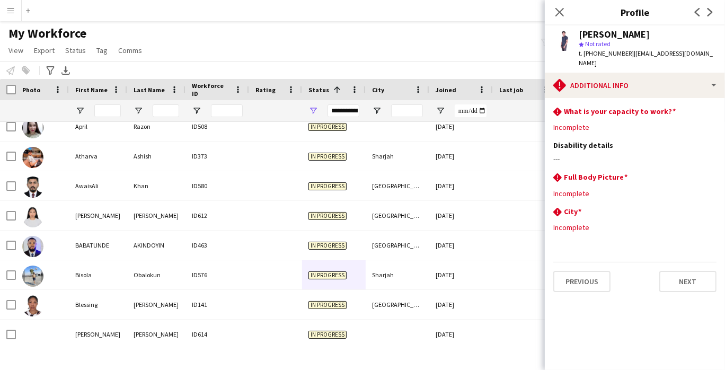
click at [705, 262] on div "Previous Next" at bounding box center [634, 277] width 163 height 30
click at [704, 271] on button "Next" at bounding box center [687, 281] width 57 height 21
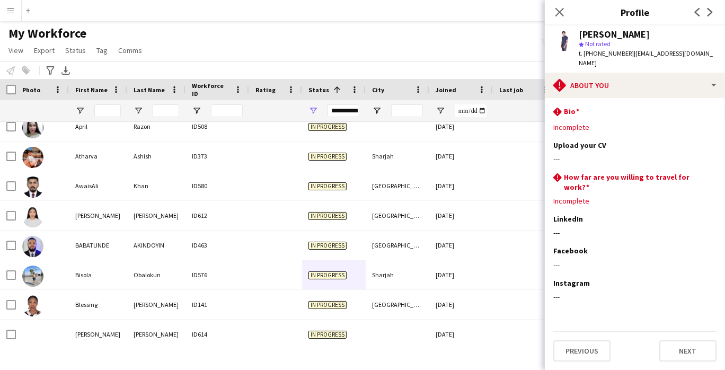
click at [710, 15] on icon "Next" at bounding box center [710, 12] width 8 height 8
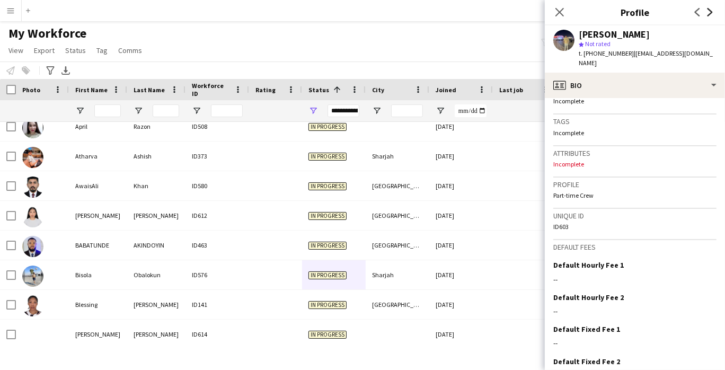
scroll to position [422, 0]
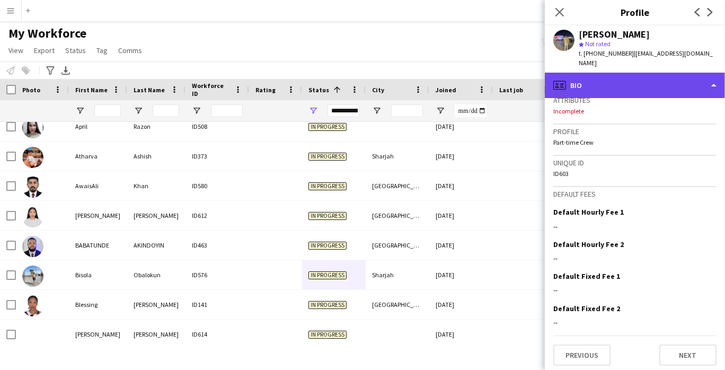
click at [692, 81] on div "profile Bio" at bounding box center [635, 85] width 180 height 25
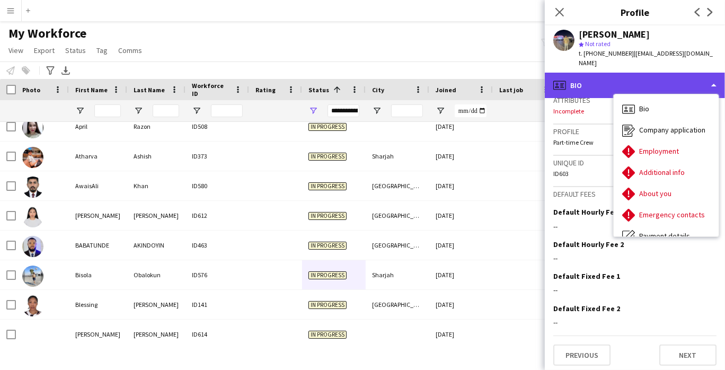
scroll to position [57, 0]
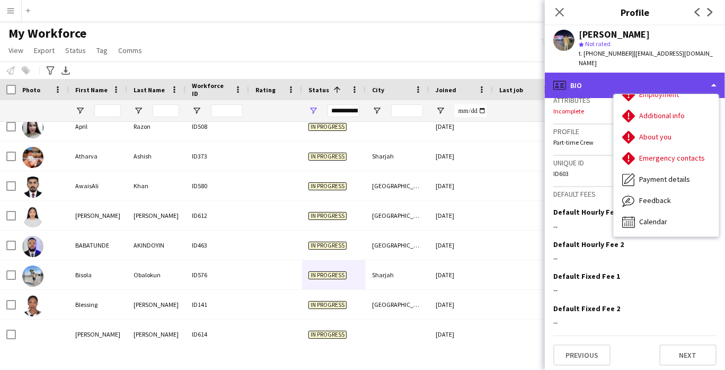
click at [712, 12] on icon at bounding box center [710, 12] width 5 height 8
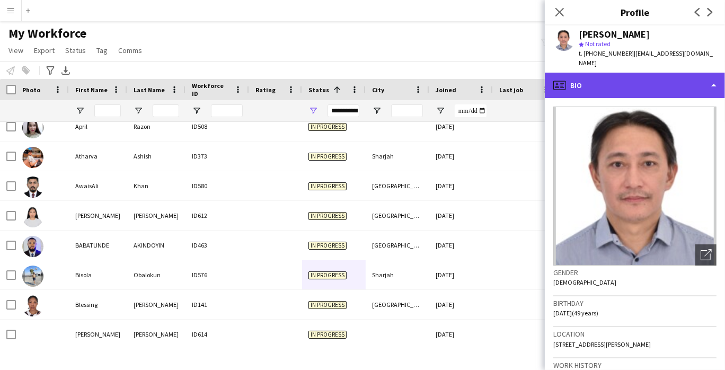
click at [684, 73] on div "profile Bio" at bounding box center [635, 85] width 180 height 25
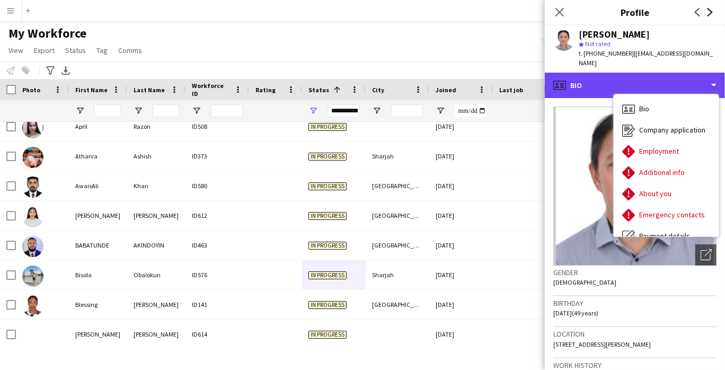
click at [707, 16] on icon "Next" at bounding box center [710, 12] width 8 height 8
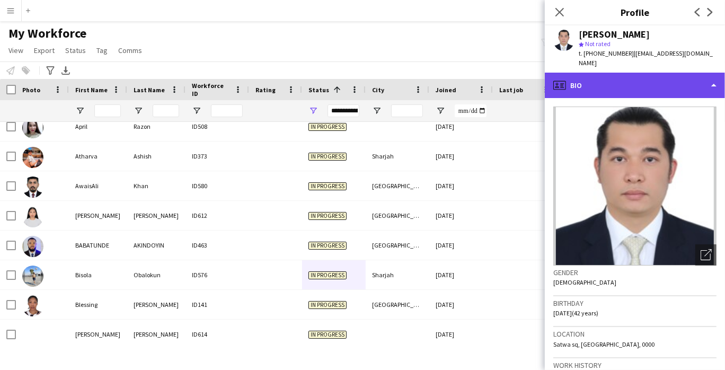
click at [686, 75] on div "profile Bio" at bounding box center [635, 85] width 180 height 25
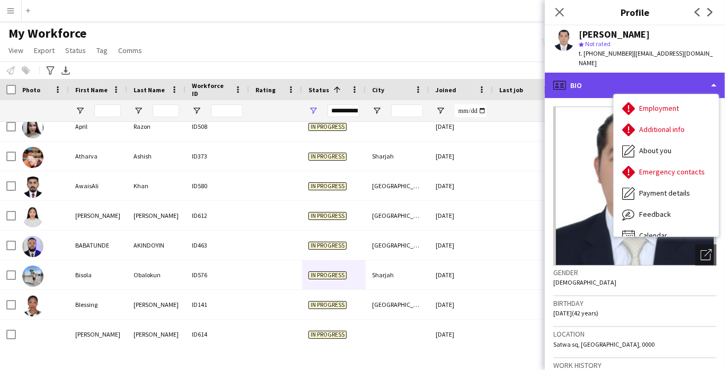
scroll to position [44, 0]
click at [710, 15] on icon at bounding box center [710, 12] width 5 height 8
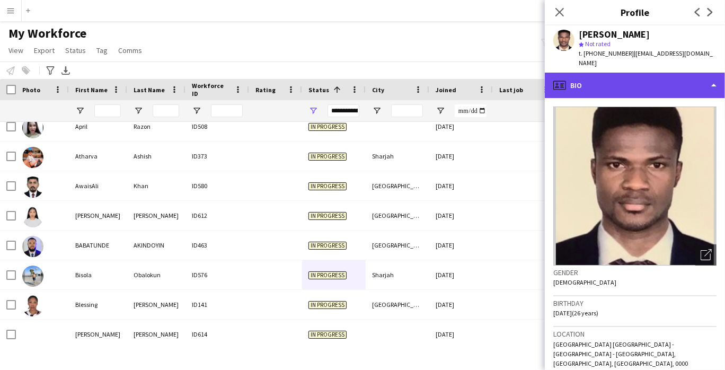
click at [699, 76] on div "profile Bio" at bounding box center [635, 85] width 180 height 25
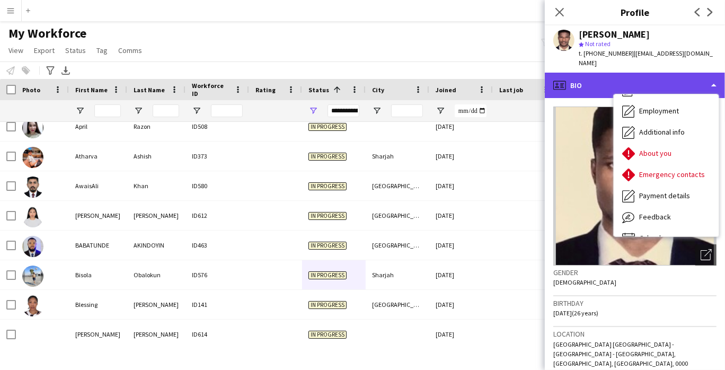
scroll to position [39, 0]
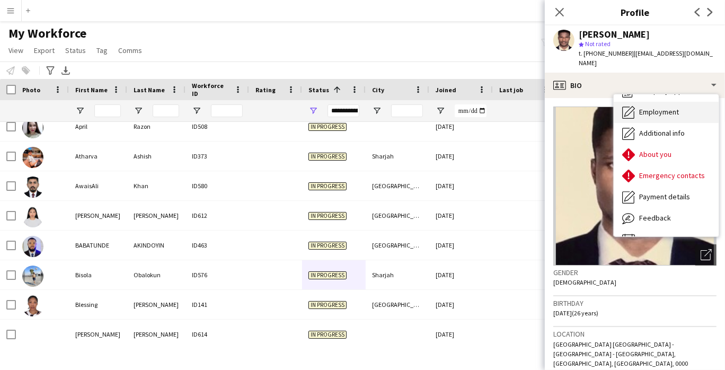
click at [703, 102] on div "Employment Employment" at bounding box center [666, 112] width 105 height 21
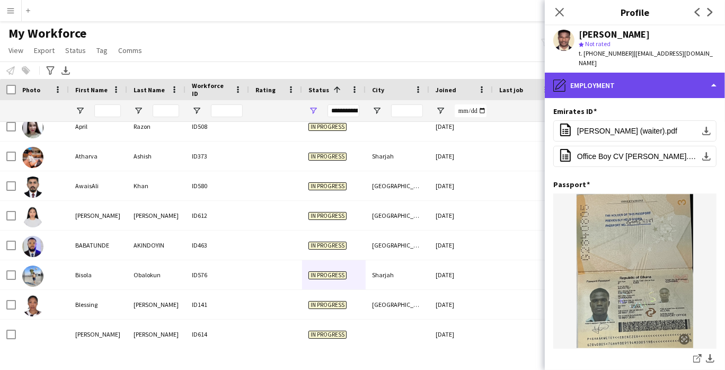
click at [699, 76] on div "pencil4 Employment" at bounding box center [635, 85] width 180 height 25
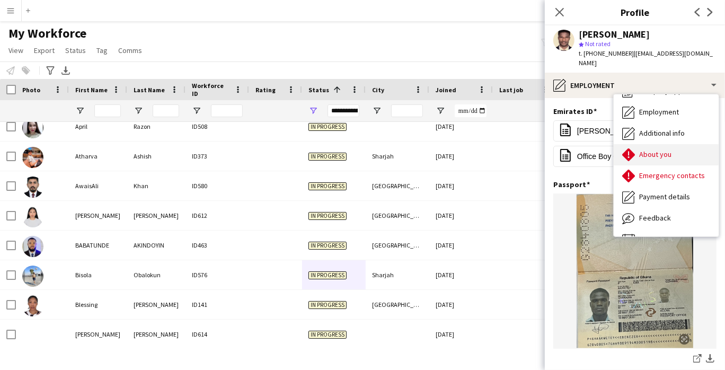
click at [690, 147] on div "About you About you" at bounding box center [666, 154] width 105 height 21
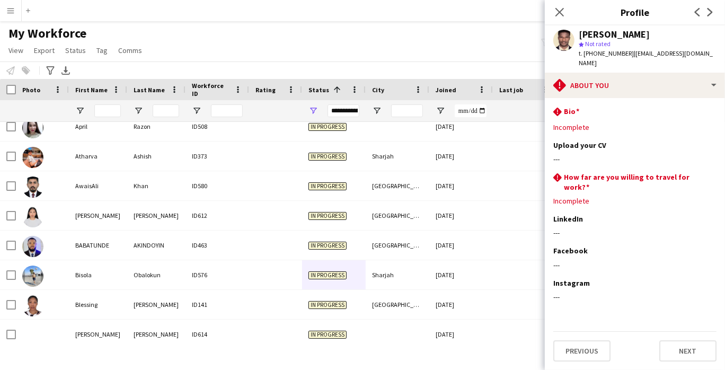
click at [602, 53] on span "t. [PHONE_NUMBER]" at bounding box center [606, 53] width 55 height 8
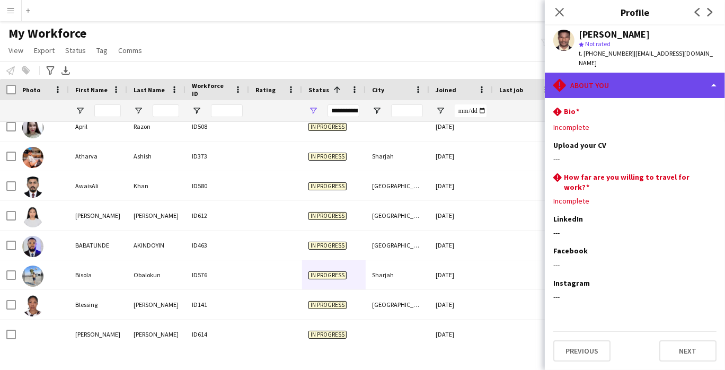
click at [665, 75] on div "rhombus-alert About you" at bounding box center [635, 85] width 180 height 25
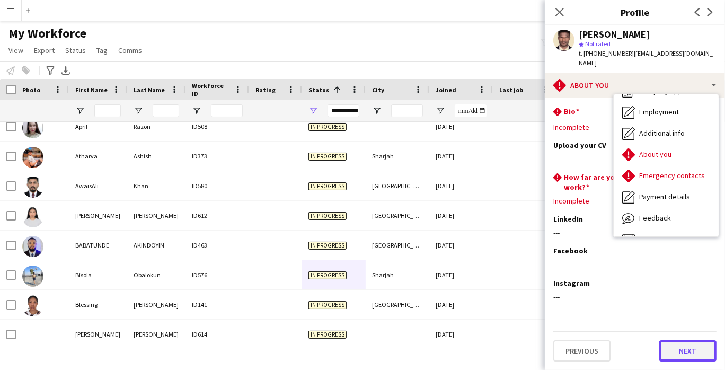
click at [685, 340] on button "Next" at bounding box center [687, 350] width 57 height 21
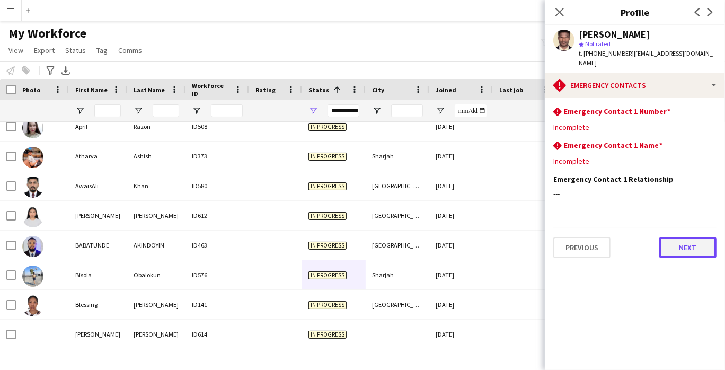
click at [685, 237] on button "Next" at bounding box center [687, 247] width 57 height 21
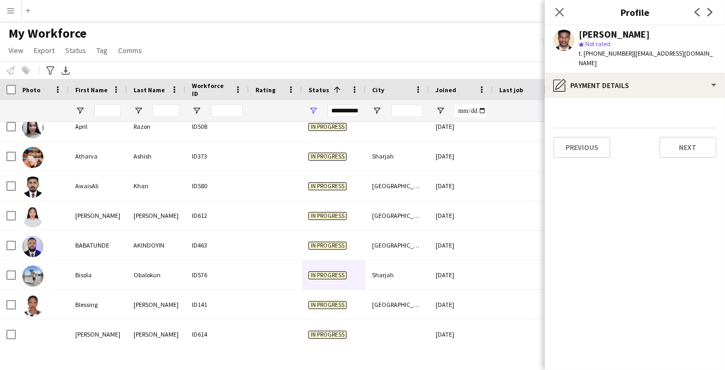
click at [712, 14] on icon "Next" at bounding box center [710, 12] width 8 height 8
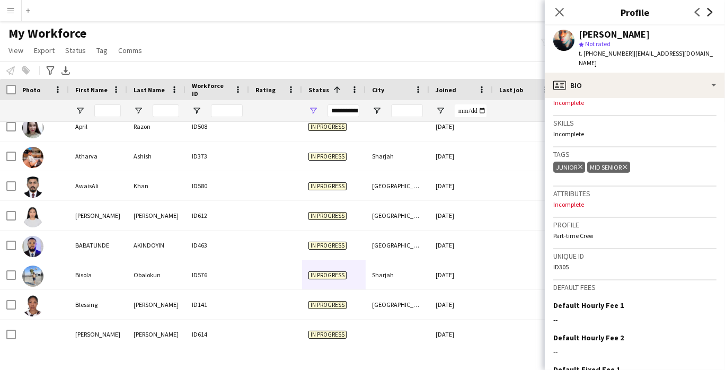
scroll to position [351, 0]
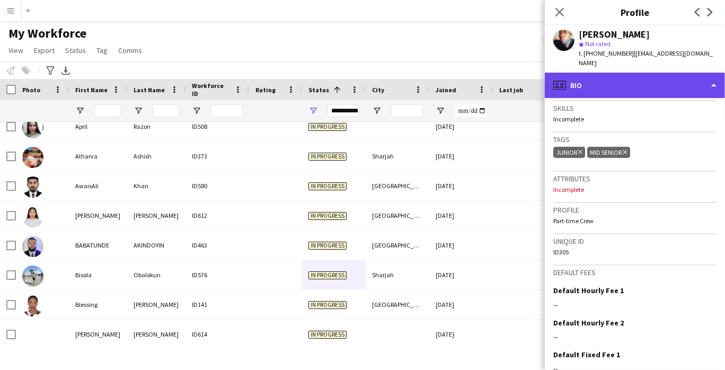
click at [695, 74] on div "profile Bio" at bounding box center [635, 85] width 180 height 25
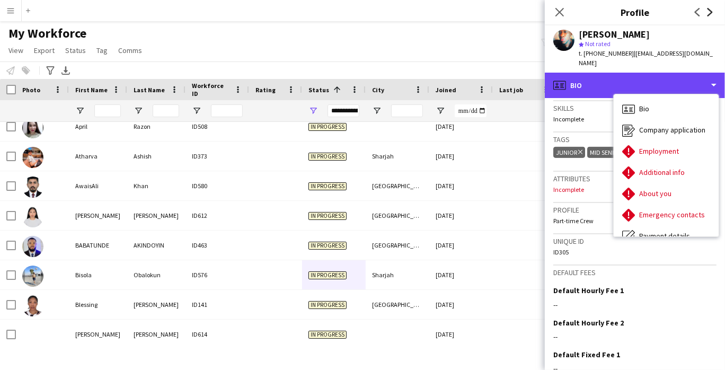
click at [710, 15] on icon at bounding box center [710, 12] width 5 height 8
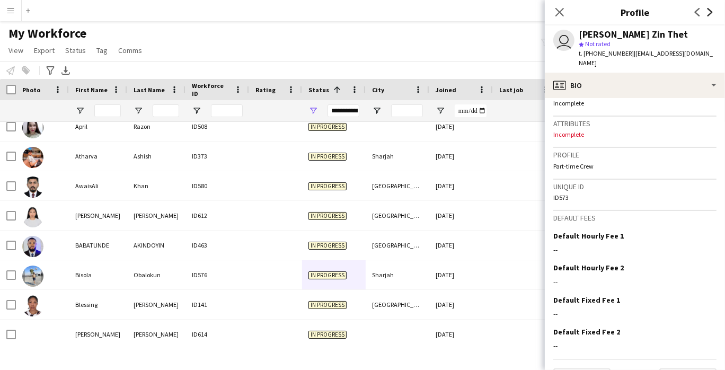
scroll to position [414, 0]
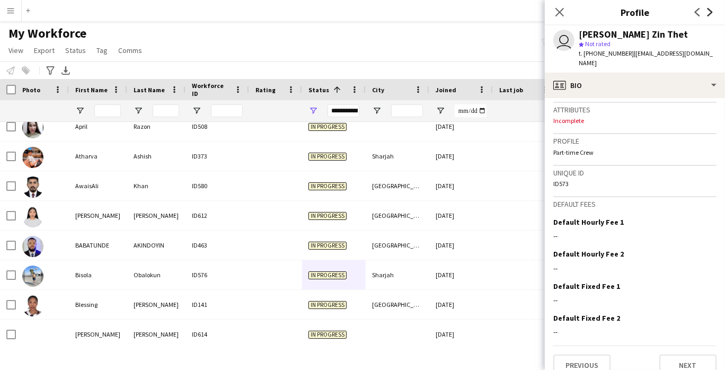
click at [710, 15] on icon at bounding box center [710, 12] width 5 height 8
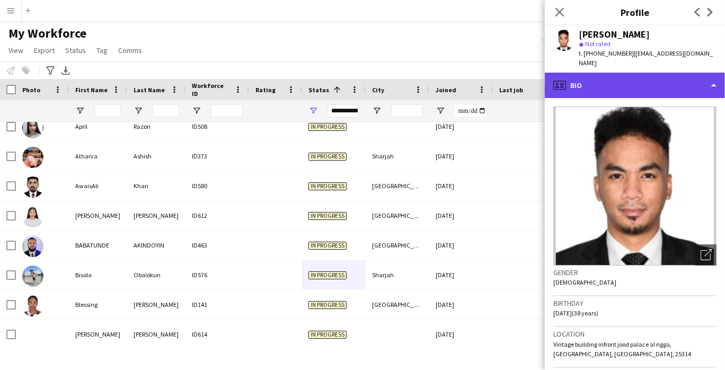
click at [683, 75] on div "profile Bio" at bounding box center [635, 85] width 180 height 25
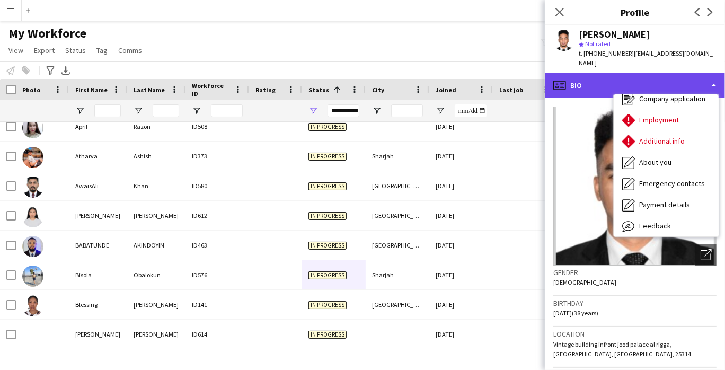
scroll to position [32, 0]
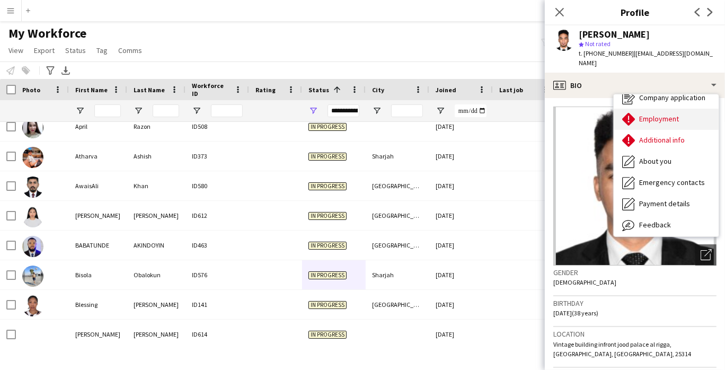
click at [686, 116] on div "Employment Employment" at bounding box center [666, 119] width 105 height 21
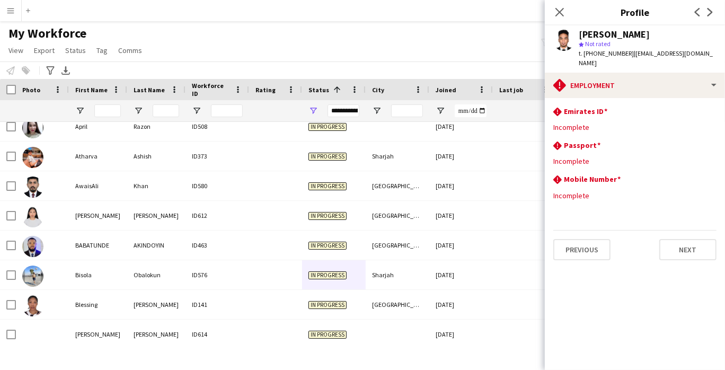
click at [708, 16] on icon at bounding box center [710, 12] width 5 height 8
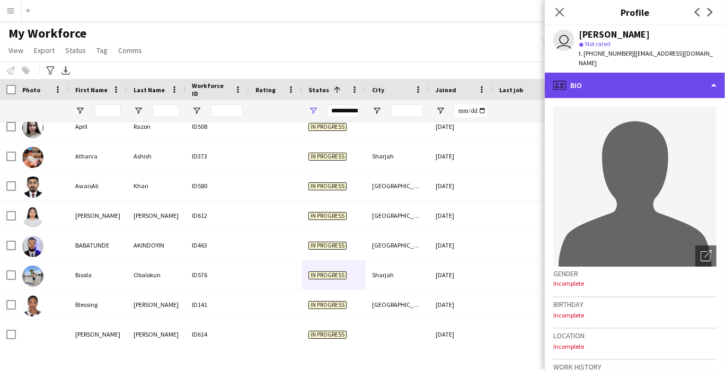
click at [680, 77] on div "profile Bio" at bounding box center [635, 85] width 180 height 25
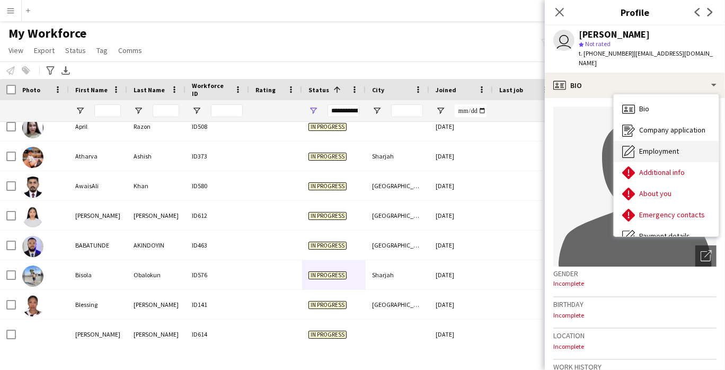
click at [685, 141] on div "Employment Employment" at bounding box center [666, 151] width 105 height 21
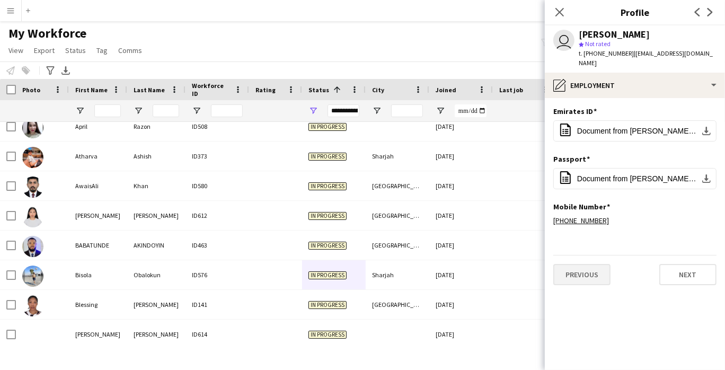
click at [588, 268] on button "Previous" at bounding box center [581, 274] width 57 height 21
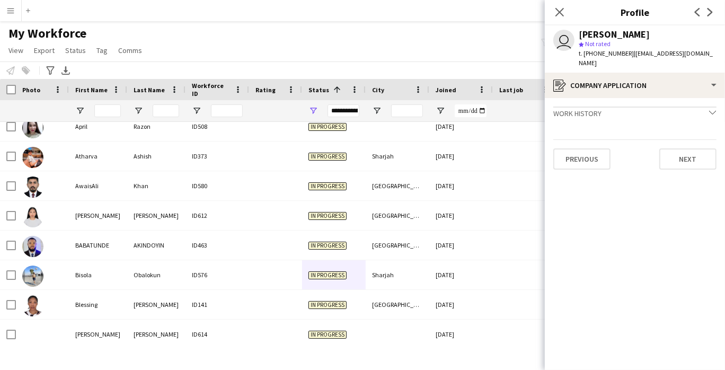
click at [598, 54] on span "t. [PHONE_NUMBER]" at bounding box center [606, 53] width 55 height 8
click at [669, 154] on button "Next" at bounding box center [687, 158] width 57 height 21
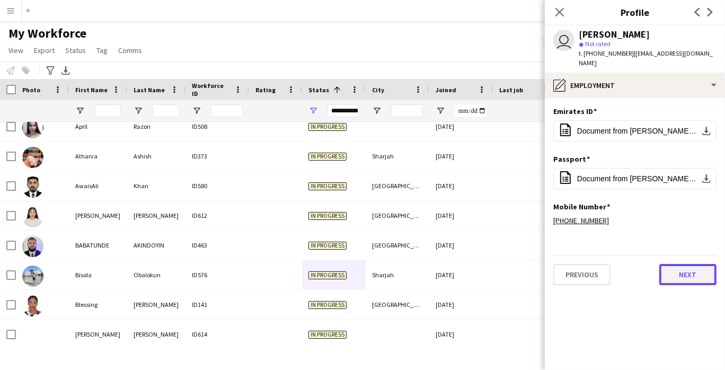
click at [686, 269] on button "Next" at bounding box center [687, 274] width 57 height 21
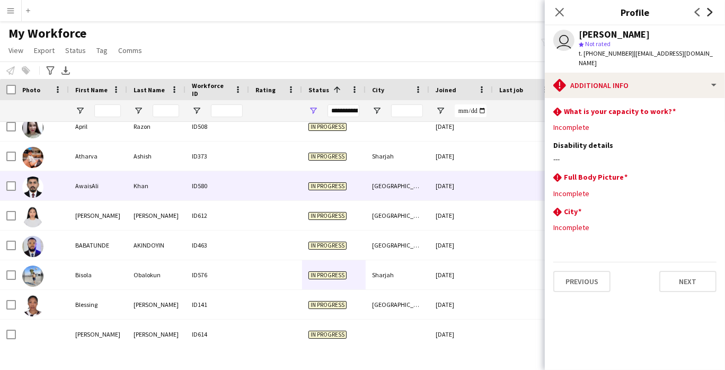
click at [710, 13] on icon at bounding box center [710, 12] width 5 height 8
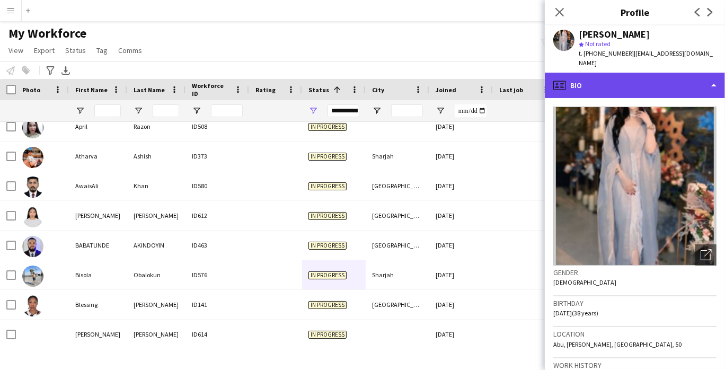
click at [656, 78] on div "profile Bio" at bounding box center [635, 85] width 180 height 25
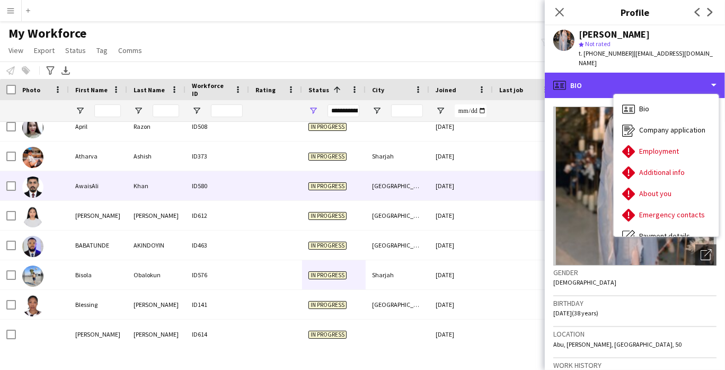
scroll to position [57, 0]
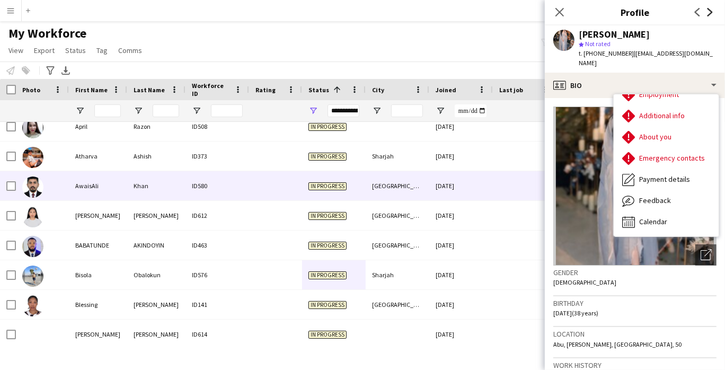
click at [708, 16] on icon at bounding box center [710, 12] width 5 height 8
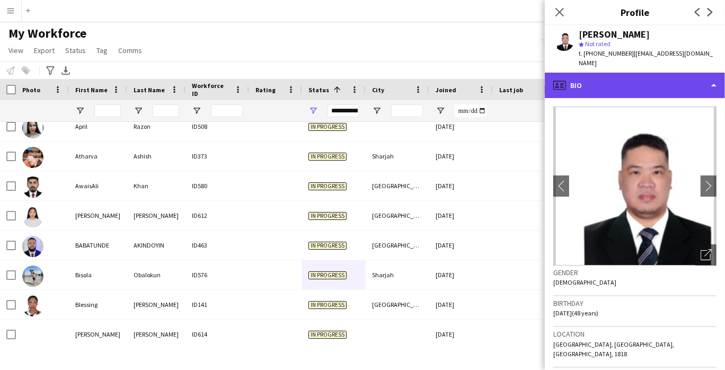
click at [690, 73] on div "profile Bio" at bounding box center [635, 85] width 180 height 25
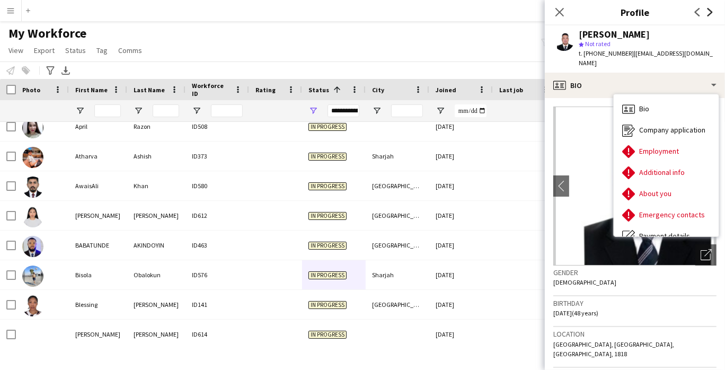
click at [708, 13] on icon "Next" at bounding box center [710, 12] width 8 height 8
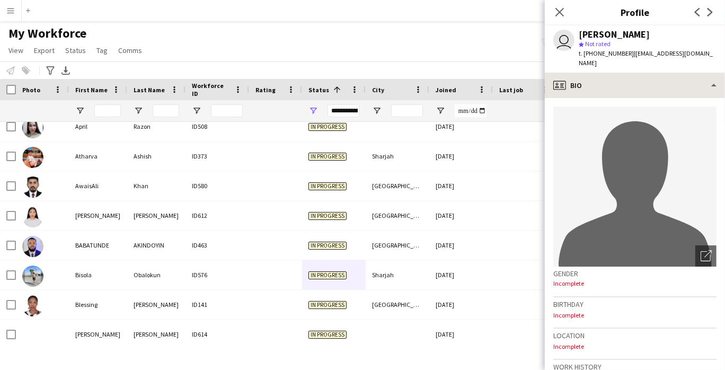
click at [683, 77] on div "profile Bio" at bounding box center [635, 85] width 180 height 25
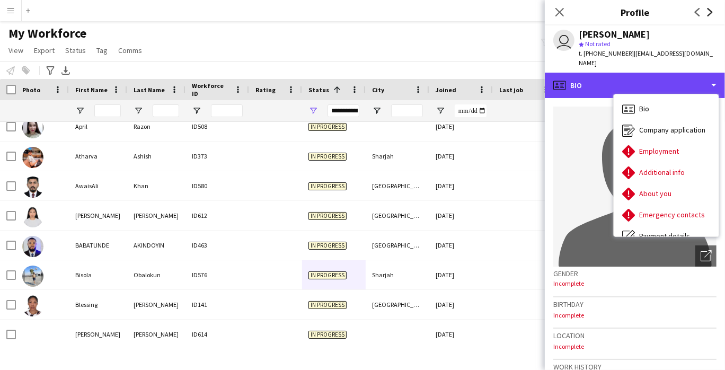
click at [710, 14] on icon at bounding box center [710, 12] width 5 height 8
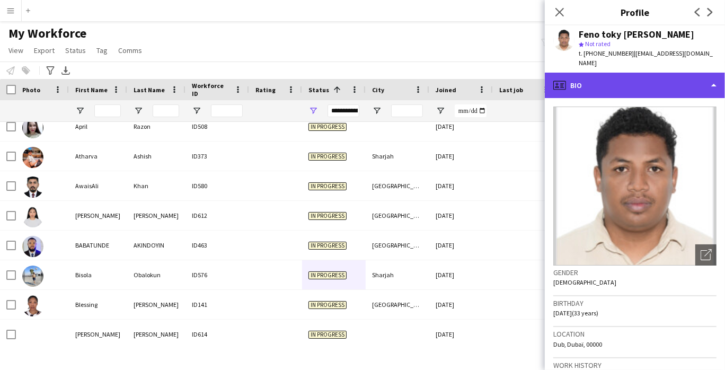
click at [684, 77] on div "profile Bio" at bounding box center [635, 85] width 180 height 25
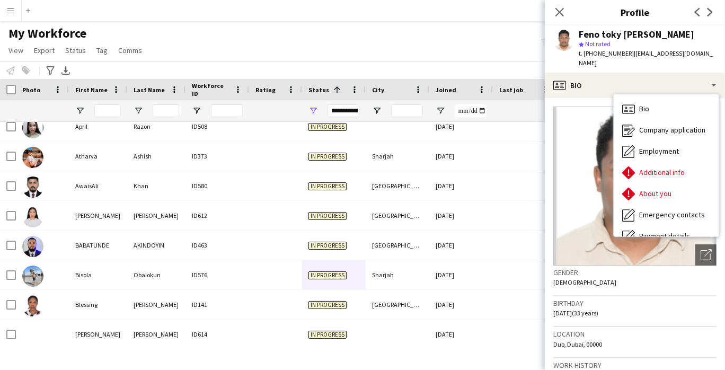
click at [603, 52] on span "t. [PHONE_NUMBER]" at bounding box center [606, 53] width 55 height 8
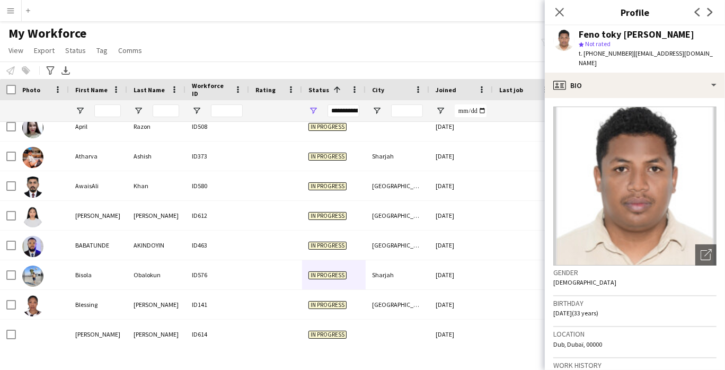
click at [603, 52] on span "t. [PHONE_NUMBER]" at bounding box center [606, 53] width 55 height 8
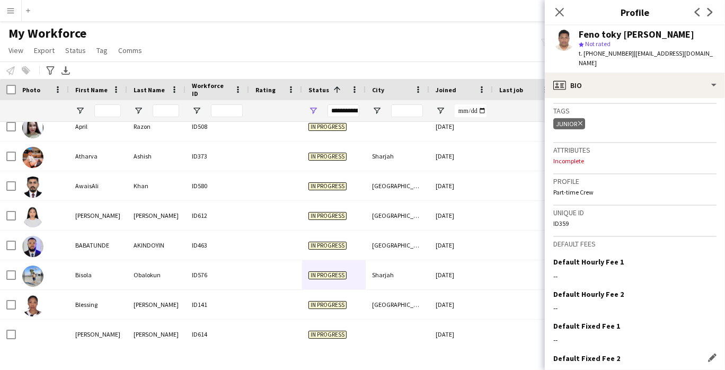
scroll to position [440, 0]
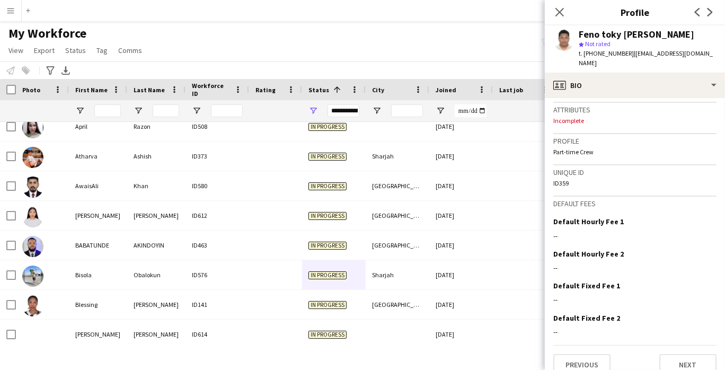
click at [710, 15] on icon at bounding box center [710, 12] width 5 height 8
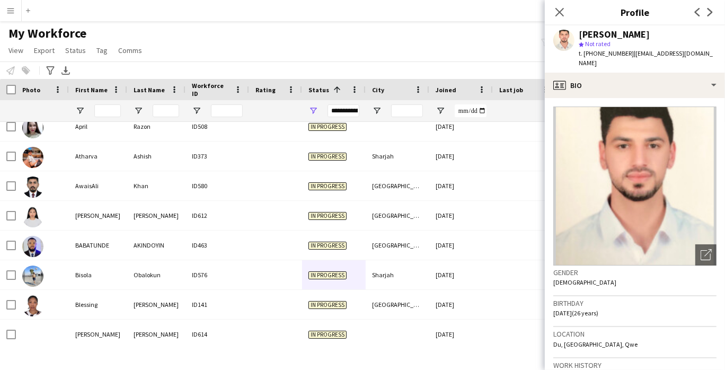
click at [667, 47] on div "star Not rated" at bounding box center [648, 44] width 138 height 10
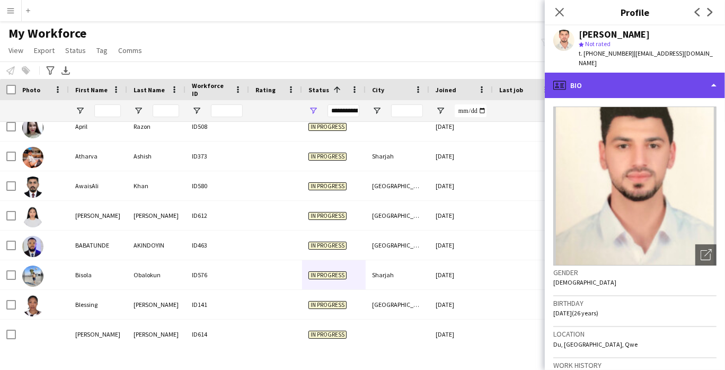
click at [677, 79] on div "profile Bio" at bounding box center [635, 85] width 180 height 25
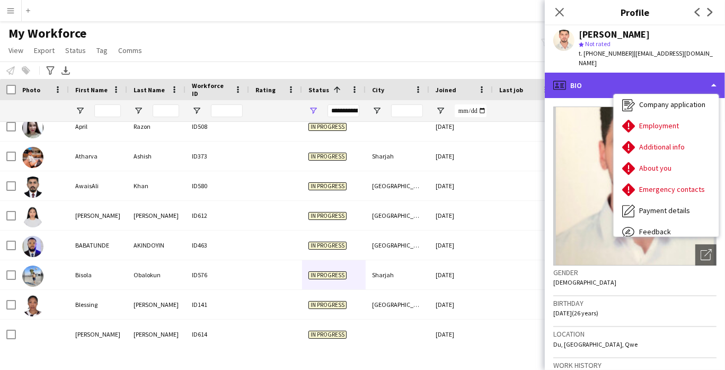
scroll to position [29, 0]
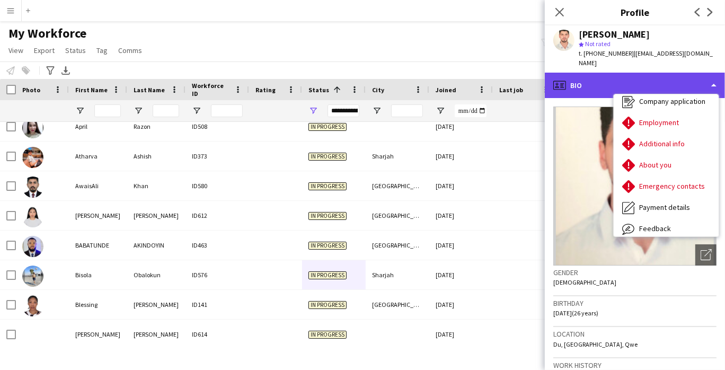
click at [710, 12] on icon "Next" at bounding box center [710, 12] width 8 height 8
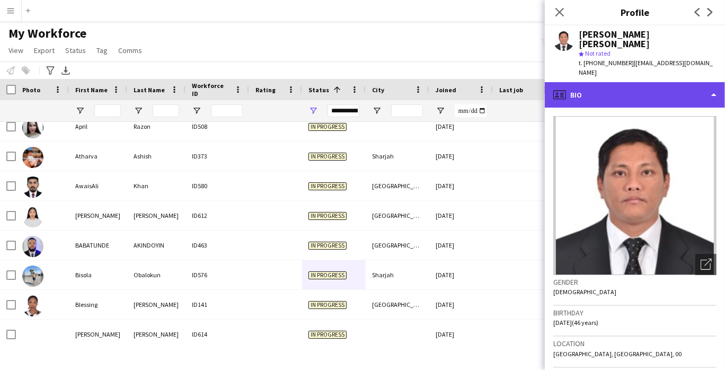
click at [681, 82] on div "profile Bio" at bounding box center [635, 94] width 180 height 25
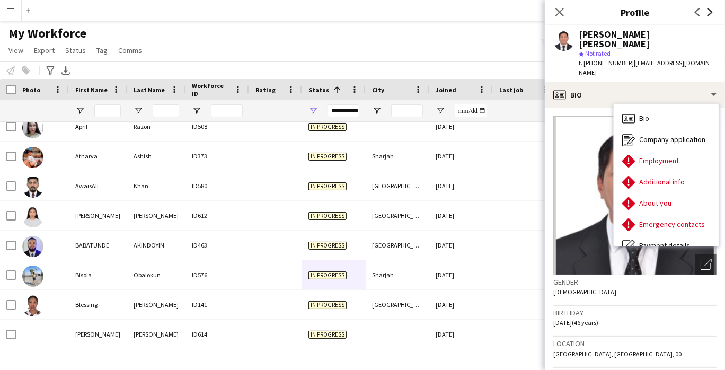
click at [708, 12] on icon "Next" at bounding box center [710, 12] width 8 height 8
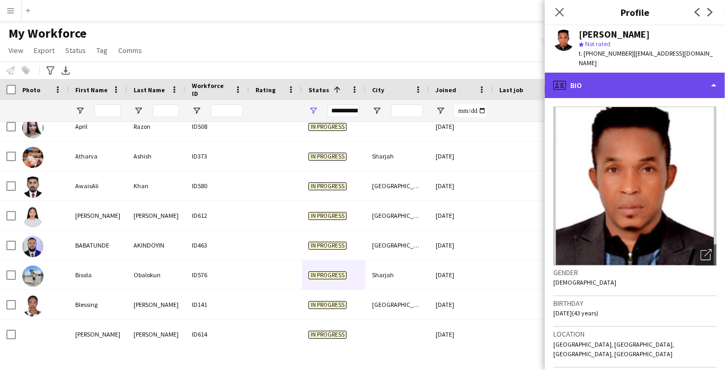
click at [677, 75] on div "profile Bio" at bounding box center [635, 85] width 180 height 25
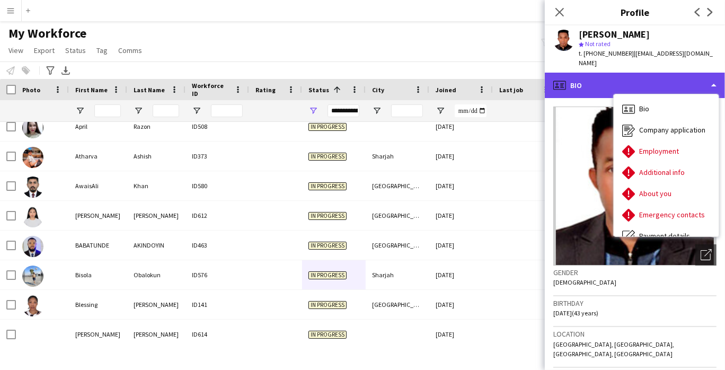
click at [680, 74] on div "profile Bio" at bounding box center [635, 85] width 180 height 25
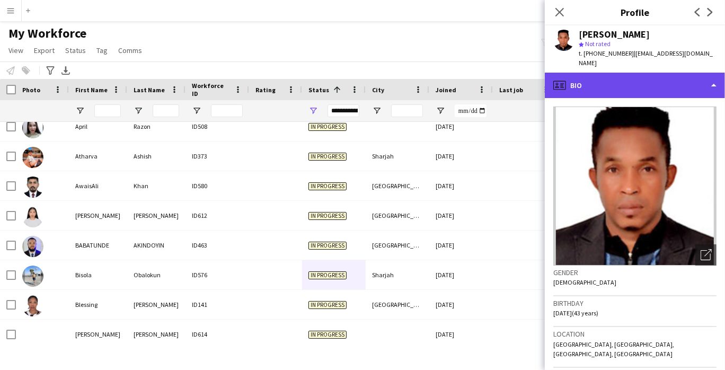
click at [710, 12] on icon "Next" at bounding box center [710, 12] width 8 height 8
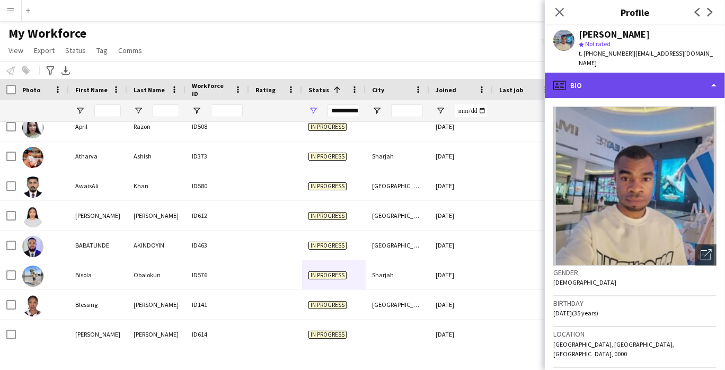
click at [668, 89] on div "profile Bio" at bounding box center [635, 85] width 180 height 25
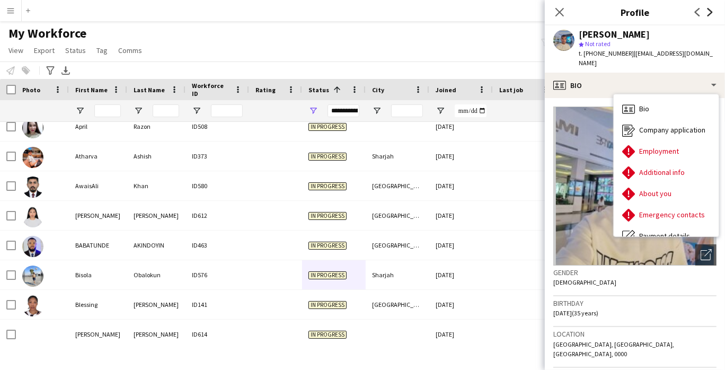
click at [710, 13] on icon at bounding box center [710, 12] width 5 height 8
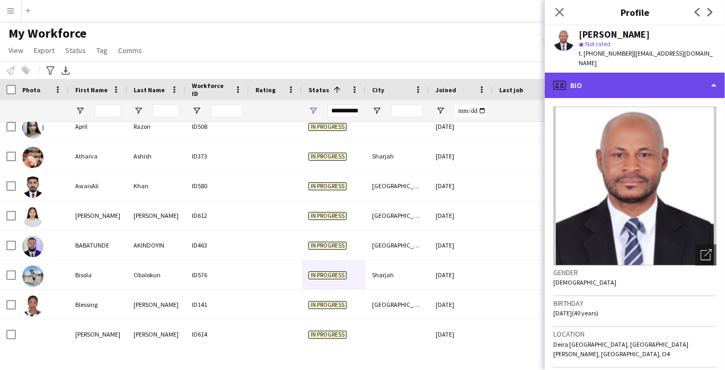
click at [670, 80] on div "profile Bio" at bounding box center [635, 85] width 180 height 25
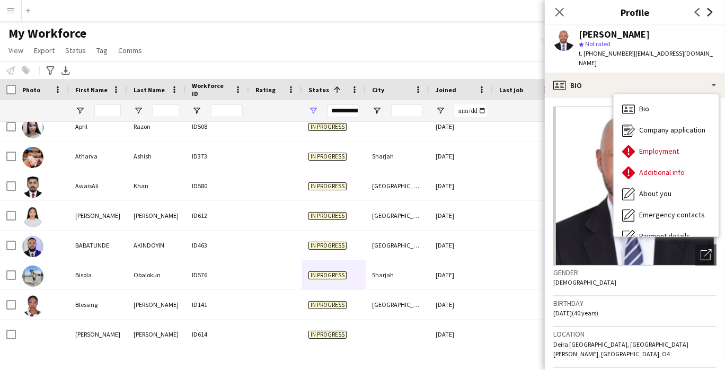
click at [709, 15] on icon at bounding box center [710, 12] width 5 height 8
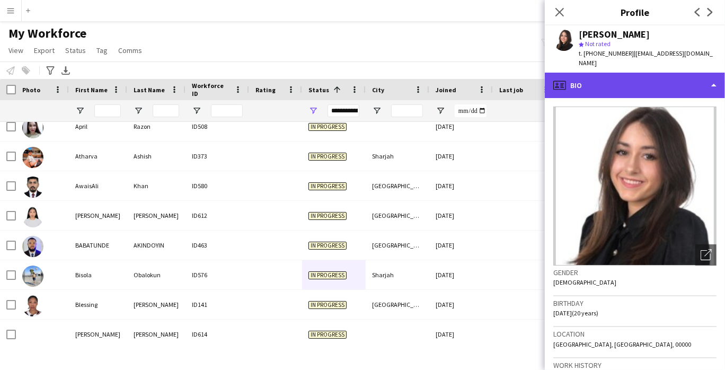
click at [674, 84] on div "profile Bio" at bounding box center [635, 85] width 180 height 25
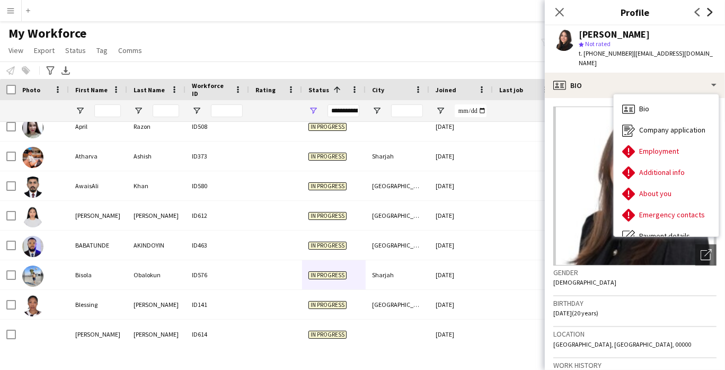
click at [712, 14] on icon "Next" at bounding box center [710, 12] width 8 height 8
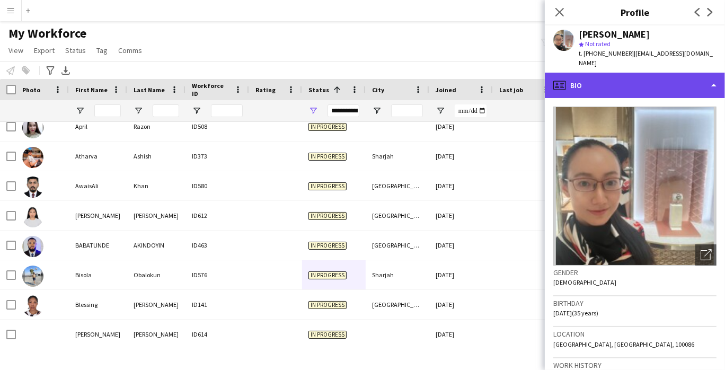
click at [681, 87] on div "profile Bio" at bounding box center [635, 85] width 180 height 25
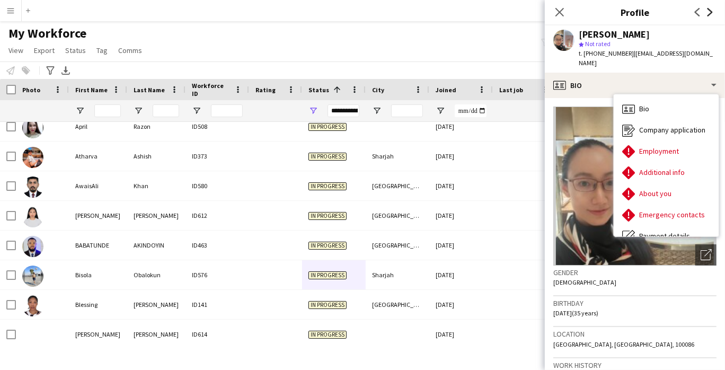
click at [708, 12] on icon "Next" at bounding box center [710, 12] width 8 height 8
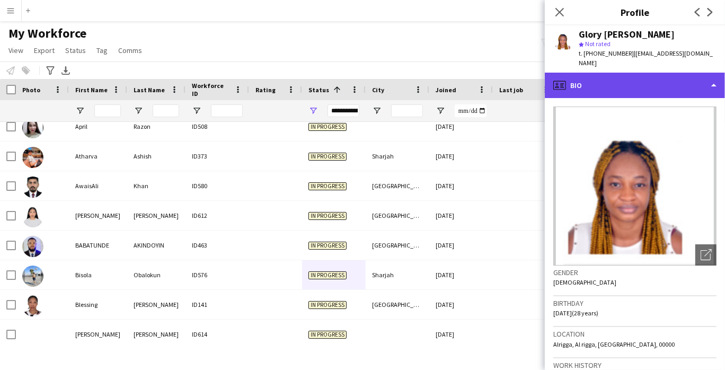
click at [682, 74] on div "profile Bio" at bounding box center [635, 85] width 180 height 25
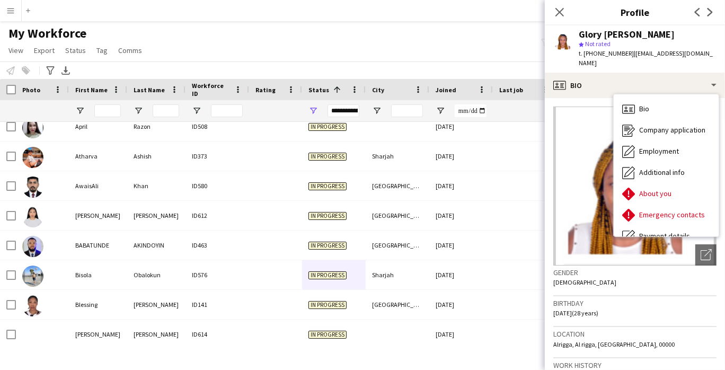
click at [609, 53] on span "t. [PHONE_NUMBER]" at bounding box center [606, 53] width 55 height 8
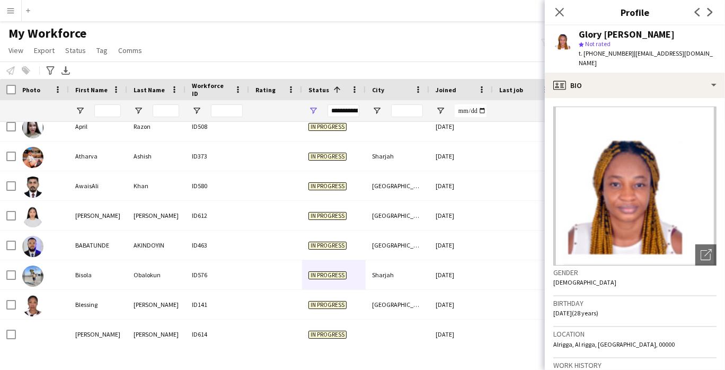
click at [609, 53] on span "t. [PHONE_NUMBER]" at bounding box center [606, 53] width 55 height 8
drag, startPoint x: 317, startPoint y: 33, endPoint x: 317, endPoint y: 46, distance: 13.2
click at [317, 32] on div "My Workforce View Views Default view New view Update view Delete view Edit name…" at bounding box center [362, 43] width 725 height 36
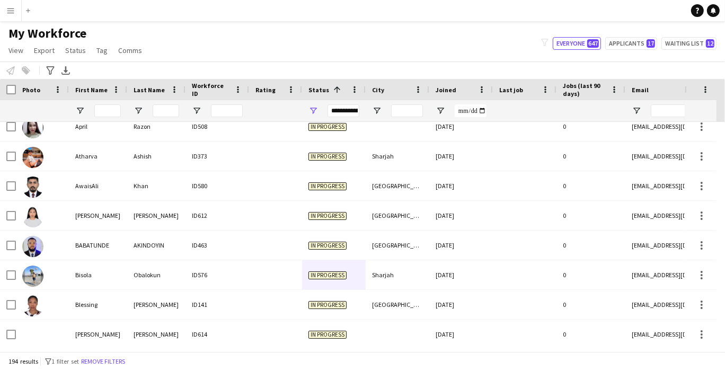
click at [15, 11] on button "Menu" at bounding box center [10, 10] width 21 height 21
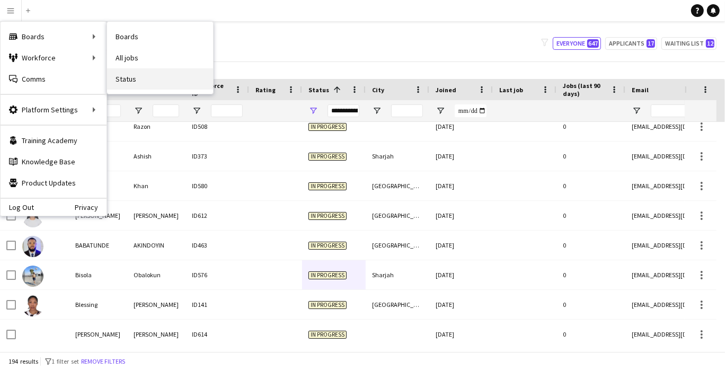
click at [134, 73] on link "Status" at bounding box center [160, 78] width 106 height 21
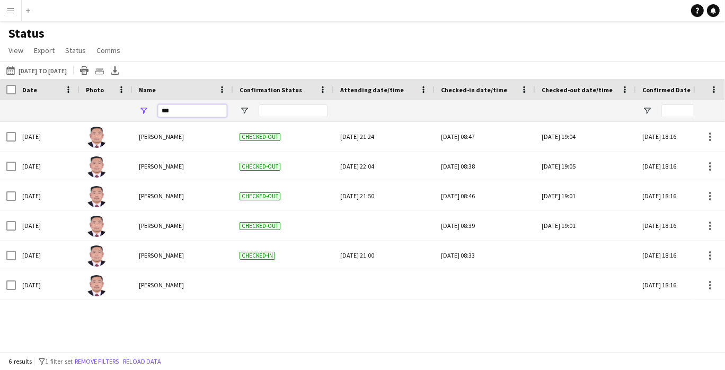
click at [196, 112] on input "***" at bounding box center [192, 110] width 69 height 13
type input "*"
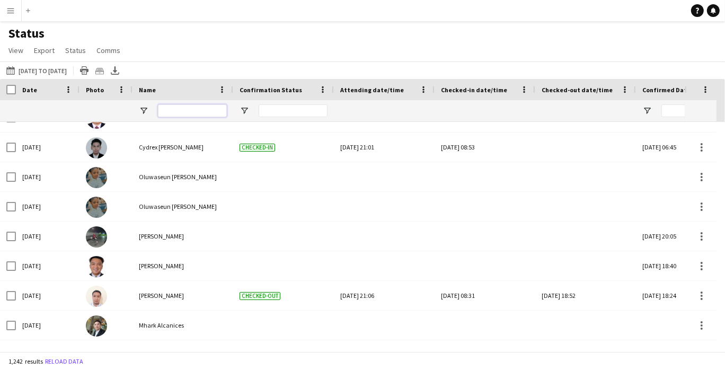
scroll to position [1236, 0]
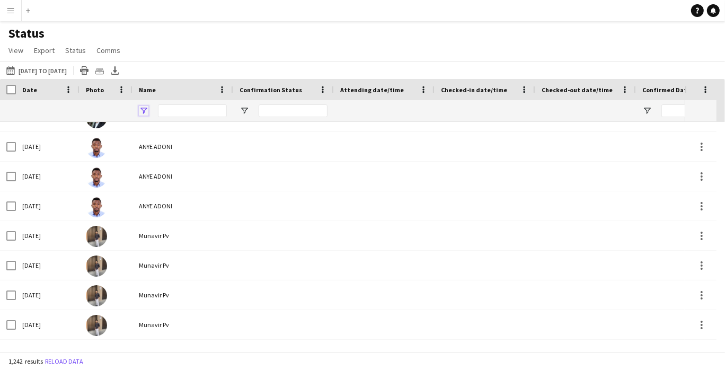
click at [142, 107] on span "Open Filter Menu" at bounding box center [144, 111] width 10 height 10
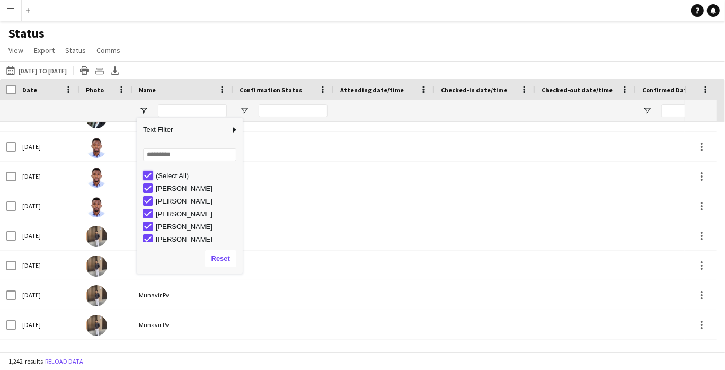
type input "***"
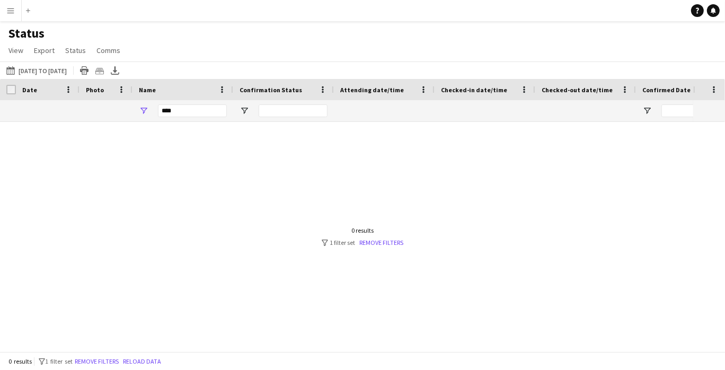
click at [305, 40] on div "Status View Views Default view New view Update view Delete view Edit name Custo…" at bounding box center [362, 43] width 725 height 36
click at [22, 314] on div at bounding box center [346, 232] width 693 height 221
click at [46, 73] on button "[DATE] to [DATE] [DATE] to [DATE]" at bounding box center [36, 70] width 65 height 13
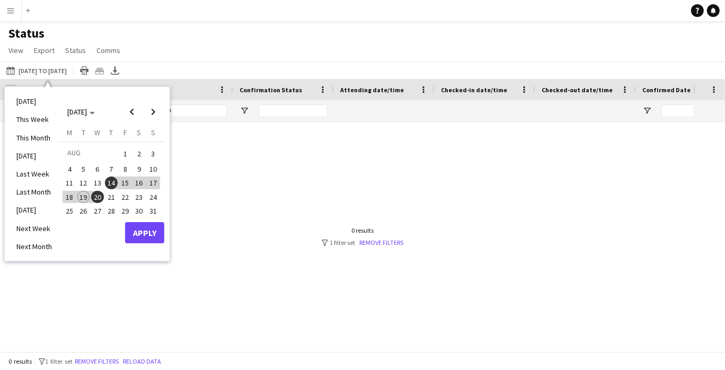
click at [235, 91] on div "Confirmation Status" at bounding box center [283, 89] width 101 height 21
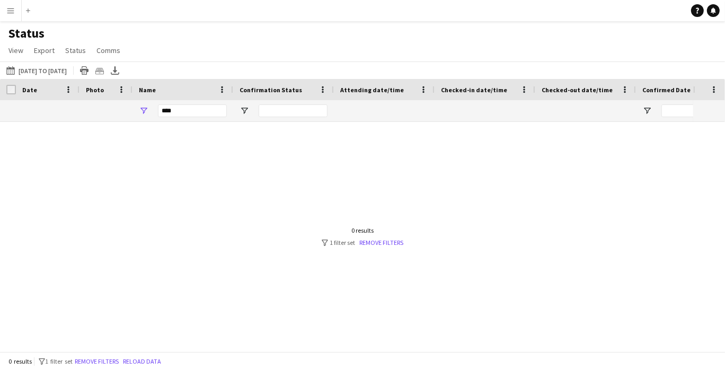
click at [73, 85] on div "Date" at bounding box center [48, 89] width 64 height 21
click at [272, 219] on div at bounding box center [346, 232] width 693 height 221
click at [14, 2] on button "Menu" at bounding box center [10, 10] width 21 height 21
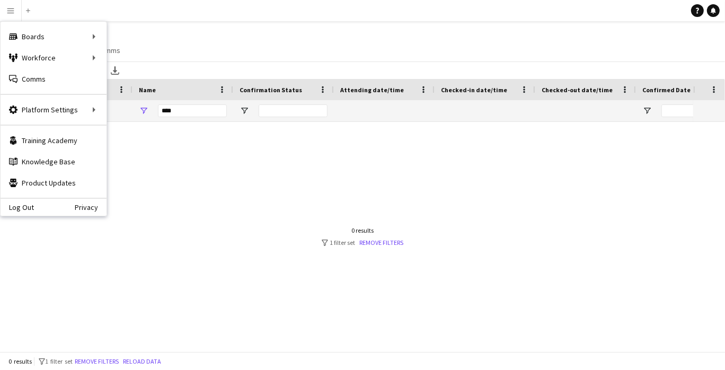
click at [387, 49] on div "Status View Views Default view New view Update view Delete view Edit name Custo…" at bounding box center [362, 43] width 725 height 36
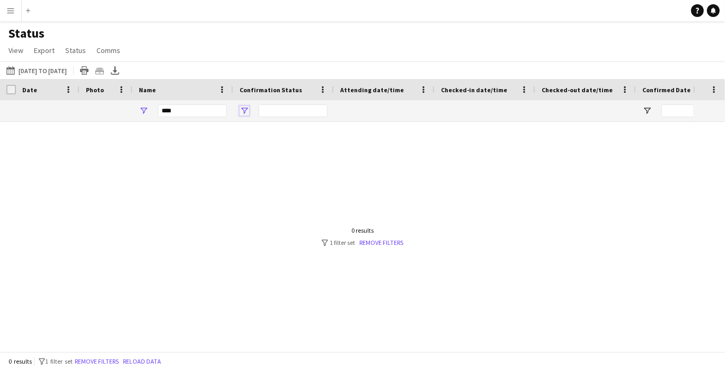
click at [244, 109] on span "Open Filter Menu" at bounding box center [245, 111] width 10 height 10
type input "***"
click at [357, 88] on span "Attending date/time" at bounding box center [372, 90] width 64 height 8
click at [489, 87] on span "Checked-in date/time" at bounding box center [474, 90] width 66 height 8
click at [161, 89] on div "Name" at bounding box center [176, 90] width 75 height 16
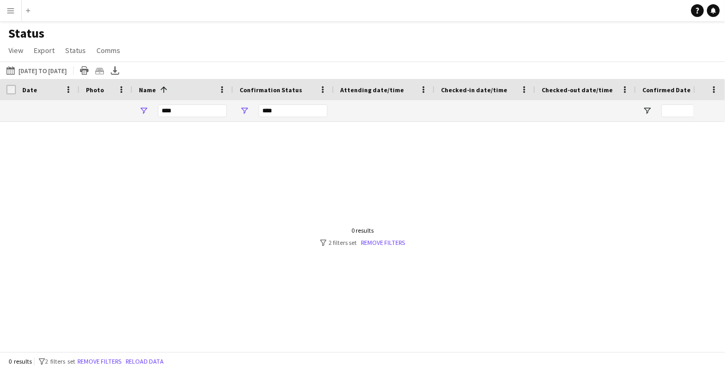
click at [90, 90] on span "Photo" at bounding box center [95, 90] width 18 height 8
click at [55, 50] on link "Export" at bounding box center [44, 50] width 29 height 14
click at [237, 42] on div "Status View Views Default view New view Update view Delete view Edit name Custo…" at bounding box center [362, 43] width 725 height 36
click at [45, 87] on div "Date" at bounding box center [41, 90] width 38 height 16
click at [31, 95] on div "Date 1" at bounding box center [41, 90] width 38 height 16
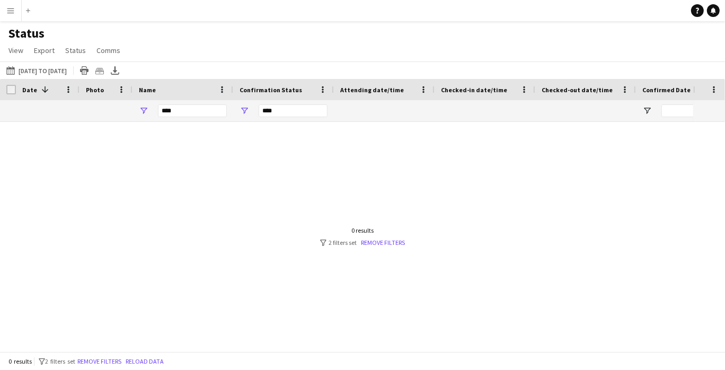
click at [31, 92] on span "Date" at bounding box center [29, 90] width 15 height 8
click at [20, 45] on link "View" at bounding box center [15, 50] width 23 height 14
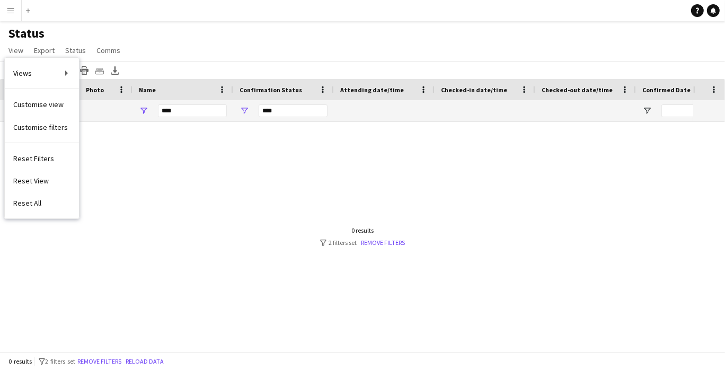
click at [10, 2] on button "Menu" at bounding box center [10, 10] width 21 height 21
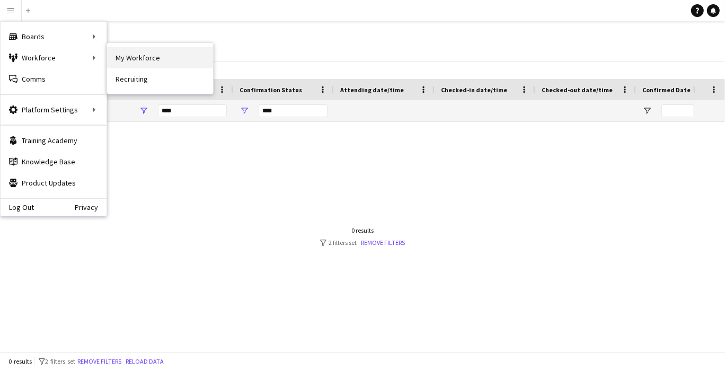
click at [114, 56] on link "My Workforce" at bounding box center [160, 57] width 106 height 21
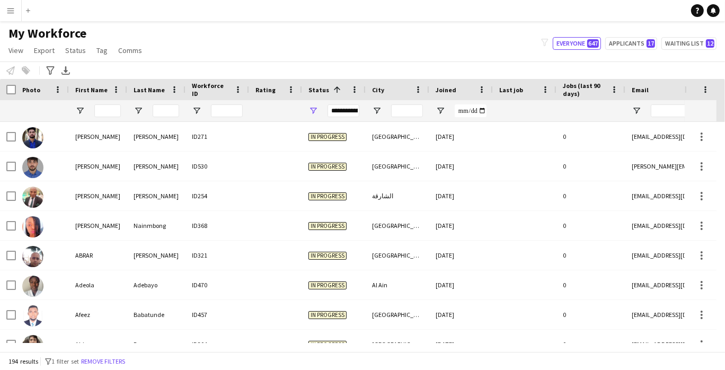
click at [8, 4] on button "Menu" at bounding box center [10, 10] width 21 height 21
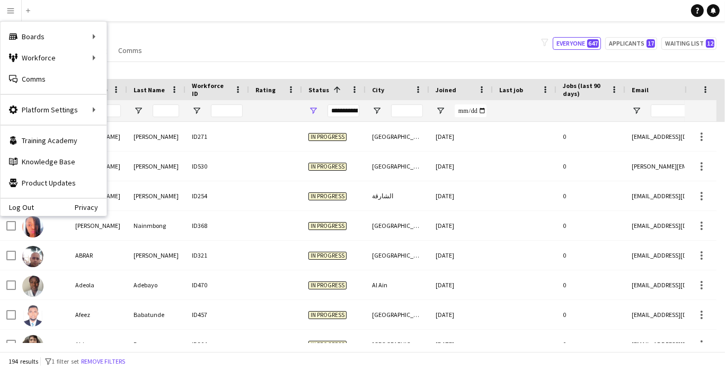
click at [174, 31] on div "My Workforce View Views Default view New view Update view Delete view Edit name…" at bounding box center [362, 43] width 725 height 36
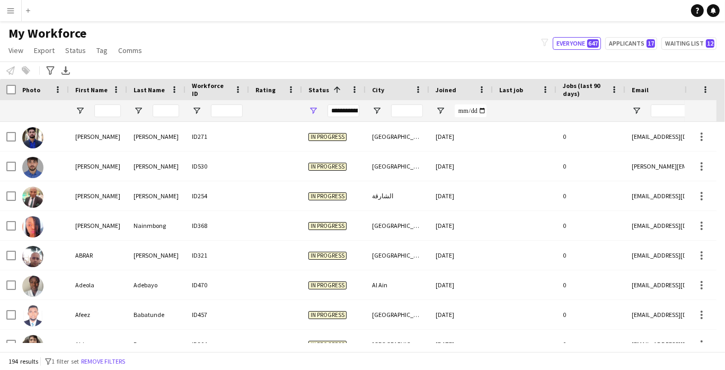
click at [15, 10] on button "Menu" at bounding box center [10, 10] width 21 height 21
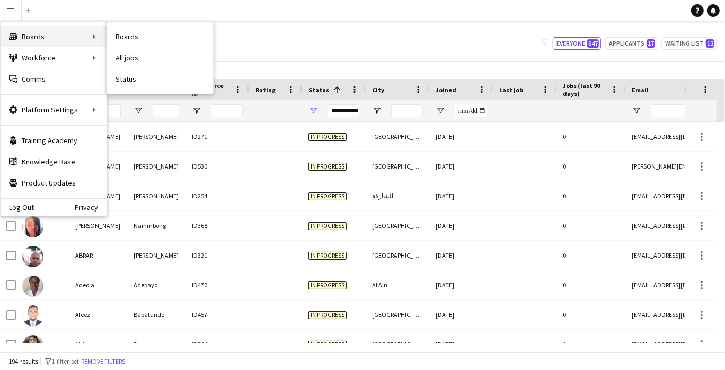
click at [76, 37] on div "Boards Boards" at bounding box center [54, 36] width 106 height 21
click at [74, 32] on div "Boards Boards" at bounding box center [54, 36] width 106 height 21
click at [90, 33] on div "Boards Boards" at bounding box center [54, 36] width 106 height 21
click at [82, 33] on div "Boards Boards" at bounding box center [54, 36] width 106 height 21
click at [92, 33] on div "Boards Boards" at bounding box center [54, 36] width 106 height 21
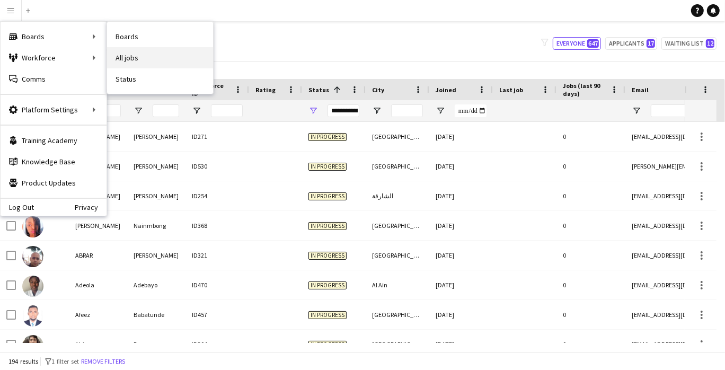
click at [134, 52] on link "All jobs" at bounding box center [160, 57] width 106 height 21
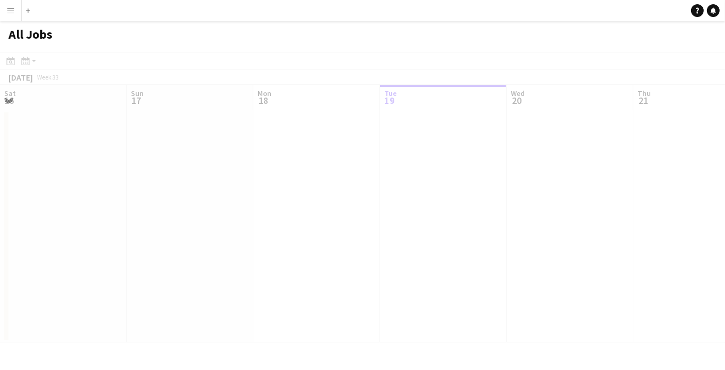
scroll to position [0, 253]
click at [8, 11] on app-icon "Menu" at bounding box center [10, 10] width 8 height 8
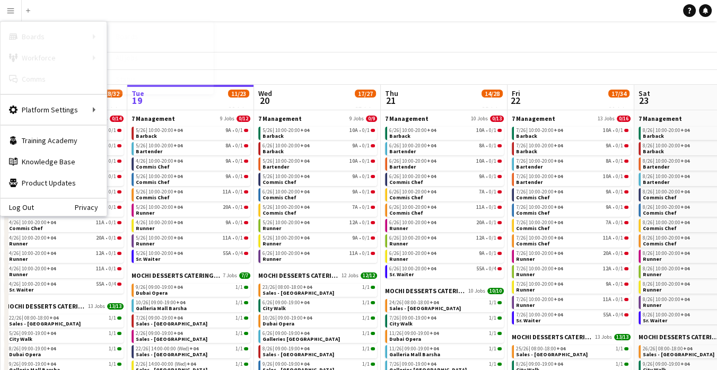
click at [132, 57] on link "All jobs" at bounding box center [160, 57] width 106 height 21
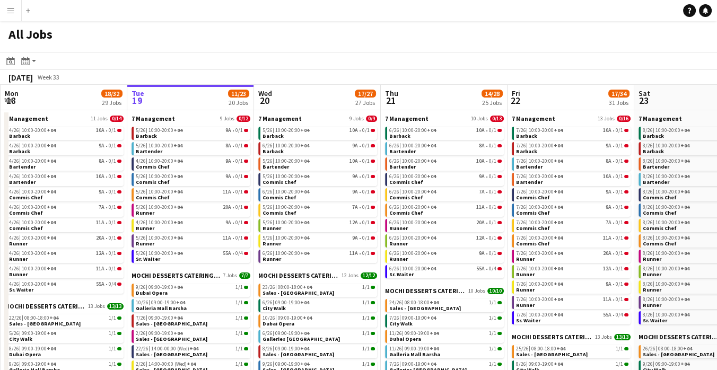
click at [8, 10] on app-icon "Menu" at bounding box center [10, 10] width 8 height 8
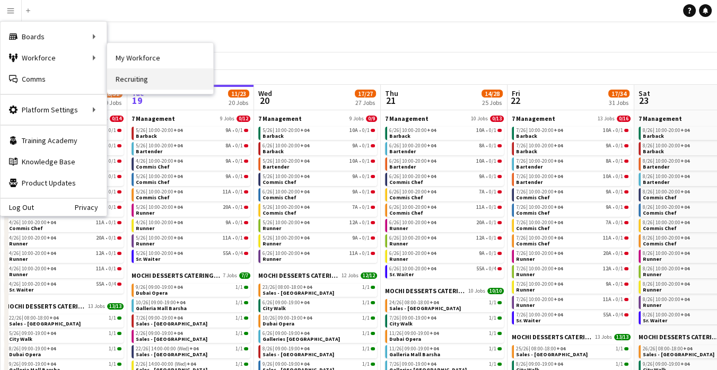
click at [131, 80] on link "Recruiting" at bounding box center [160, 78] width 106 height 21
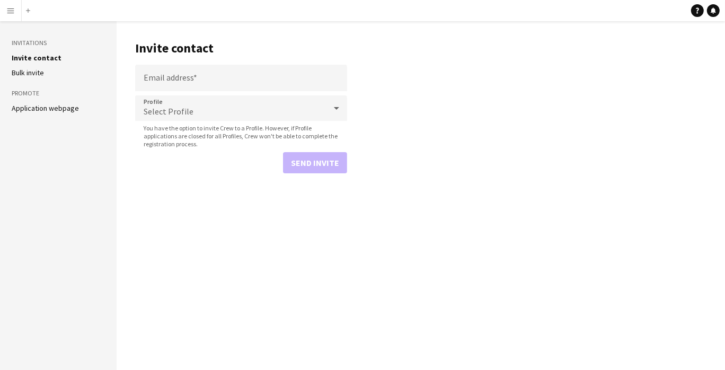
click at [3, 8] on button "Menu" at bounding box center [10, 10] width 21 height 21
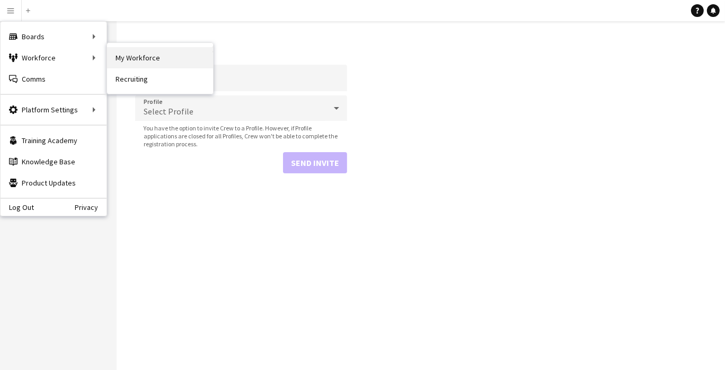
click at [127, 58] on link "My Workforce" at bounding box center [160, 57] width 106 height 21
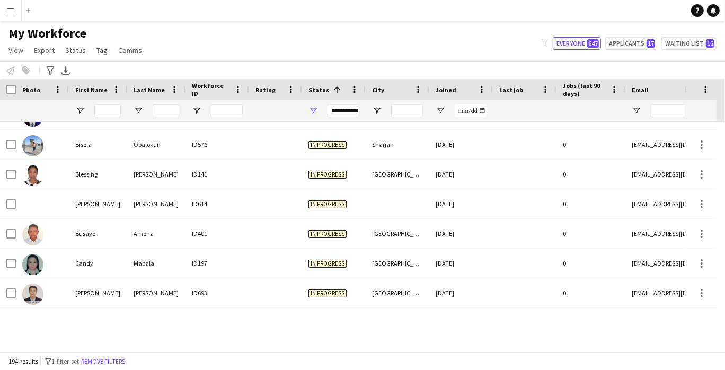
scroll to position [942, 0]
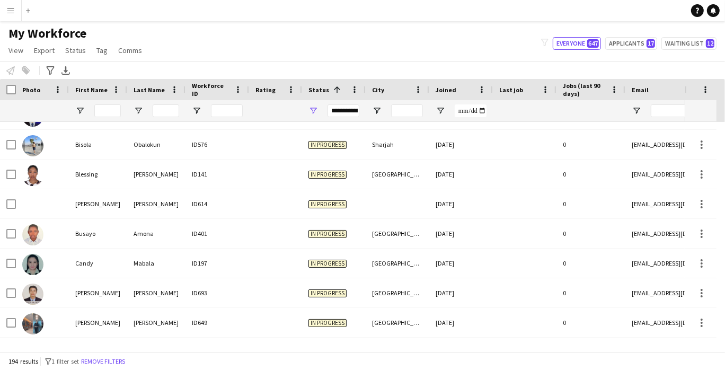
click at [7, 4] on button "Menu" at bounding box center [10, 10] width 21 height 21
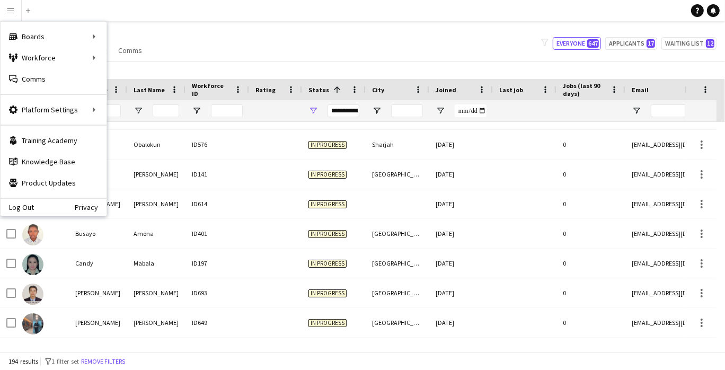
click at [281, 46] on div "My Workforce View Views Default view New view Update view Delete view Edit name…" at bounding box center [362, 43] width 725 height 36
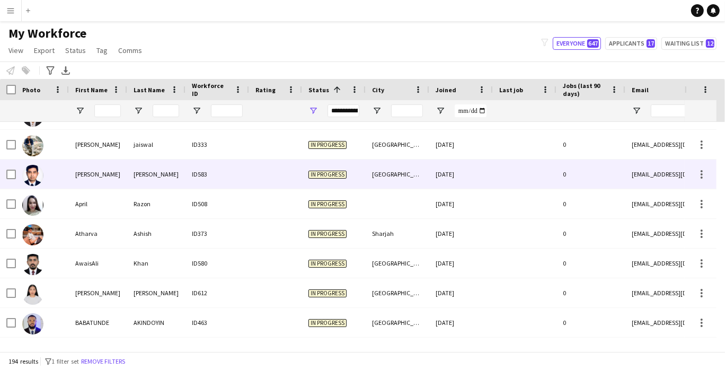
scroll to position [644, 0]
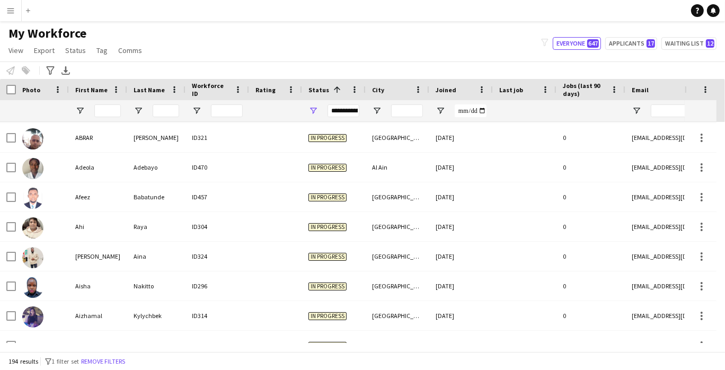
click at [11, 10] on app-icon "Menu" at bounding box center [10, 10] width 8 height 8
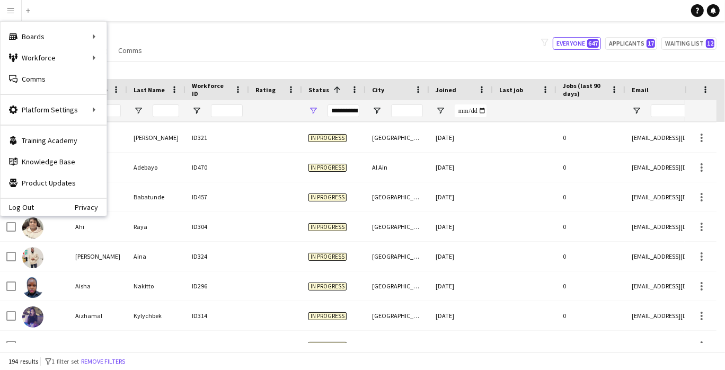
click at [13, 7] on app-icon "Menu" at bounding box center [10, 10] width 8 height 8
